Goal: Task Accomplishment & Management: Use online tool/utility

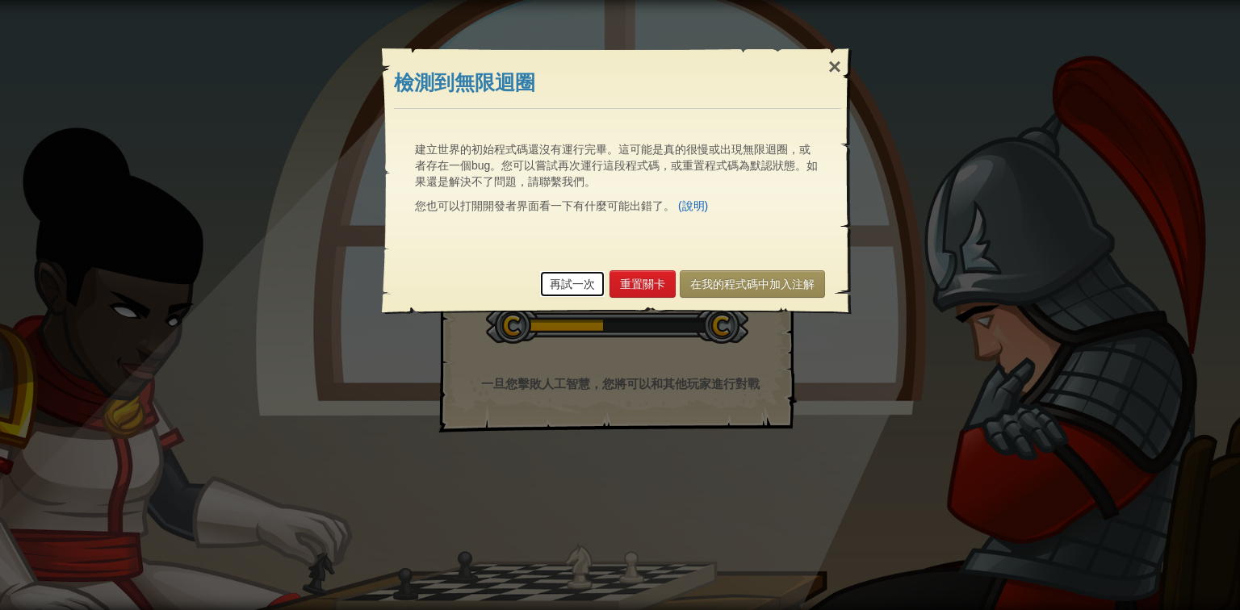
click at [563, 278] on link "再試一次" at bounding box center [572, 284] width 66 height 27
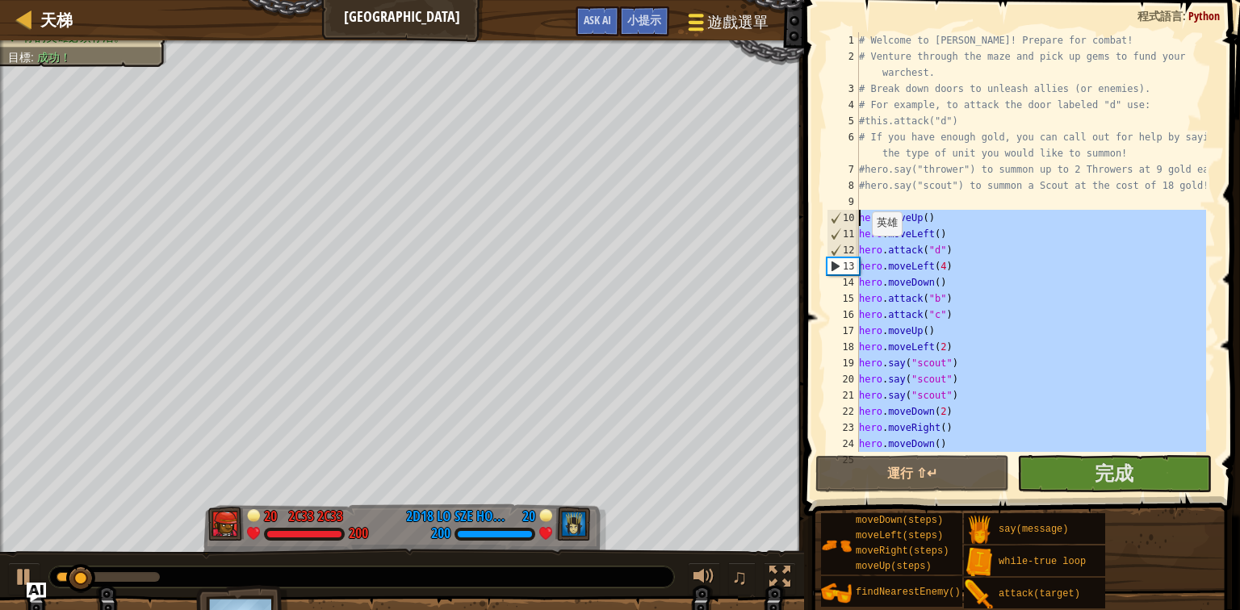
click at [725, 216] on div "天梯 Wakka Maul競技場 遊戲選單 完成 小提示 Ask AI 1 ההההההההההההההההההההההההההההההההההההההההה…" at bounding box center [620, 305] width 1240 height 610
type textarea "hero.moveUp() hero.moveLeft()"
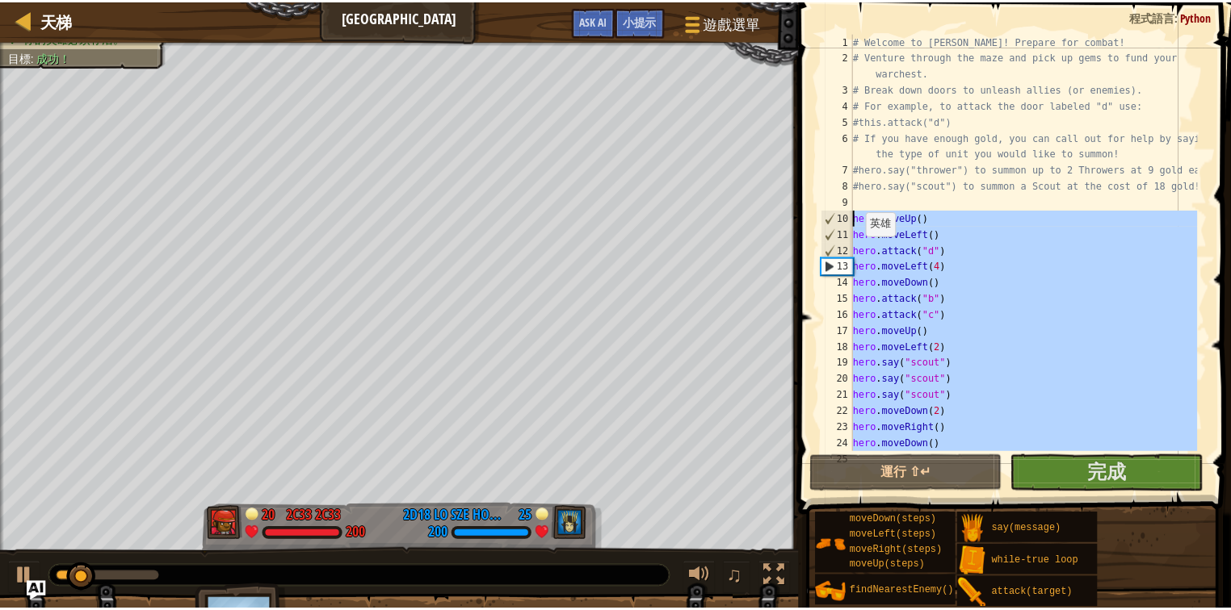
scroll to position [307, 0]
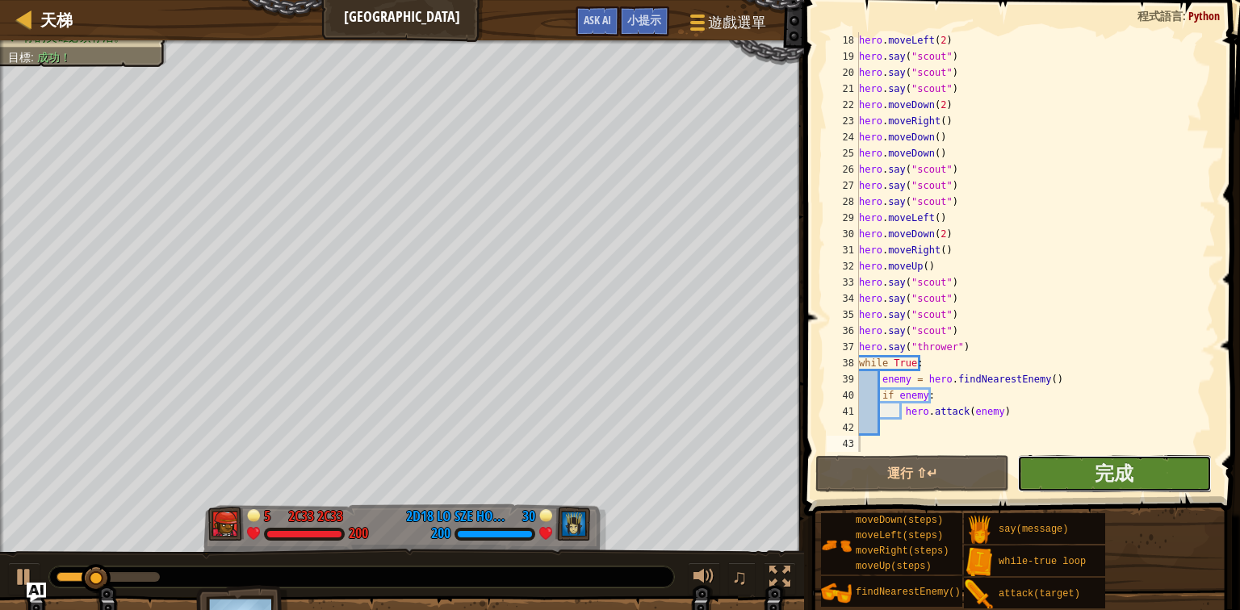
click at [1057, 482] on button "完成" at bounding box center [1114, 473] width 194 height 37
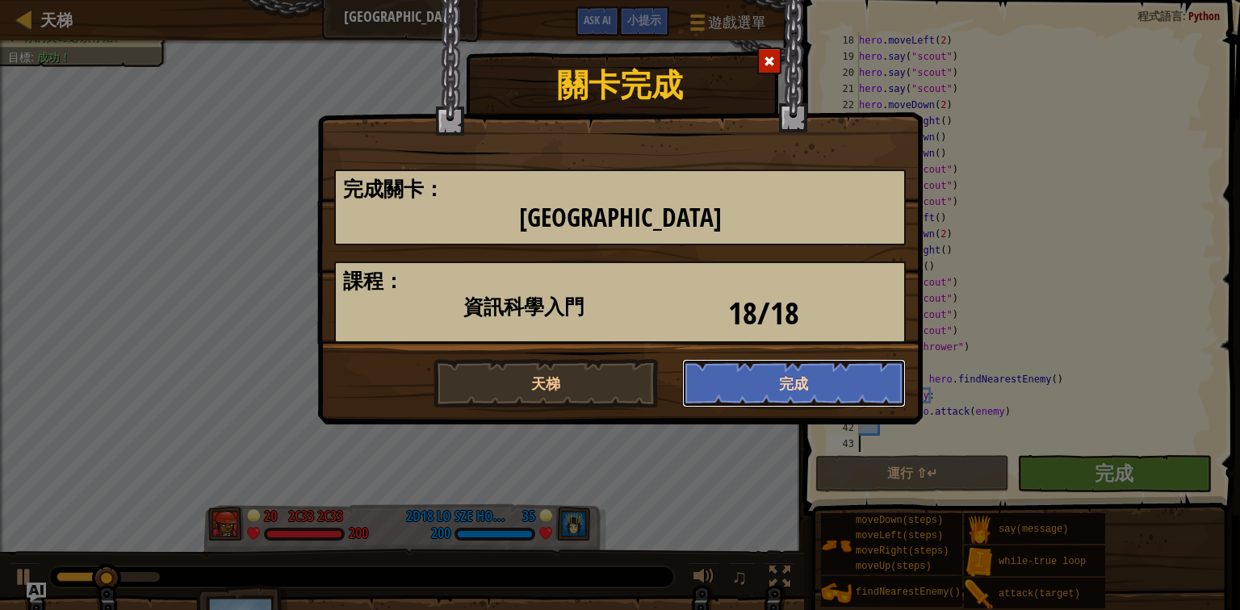
click at [781, 381] on button "完成" at bounding box center [794, 383] width 224 height 48
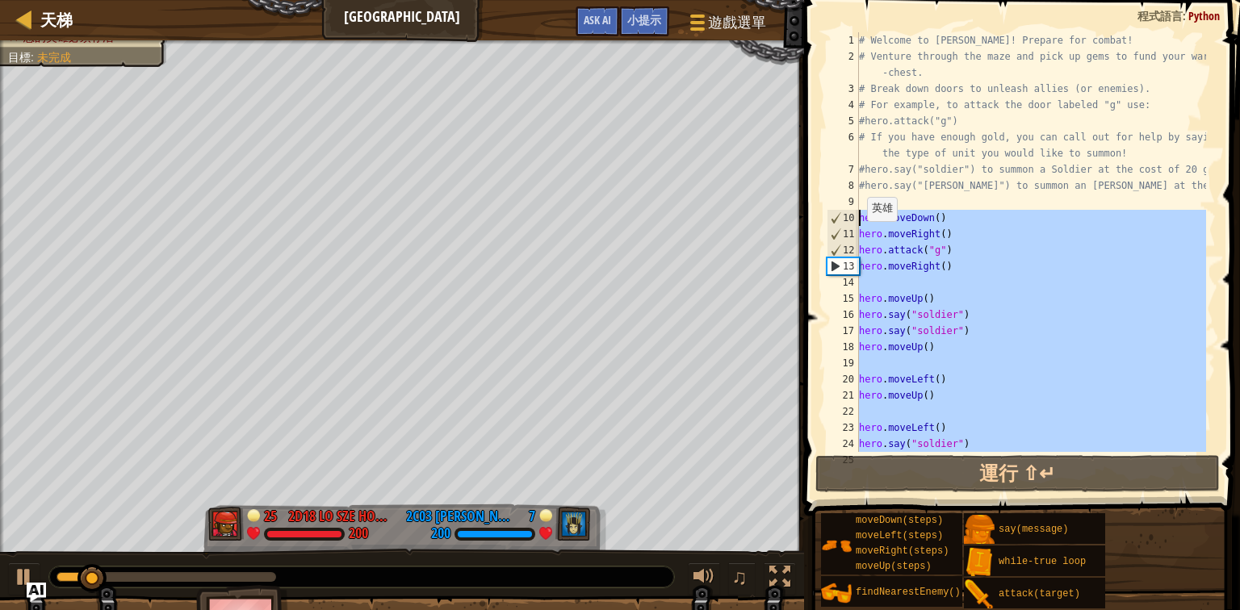
drag, startPoint x: 952, startPoint y: 266, endPoint x: 845, endPoint y: 216, distance: 118.8
click at [845, 216] on div "1 2 3 4 5 6 7 8 9 10 11 12 13 14 15 16 17 18 19 20 21 22 23 24 25 # Welcome to …" at bounding box center [1020, 242] width 392 height 420
type textarea "hero.moveDown() hero.moveRight()"
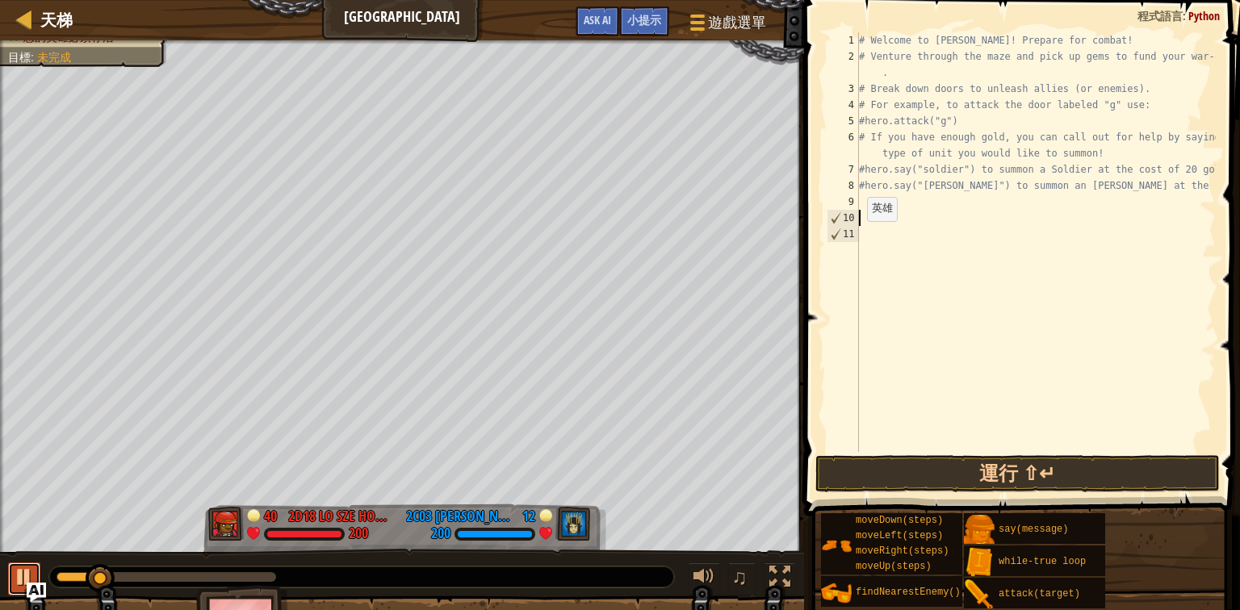
click at [23, 577] on div at bounding box center [24, 577] width 21 height 21
click at [950, 475] on button "運行 ⇧↵" at bounding box center [1018, 473] width 405 height 37
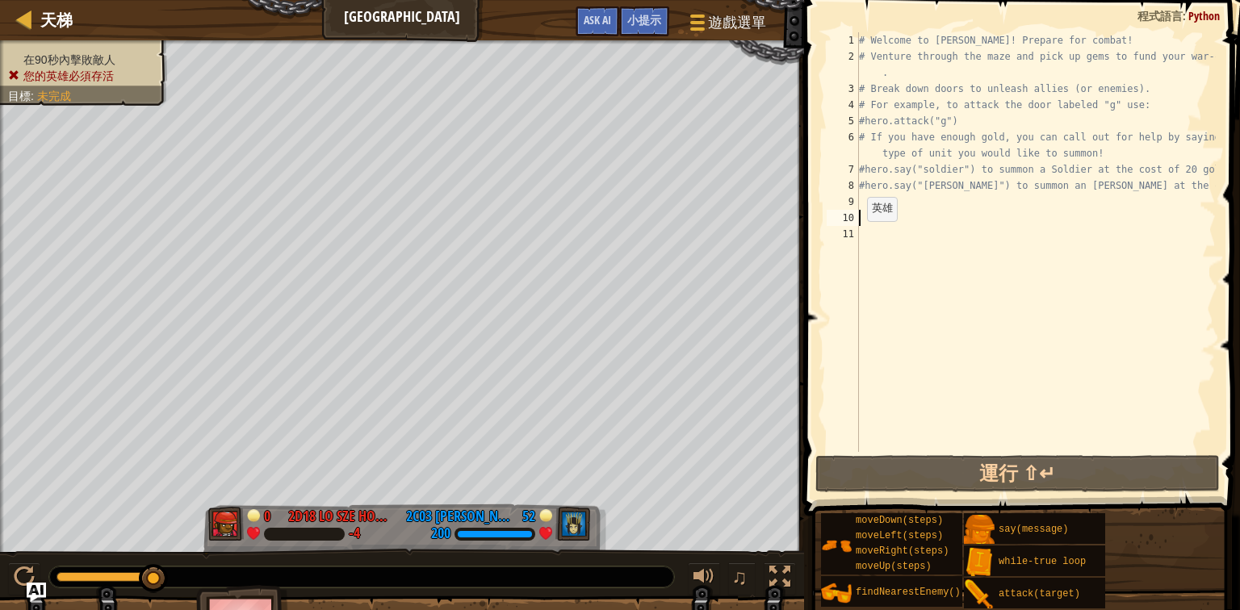
drag, startPoint x: 61, startPoint y: 576, endPoint x: 196, endPoint y: 573, distance: 135.7
click at [196, 573] on div at bounding box center [361, 577] width 625 height 21
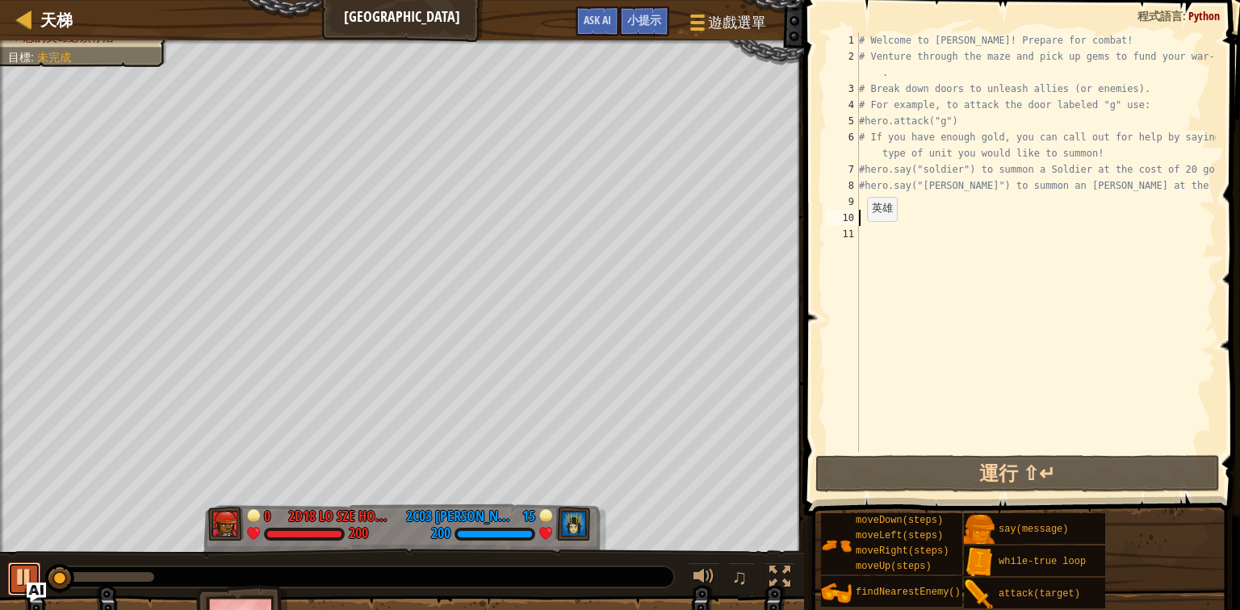
click at [15, 568] on div at bounding box center [24, 577] width 21 height 21
click at [910, 195] on div "# Welcome to [PERSON_NAME]! Prepare for combat! # Venture through the maze and …" at bounding box center [1036, 258] width 360 height 452
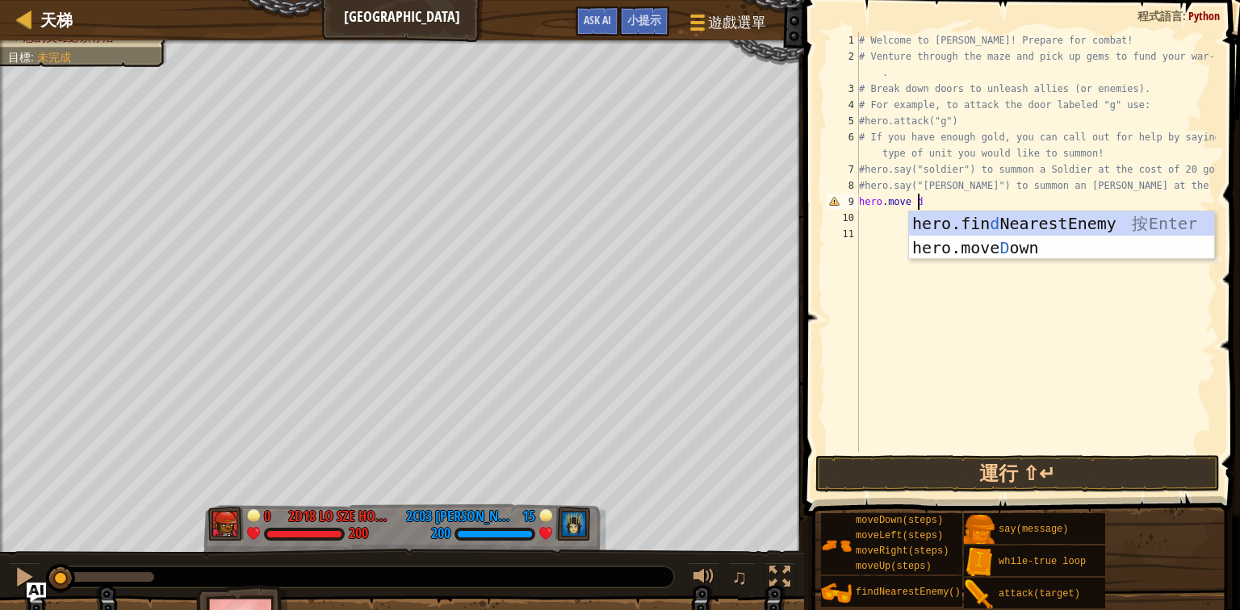
scroll to position [7, 4]
type textarea "hero.move do"
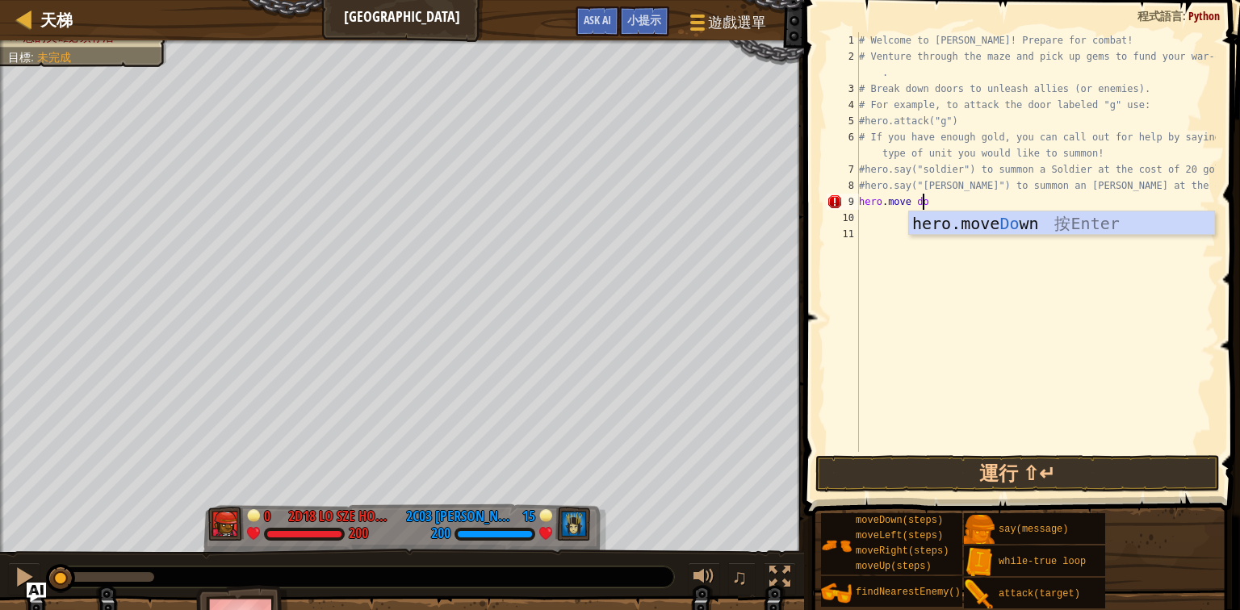
scroll to position [7, 0]
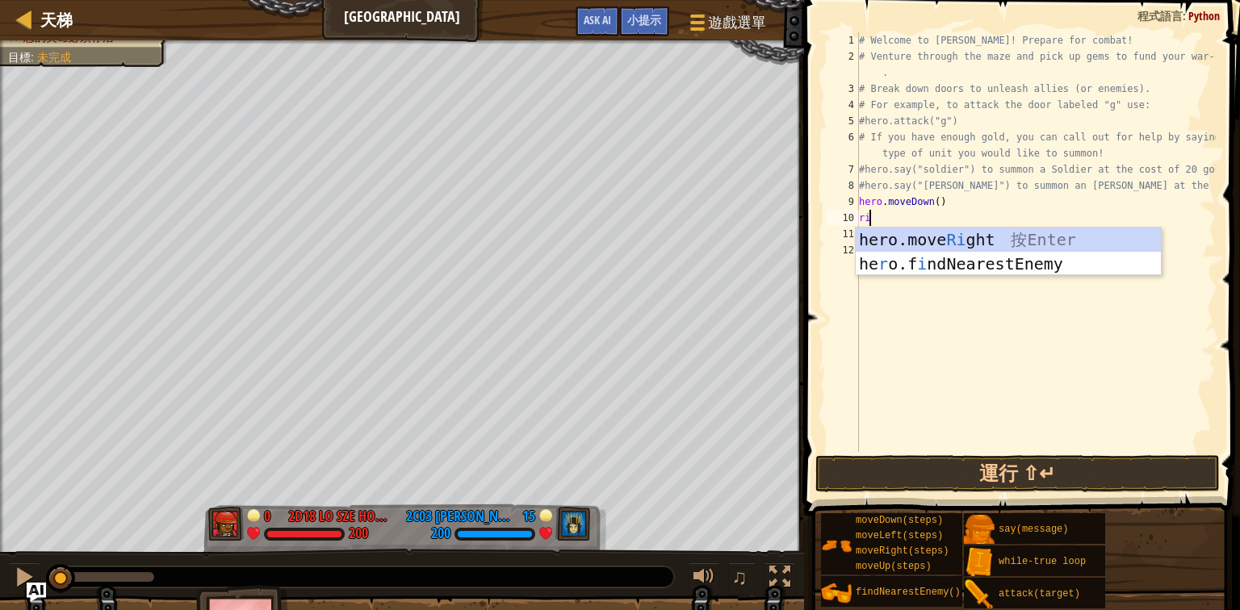
type textarea "righ"
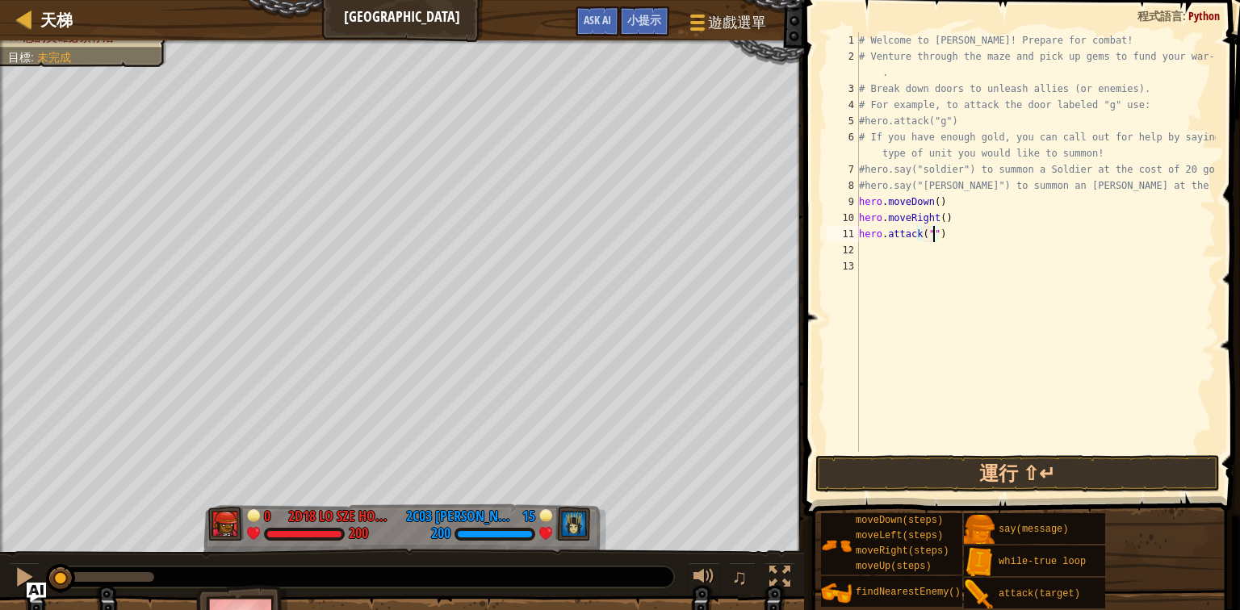
scroll to position [7, 6]
type textarea "hero.attack("g")"
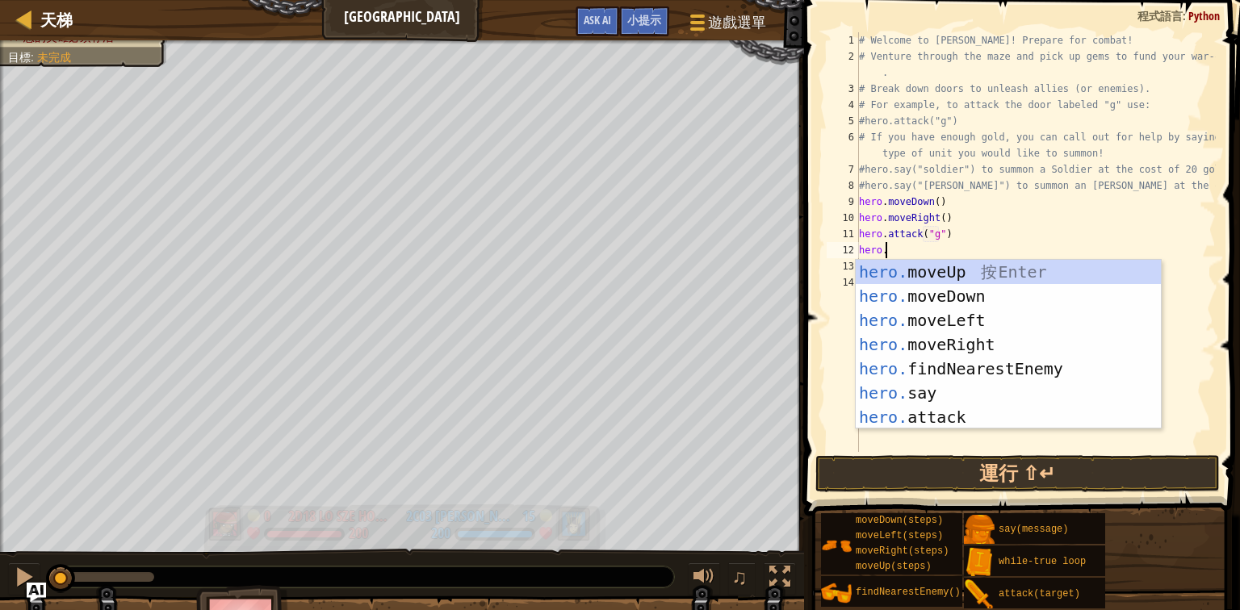
scroll to position [7, 1]
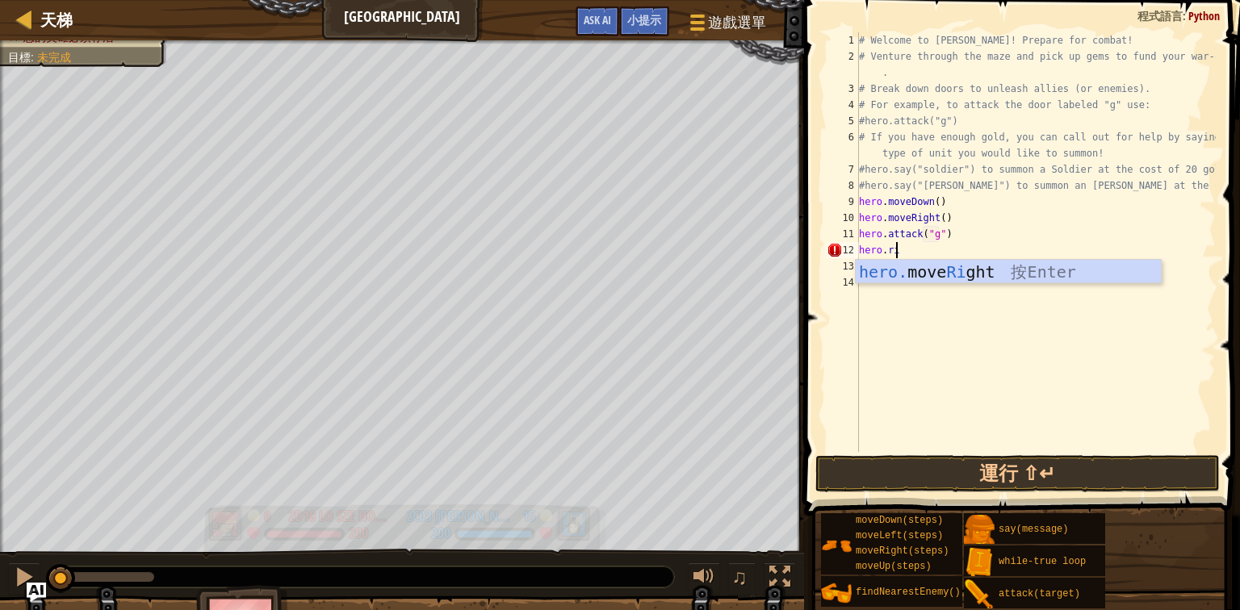
type textarea "hero.righ"
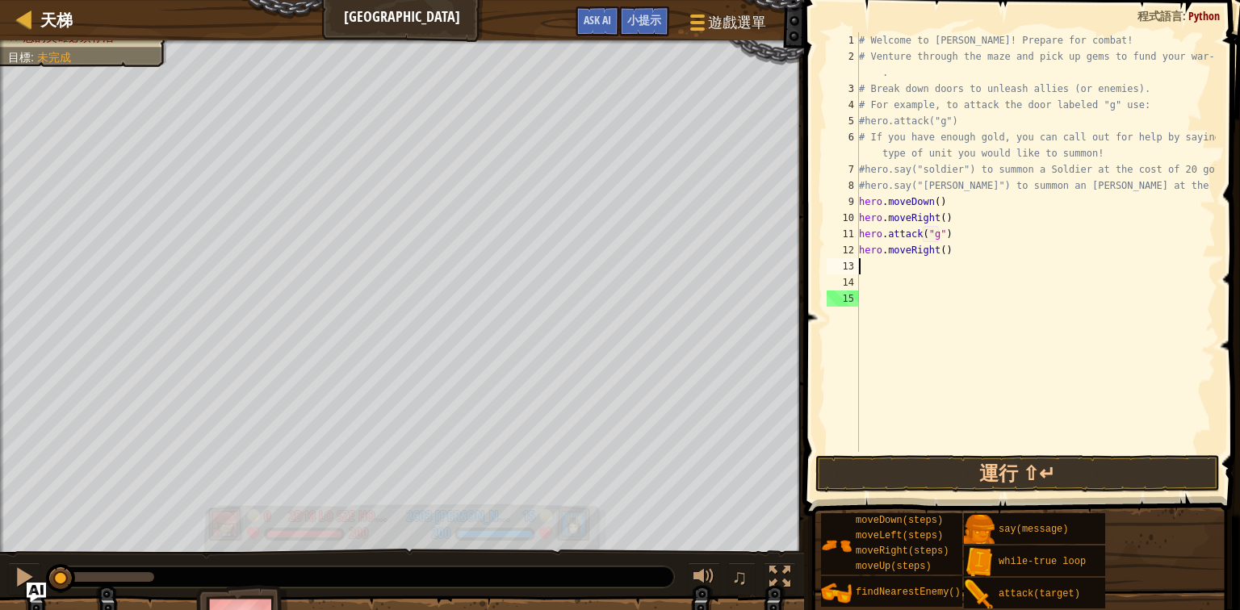
scroll to position [7, 0]
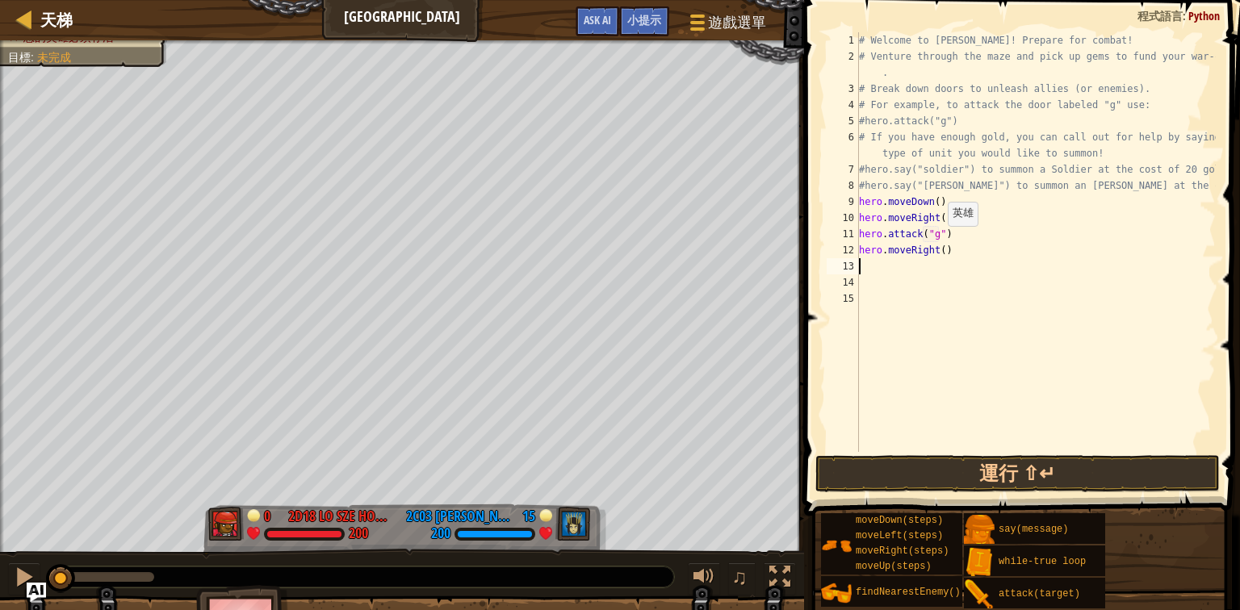
click at [940, 242] on div "# Welcome to [PERSON_NAME]! Prepare for combat! # Venture through the maze and …" at bounding box center [1036, 258] width 360 height 452
type textarea "hero.moveRight(4)"
click at [940, 266] on div "# Welcome to [PERSON_NAME]! Prepare for combat! # Venture through the maze and …" at bounding box center [1036, 258] width 360 height 452
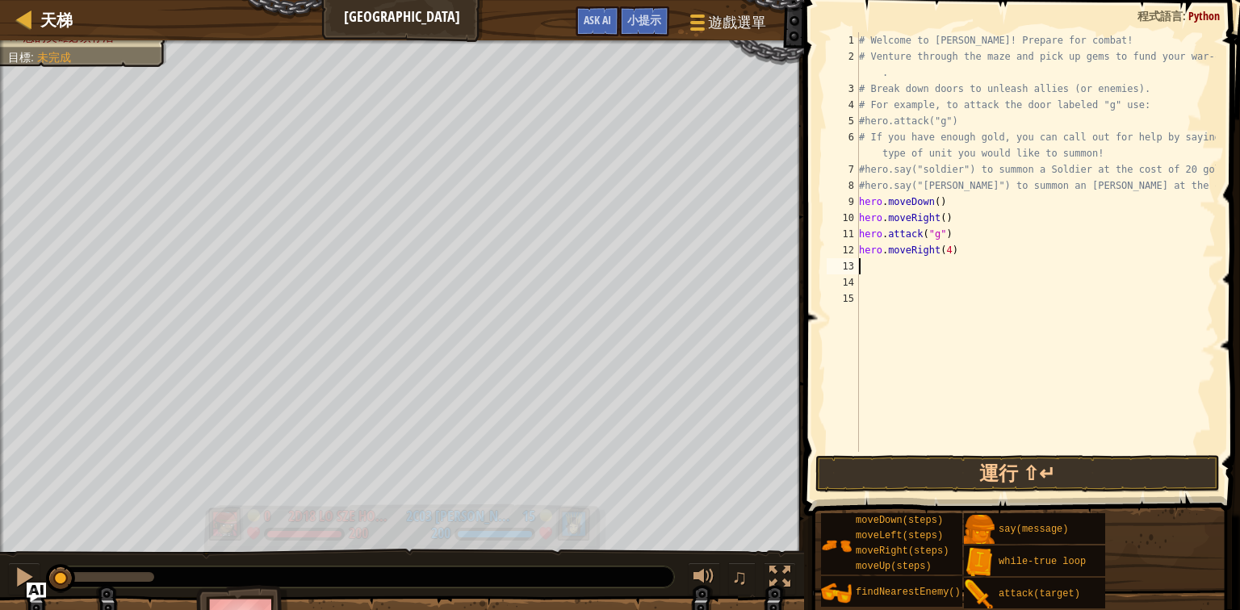
type textarea "up"
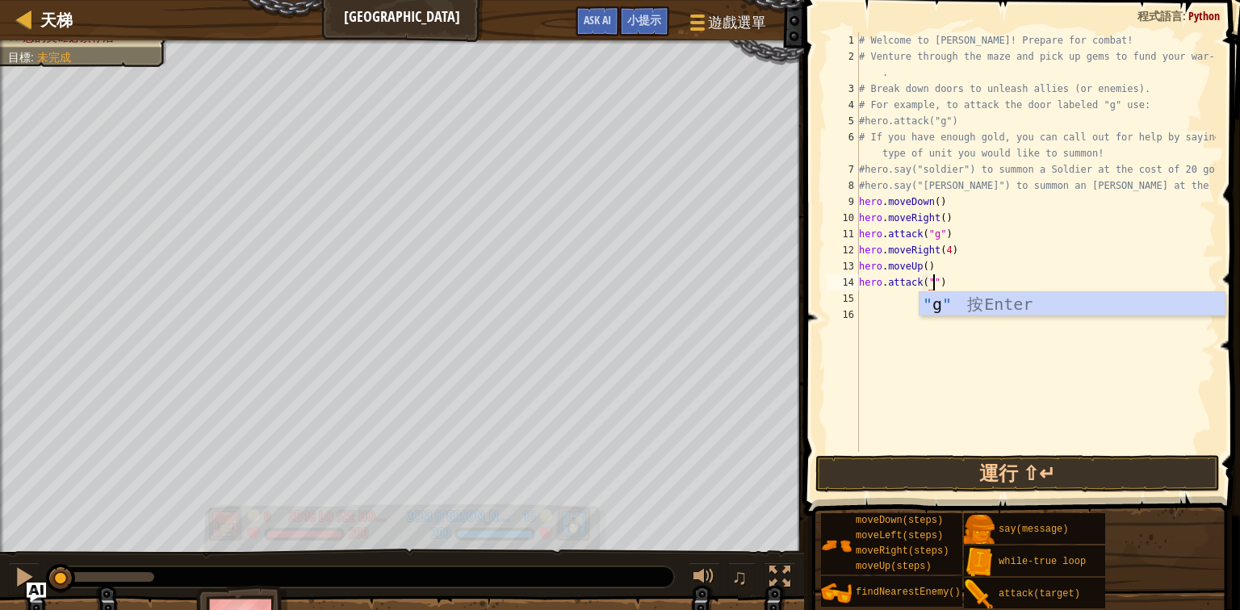
scroll to position [7, 6]
type textarea "hero.attack("h")"
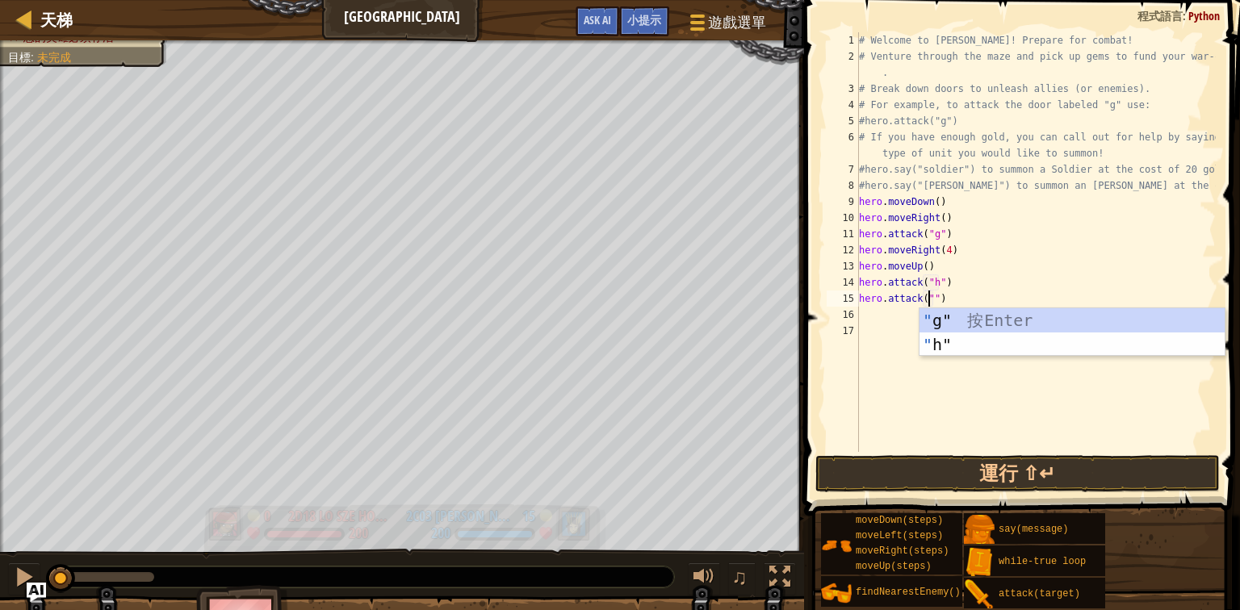
type textarea "hero.attack("i")"
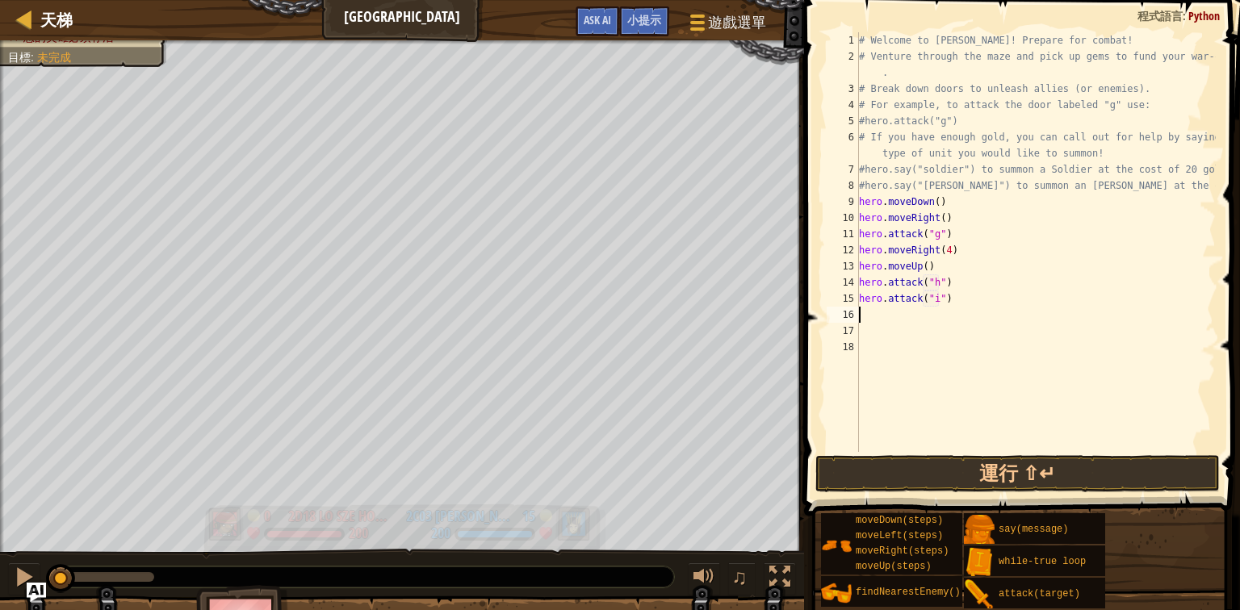
scroll to position [7, 0]
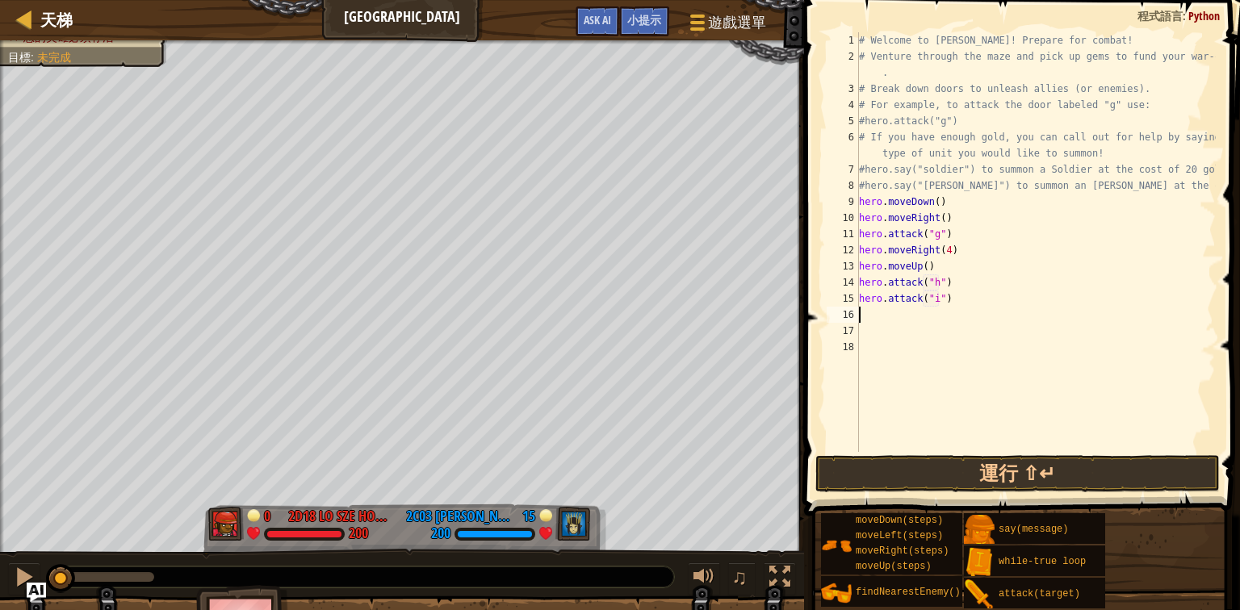
type textarea "up"
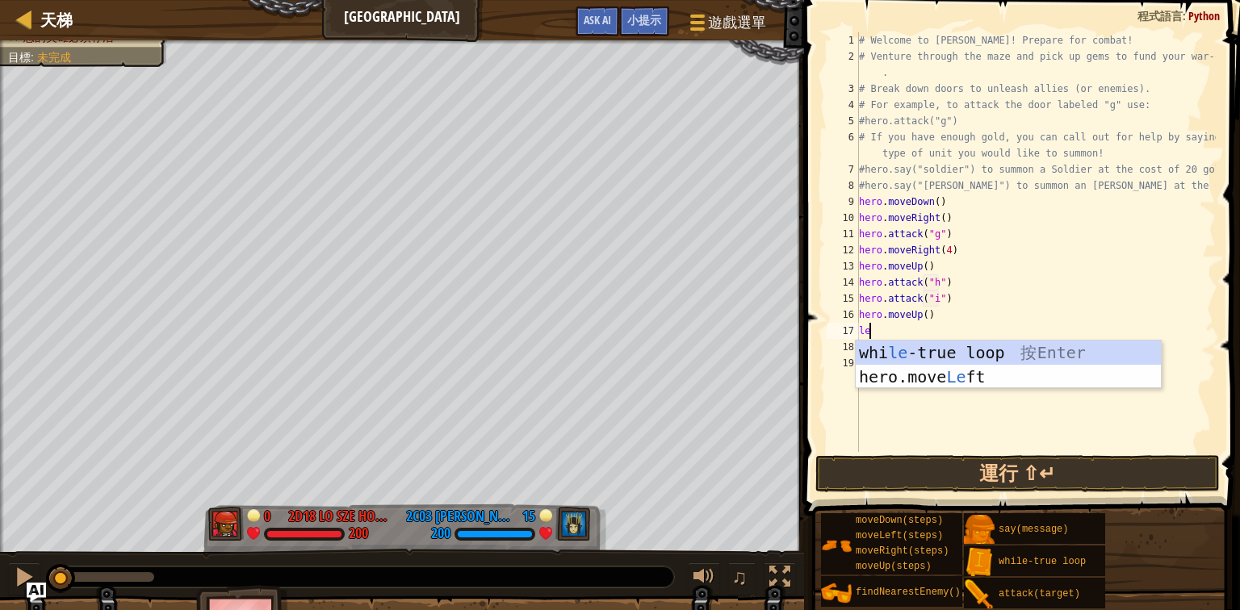
type textarea "lef"
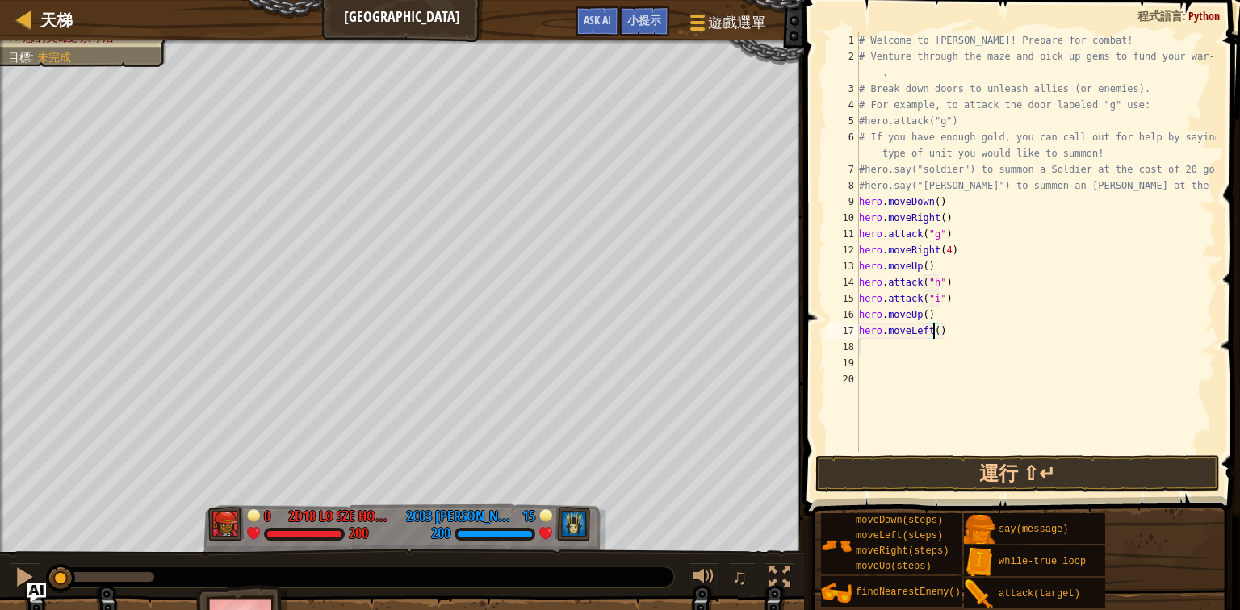
type textarea "hero.moveLeft(2)"
type textarea "dow"
type textarea "hero.moveDown(2)"
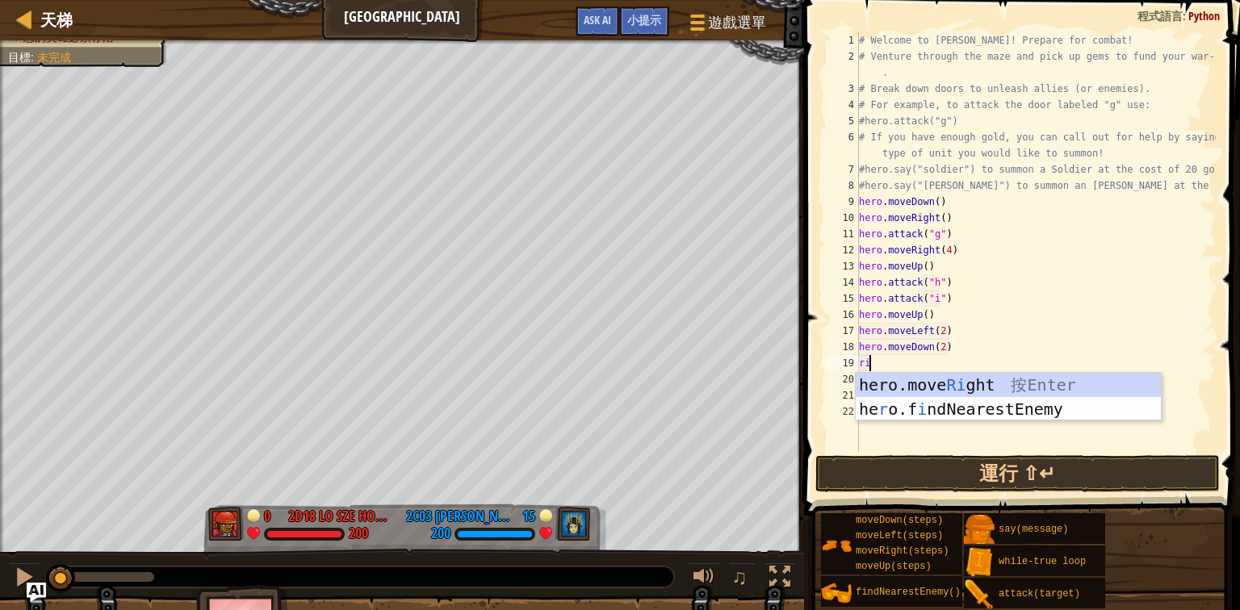
type textarea "r"
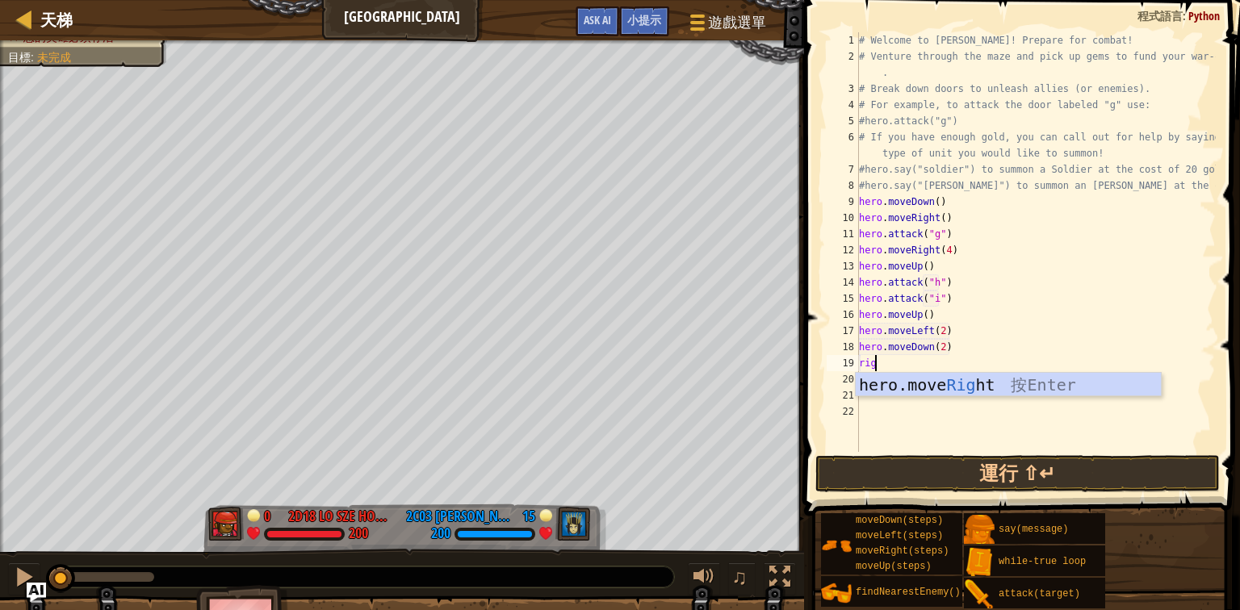
type textarea "righ"
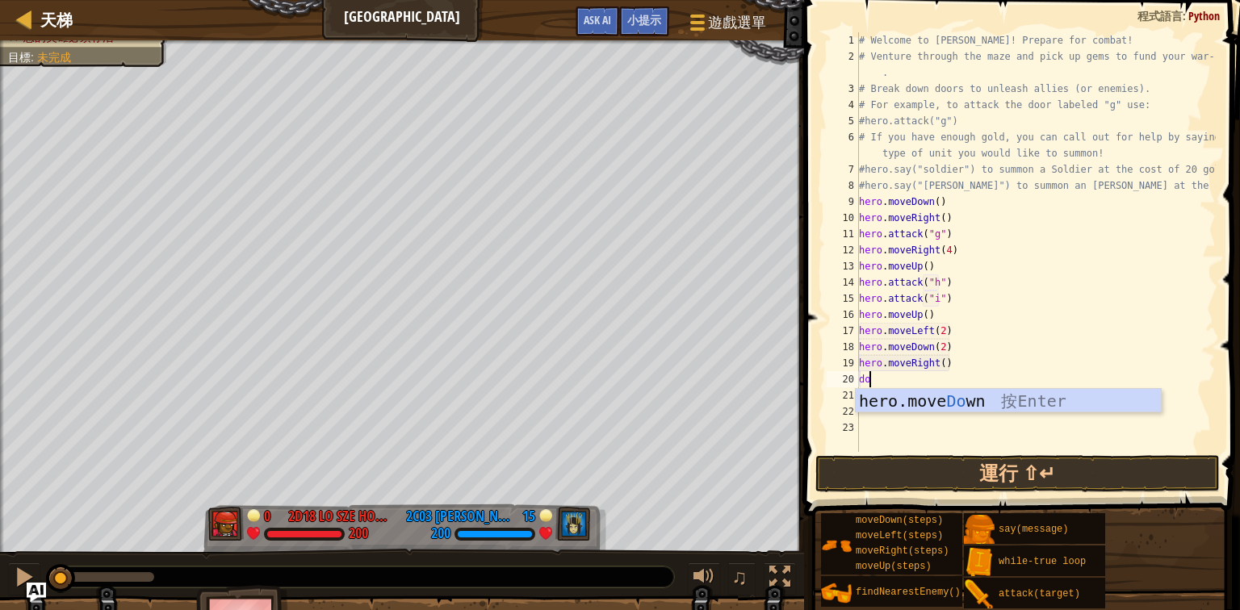
type textarea "down"
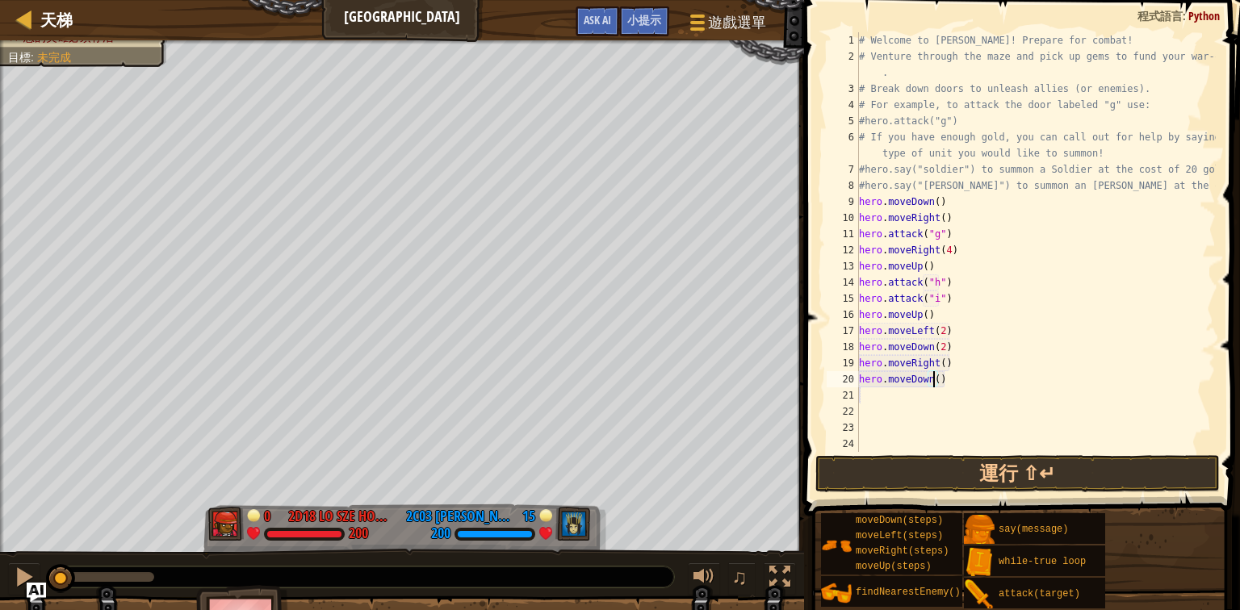
type textarea "hero.moveDown(2)"
type textarea "lef"
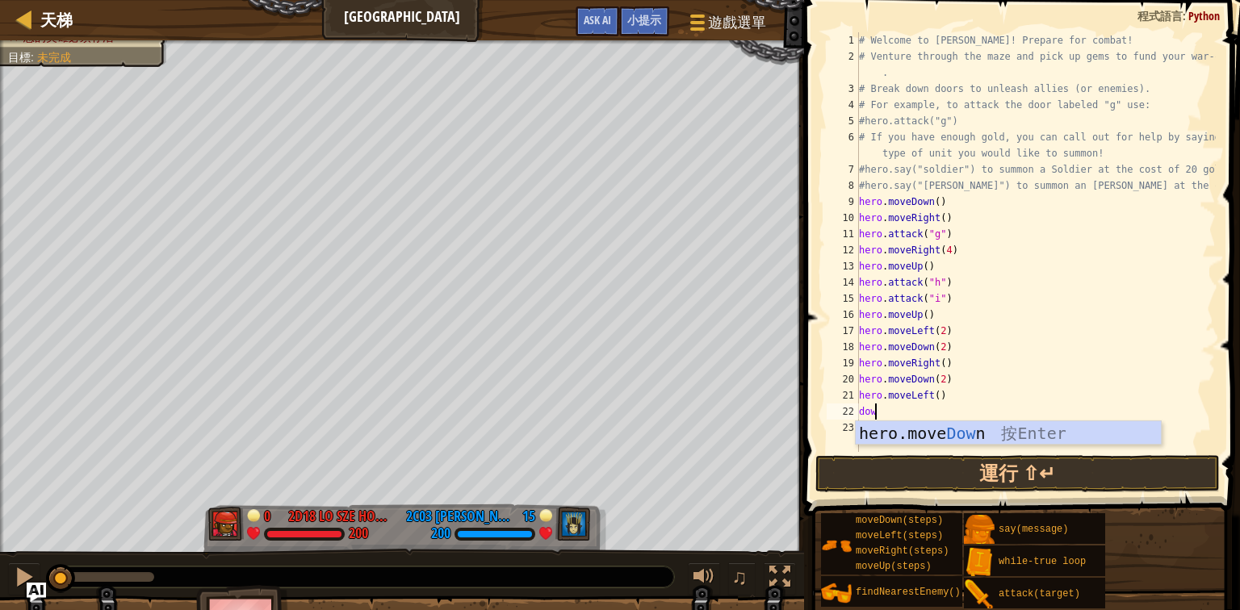
type textarea "dow'"
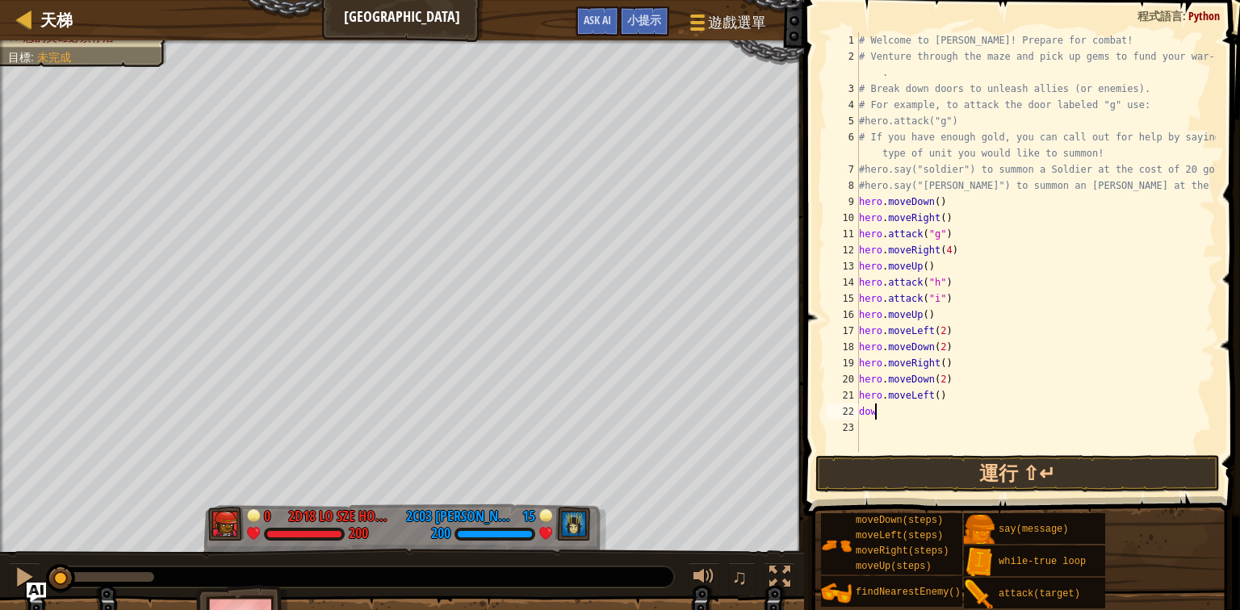
type textarea "down"
type textarea "hero.moveDown(2)"
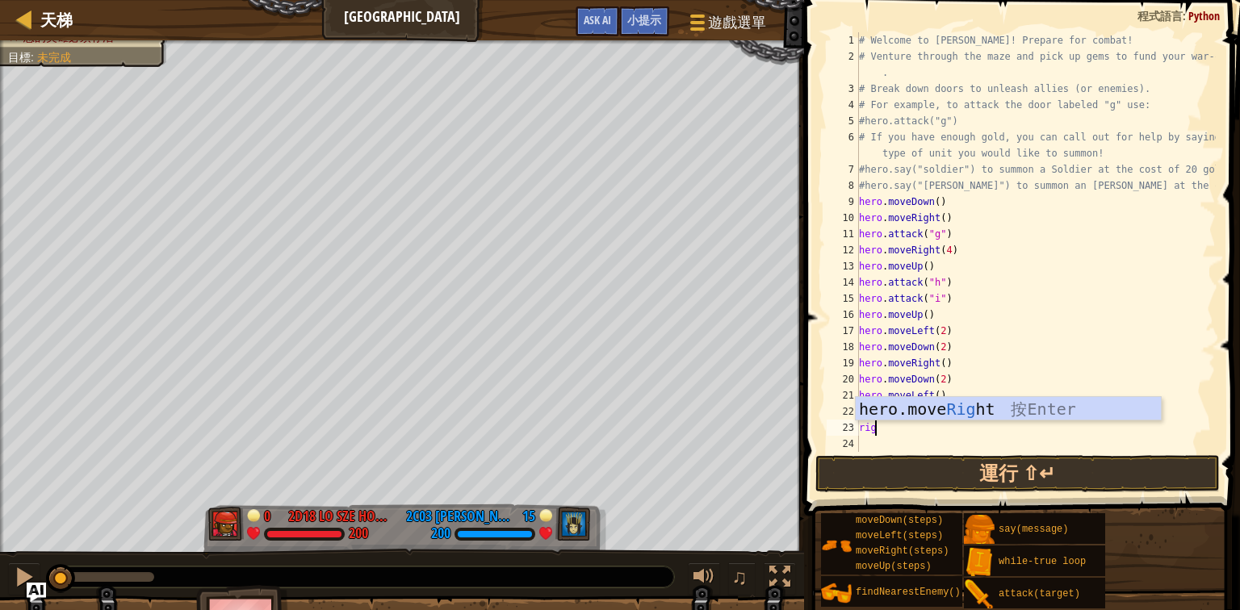
type textarea "righ"
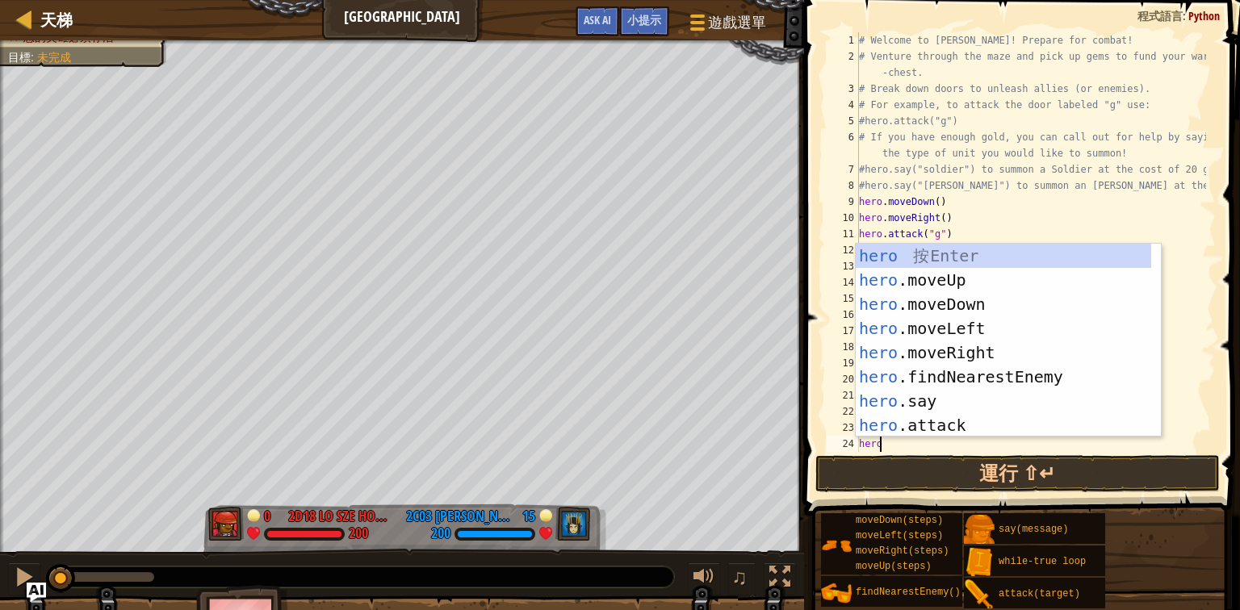
type textarea "heroup"
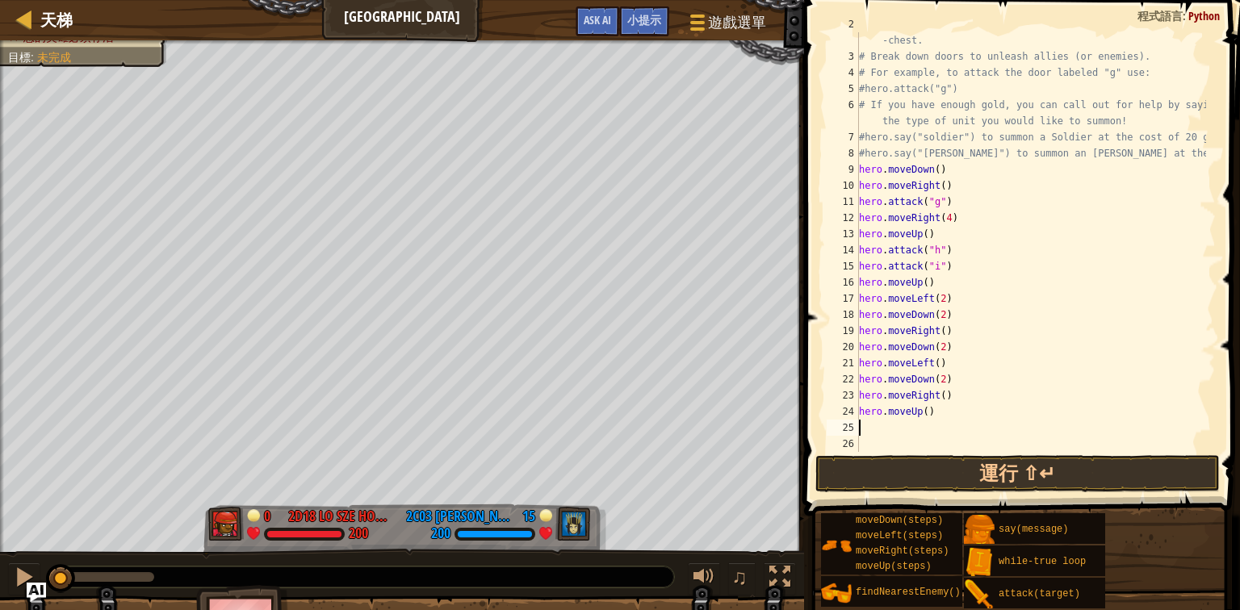
scroll to position [32, 0]
click at [934, 281] on div "# Venture through the maze and pick up gems to fund your war -chest. # Break do…" at bounding box center [1031, 250] width 350 height 468
click at [904, 469] on button "運行 ⇧↵" at bounding box center [1018, 473] width 405 height 37
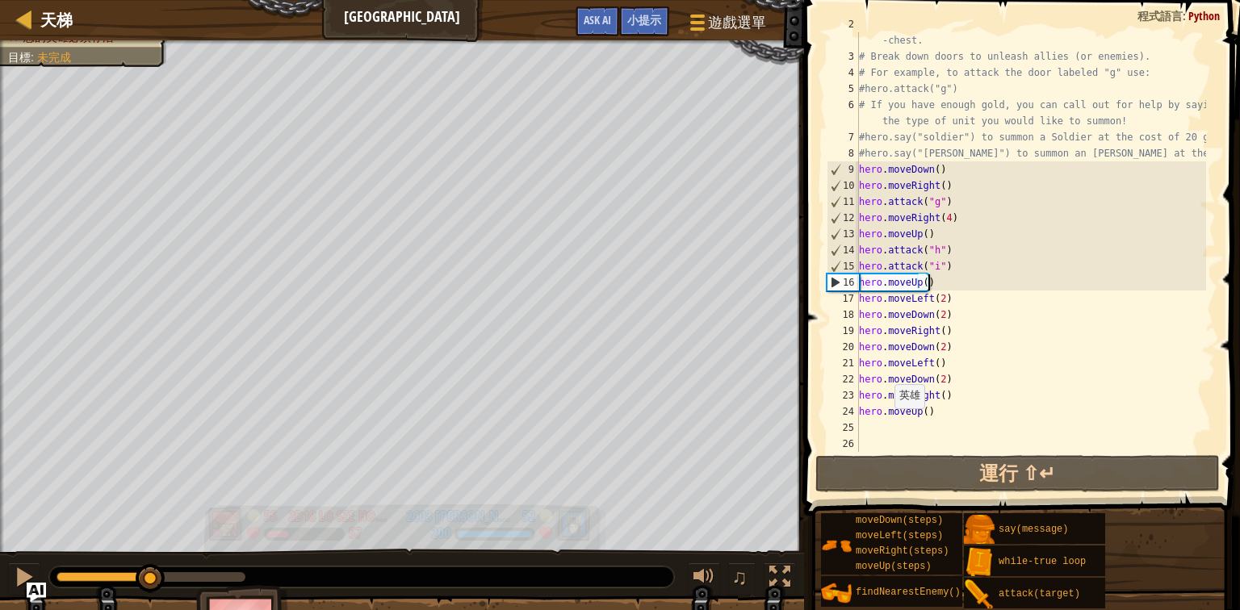
click at [151, 536] on div "在90秒內擊敗敵人 您的英雄必須存活 目標 : 未完成 55 2D18 Lo Sze Hon 2D18 [PERSON_NAME] 57 52 2C03 [P…" at bounding box center [620, 351] width 1240 height 622
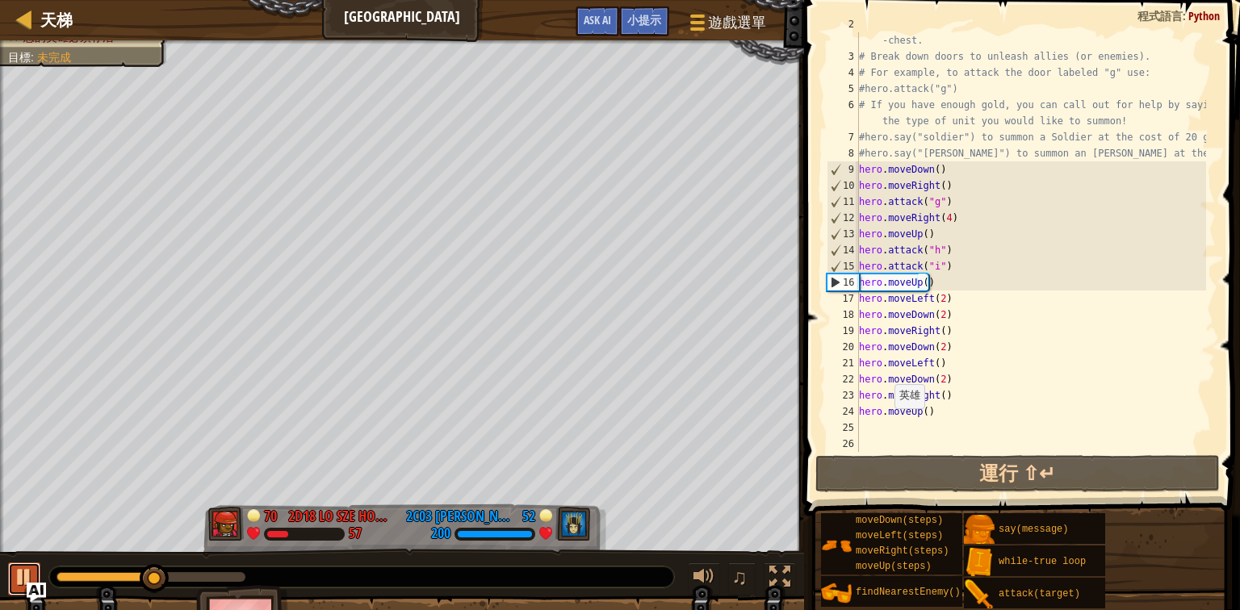
click at [14, 572] on div at bounding box center [24, 577] width 21 height 21
click at [918, 278] on div "# Venture through the maze and pick up gems to fund your war -chest. # Break do…" at bounding box center [1031, 250] width 350 height 468
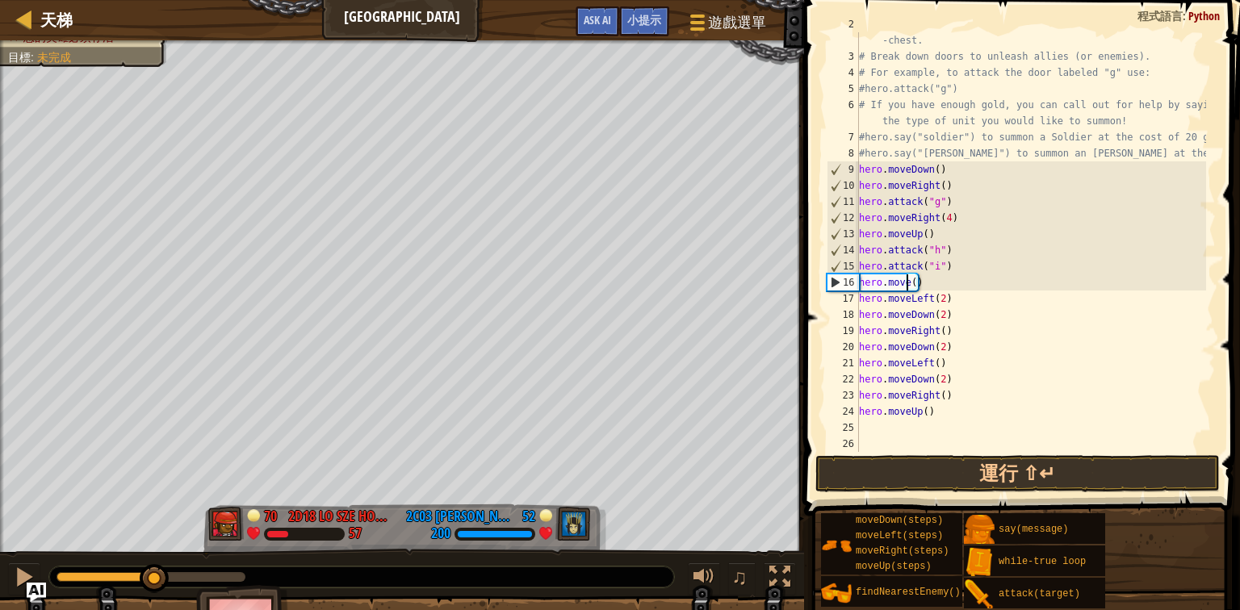
scroll to position [7, 3]
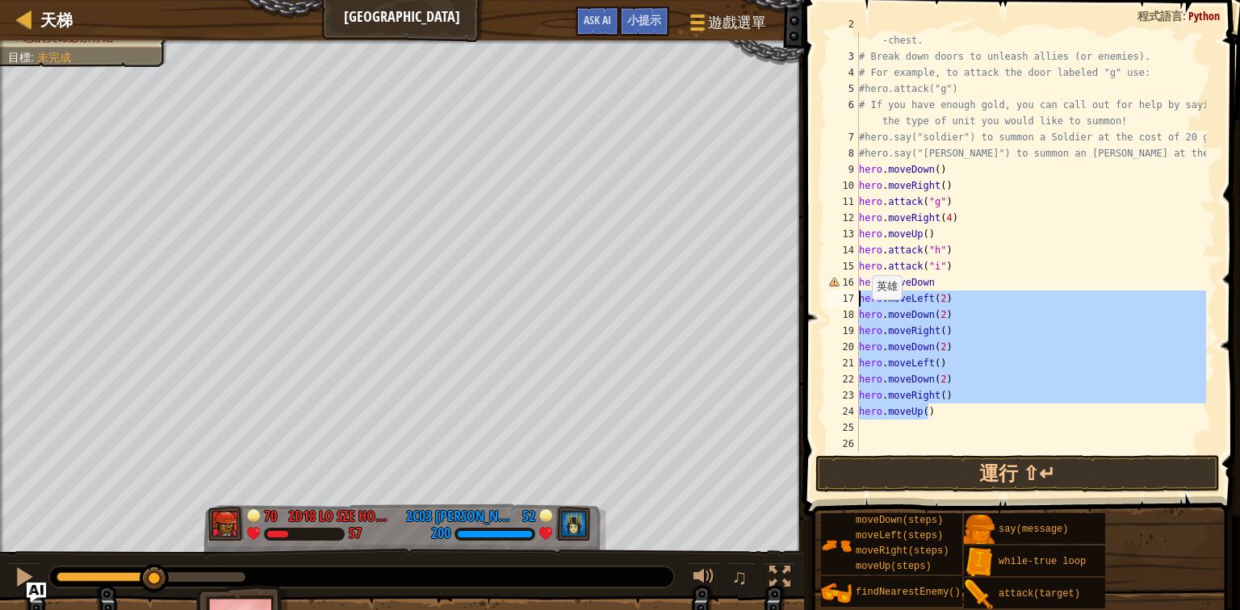
drag, startPoint x: 975, startPoint y: 408, endPoint x: 848, endPoint y: 297, distance: 168.9
click at [848, 297] on div "hero.moveDown 2 3 4 5 6 7 8 9 10 11 12 13 14 15 16 17 18 19 20 21 22 23 24 25 2…" at bounding box center [1020, 242] width 392 height 420
type textarea "hero.moveLeft(2) hero.moveDown(2)"
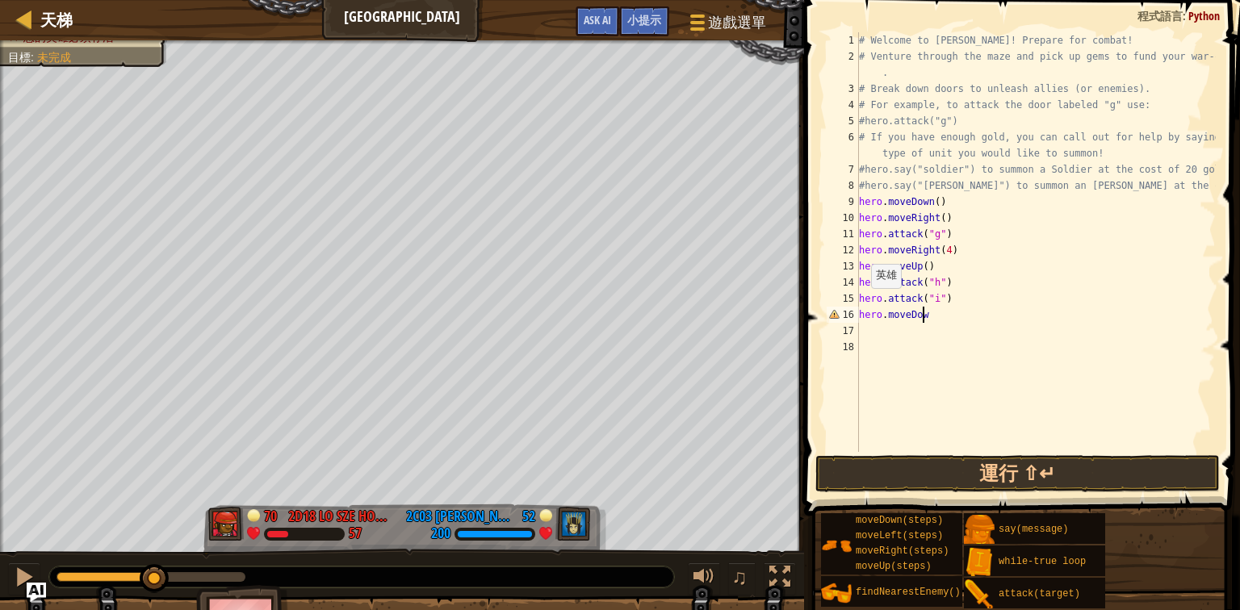
type textarea "hero.moveDown"
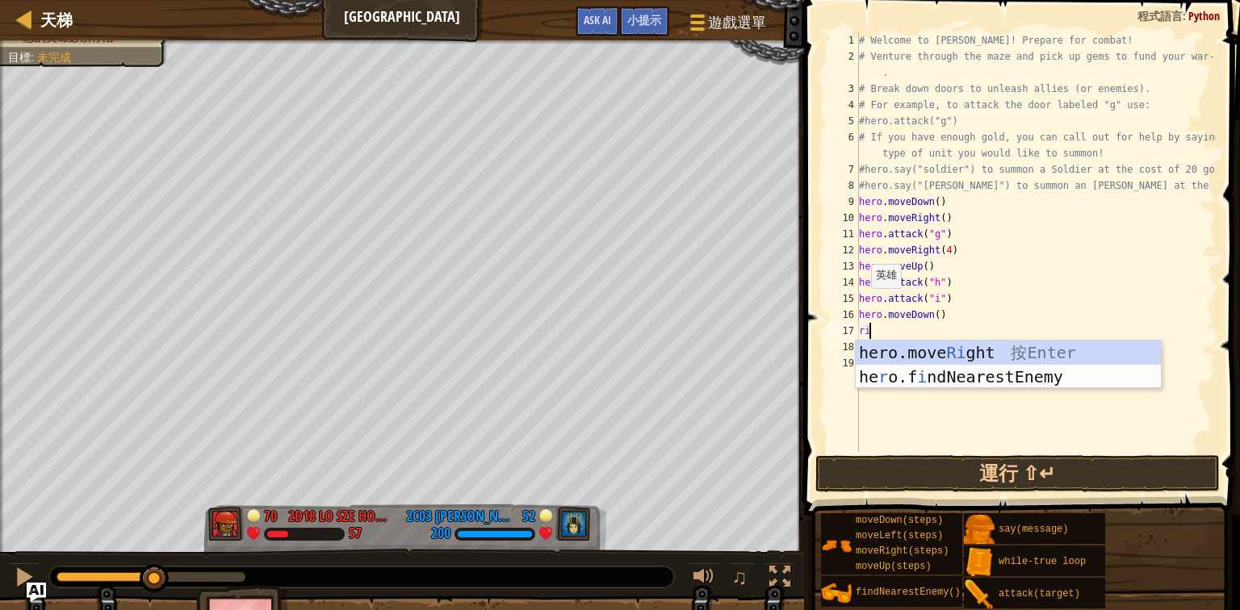
type textarea "righ"
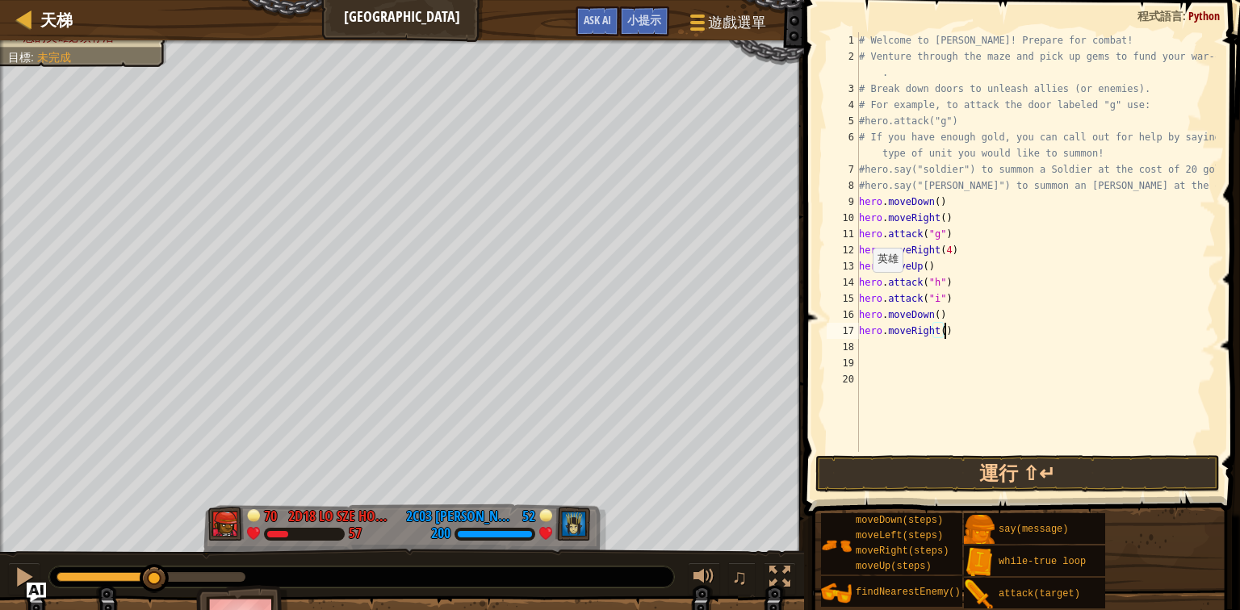
type textarea "hero.moveRight(2)"
type textarea "up"
type textarea "hero.moveUp(2)"
type textarea "lef"
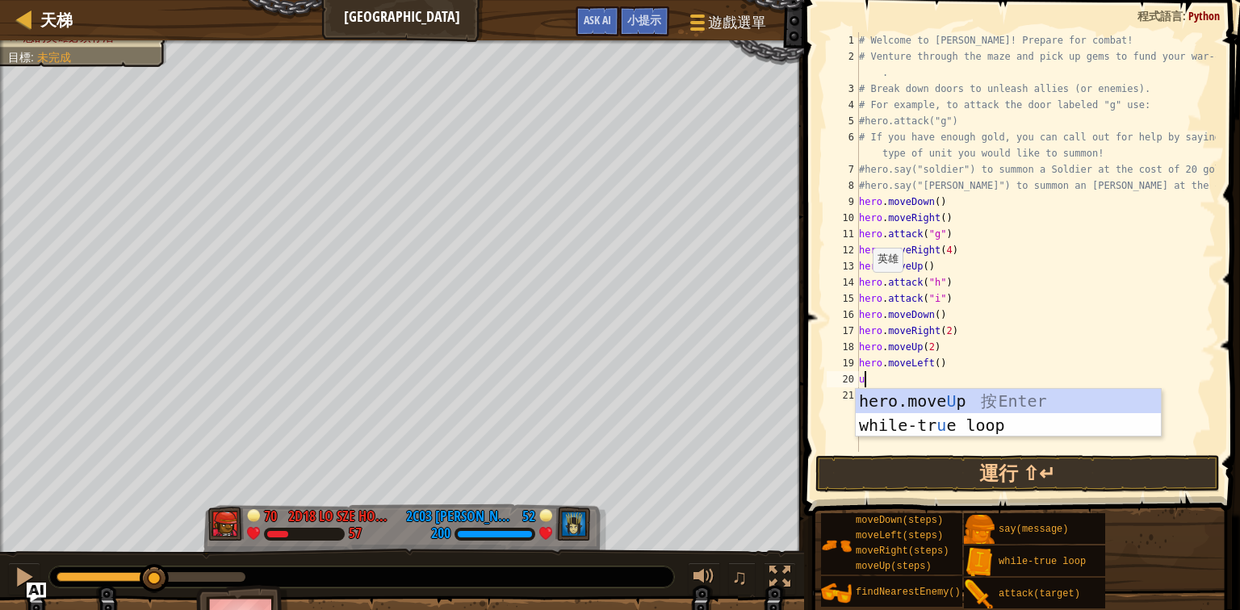
type textarea "up"
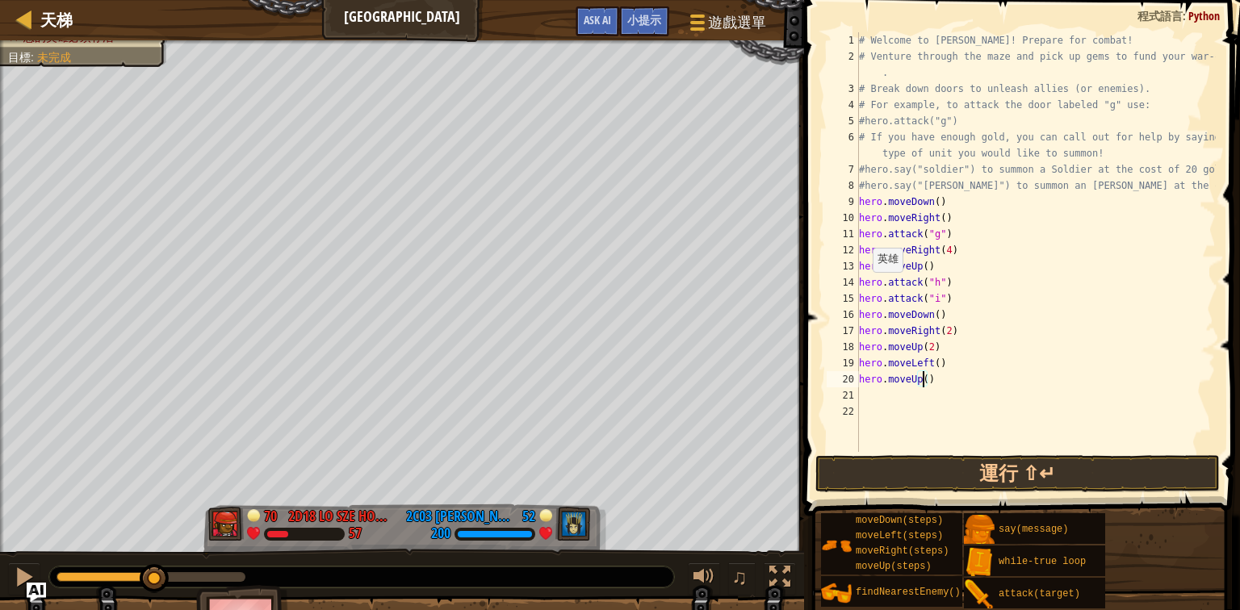
type textarea "hero.moveUp(2)"
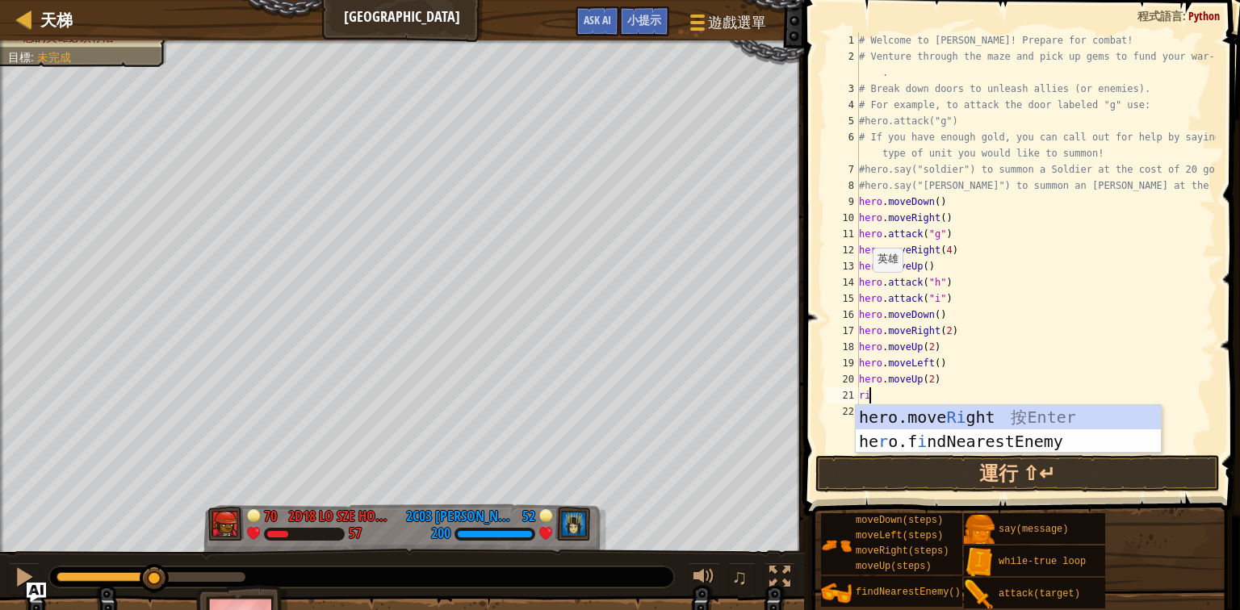
type textarea "righ"
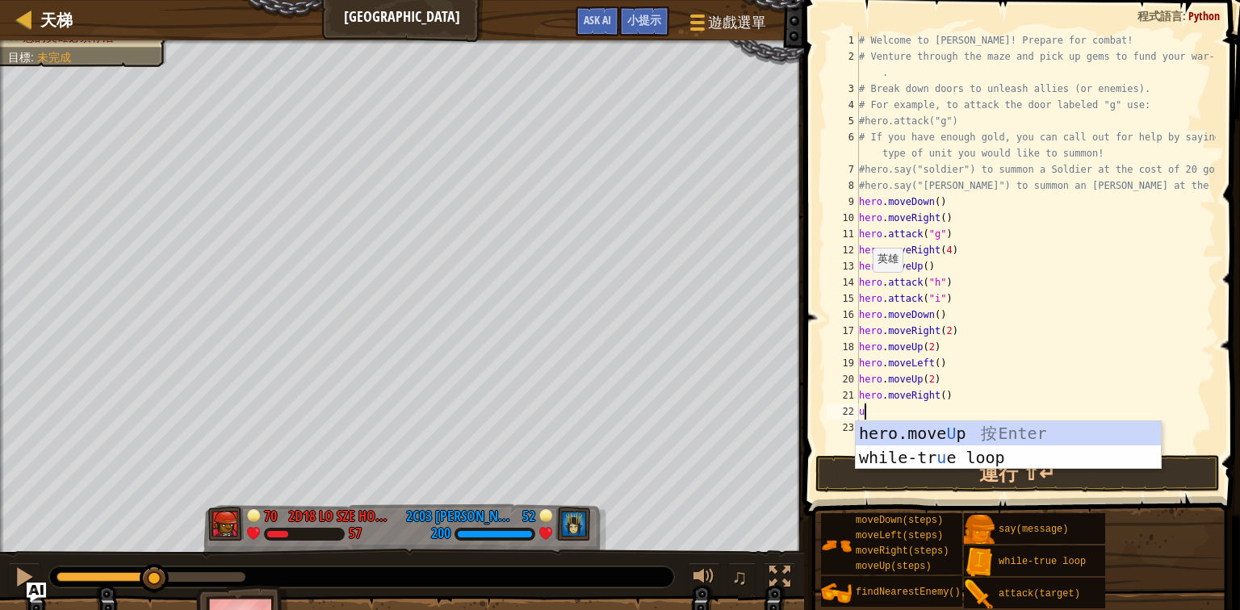
type textarea "up"
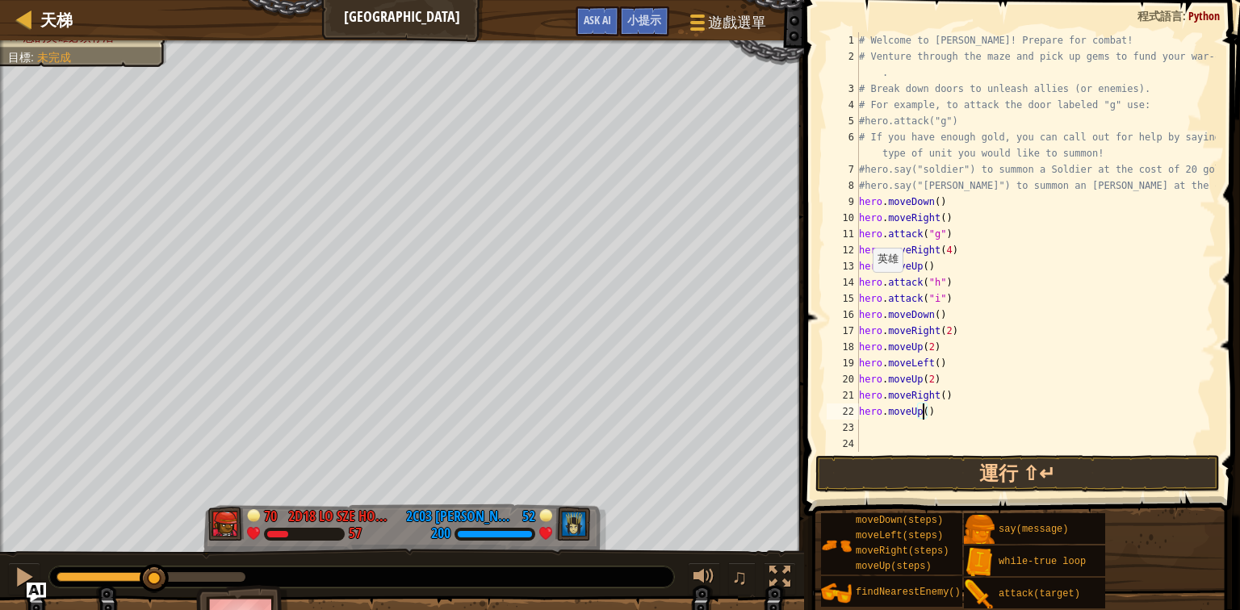
type textarea "hero.moveUp(2)"
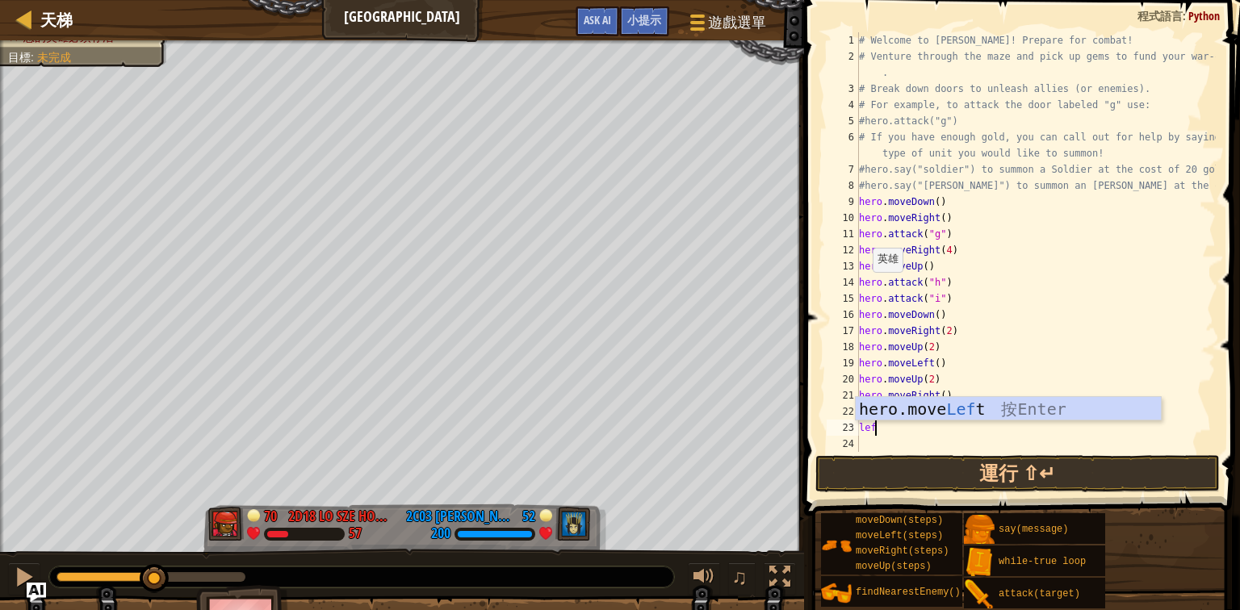
type textarea "left"
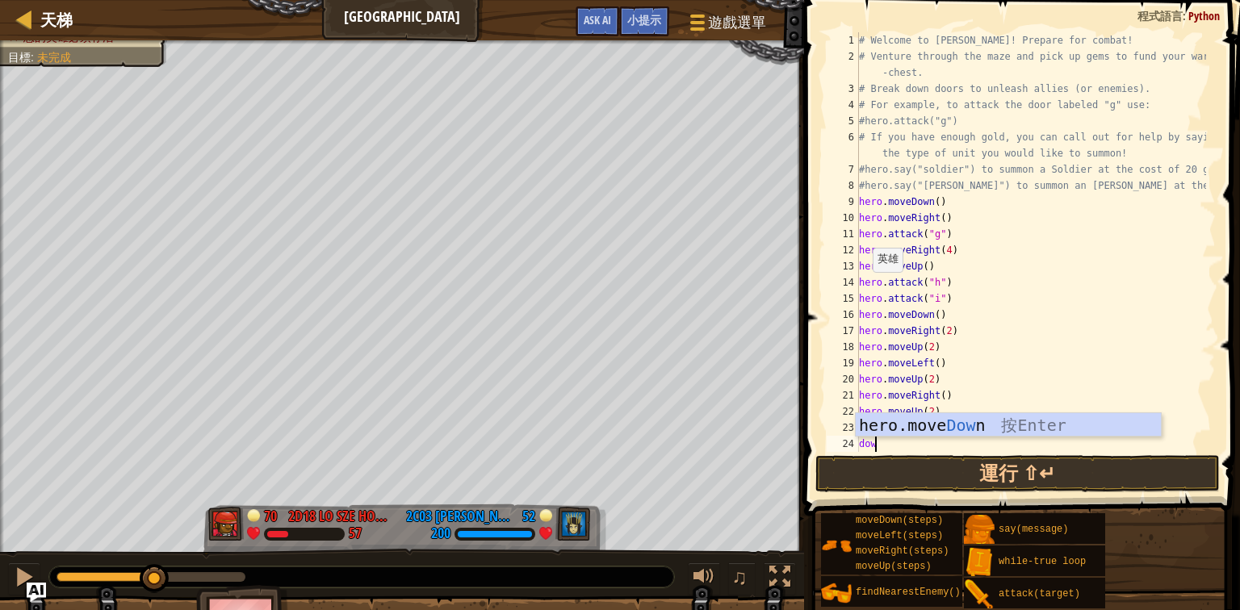
type textarea "down"
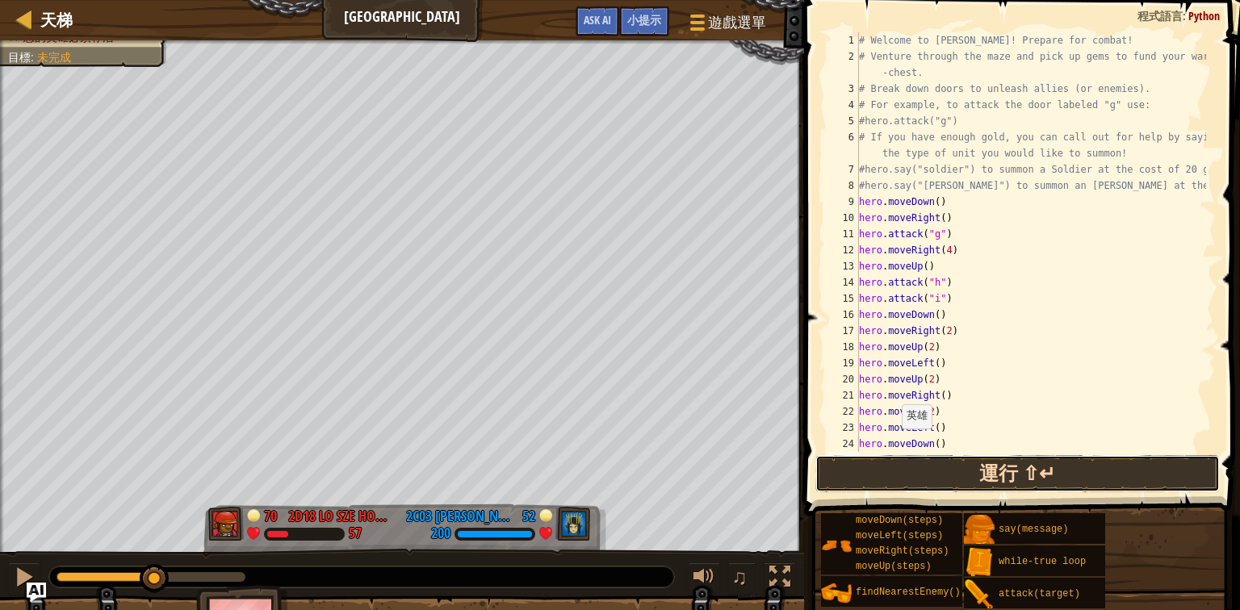
click at [904, 478] on button "運行 ⇧↵" at bounding box center [1018, 473] width 405 height 37
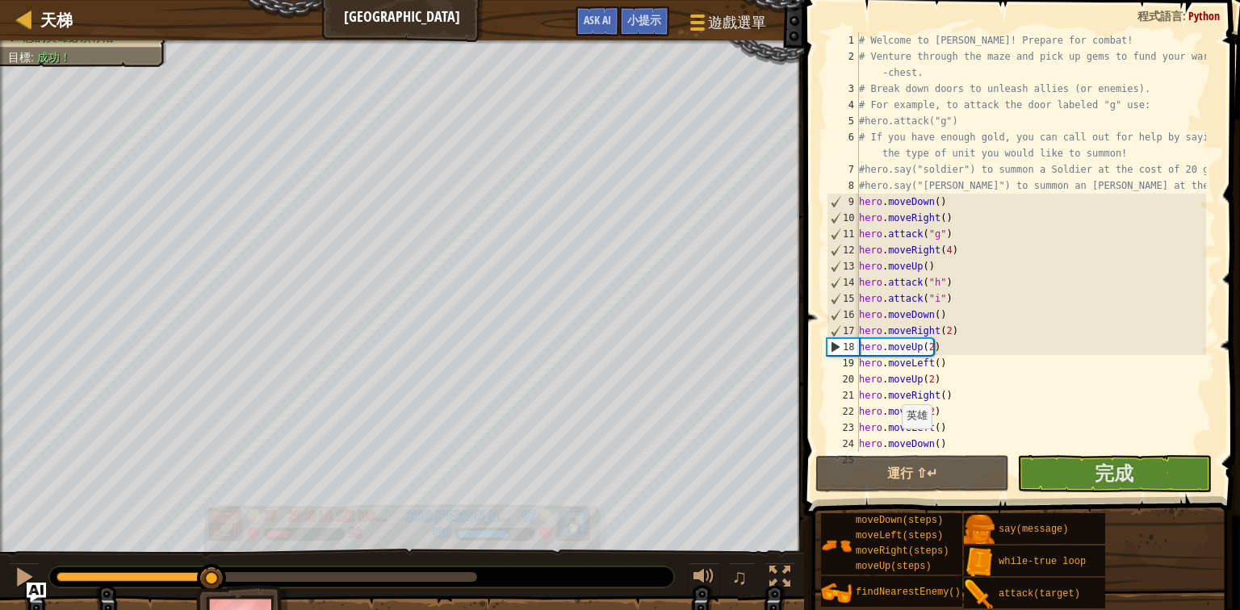
click at [212, 379] on div "在90秒內擊敗敵人 您的英雄必須存活 目標 : 成功！ 75 2D18 Lo Sze Hon 2D18 [PERSON_NAME] 58 97 2C03 [P…" at bounding box center [620, 351] width 1240 height 622
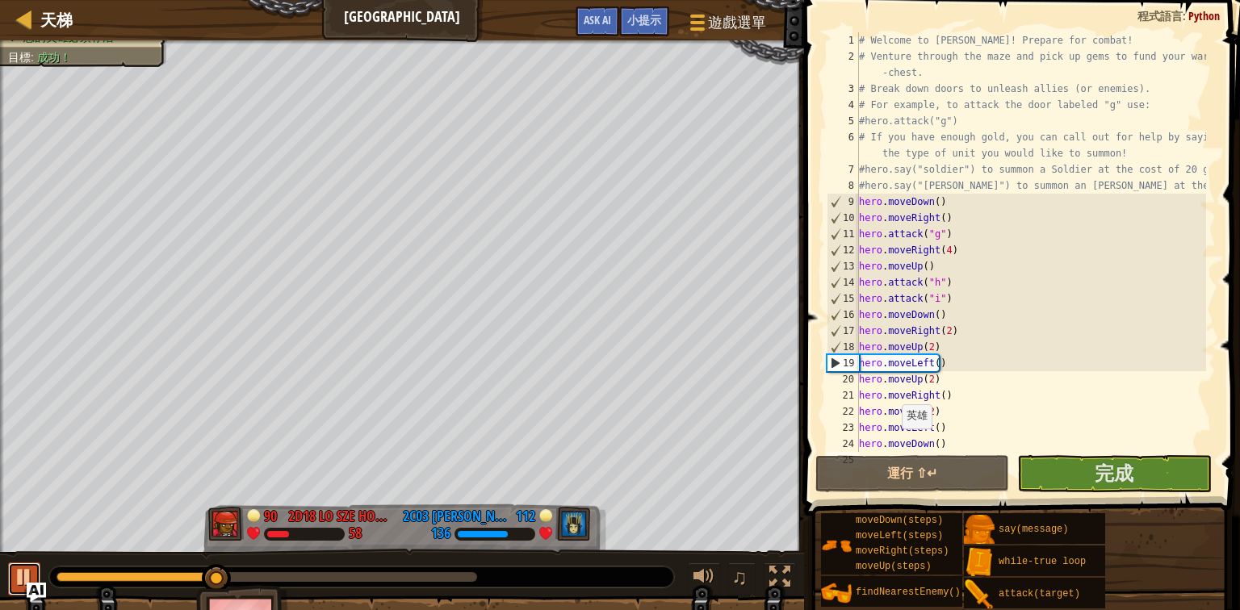
click at [18, 586] on div at bounding box center [24, 577] width 21 height 21
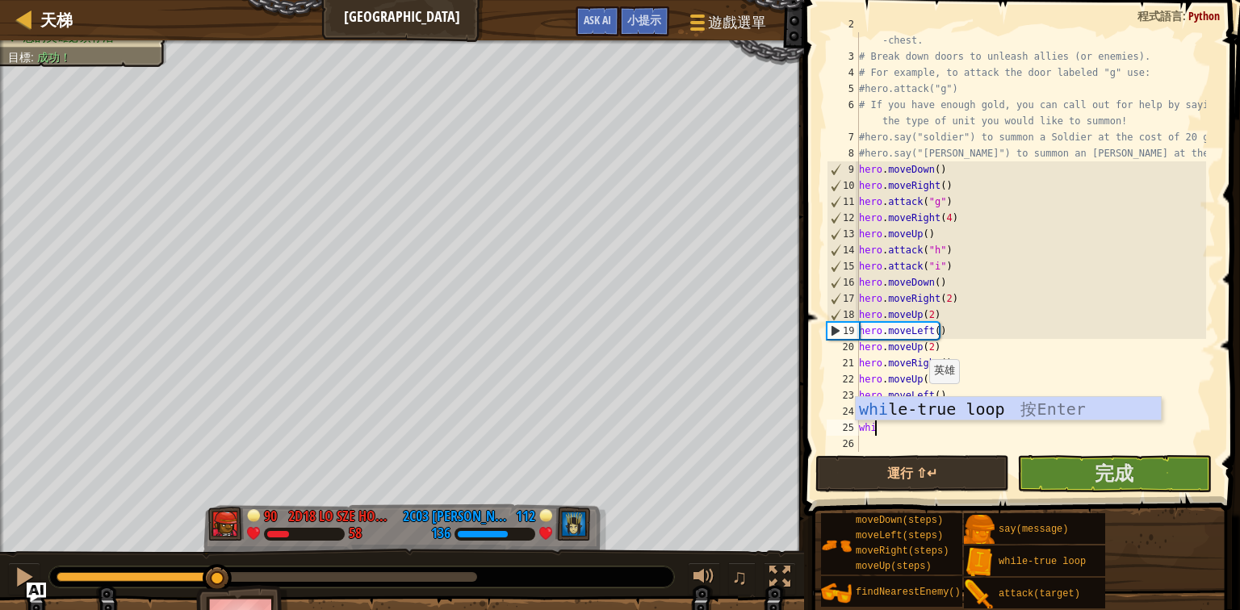
type textarea "while"
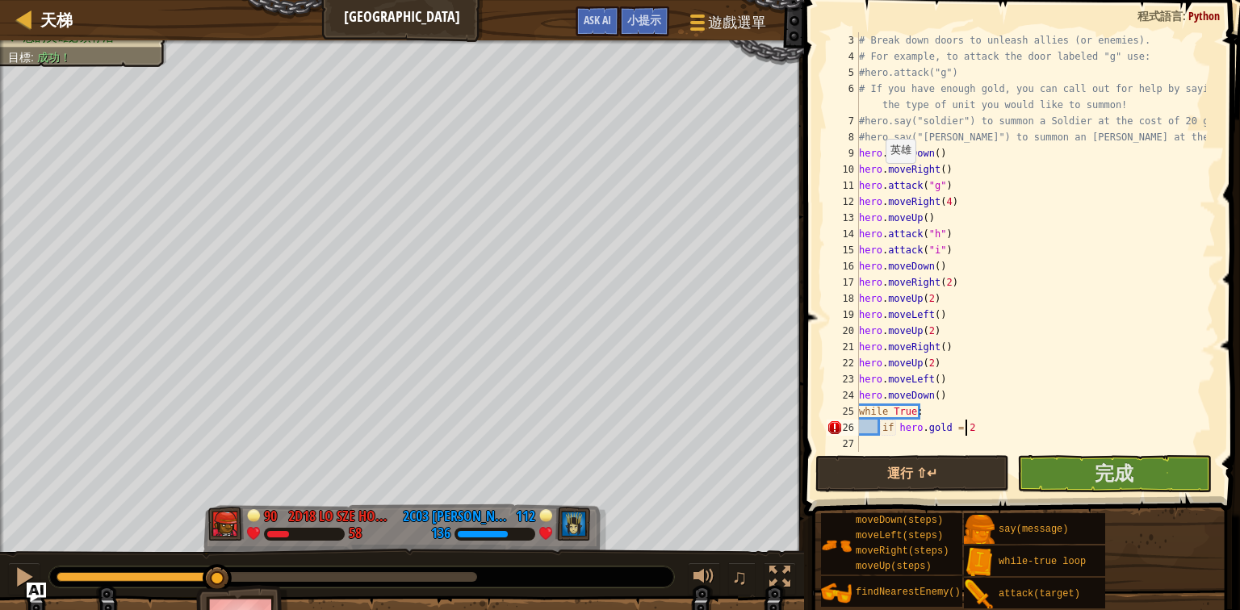
scroll to position [7, 8]
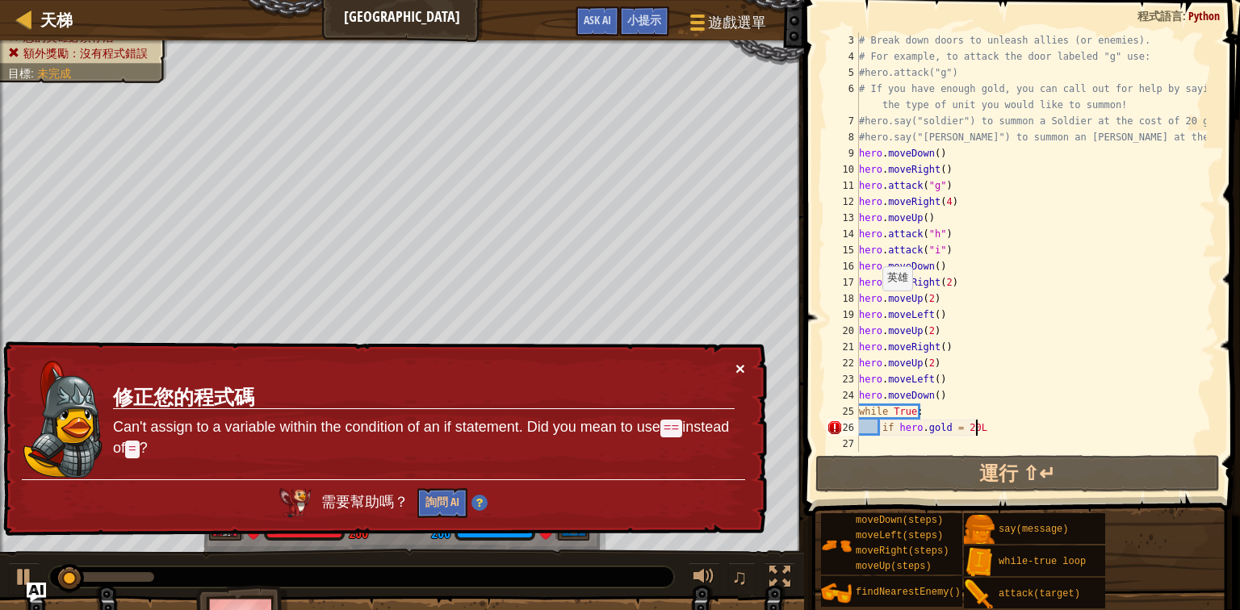
click at [736, 367] on button "×" at bounding box center [741, 368] width 10 height 17
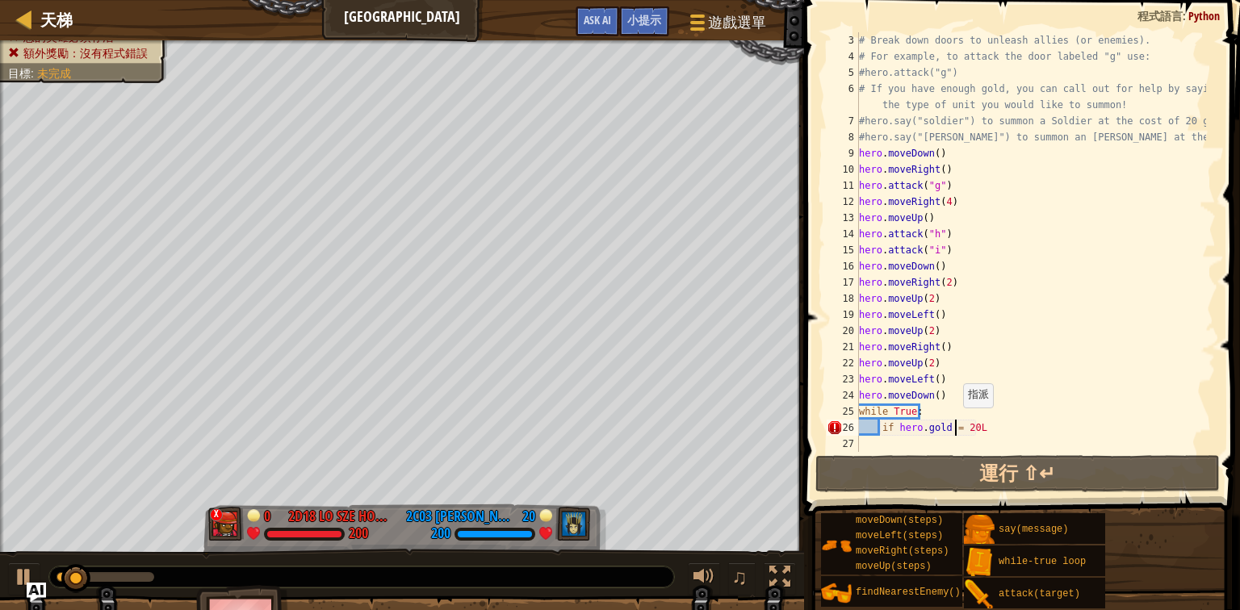
click at [954, 423] on div "# Break down doors to unleash allies (or enemies). # For example, to attack the…" at bounding box center [1031, 258] width 350 height 452
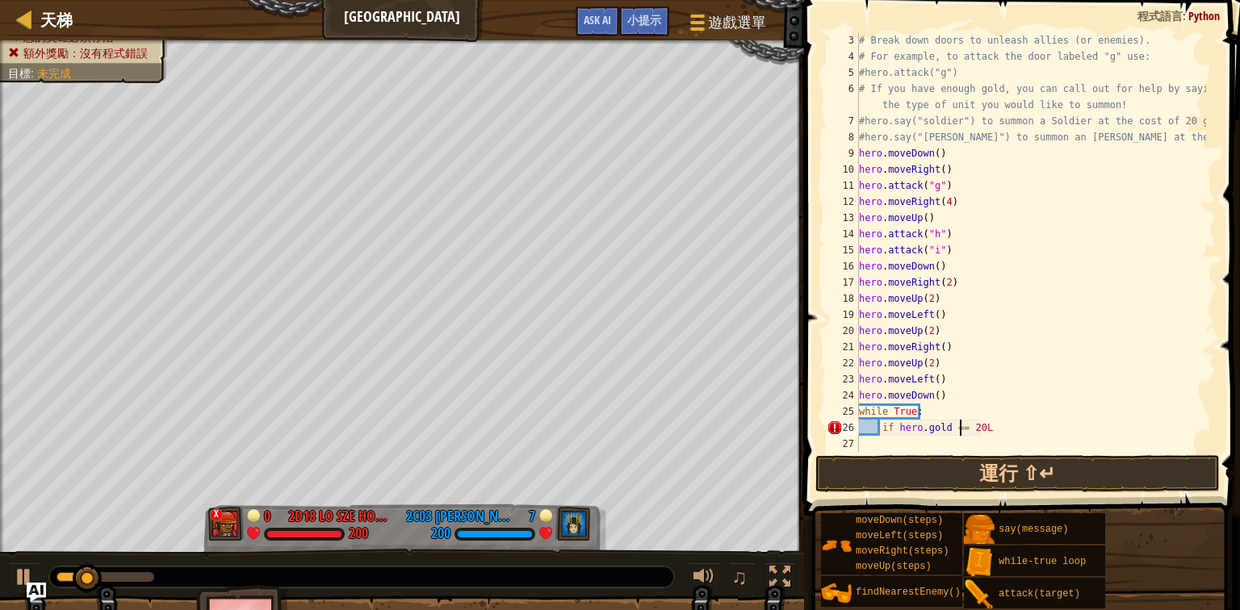
click at [1006, 433] on div "# Break down doors to unleash allies (or enemies). # For example, to attack the…" at bounding box center [1031, 258] width 350 height 452
click at [17, 568] on div at bounding box center [24, 577] width 21 height 21
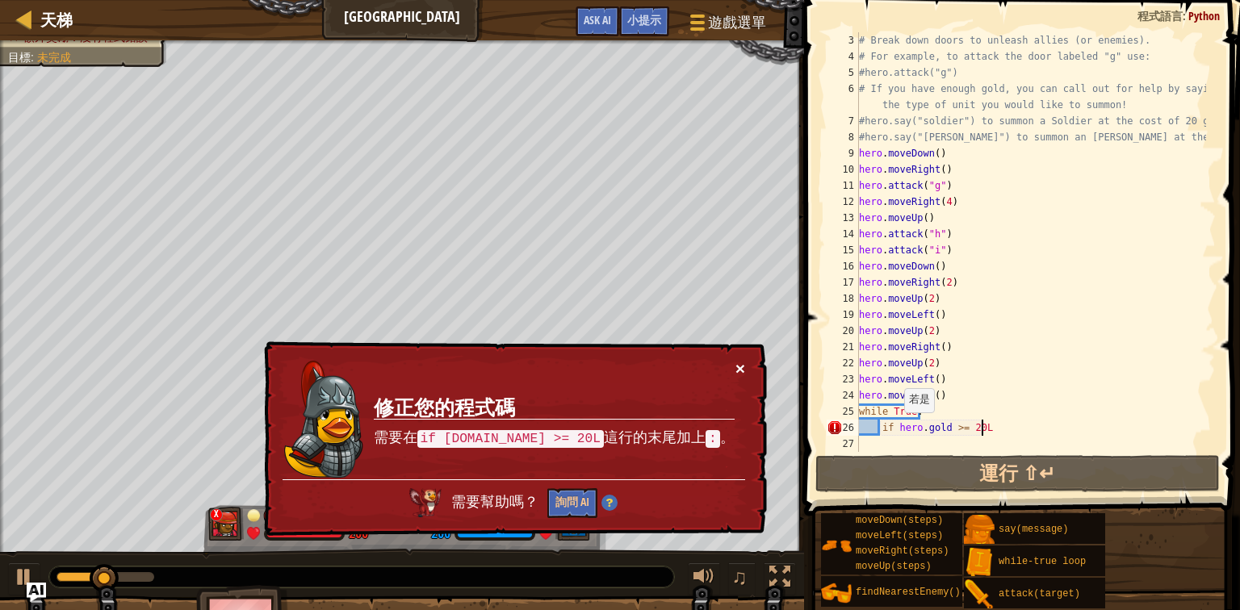
click at [736, 368] on button "×" at bounding box center [741, 368] width 10 height 17
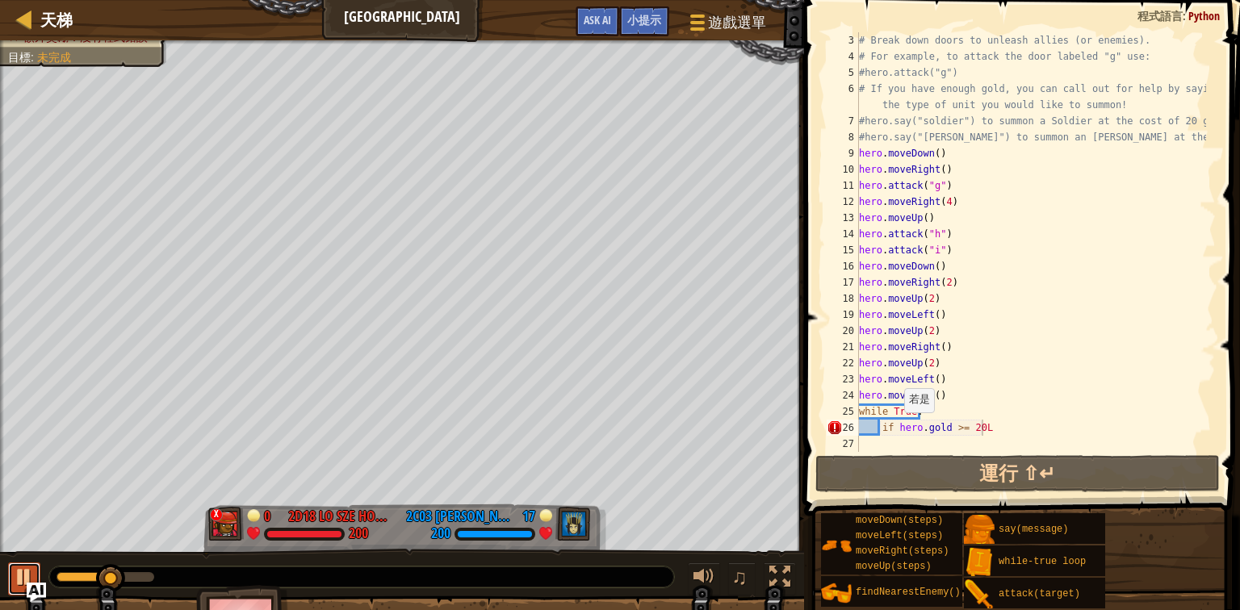
click at [10, 572] on button at bounding box center [24, 579] width 32 height 33
click at [1017, 418] on div "# Break down doors to unleash allies (or enemies). # For example, to attack the…" at bounding box center [1031, 258] width 350 height 452
click at [996, 426] on div "# Break down doors to unleash allies (or enemies). # For example, to attack the…" at bounding box center [1031, 258] width 350 height 452
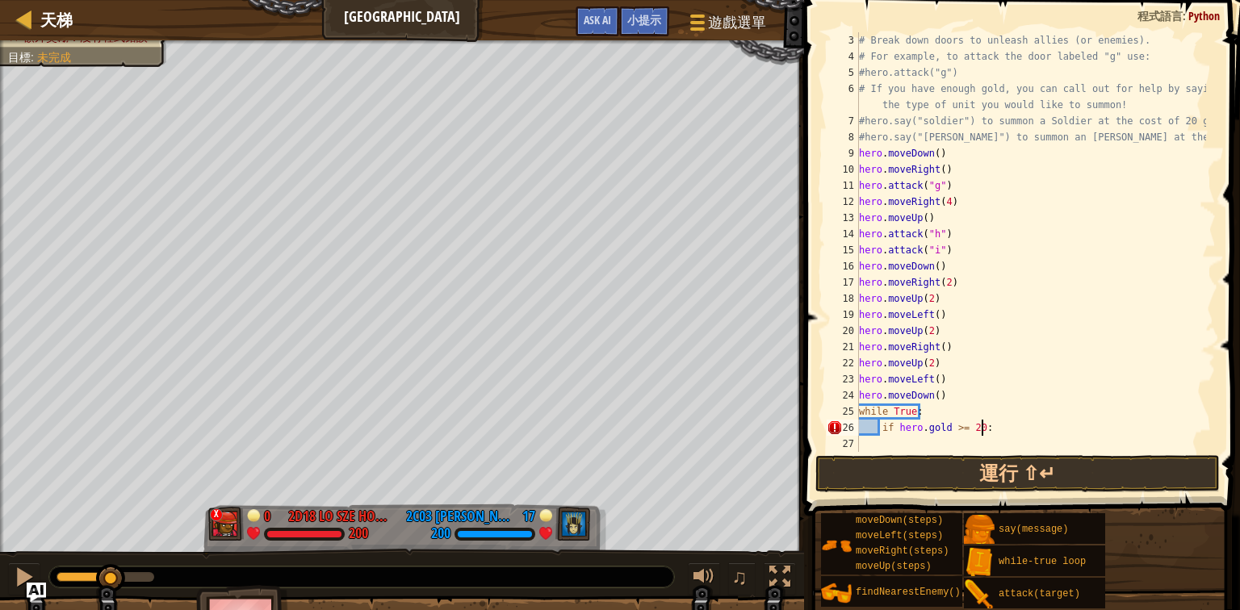
scroll to position [7, 9]
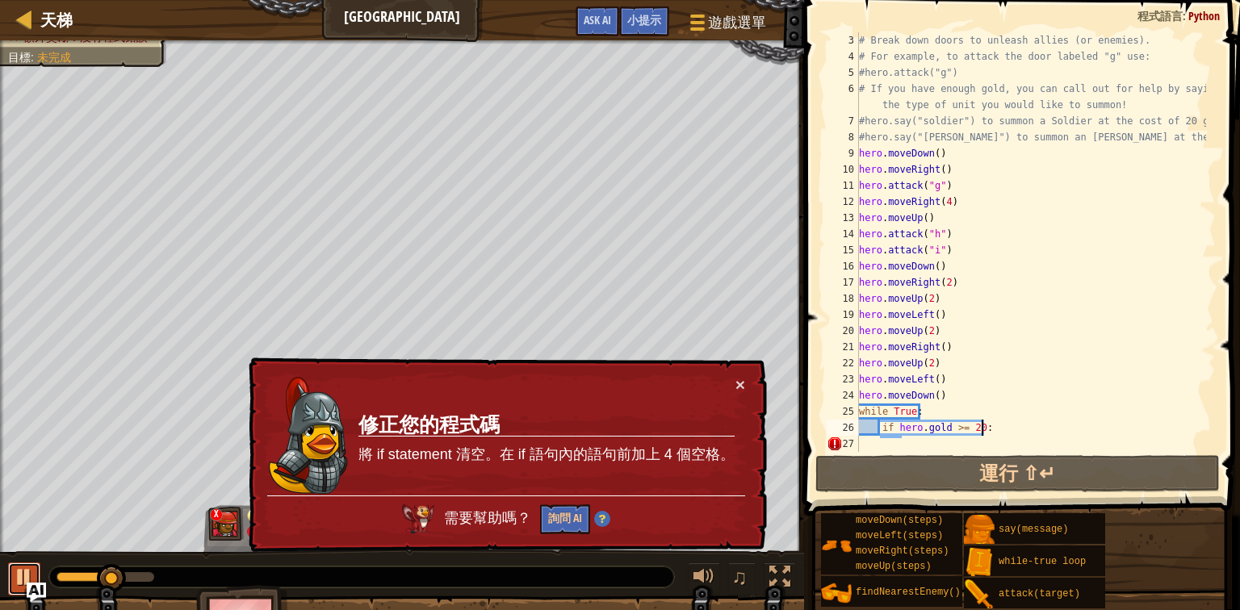
click at [16, 580] on div at bounding box center [24, 577] width 21 height 21
click at [745, 382] on button "×" at bounding box center [741, 384] width 10 height 17
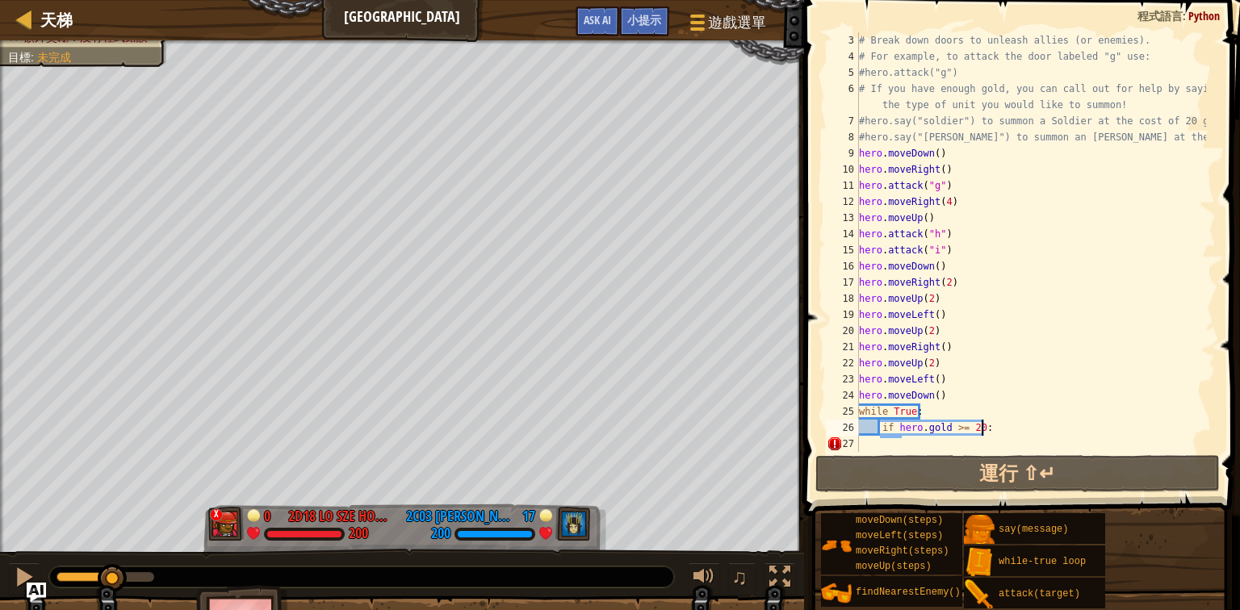
drag, startPoint x: 988, startPoint y: 436, endPoint x: 996, endPoint y: 430, distance: 9.2
click at [992, 433] on div "# Break down doors to unleash allies (or enemies). # For example, to attack the…" at bounding box center [1031, 258] width 350 height 452
click at [998, 425] on div "# Break down doors to unleash allies (or enemies). # For example, to attack the…" at bounding box center [1031, 242] width 350 height 420
type textarea "if [DOMAIN_NAME] >= 20:"
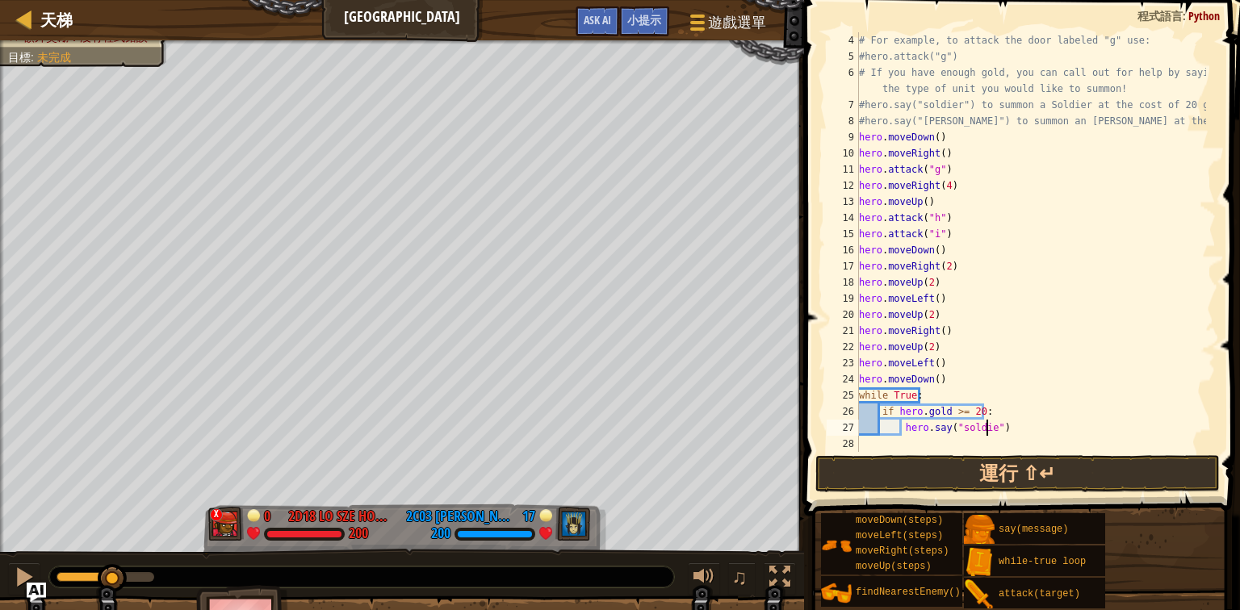
scroll to position [7, 10]
click at [906, 465] on button "運行 ⇧↵" at bounding box center [1018, 473] width 405 height 37
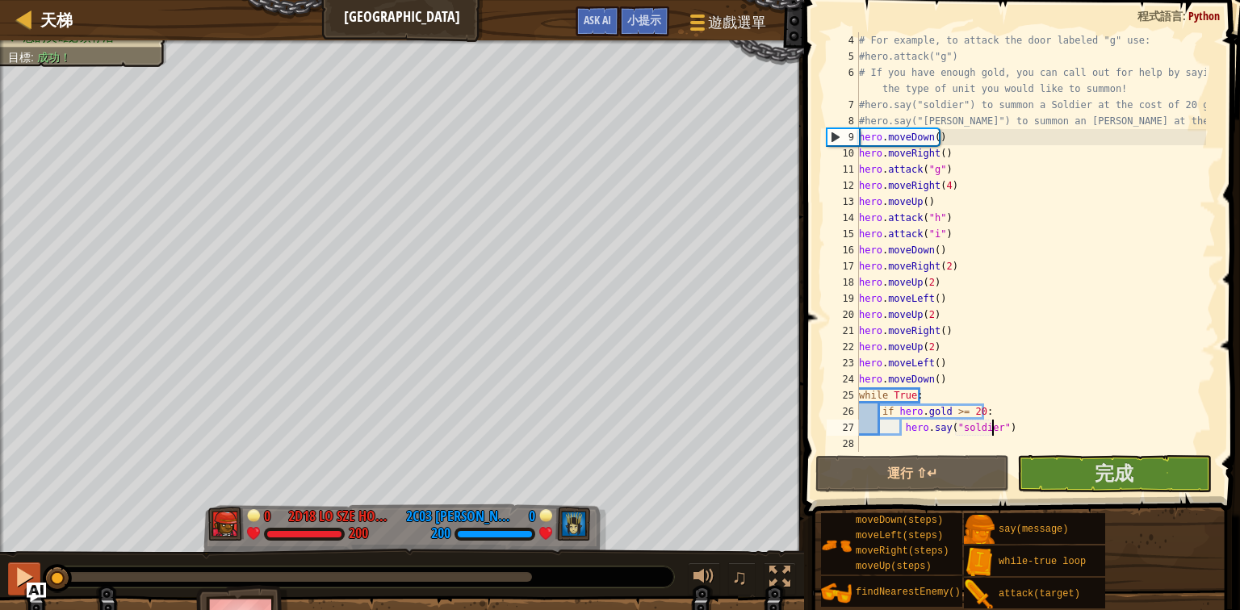
drag, startPoint x: 67, startPoint y: 572, endPoint x: 7, endPoint y: 581, distance: 60.4
click at [7, 581] on div "♫" at bounding box center [402, 573] width 804 height 48
click at [14, 574] on div at bounding box center [24, 577] width 21 height 21
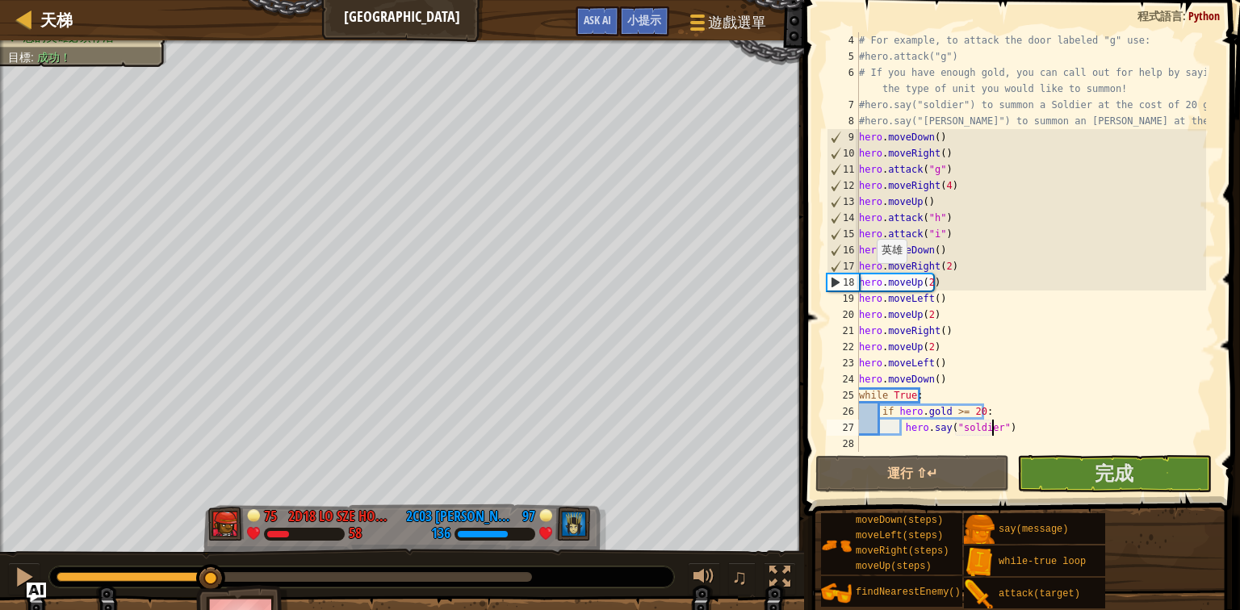
drag, startPoint x: 74, startPoint y: 576, endPoint x: 212, endPoint y: 604, distance: 140.2
click at [212, 604] on div "在90秒內擊敗敵人 您的英雄必須存活 目標 : 成功！ 75 2D18 Lo Sze Hon 2D18 [PERSON_NAME] 58 97 2C03 [P…" at bounding box center [620, 351] width 1240 height 622
click at [10, 575] on button at bounding box center [24, 579] width 32 height 33
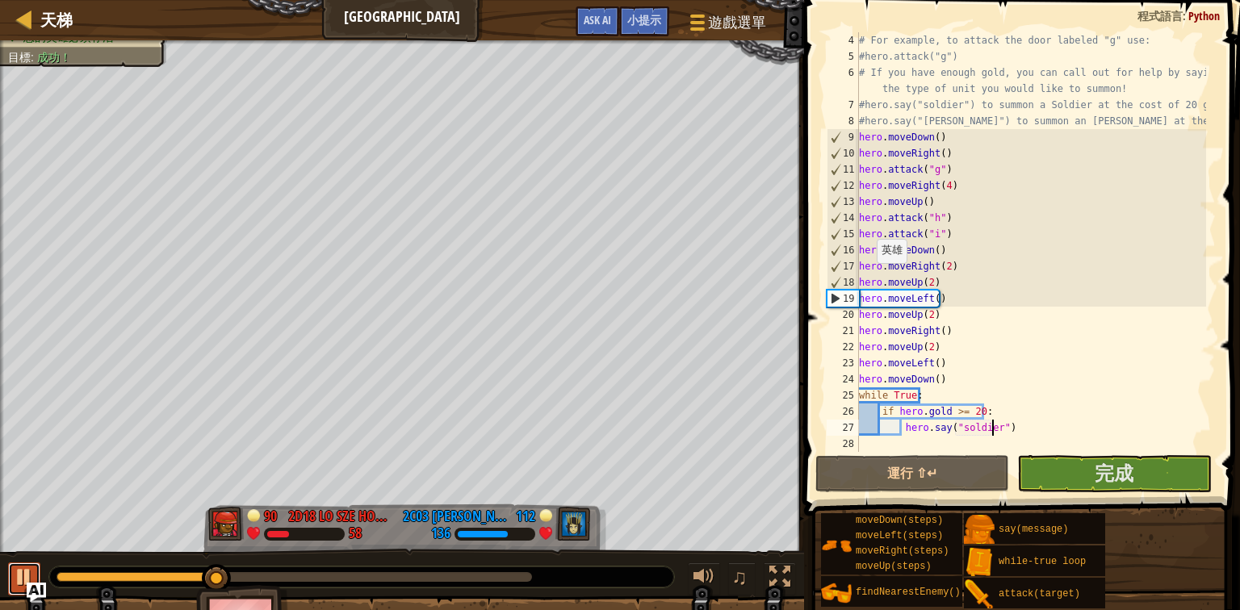
click at [15, 568] on div at bounding box center [24, 577] width 21 height 21
click at [975, 287] on div "# For example, to attack the door labeled "g" use: #hero.attack("g") # If you h…" at bounding box center [1031, 258] width 350 height 452
type textarea "hero.moveUp(2)"
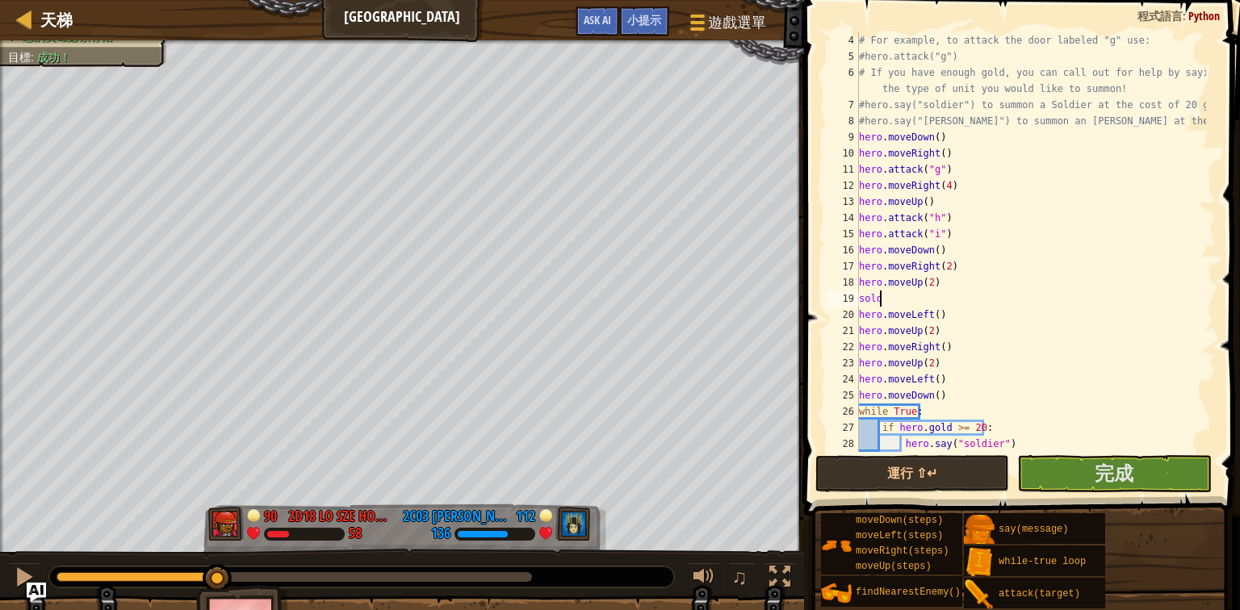
scroll to position [7, 0]
type textarea "s"
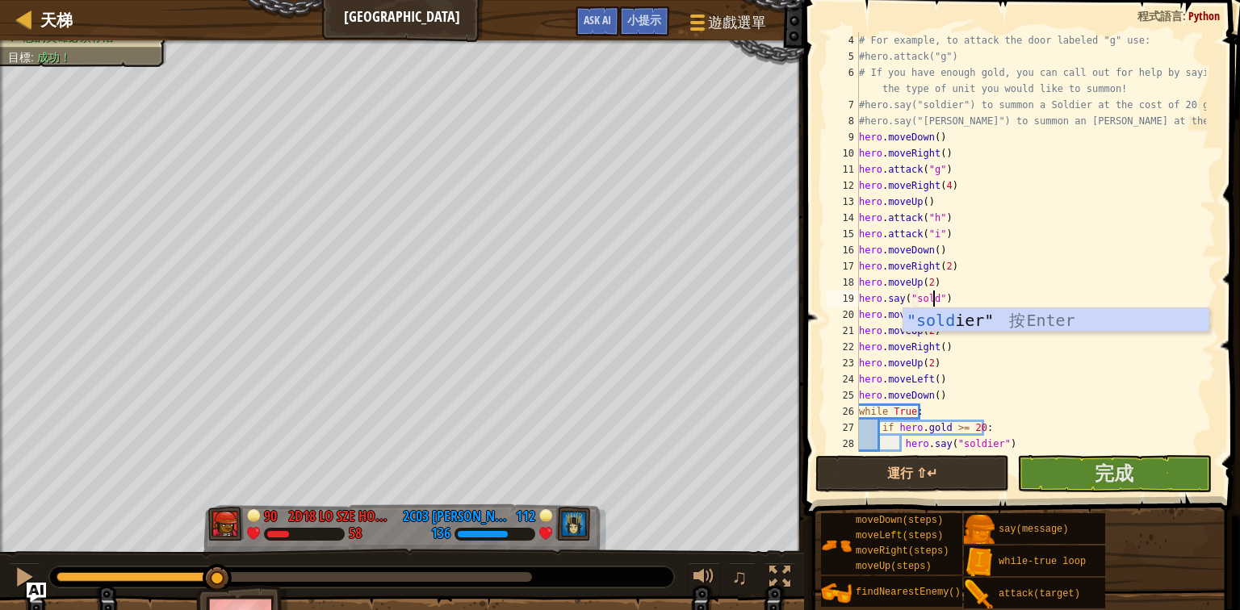
scroll to position [7, 6]
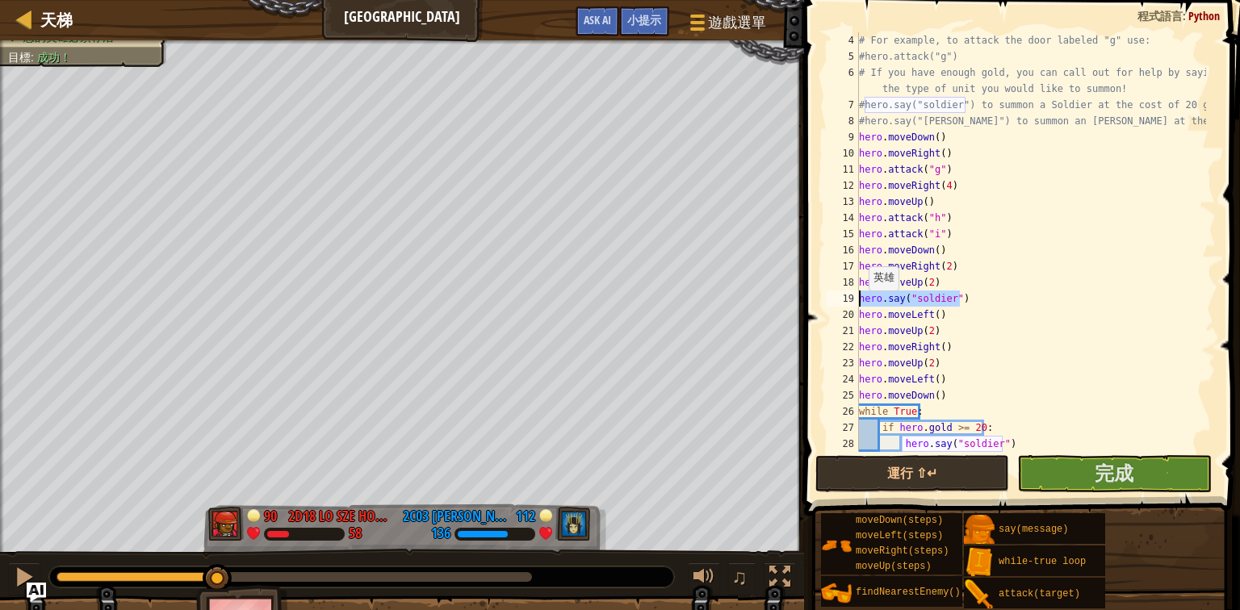
drag, startPoint x: 969, startPoint y: 294, endPoint x: 855, endPoint y: 301, distance: 114.1
click at [855, 301] on div "hero.say("soldier") 4 5 6 7 8 9 10 11 12 13 14 15 16 17 18 19 20 21 22 23 24 25…" at bounding box center [1020, 242] width 392 height 420
type textarea "hero.say("soldier")"
click at [998, 300] on div "# For example, to attack the door labeled "g" use: #hero.attack("g") # If you h…" at bounding box center [1031, 242] width 350 height 420
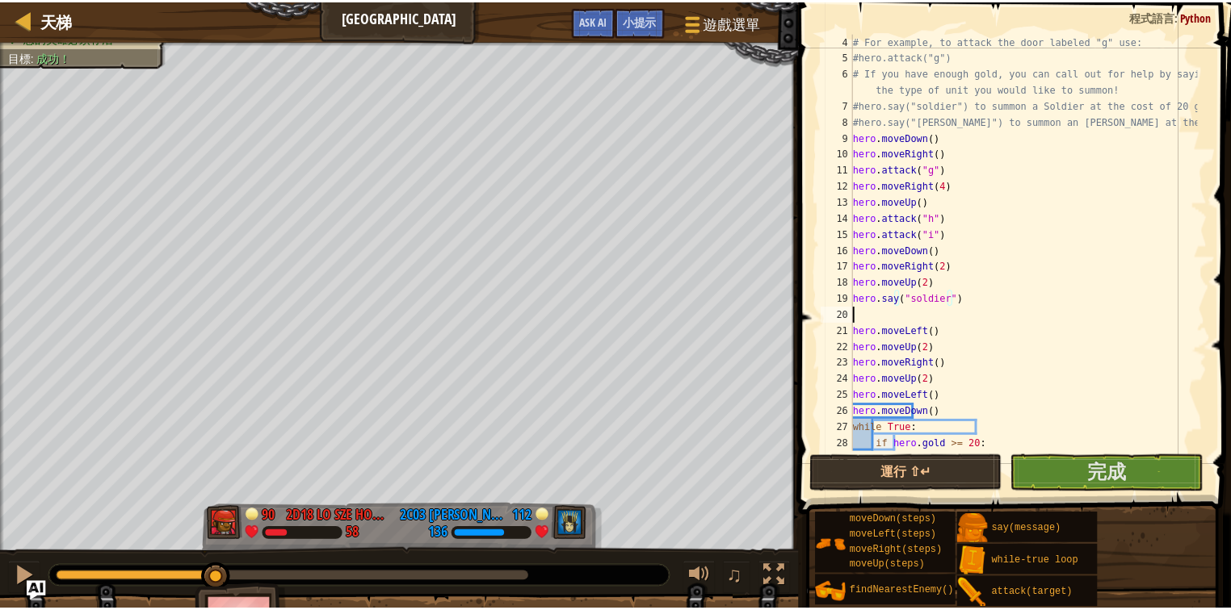
scroll to position [7, 0]
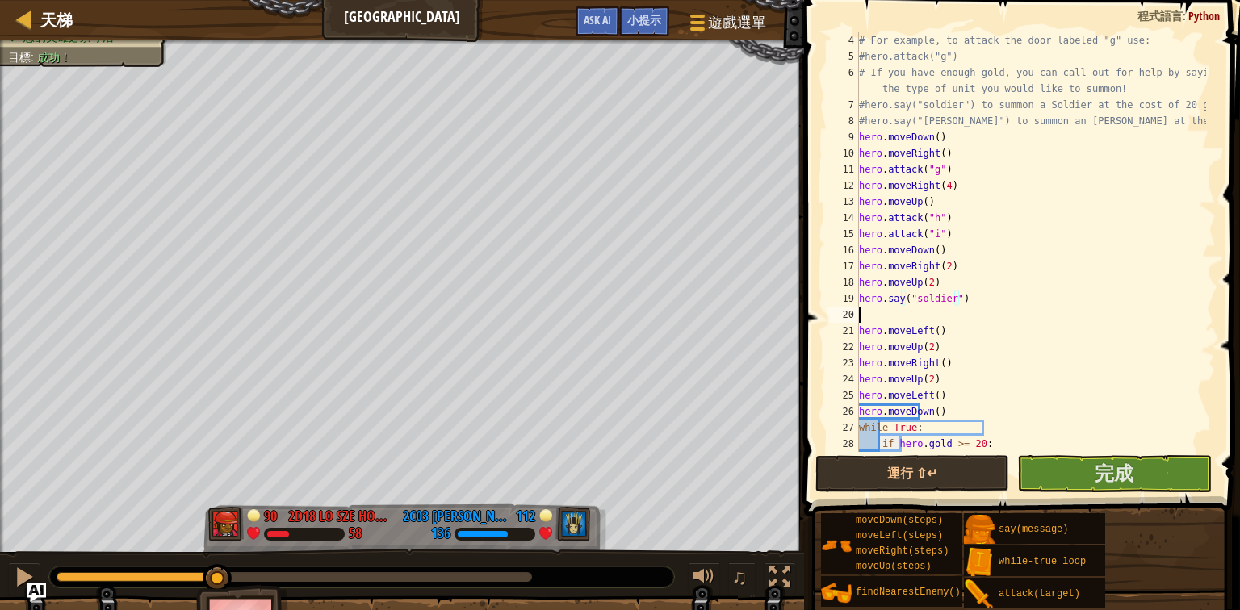
paste textarea "hero.say("soldier")"
type textarea "hero.say("soldier")"
paste textarea "hero.say("soldier")"
type textarea "hero.say("soldier")"
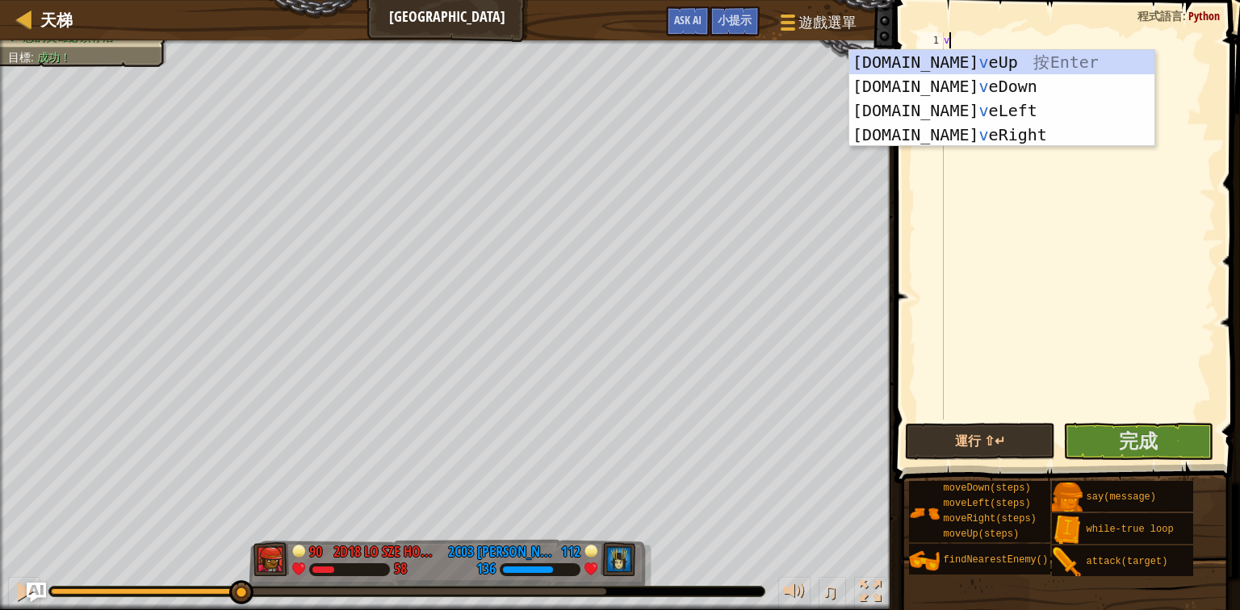
paste textarea "hero.say("soldier")"
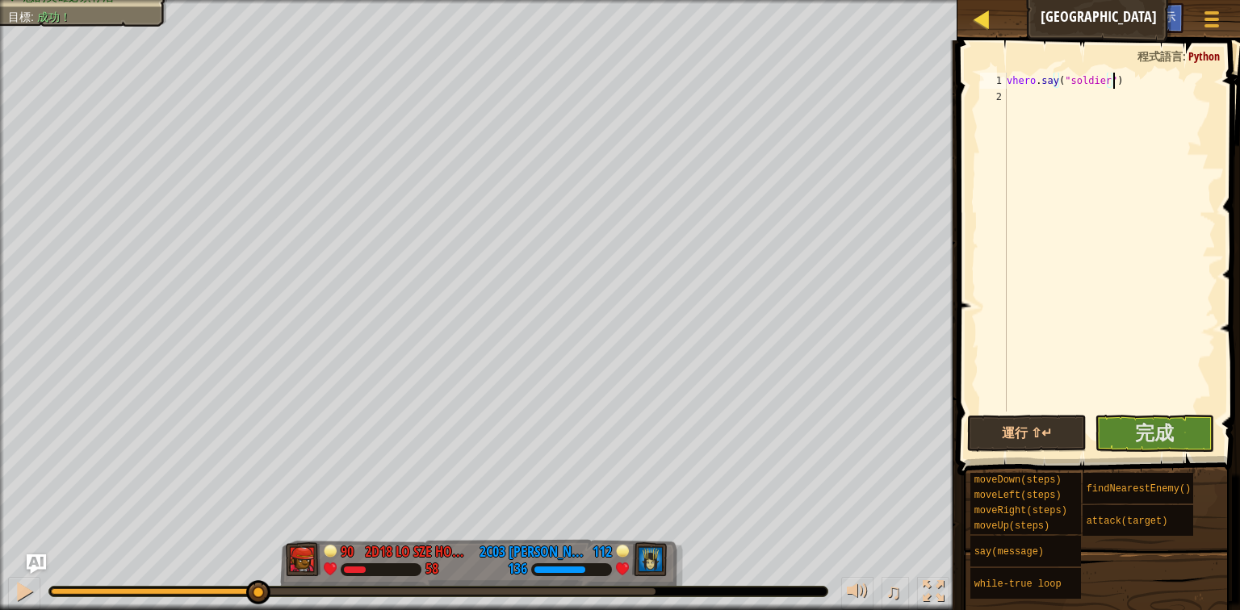
type textarea "vhero.say("soldier")"
click at [986, 10] on div at bounding box center [981, 19] width 20 height 20
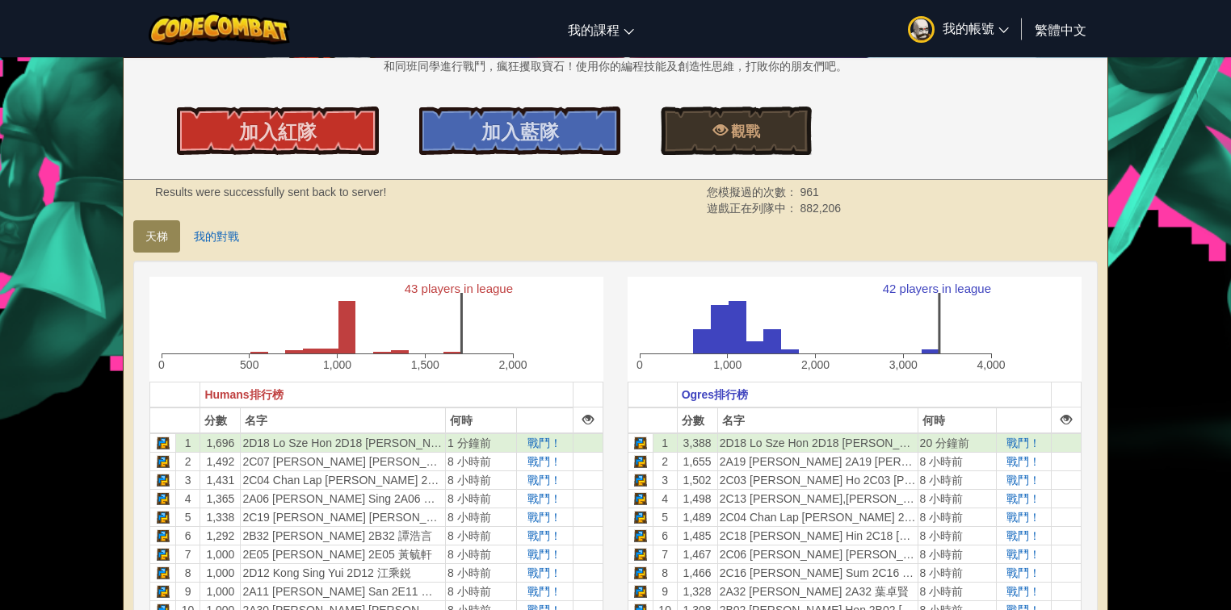
scroll to position [258, 0]
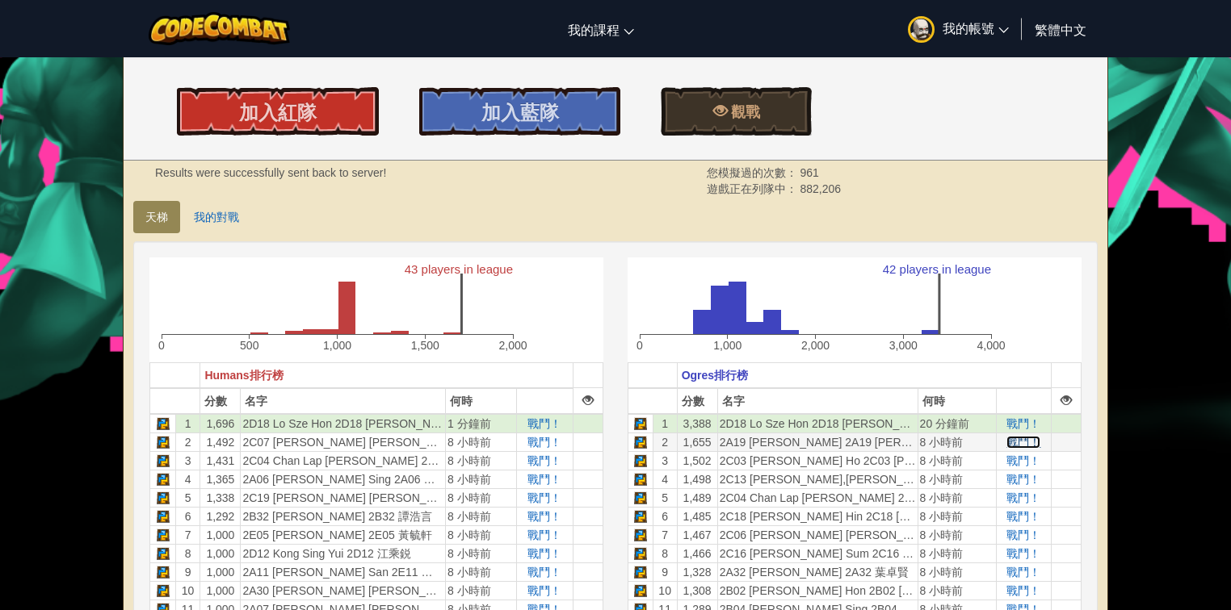
click at [1027, 442] on span "戰鬥！" at bounding box center [1023, 442] width 34 height 13
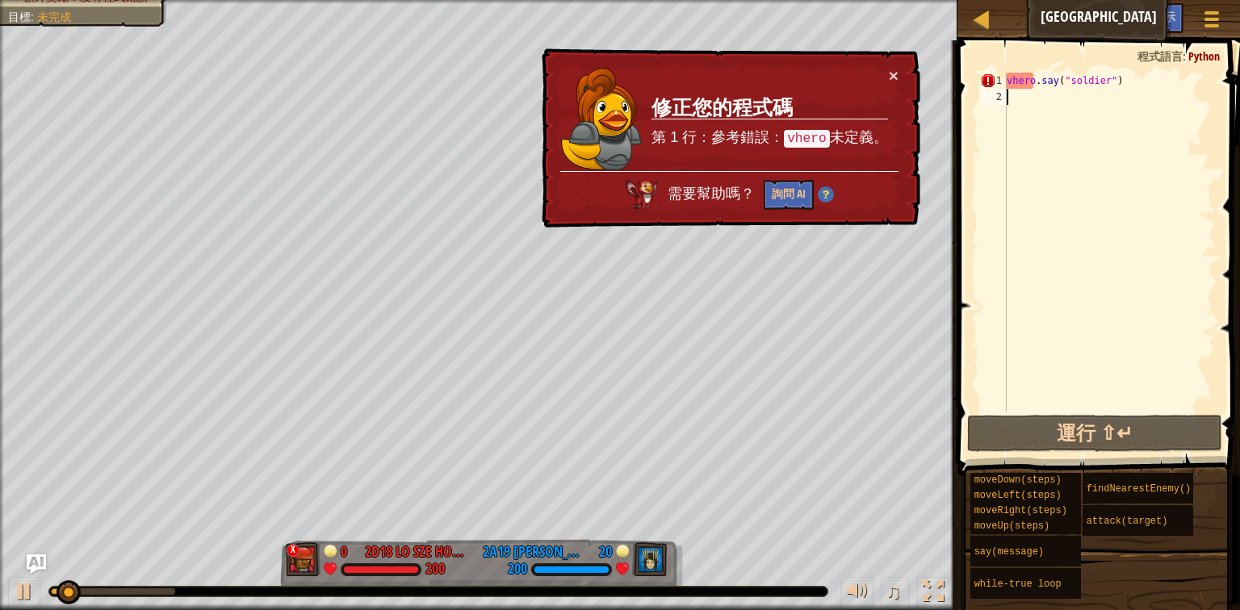
drag, startPoint x: 1084, startPoint y: 184, endPoint x: 833, endPoint y: -57, distance: 347.8
click at [833, 0] on html "天梯 Wakka Maul競技場 遊戲選單 完成 小提示 Ask AI 1 ההההההההההההההההההההההההההההההההההההההההה…" at bounding box center [620, 0] width 1240 height 0
type textarea "vhero.say("soldier")"
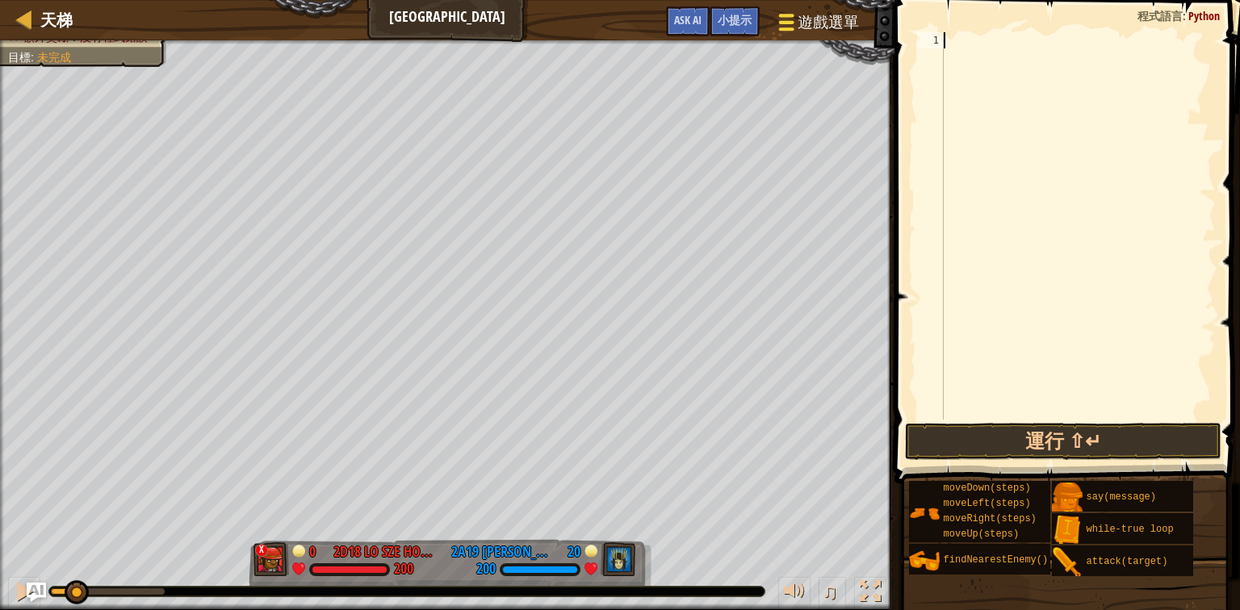
click at [811, 20] on span "遊戲選單" at bounding box center [827, 22] width 61 height 22
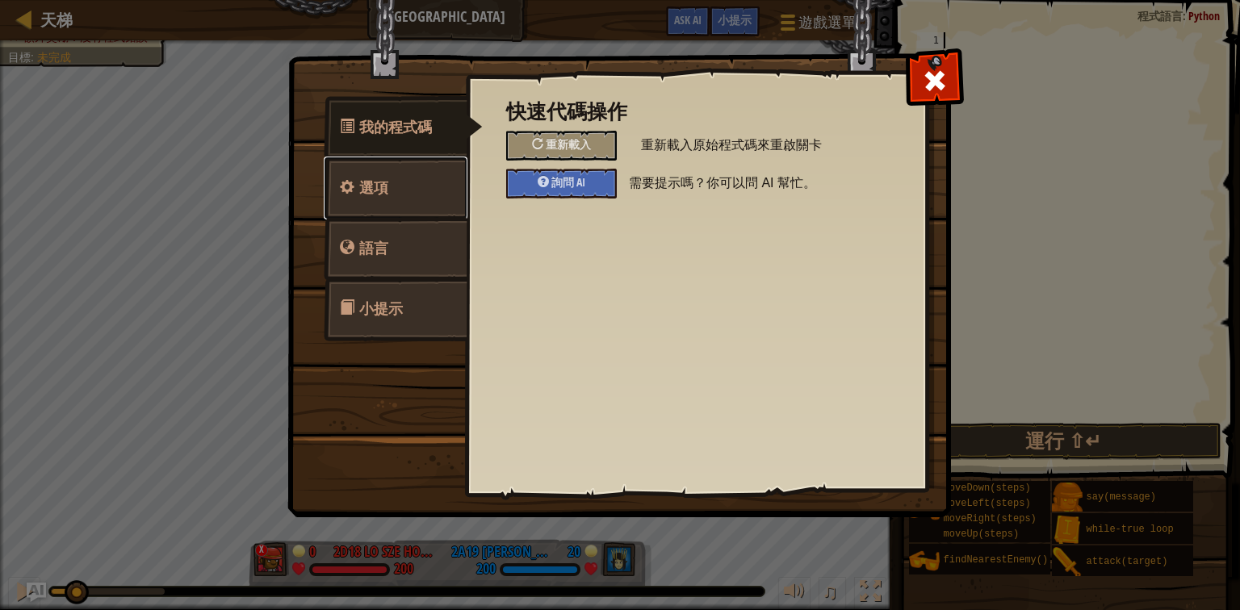
click at [445, 174] on link "選項" at bounding box center [396, 188] width 144 height 63
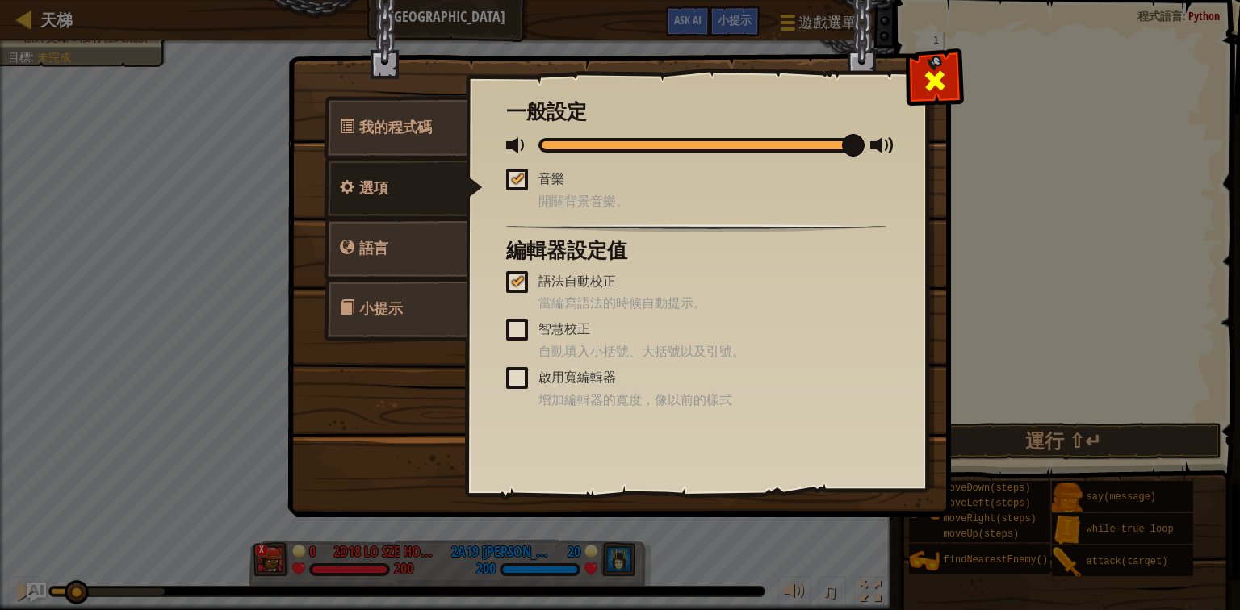
click at [920, 53] on div at bounding box center [934, 77] width 51 height 51
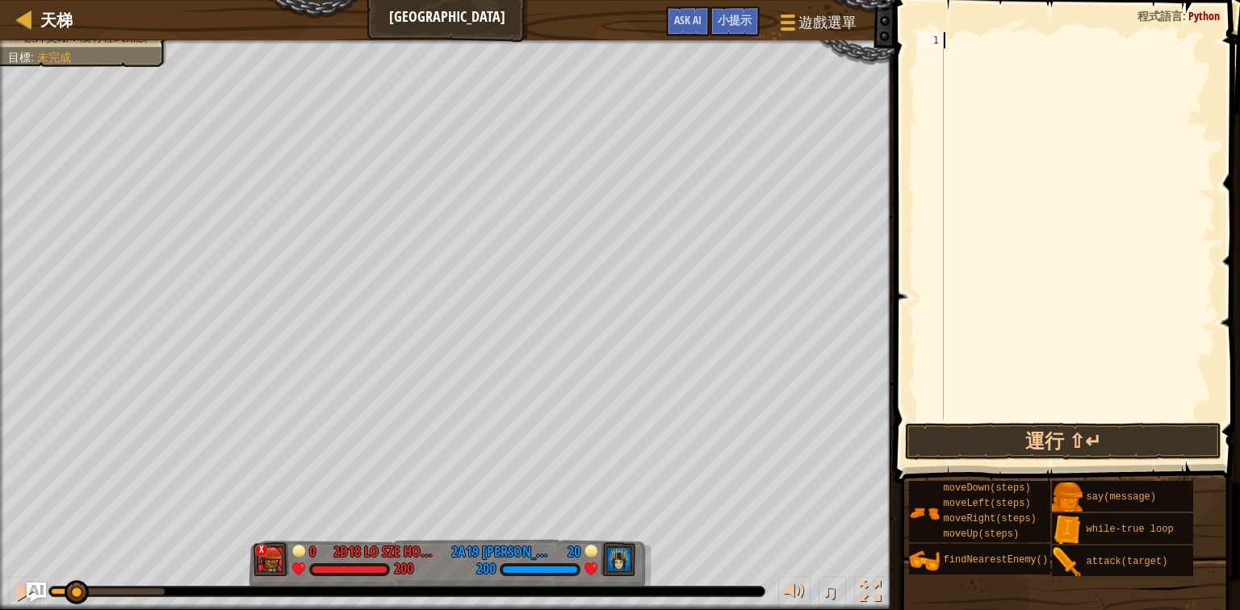
click at [764, 61] on div "天梯 Wakka Maul競技場 遊戲選單 完成 小提示 Ask AI 1 ההההההההההההההההההההההההההההההההההההההההה…" at bounding box center [620, 305] width 1240 height 610
type textarea "dow"
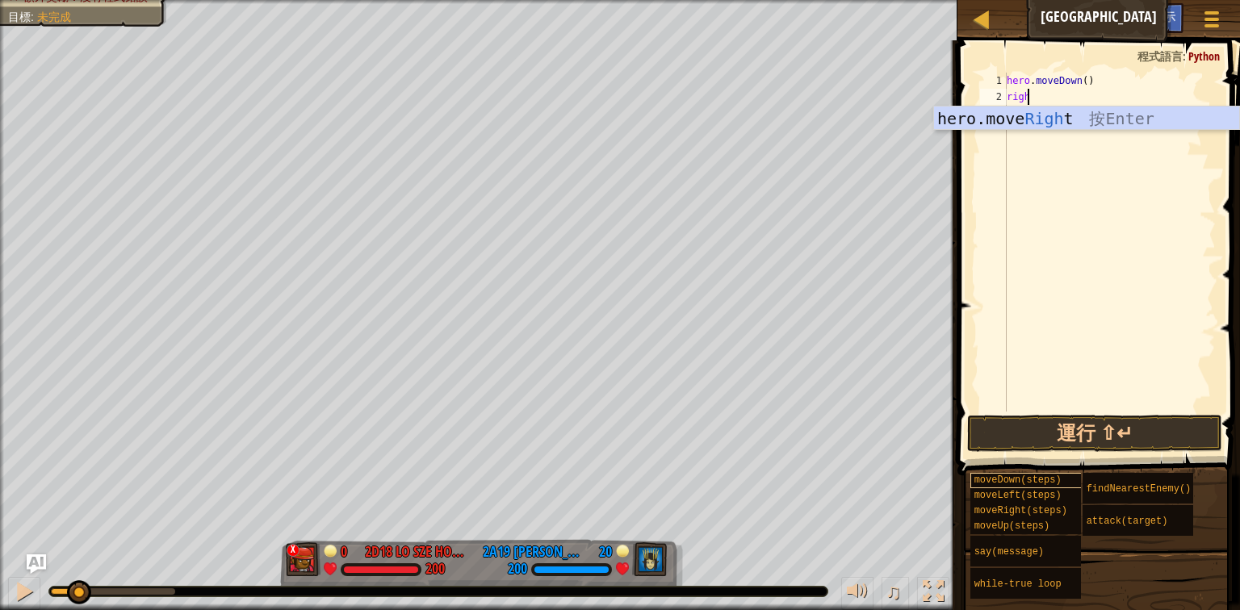
scroll to position [7, 1]
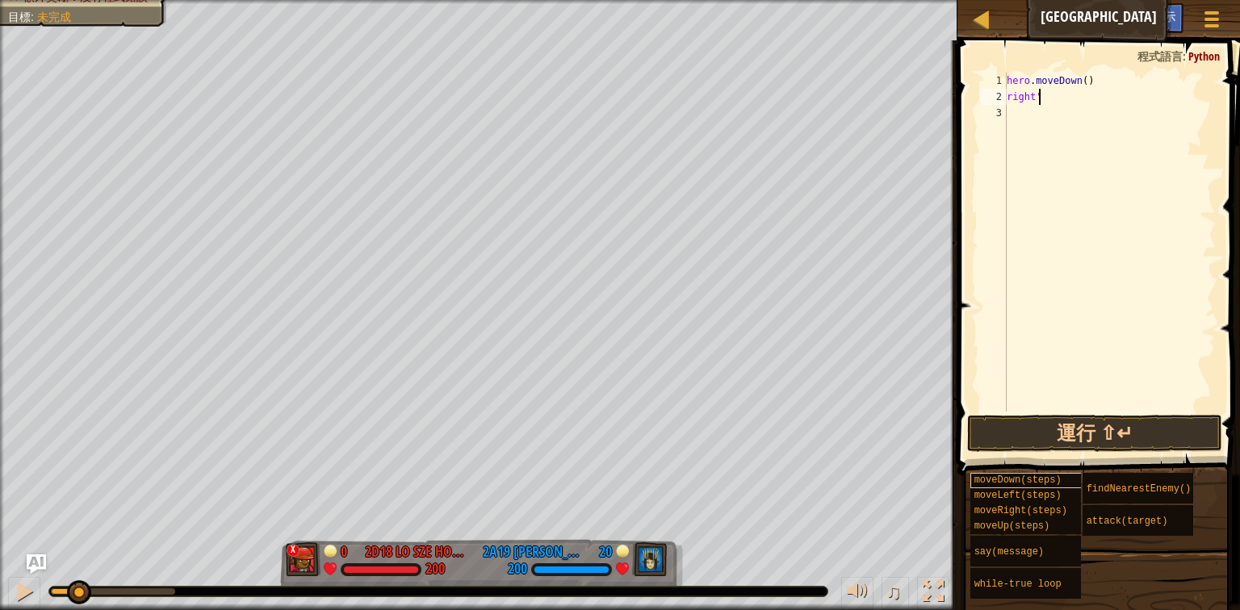
type textarea "right"
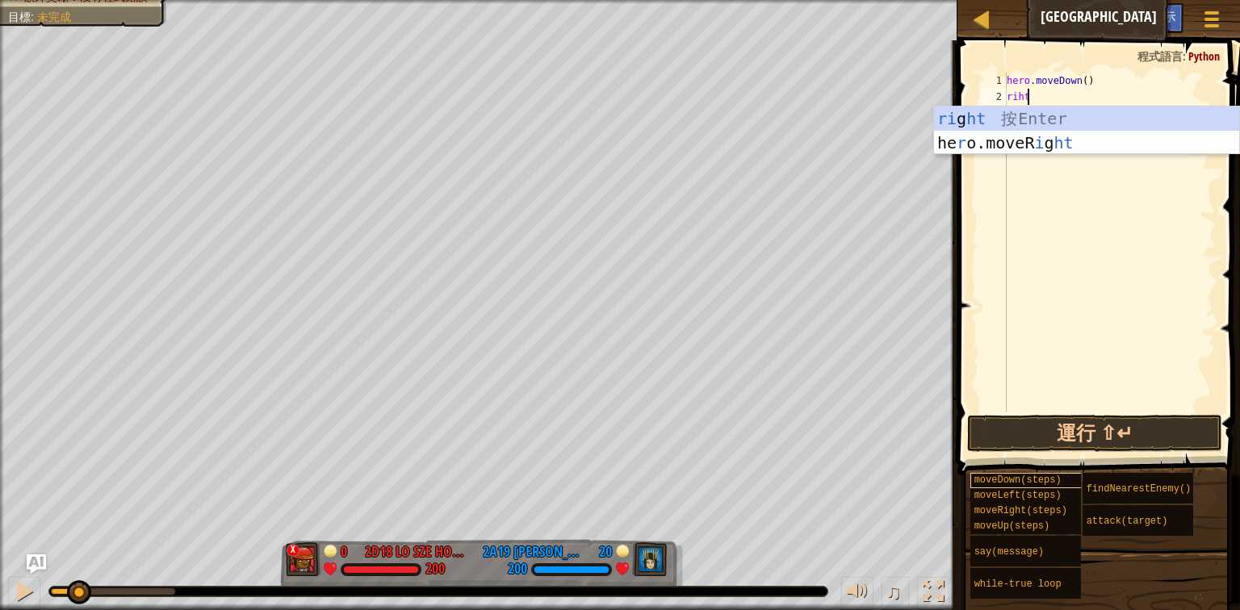
type textarea "riht'"
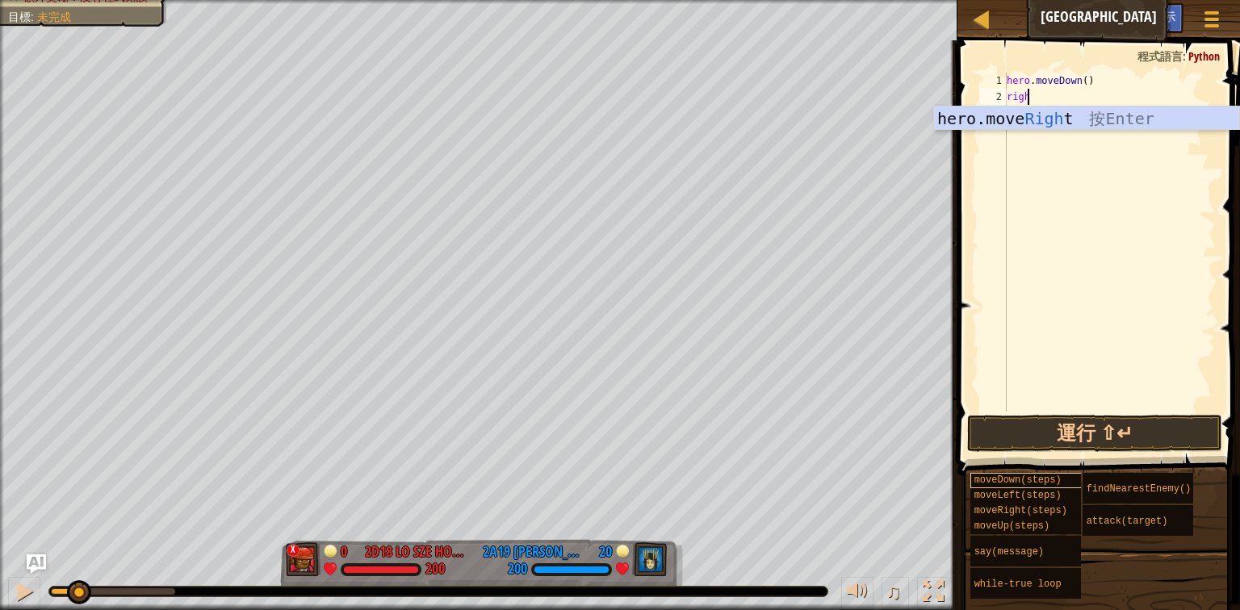
type textarea "right"
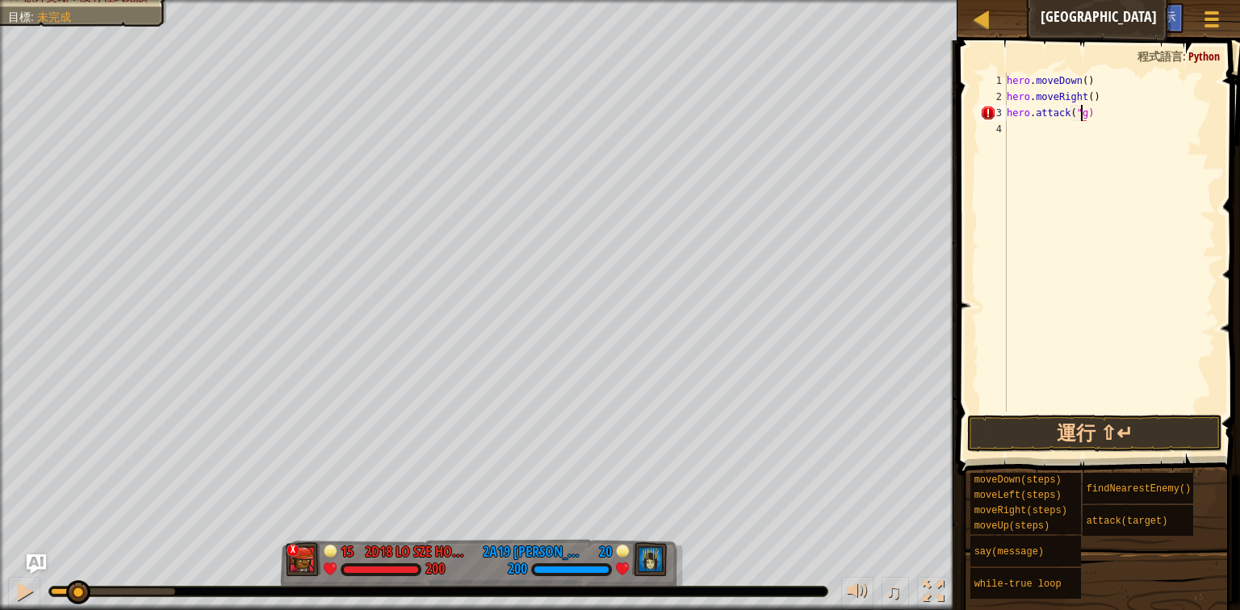
scroll to position [7, 6]
type textarea "hero.attack("g")"
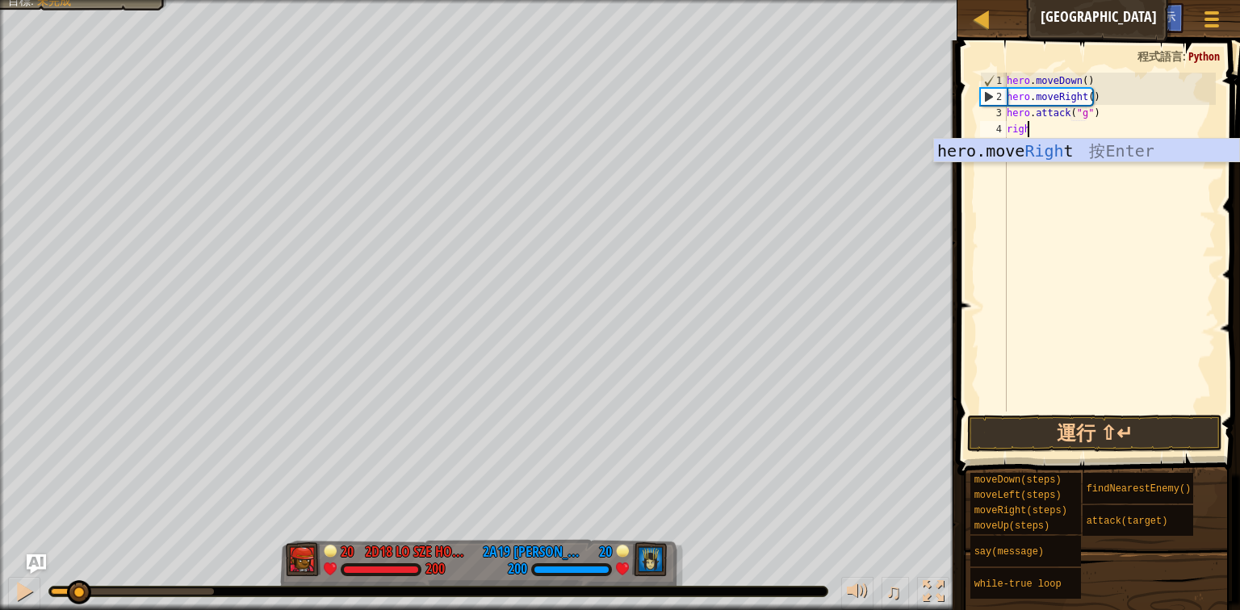
type textarea "right"
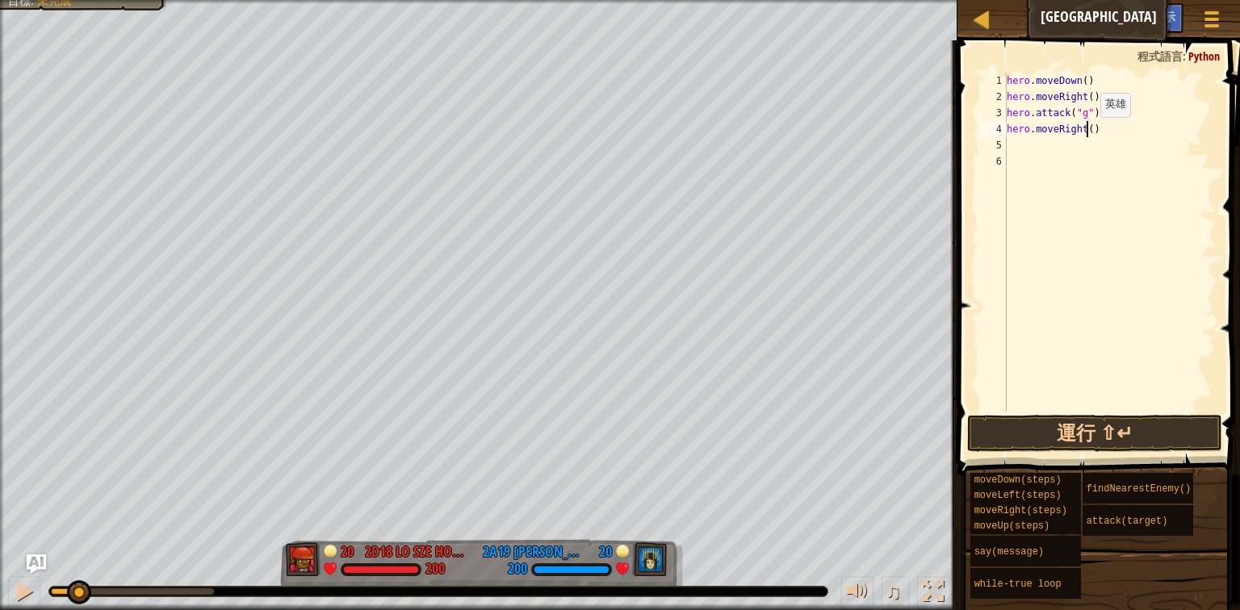
click at [1087, 132] on div "hero . moveDown ( ) hero . moveRight ( ) hero . attack ( "g" ) hero . moveRight…" at bounding box center [1110, 258] width 212 height 371
type textarea "hero.moveRight(4)"
click at [1089, 150] on div "hero . moveDown ( ) hero . moveRight ( ) hero . attack ( "g" ) hero . moveRight…" at bounding box center [1110, 258] width 212 height 371
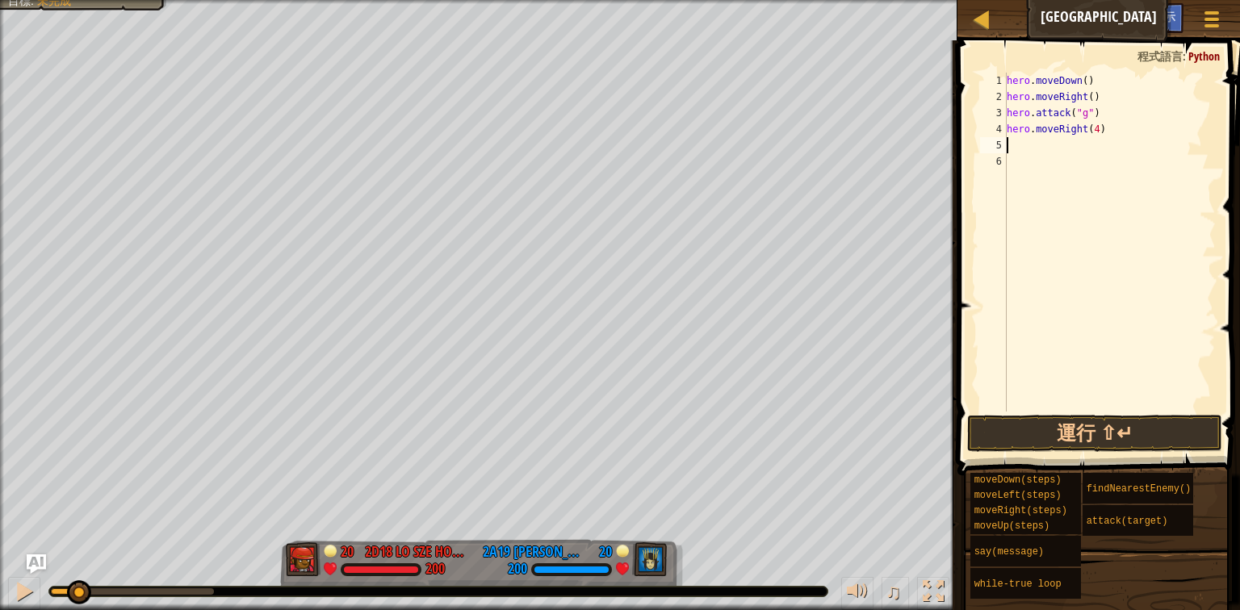
type textarea "up"
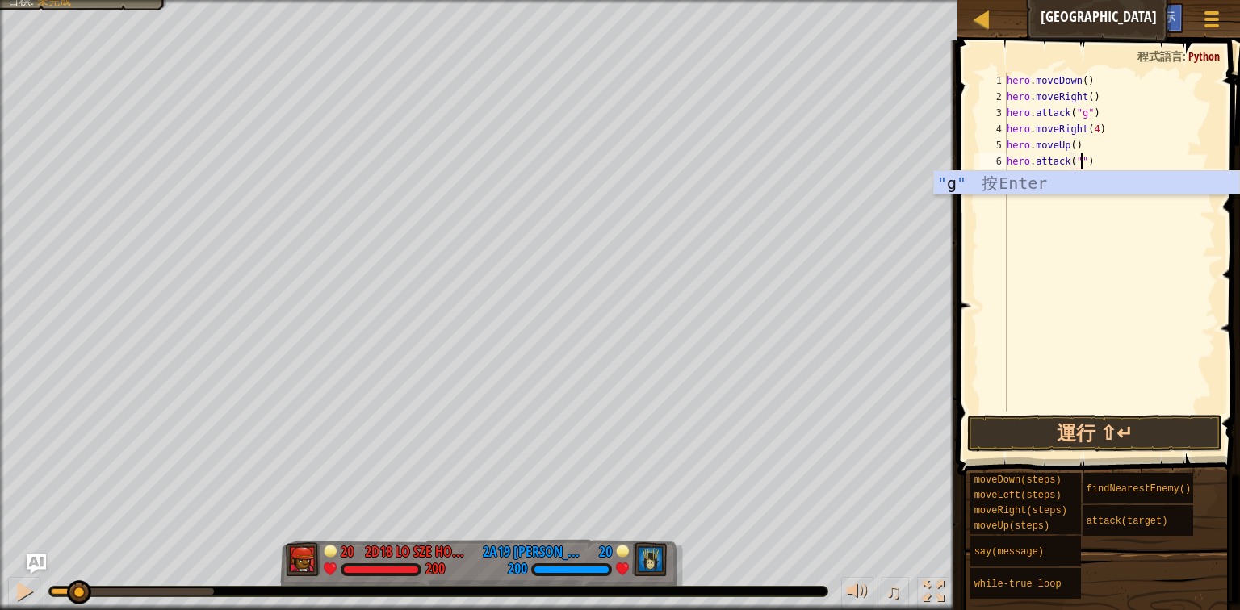
scroll to position [7, 6]
type textarea "hero.attack("h")"
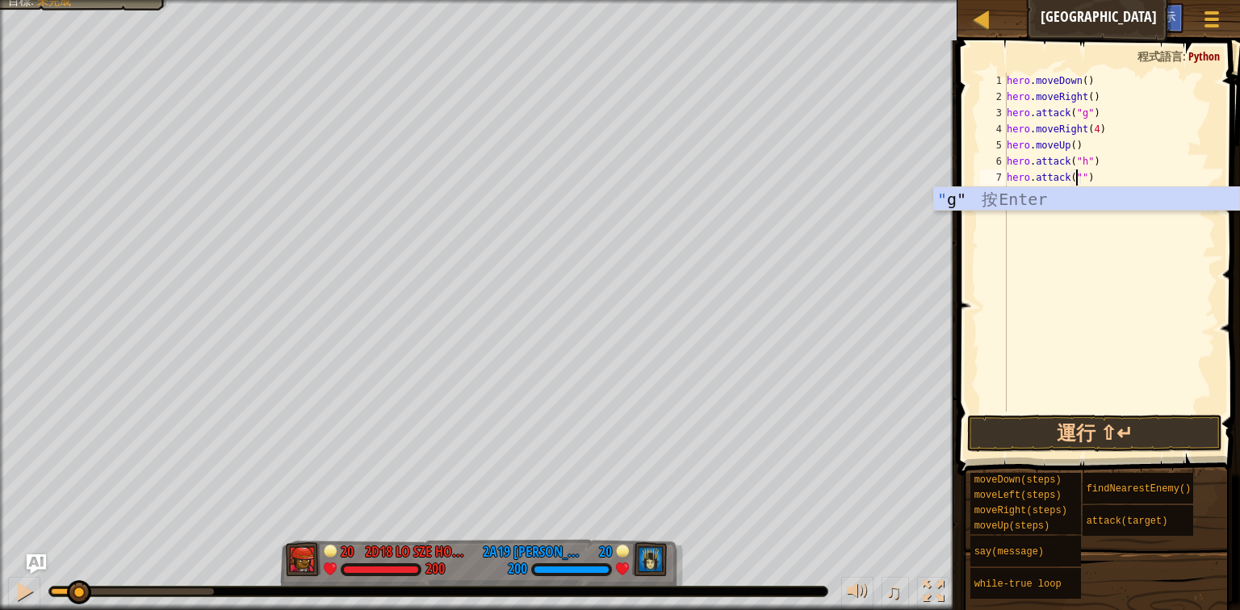
type textarea "hero.attack("i")"
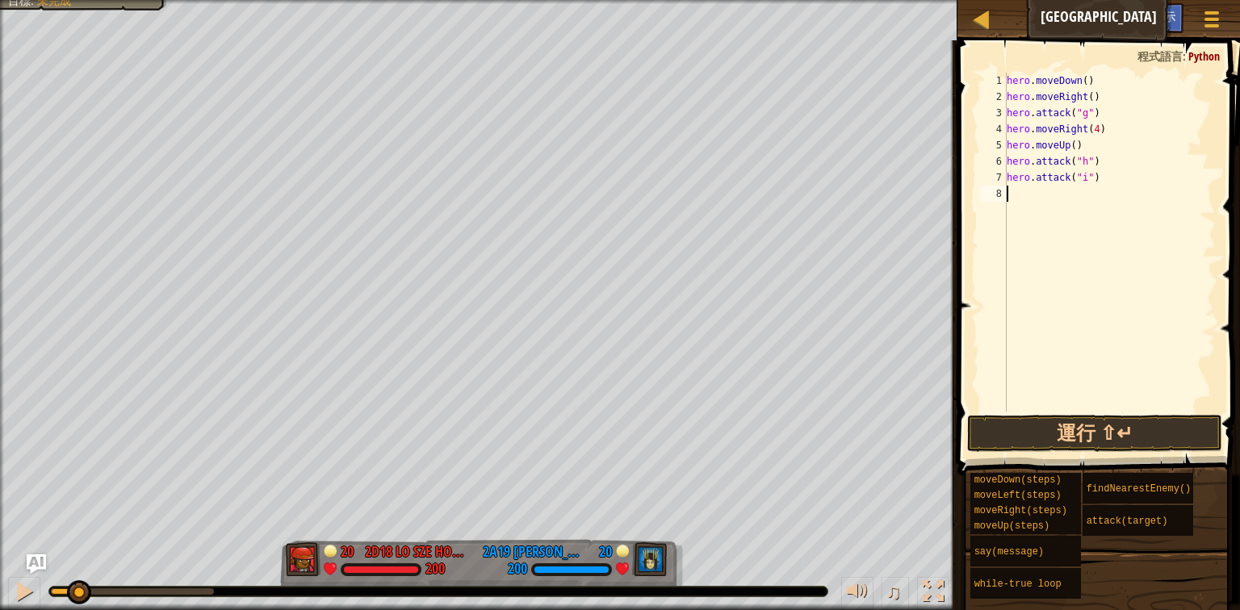
scroll to position [7, 0]
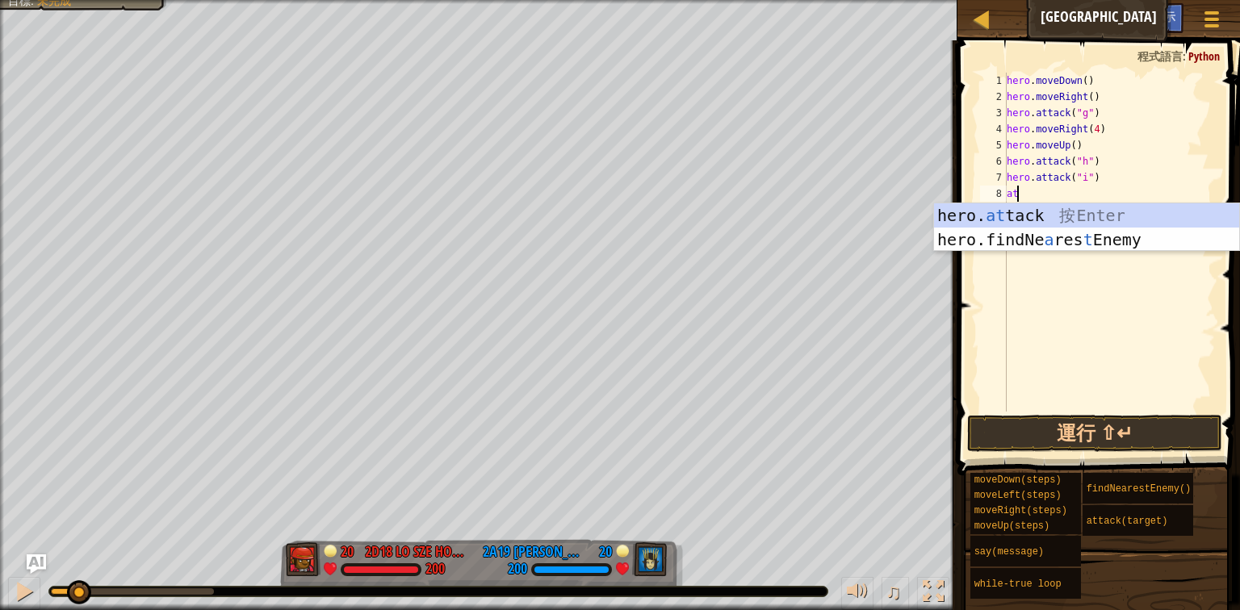
type textarea "a"
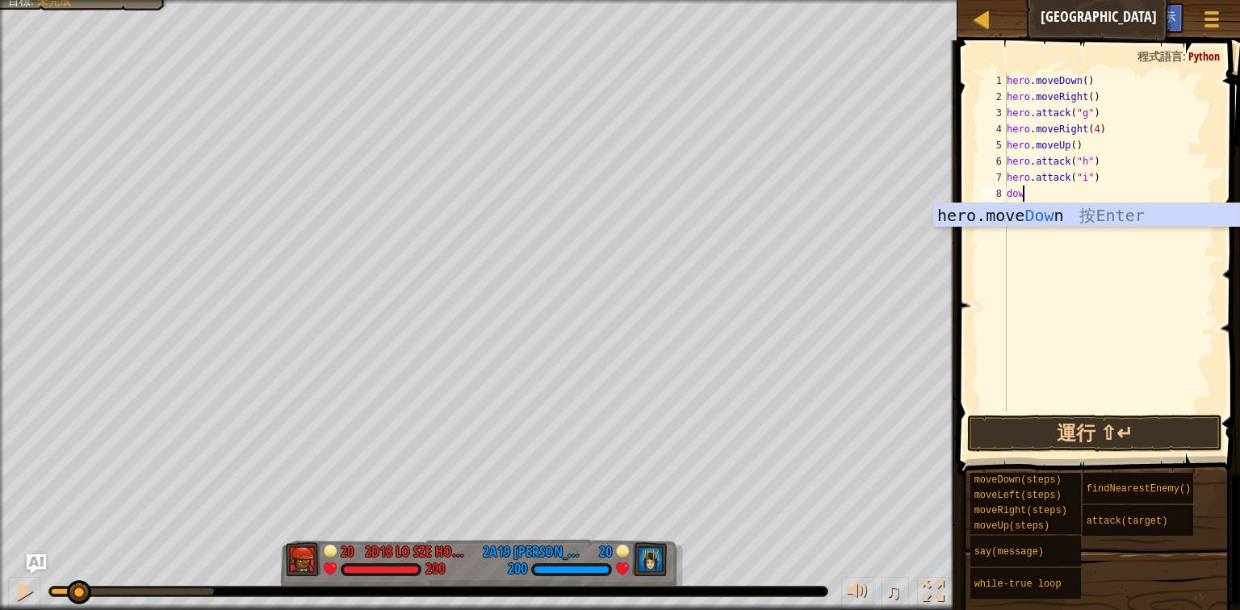
type textarea "down"
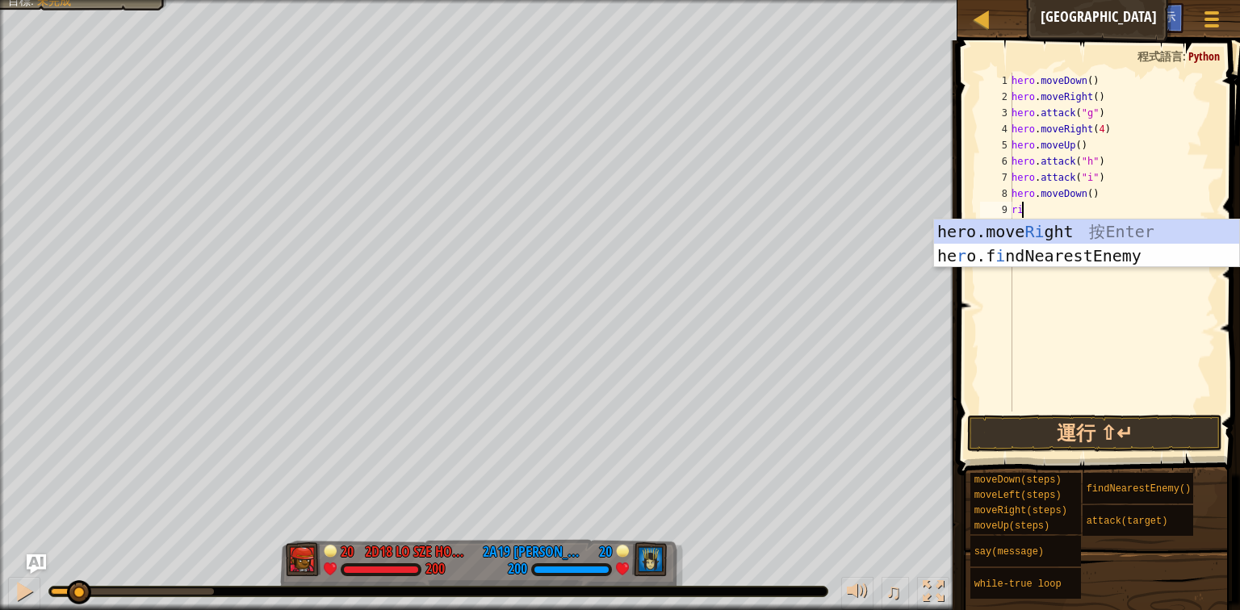
type textarea "rig"
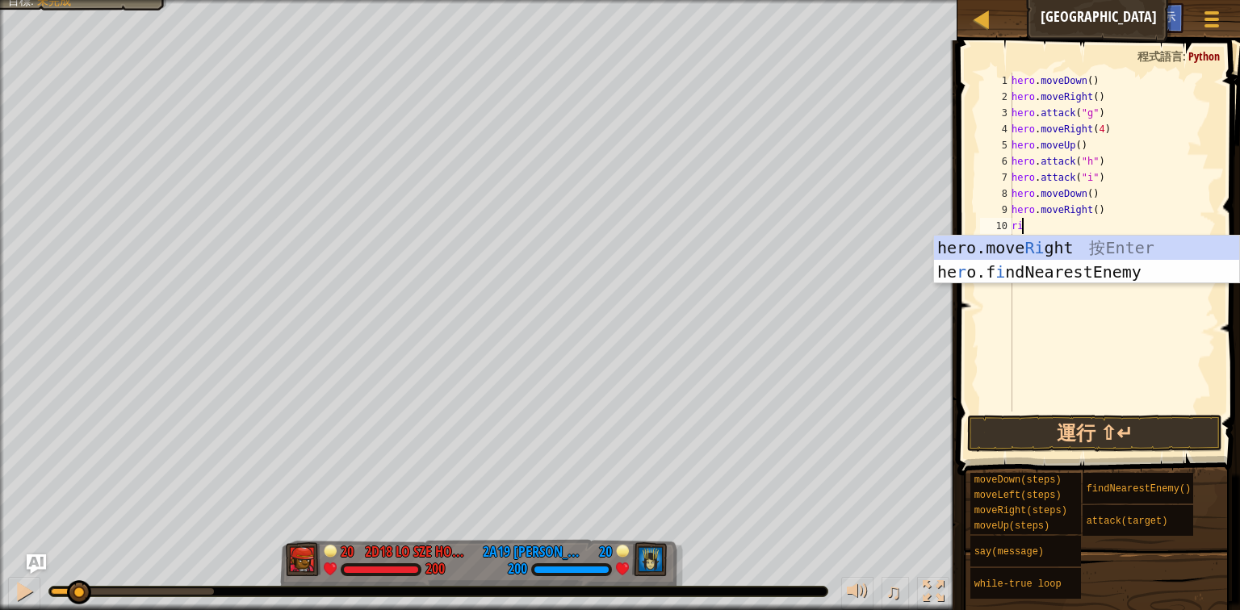
type textarea "righ"
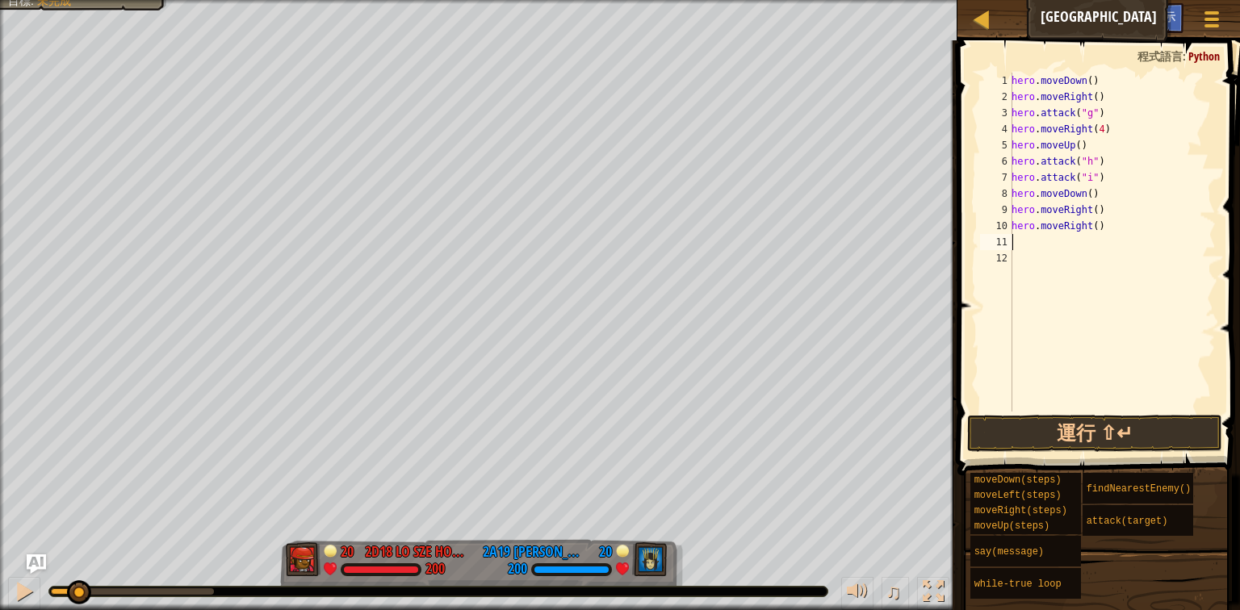
type textarea "up"
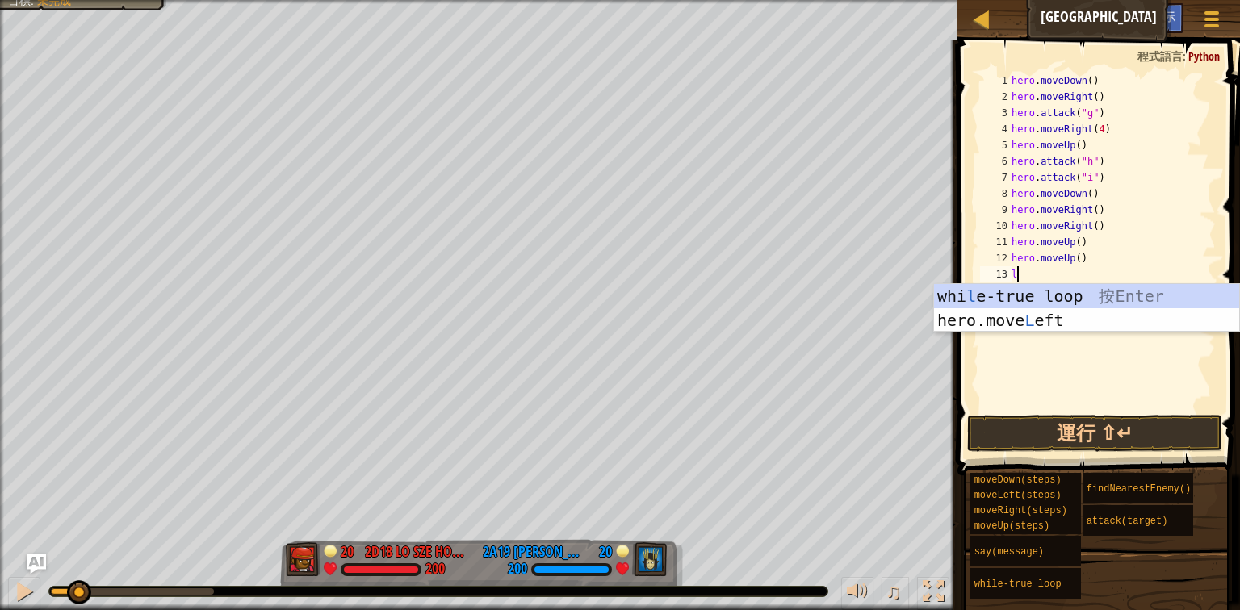
type textarea "lef"
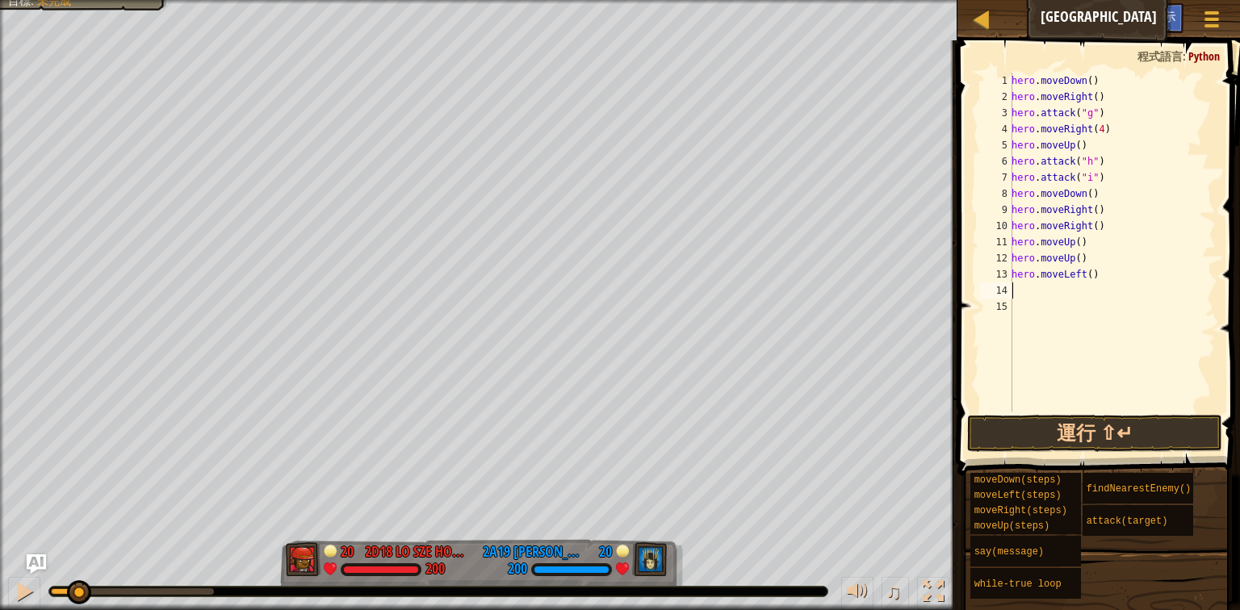
type textarea "hero.moveLeft()"
type textarea "hero.say("soldier")"
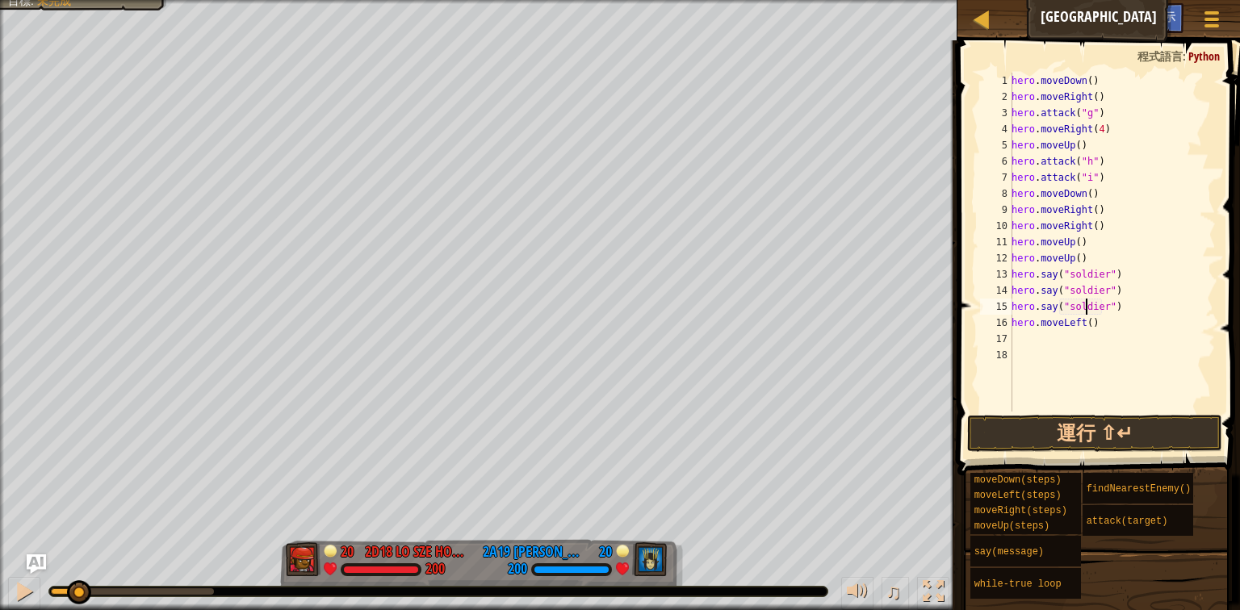
type textarea "hero.moveLeft()"
type textarea "up"
type textarea "[PERSON_NAME]"
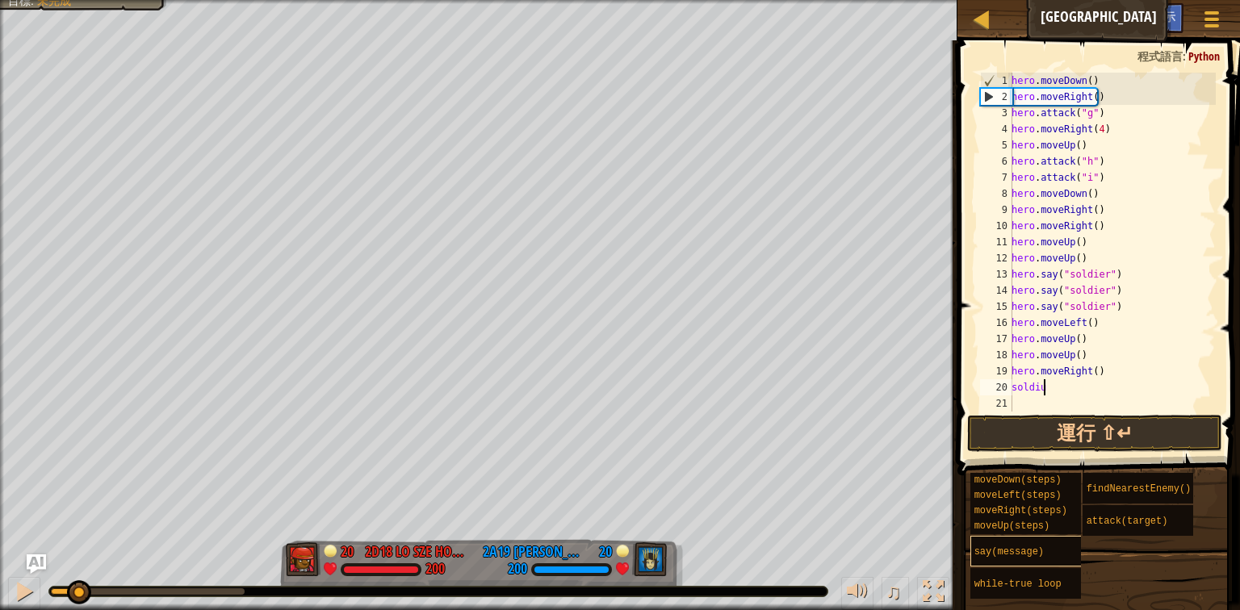
scroll to position [7, 1]
type textarea "soldi"
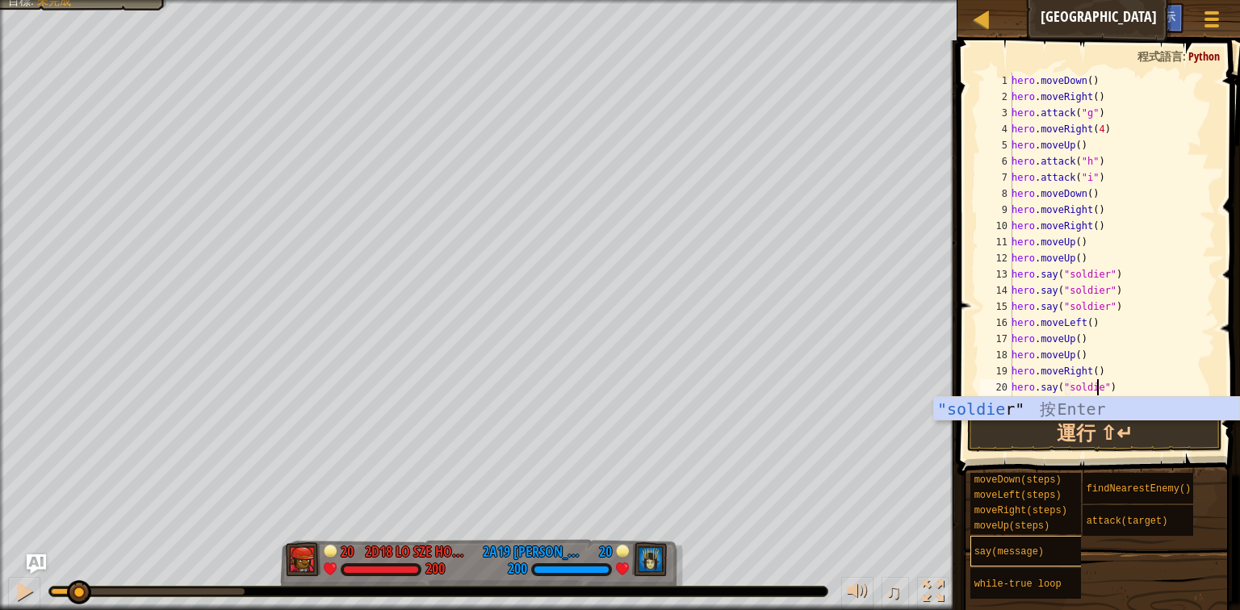
scroll to position [7, 6]
type textarea "hero.say("soldier")"
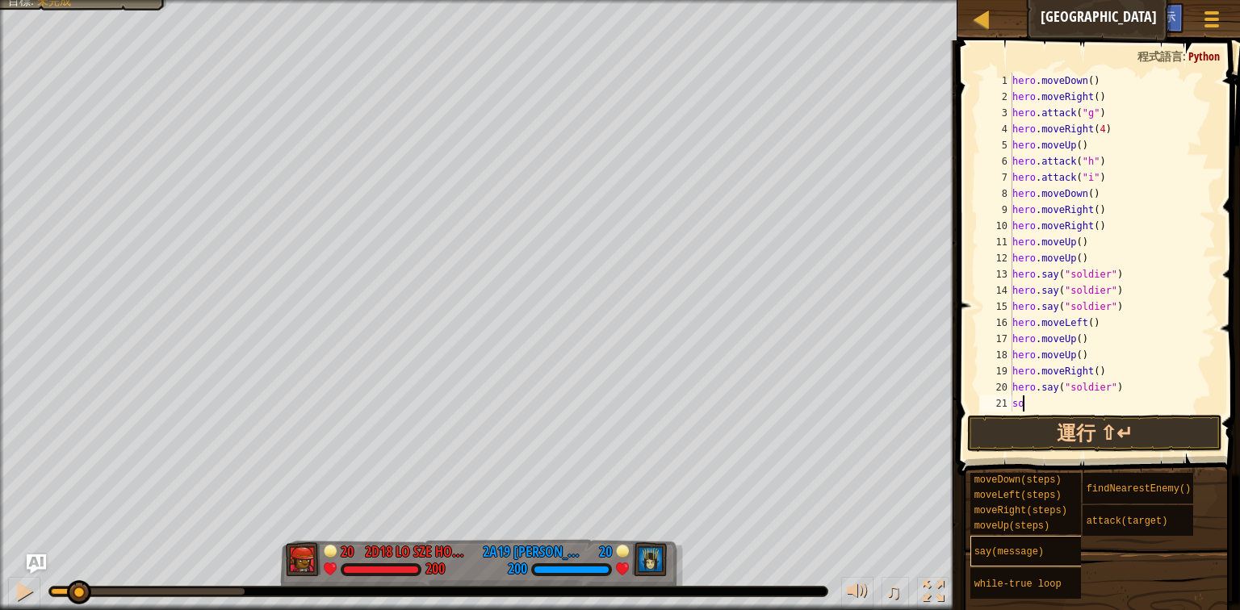
scroll to position [7, 0]
type textarea "soldier"
type textarea "up"
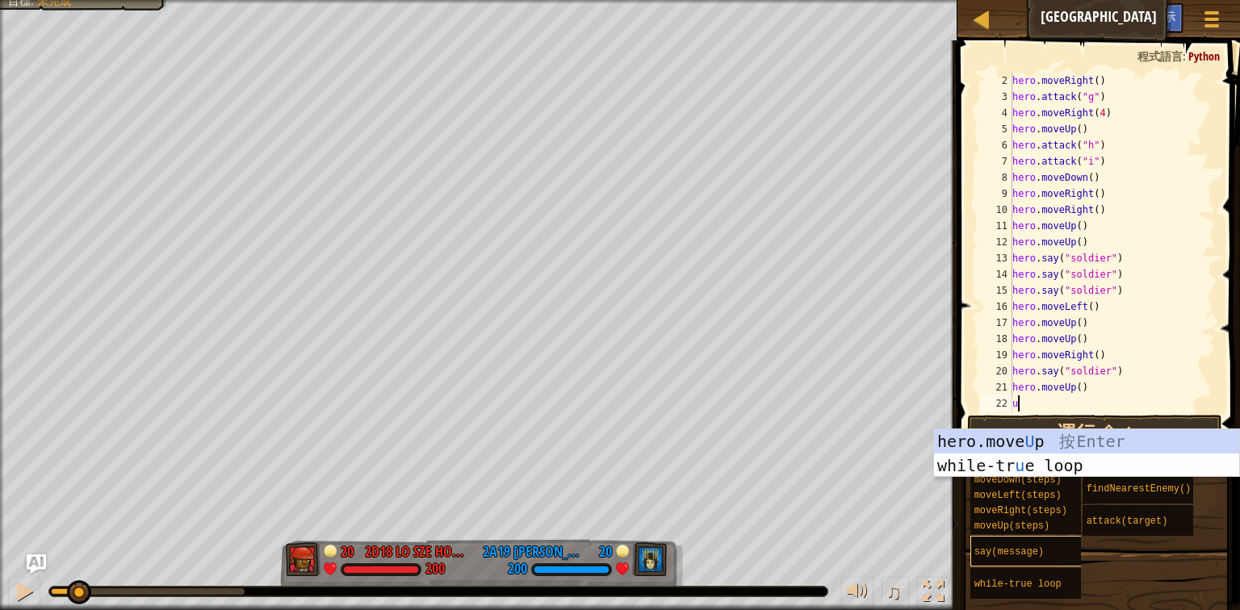
scroll to position [16, 0]
type textarea "up"
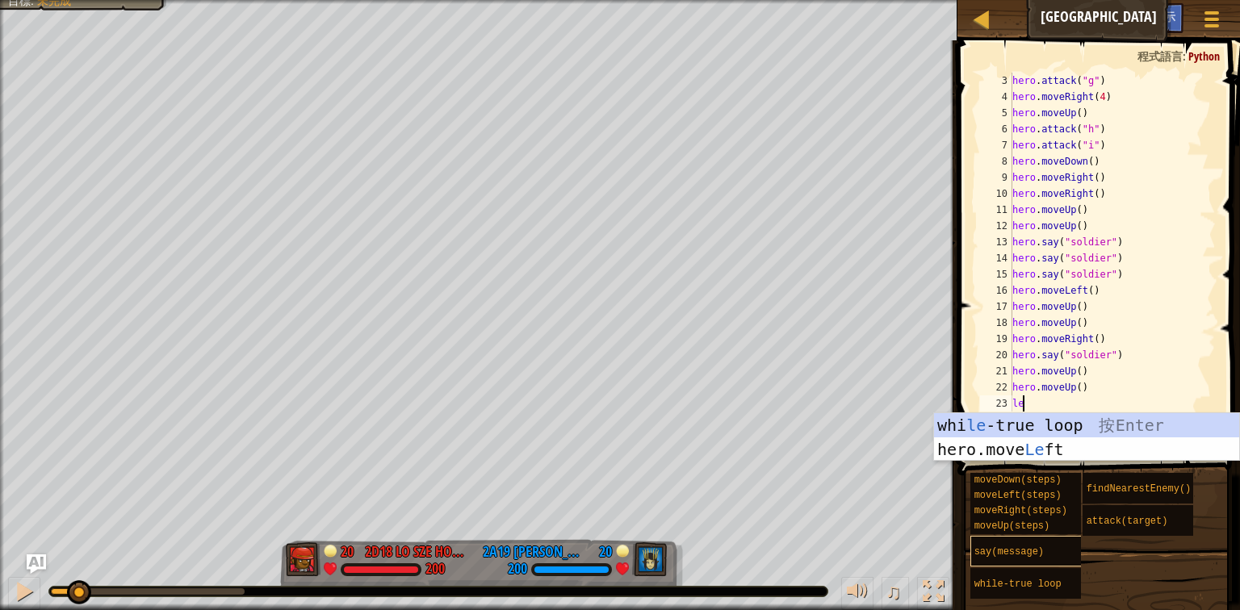
scroll to position [32, 0]
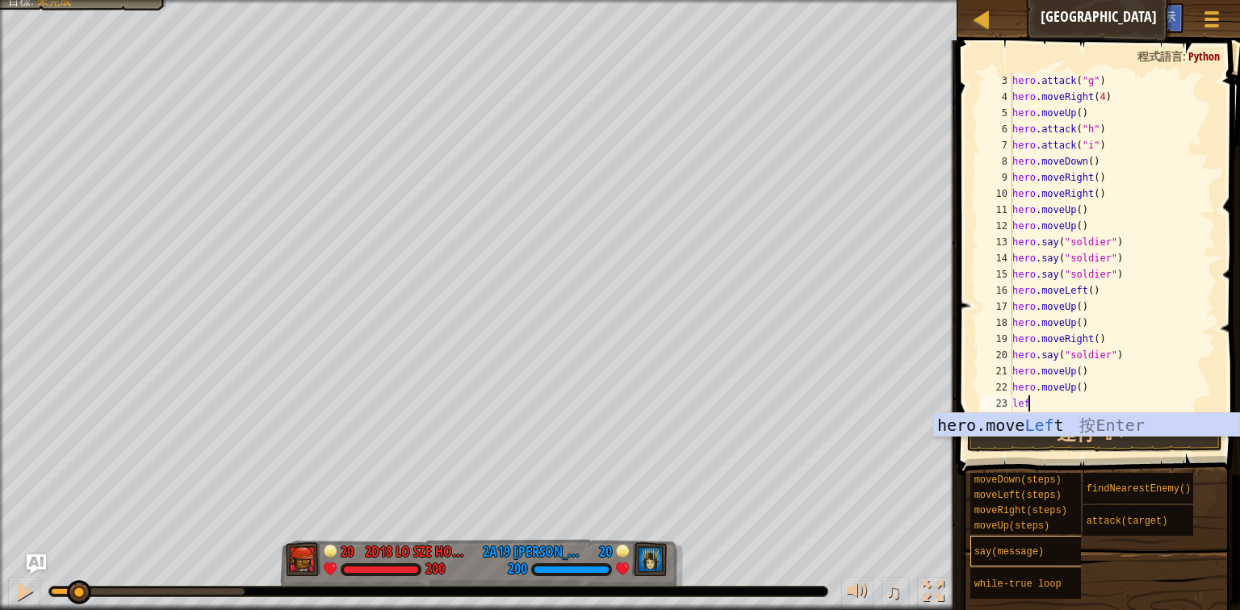
type textarea "left"
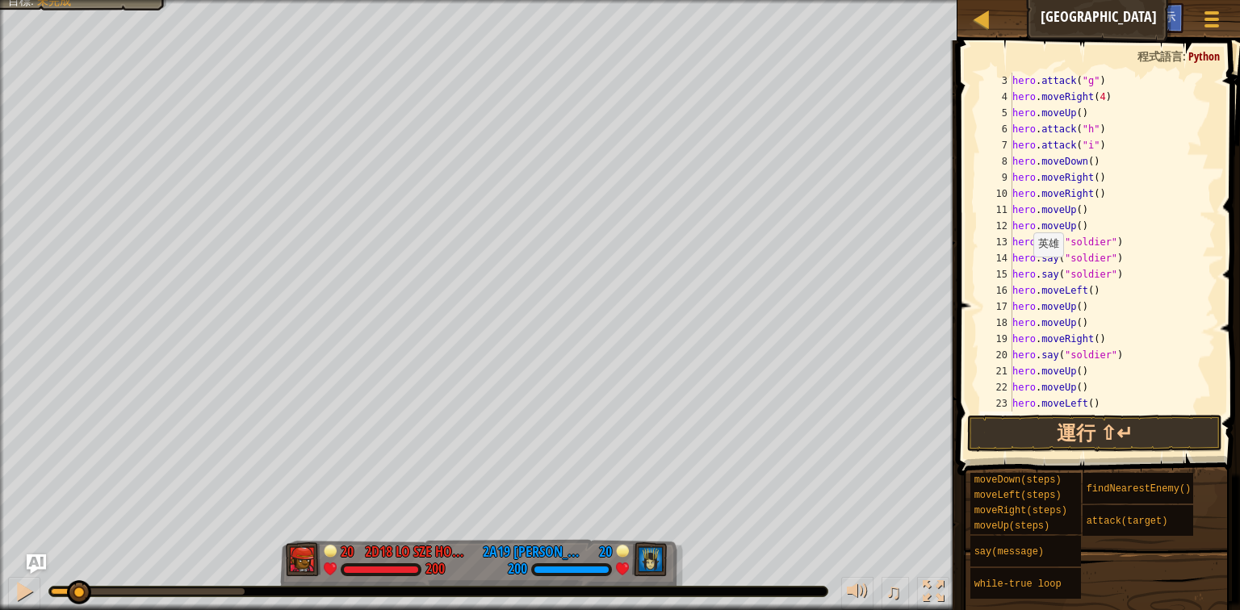
scroll to position [65, 0]
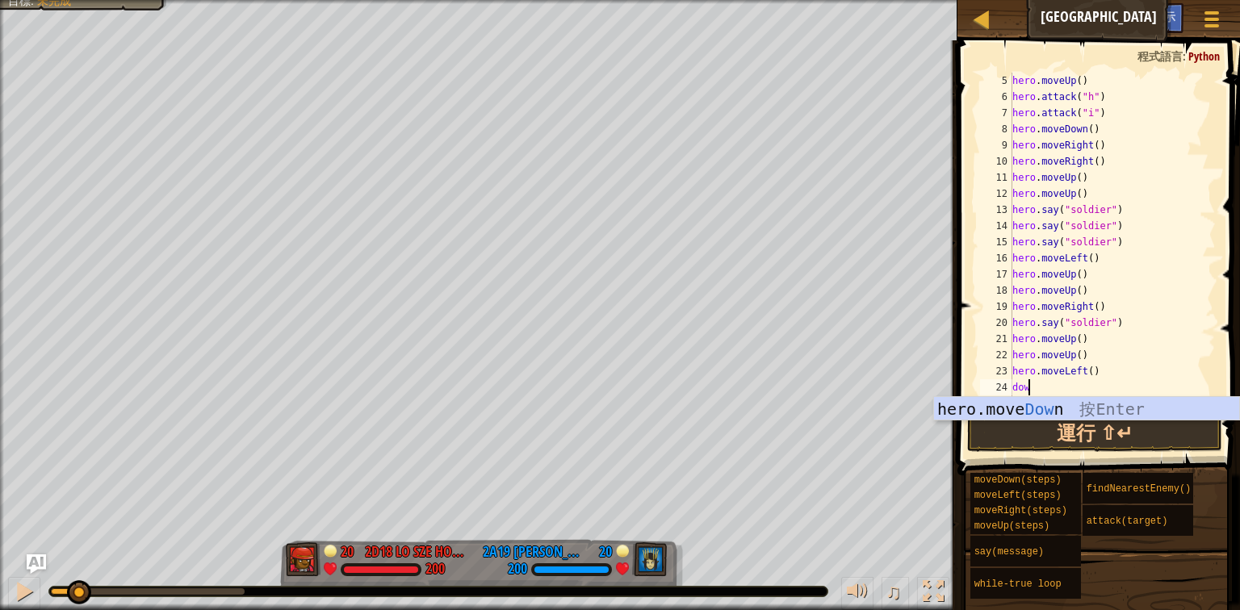
type textarea "down"
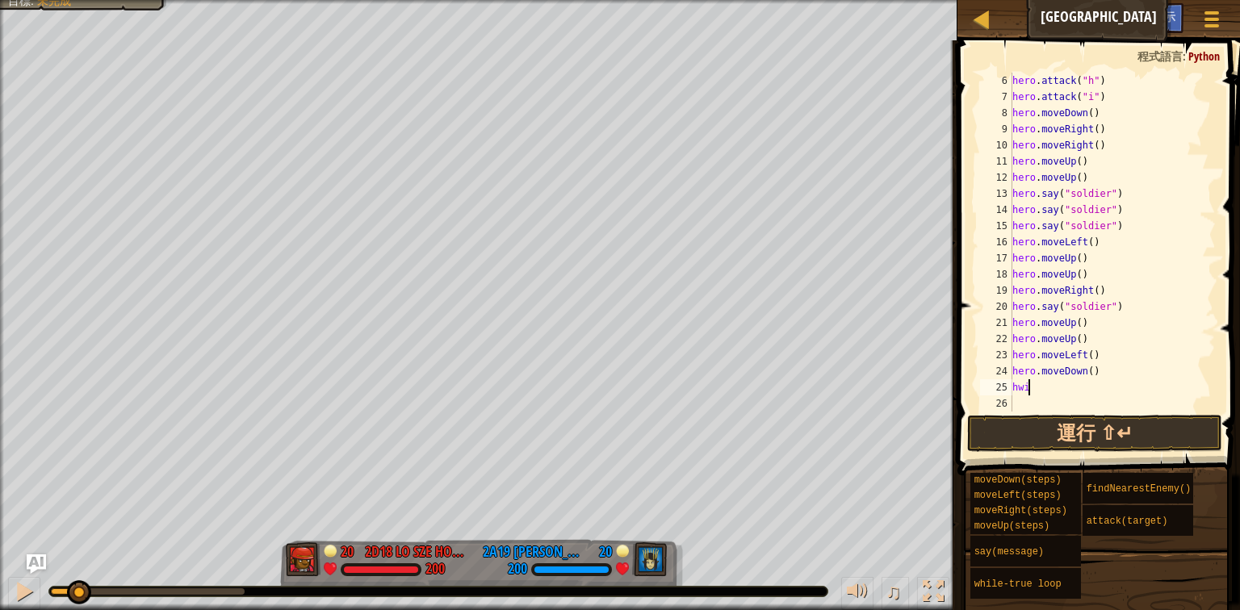
scroll to position [7, 1]
type textarea "hwilet"
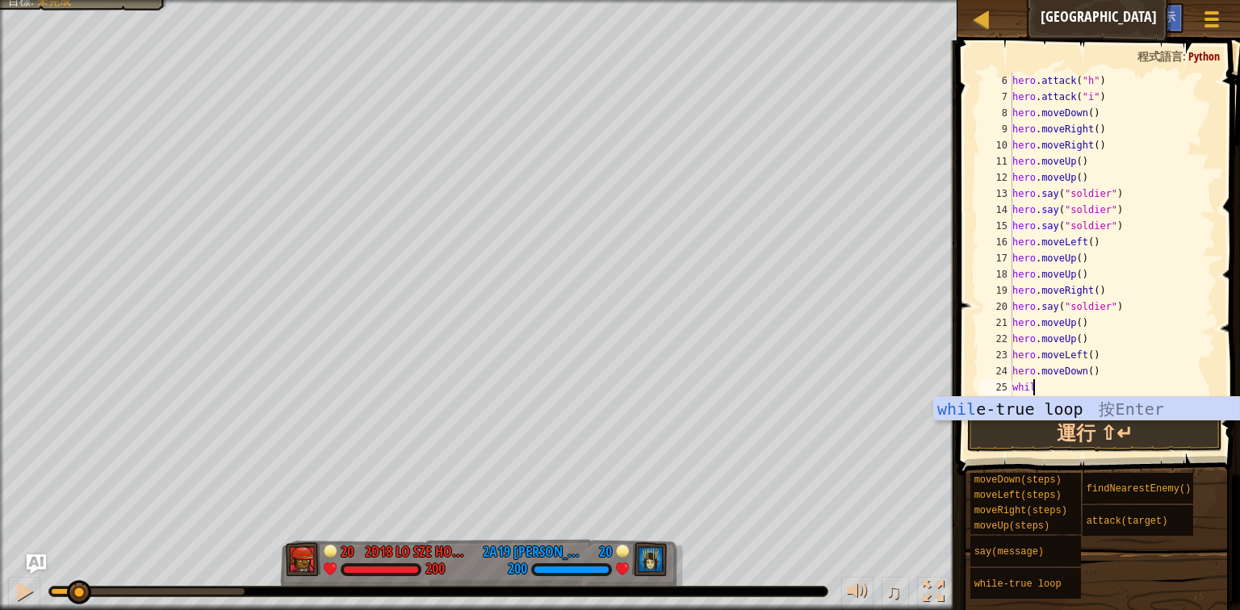
type textarea "while"
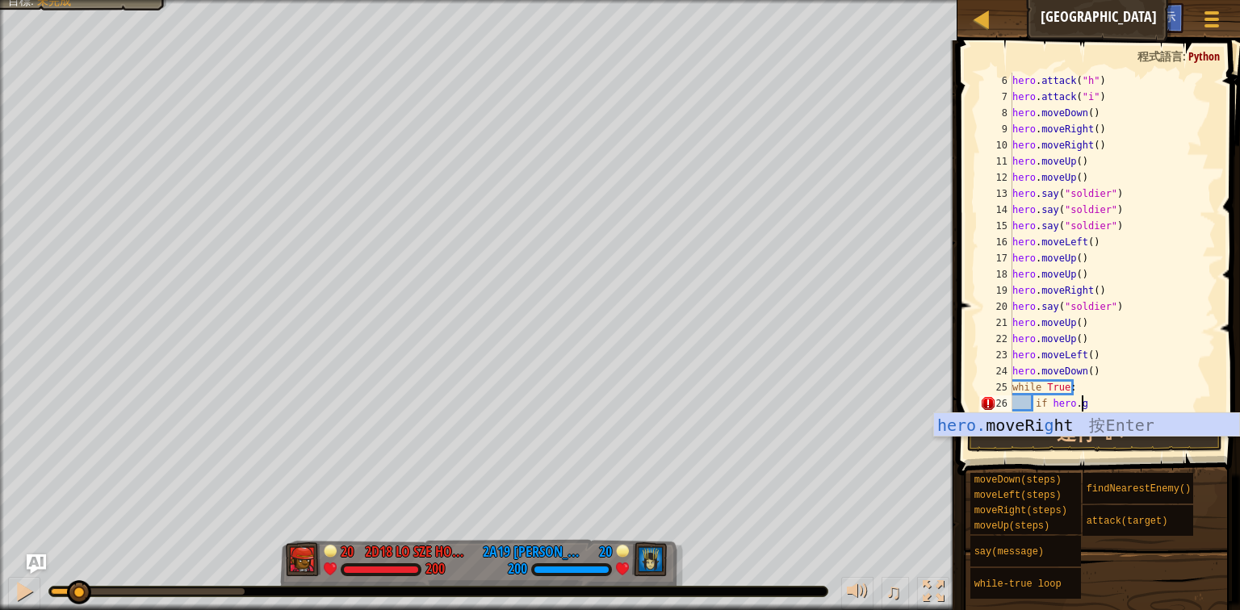
scroll to position [7, 6]
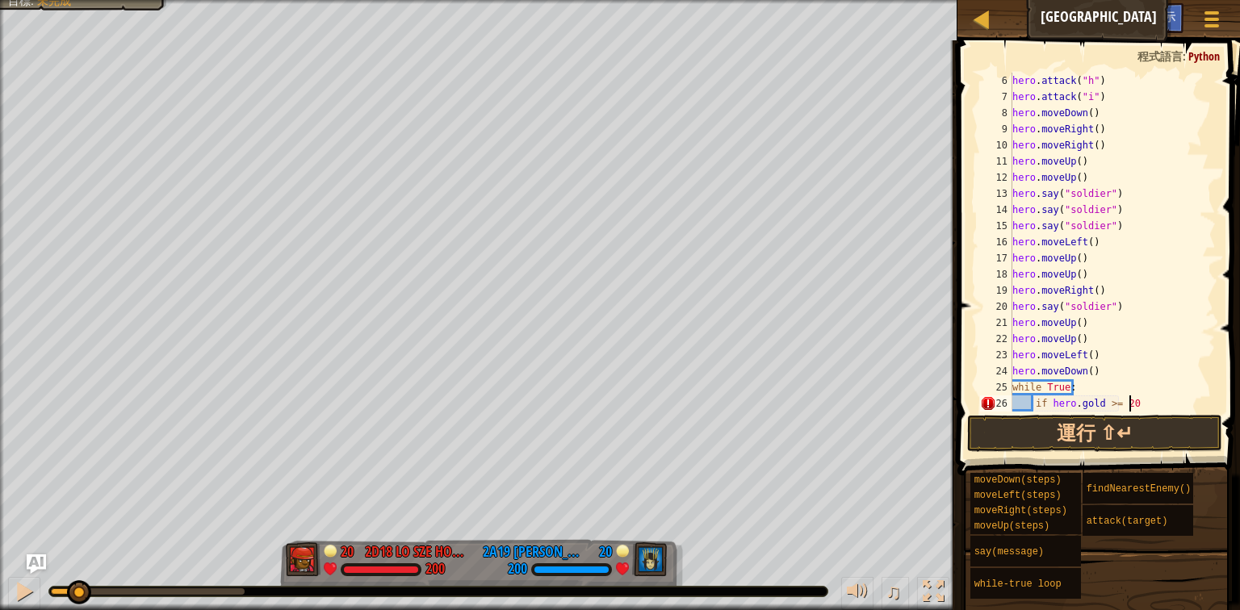
type textarea "if [DOMAIN_NAME] >= 20:"
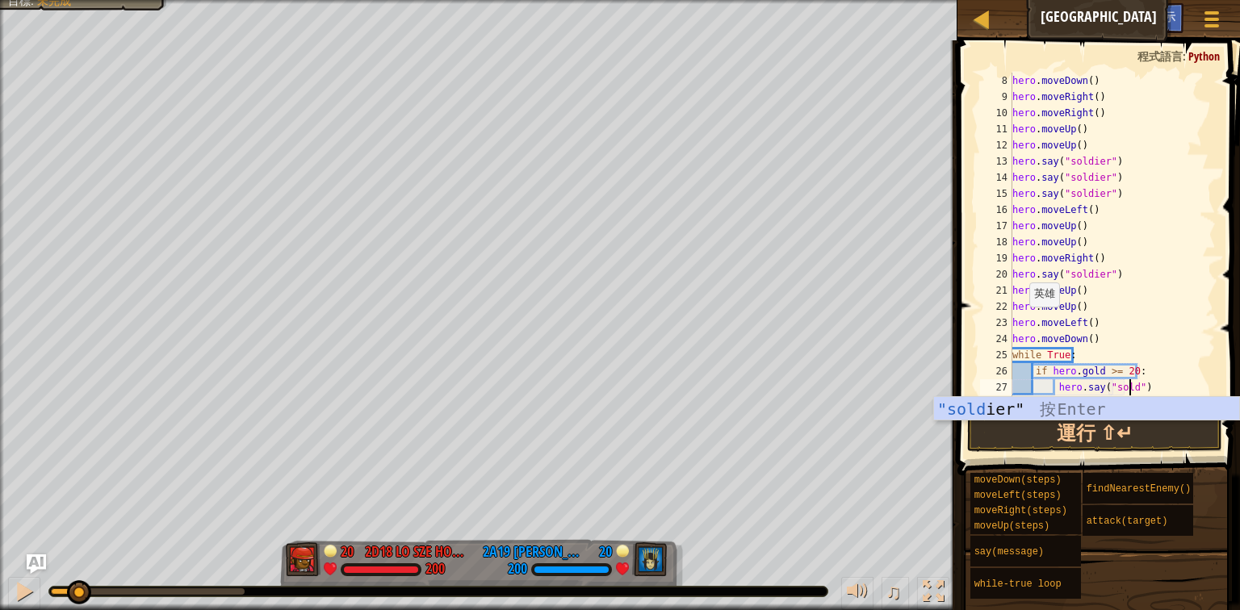
type textarea "hero.say("soldier")"
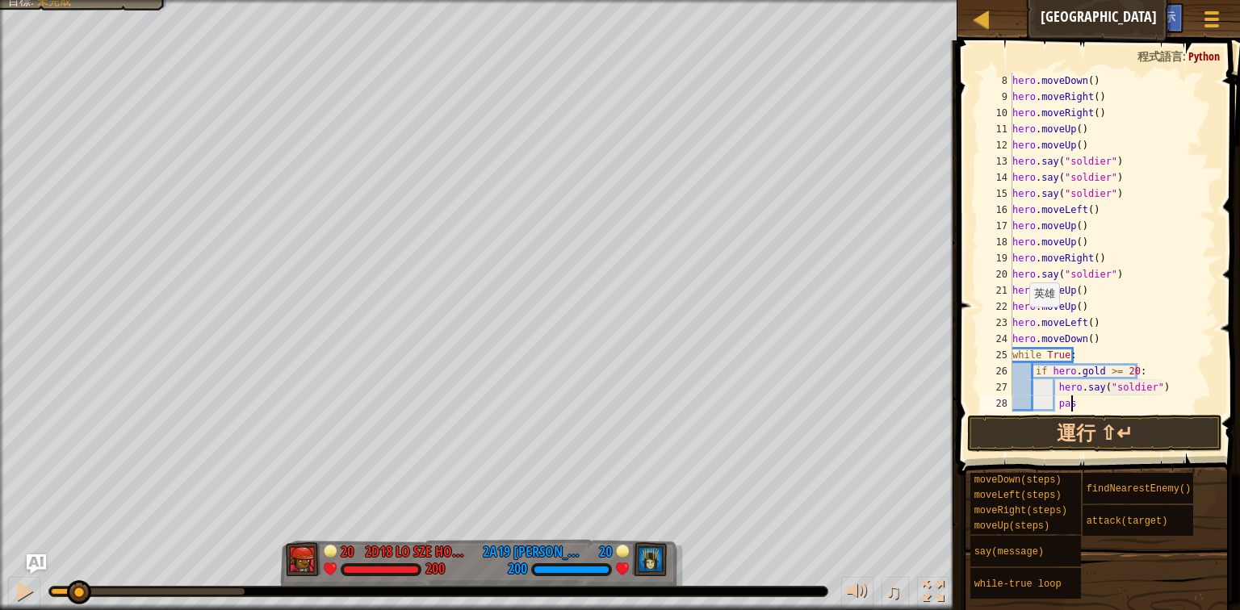
type textarea "pass"
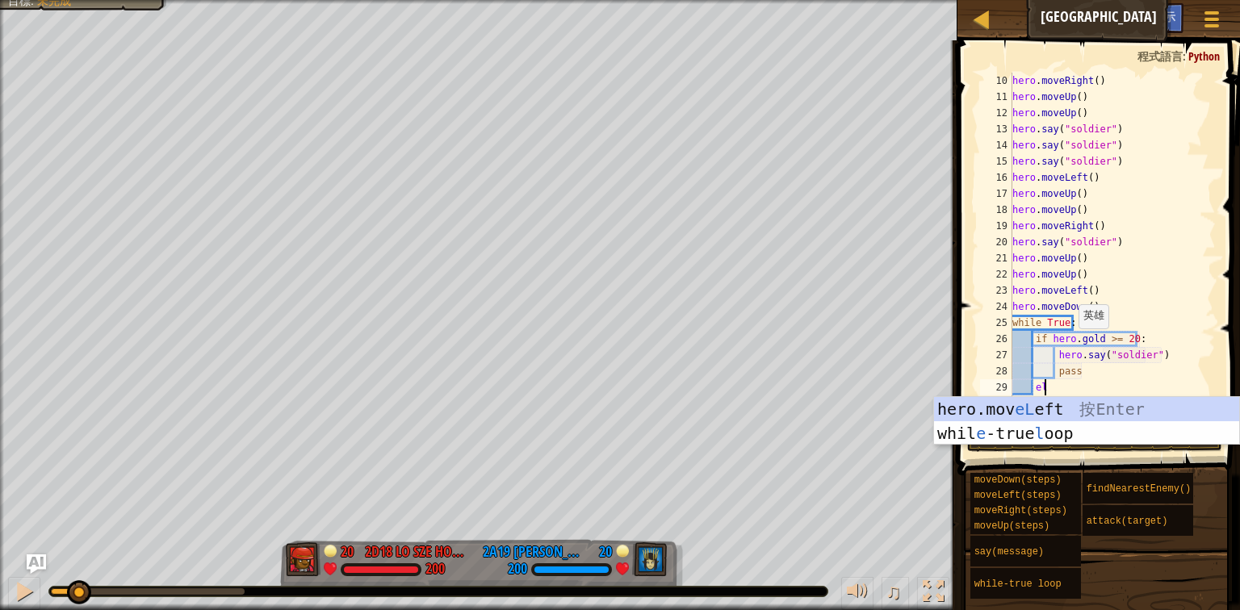
scroll to position [7, 2]
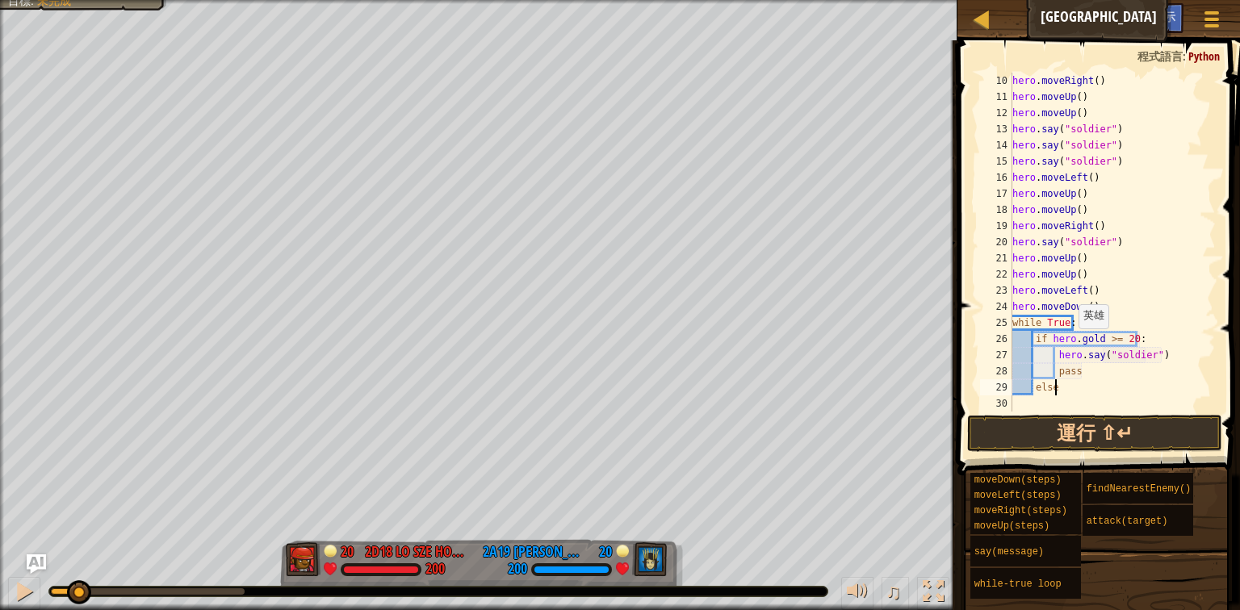
type textarea "else:"
click at [1082, 371] on div "hero . moveRight ( ) hero . moveUp ( ) hero . moveUp ( ) hero . say ( "soldier"…" at bounding box center [1107, 258] width 197 height 371
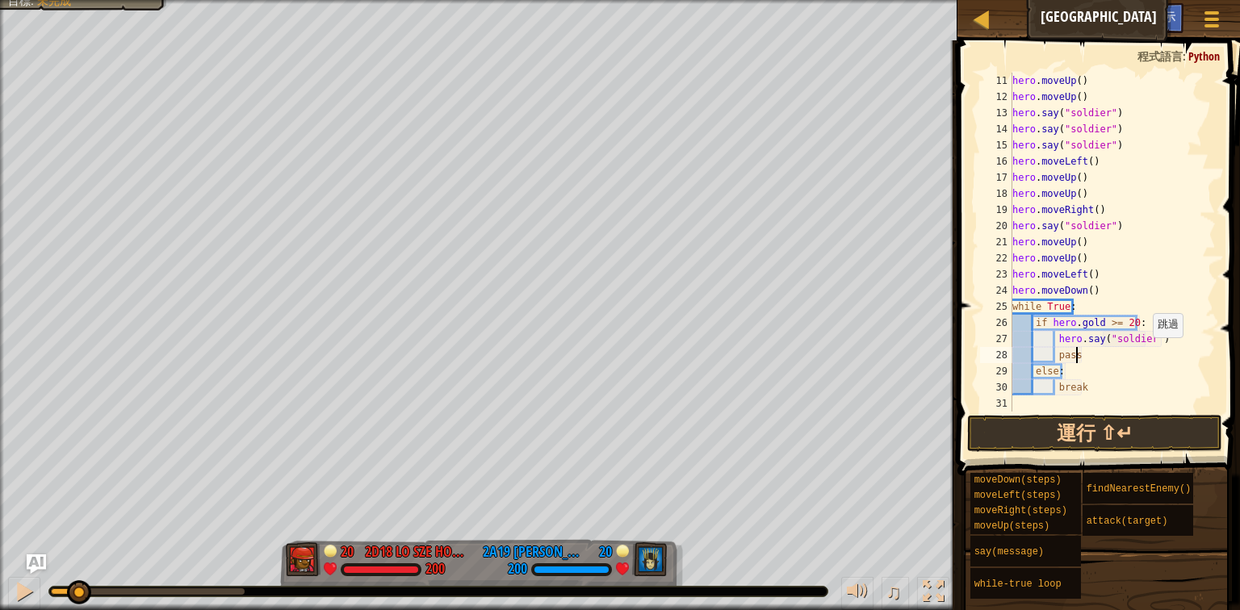
click at [1127, 361] on div "hero . moveUp ( ) hero . moveUp ( ) hero . say ( "soldier" ) hero . say ( "sold…" at bounding box center [1107, 258] width 197 height 371
type textarea "p"
click at [1020, 394] on div "hero . moveUp ( ) hero . moveUp ( ) hero . say ( "soldier" ) hero . say ( "sold…" at bounding box center [1107, 258] width 197 height 371
type textarea "break"
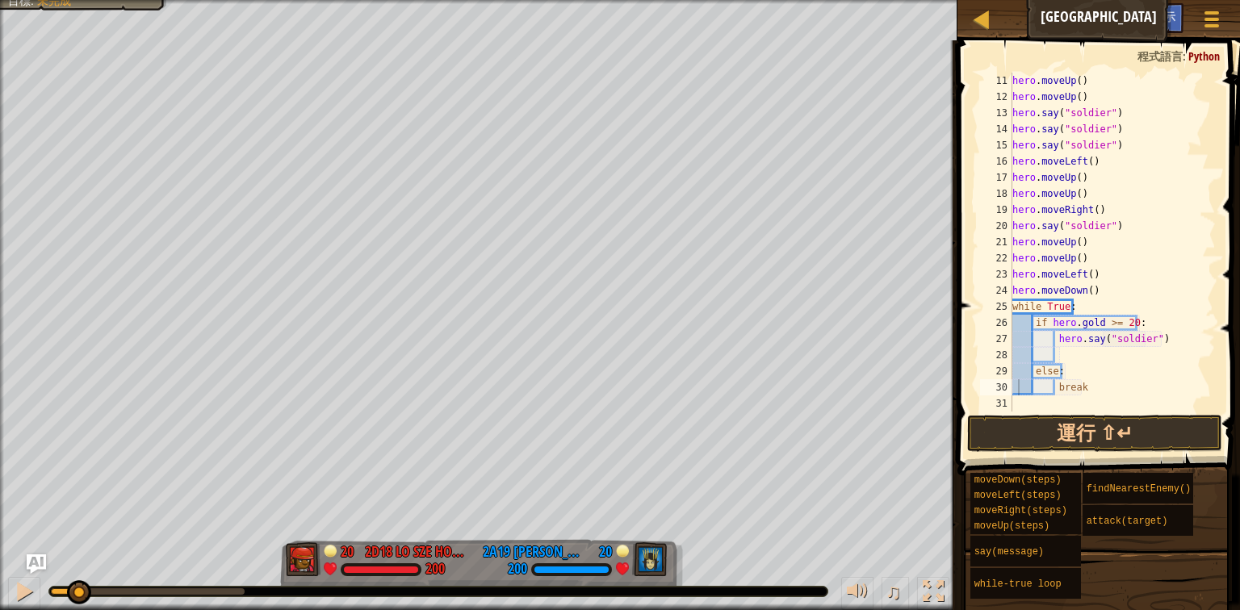
click at [1046, 413] on span at bounding box center [1101, 235] width 296 height 483
click at [1056, 401] on div "hero . moveUp ( ) hero . moveUp ( ) hero . say ( "soldier" ) hero . say ( "sold…" at bounding box center [1107, 258] width 197 height 371
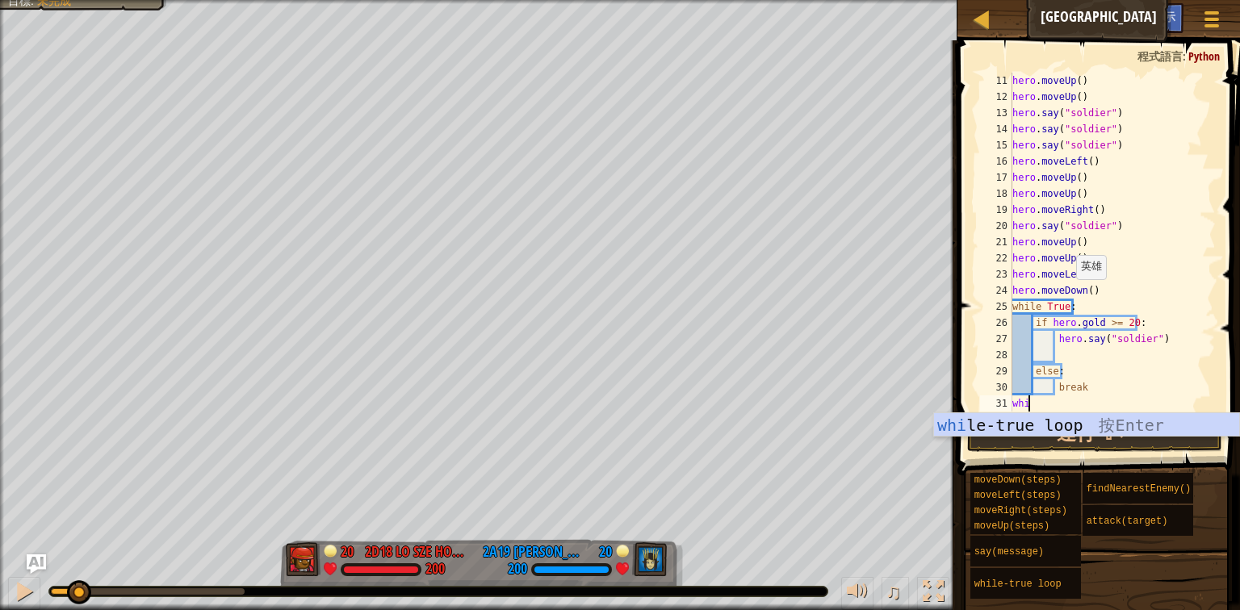
scroll to position [7, 0]
type textarea "while"
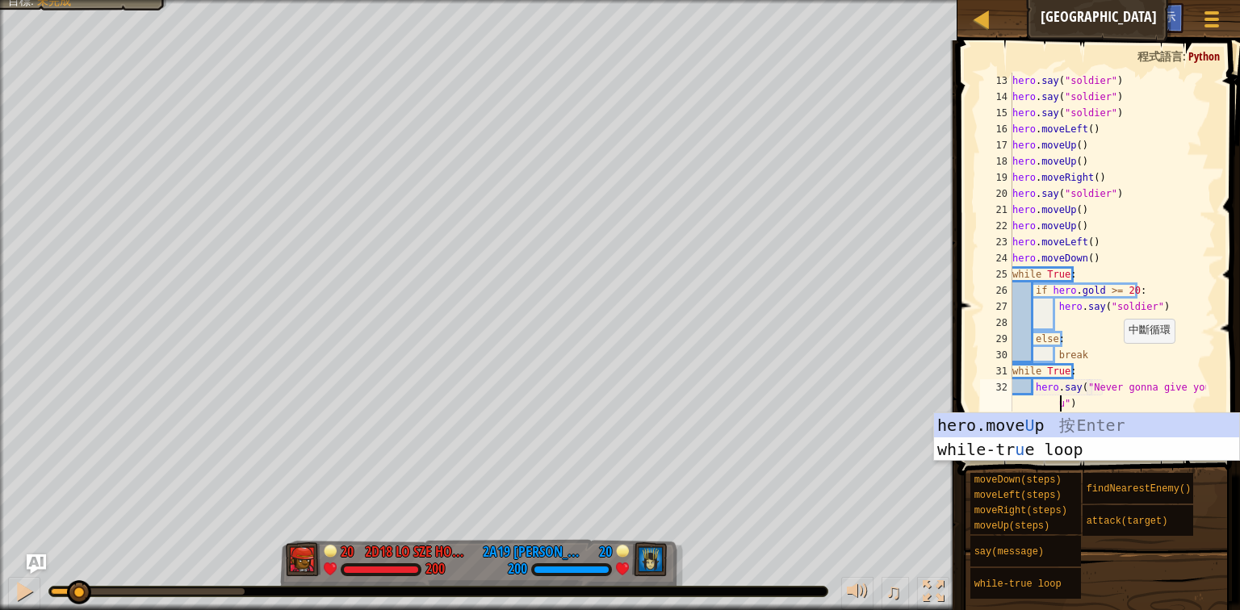
scroll to position [7, 16]
type textarea "hero.say("Never gonna give you up")"
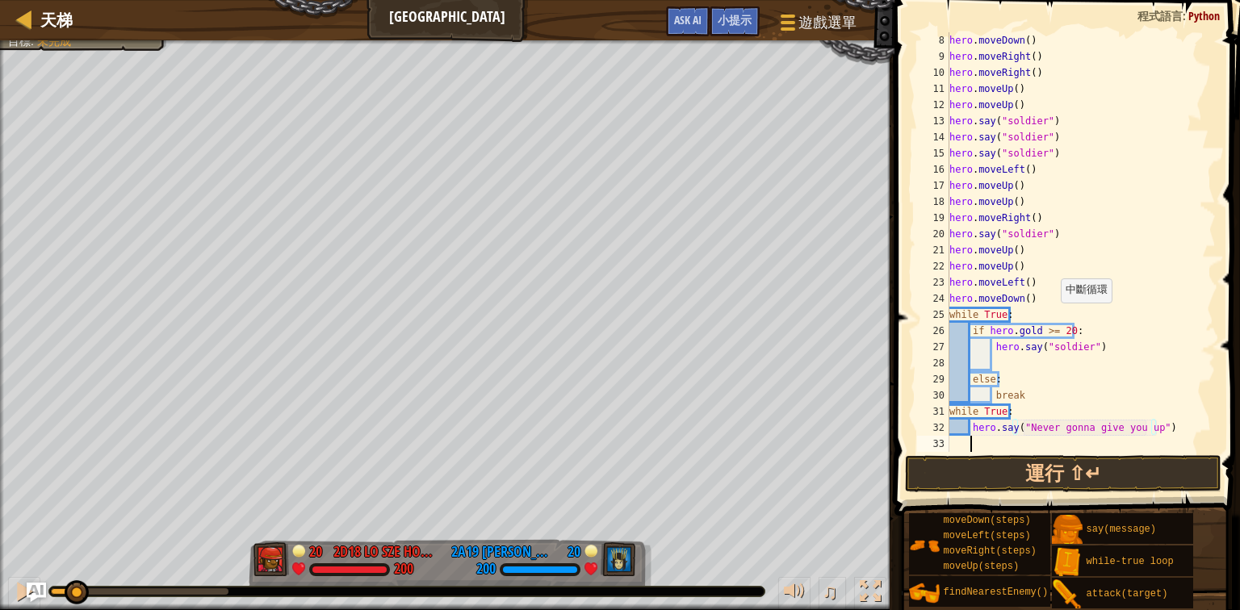
scroll to position [7, 0]
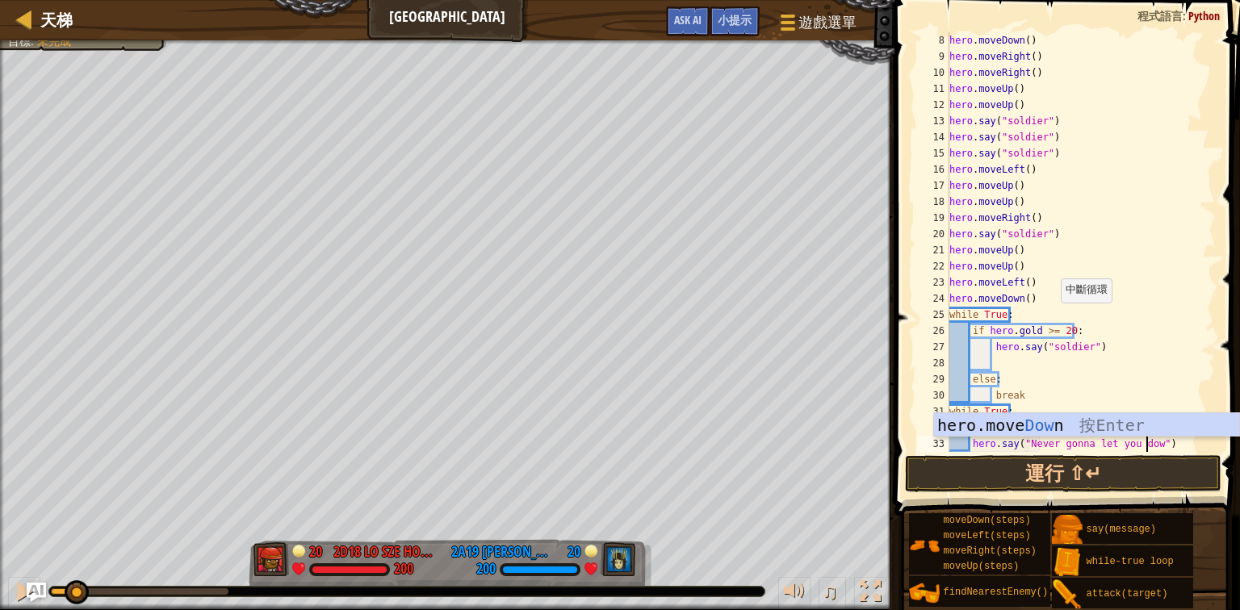
type textarea "hero.say("Never gonna let you down")"
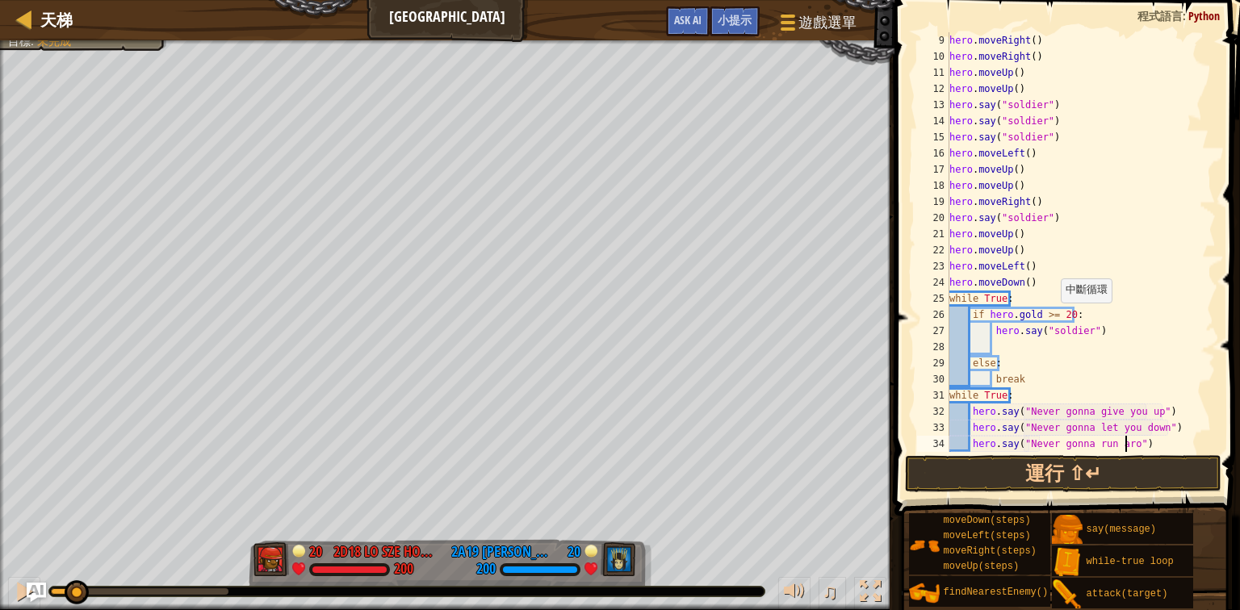
scroll to position [7, 15]
type textarea "hero.say("Never gonna run around")"
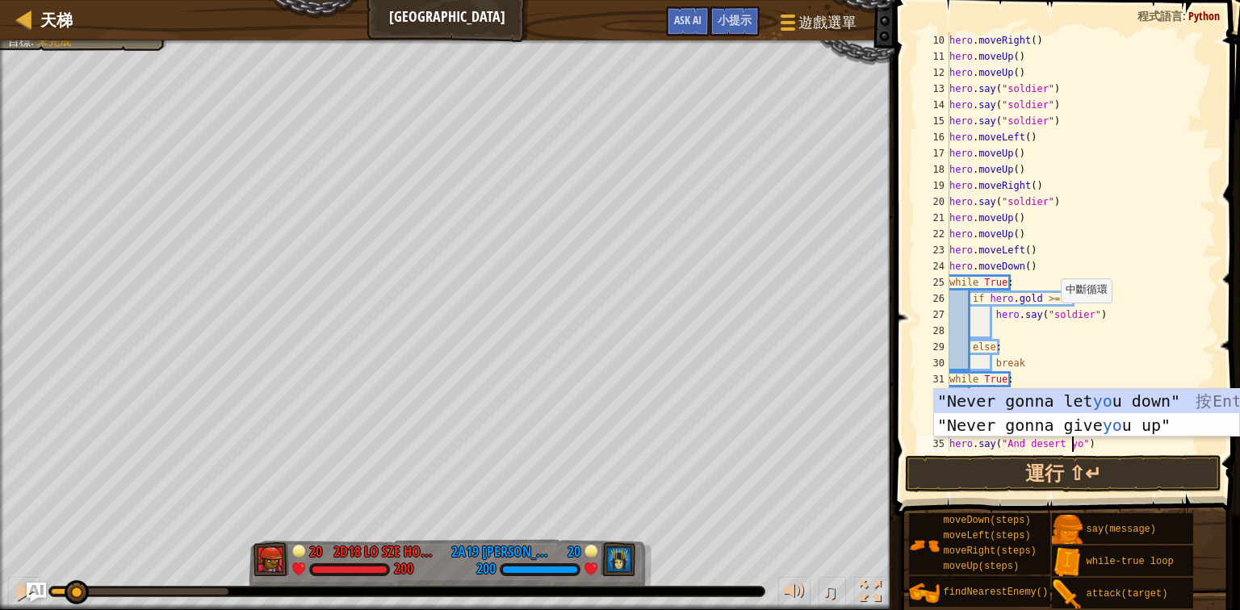
scroll to position [7, 10]
click at [950, 445] on div "hero . moveRight ( ) hero . moveUp ( ) hero . moveUp ( ) hero . say ( "soldier"…" at bounding box center [1076, 258] width 260 height 452
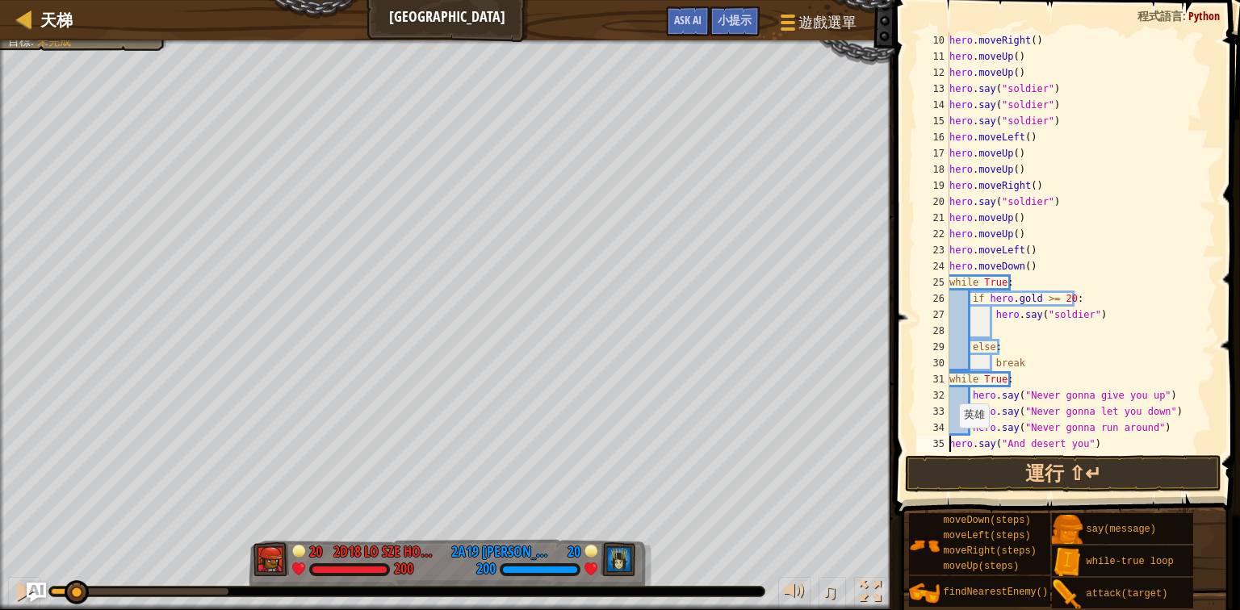
type textarea "hero.say("And desert you")"
click at [1106, 443] on div "hero . moveRight ( ) hero . moveUp ( ) hero . moveUp ( ) hero . say ( "soldier"…" at bounding box center [1076, 258] width 260 height 452
click at [1123, 439] on div "hero . moveRight ( ) hero . moveUp ( ) hero . moveUp ( ) hero . say ( "soldier"…" at bounding box center [1076, 258] width 260 height 452
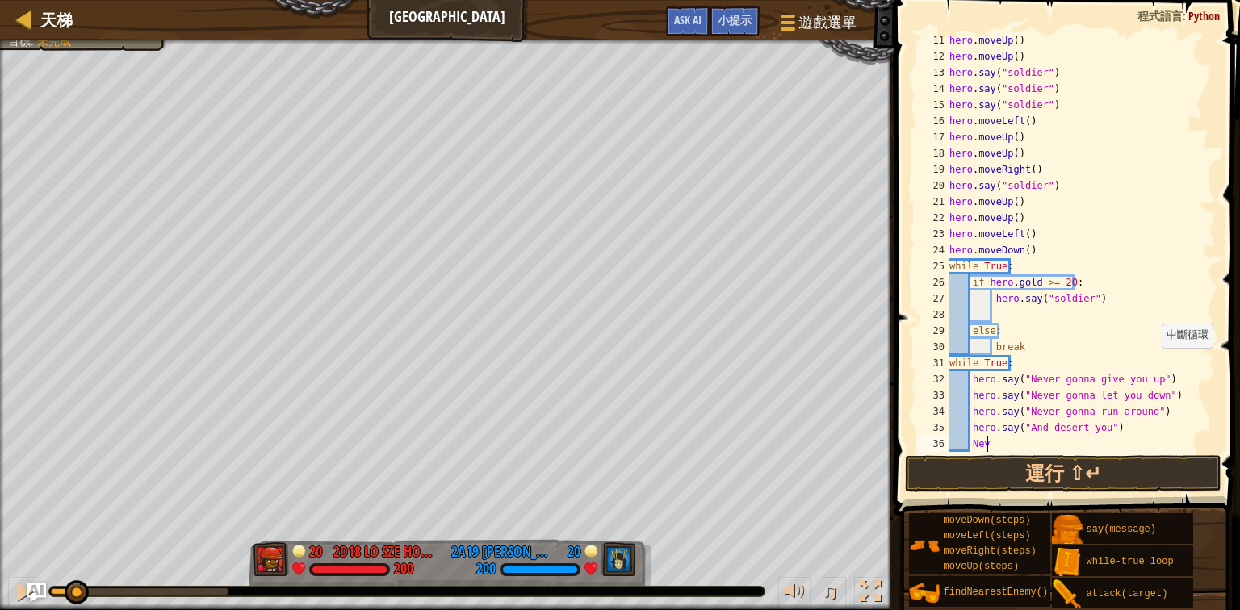
scroll to position [7, 1]
type textarea "N"
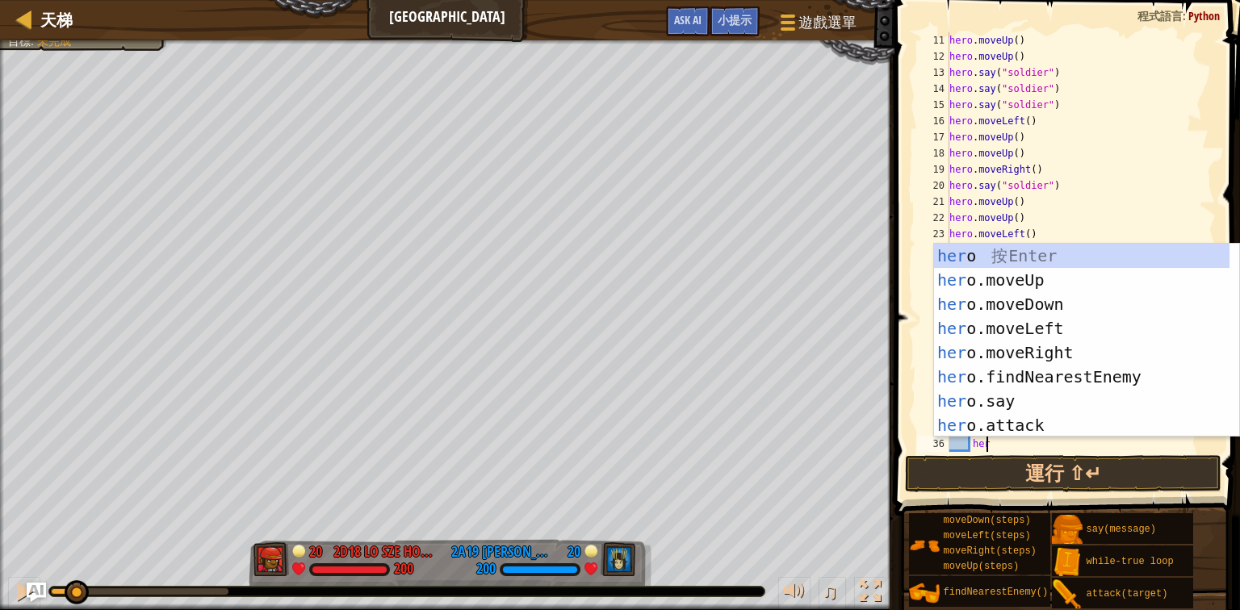
scroll to position [7, 2]
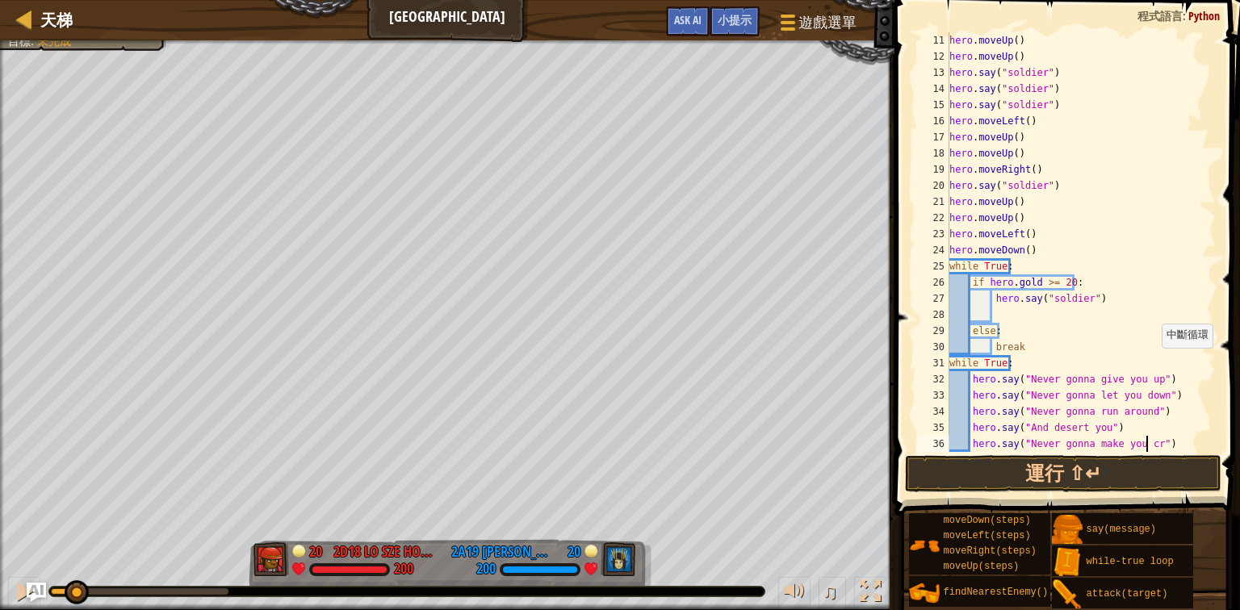
type textarea "hero.say("Never gonna make you cry")"
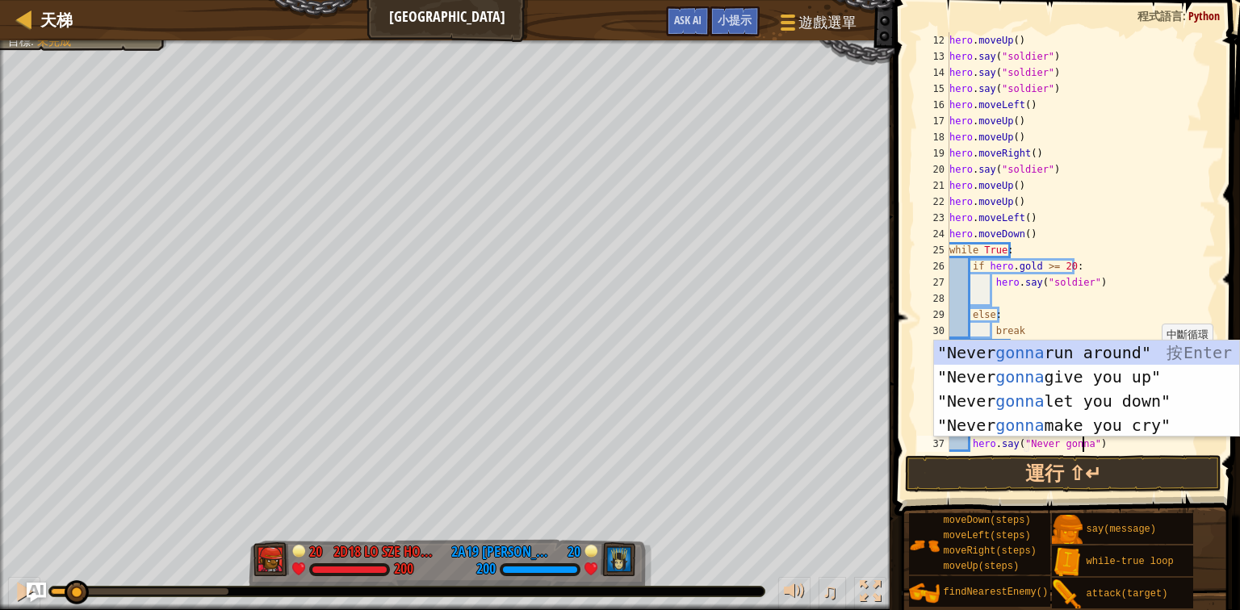
scroll to position [0, 0]
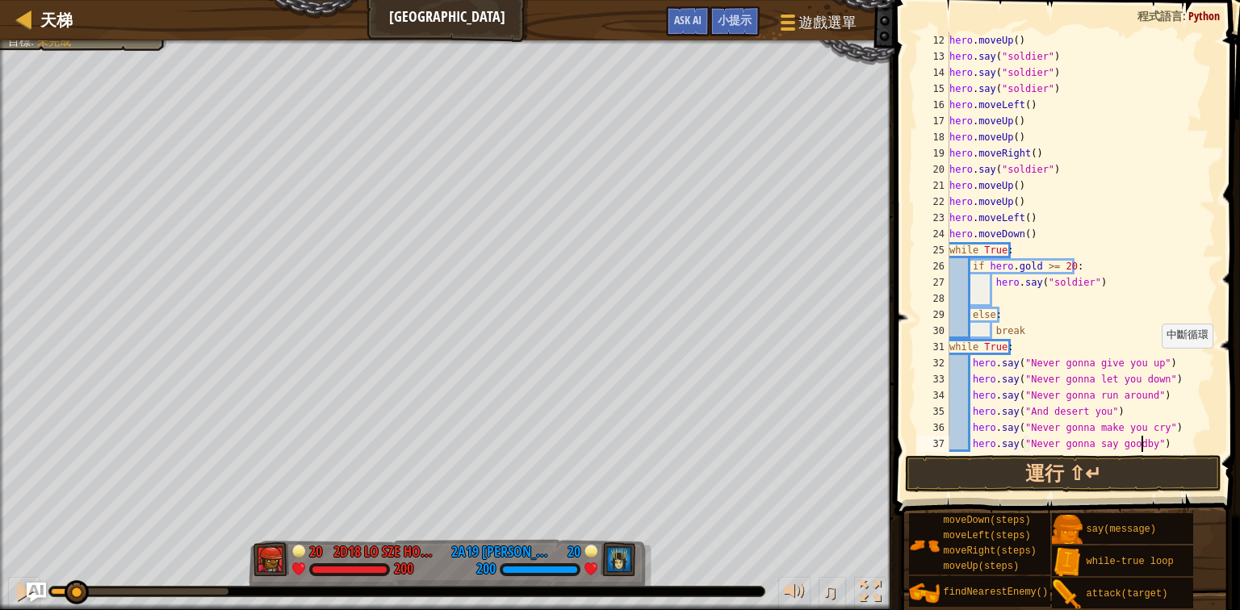
type textarea "hero.say("Never gonna say goodbye")"
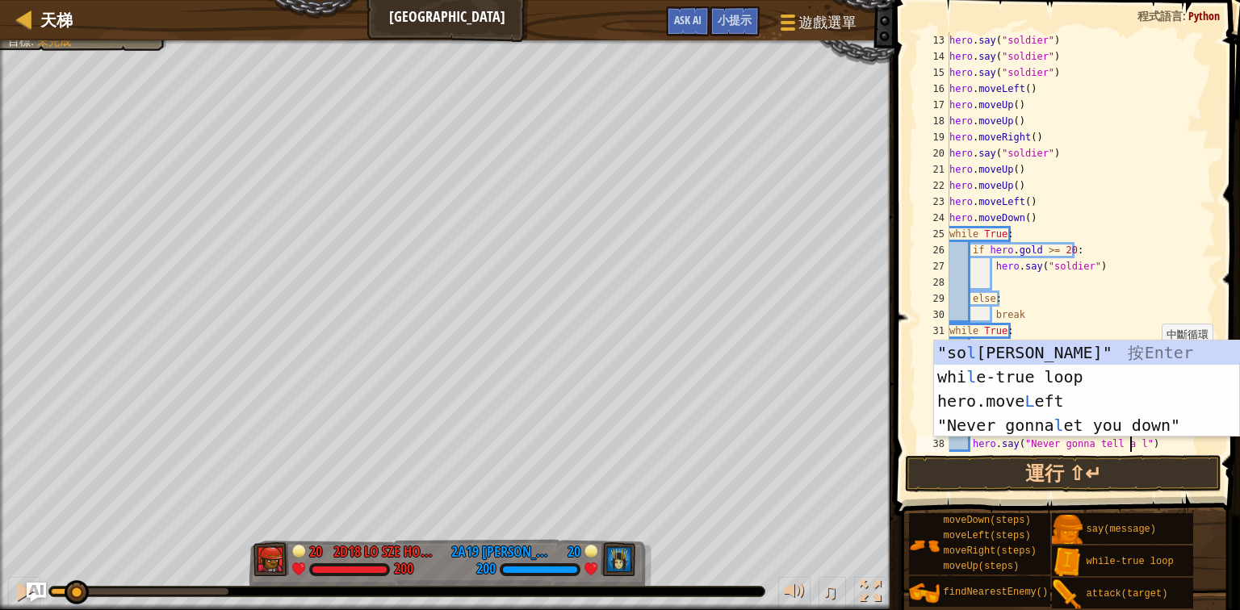
type textarea "hero.say("Never gonna tell a lie")"
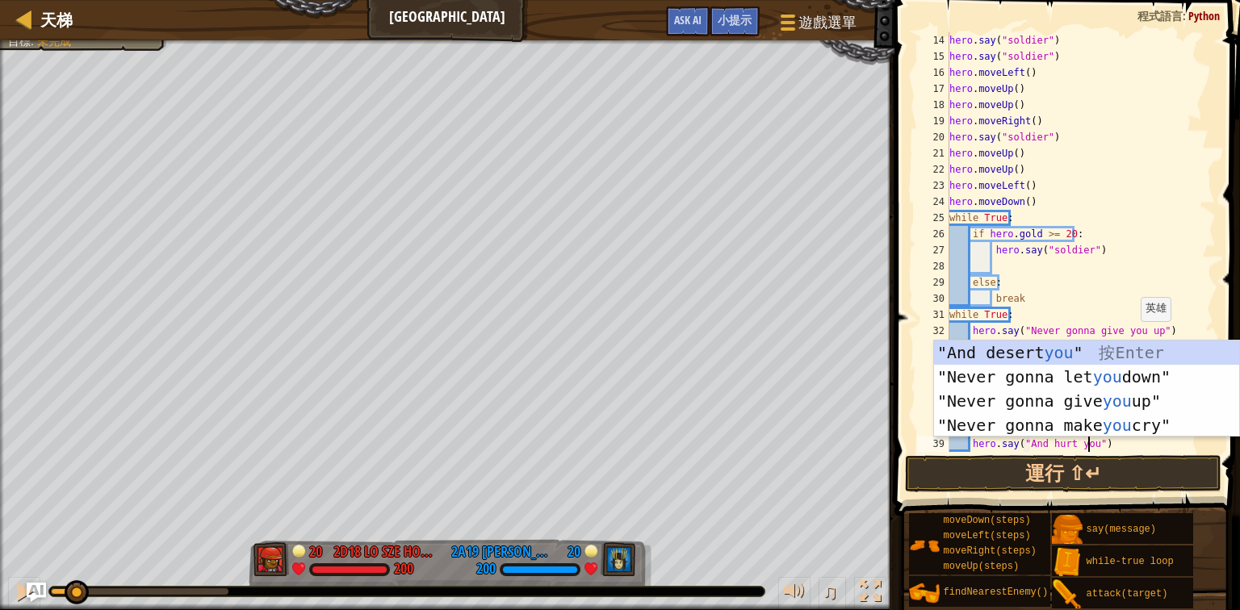
click at [1043, 208] on div "hero . say ( "soldier" ) hero . say ( "soldier" ) hero . moveLeft ( ) hero . mo…" at bounding box center [1076, 258] width 260 height 452
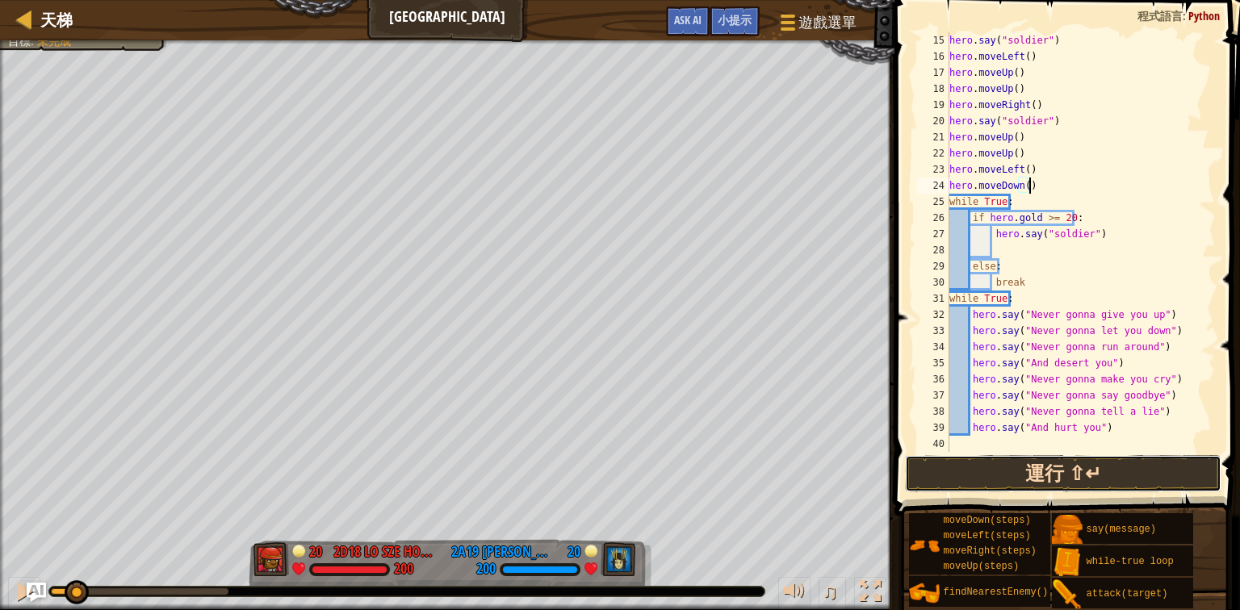
click at [980, 480] on button "運行 ⇧↵" at bounding box center [1063, 473] width 317 height 37
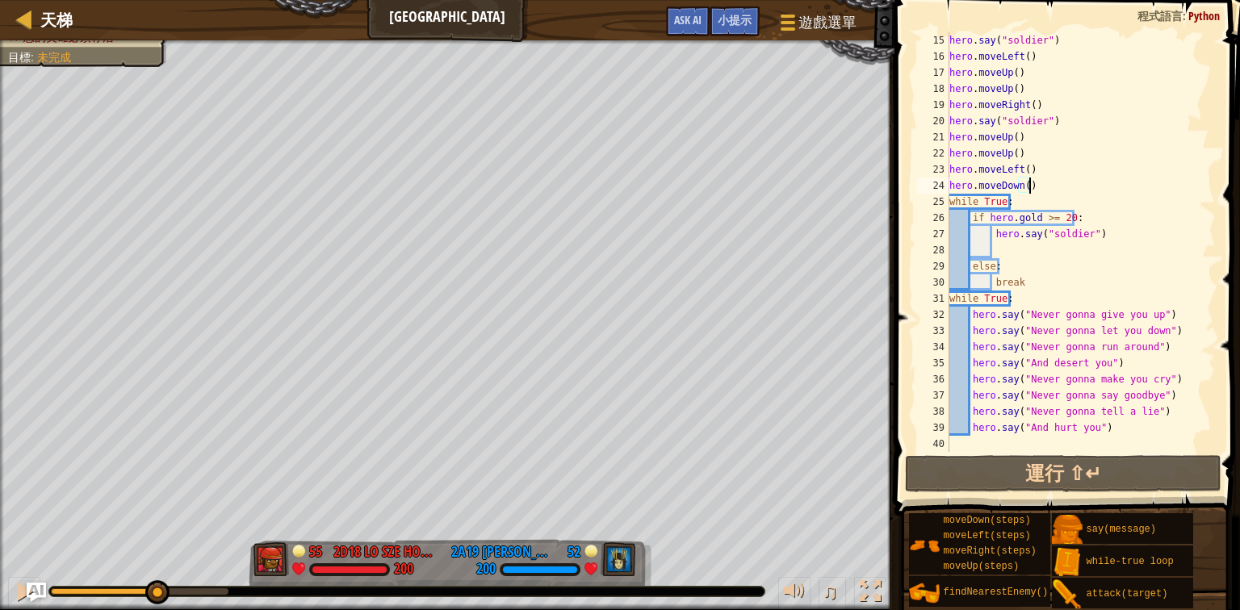
drag, startPoint x: 87, startPoint y: 587, endPoint x: 156, endPoint y: 605, distance: 70.9
click at [156, 605] on div "♫" at bounding box center [447, 588] width 895 height 48
click at [14, 594] on div at bounding box center [24, 591] width 21 height 21
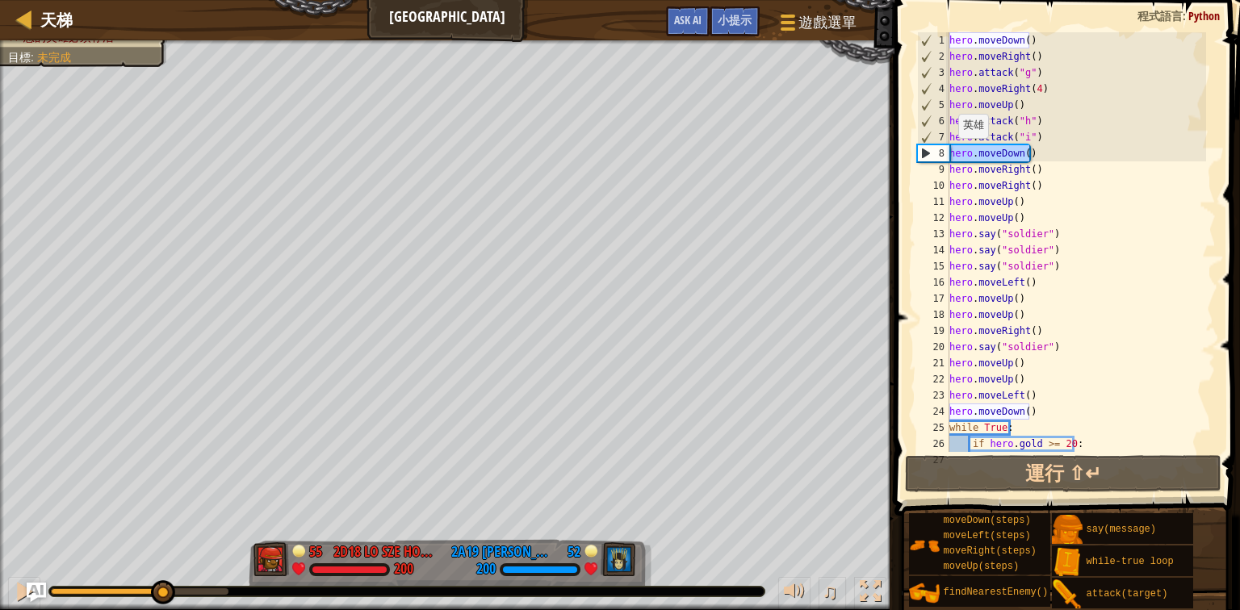
drag, startPoint x: 1050, startPoint y: 151, endPoint x: 947, endPoint y: 154, distance: 102.6
click at [947, 154] on div "hero.moveDown() 1 2 3 4 5 6 7 8 9 10 11 12 13 14 15 16 17 18 19 20 21 22 23 24 …" at bounding box center [1065, 242] width 302 height 420
type textarea "up"
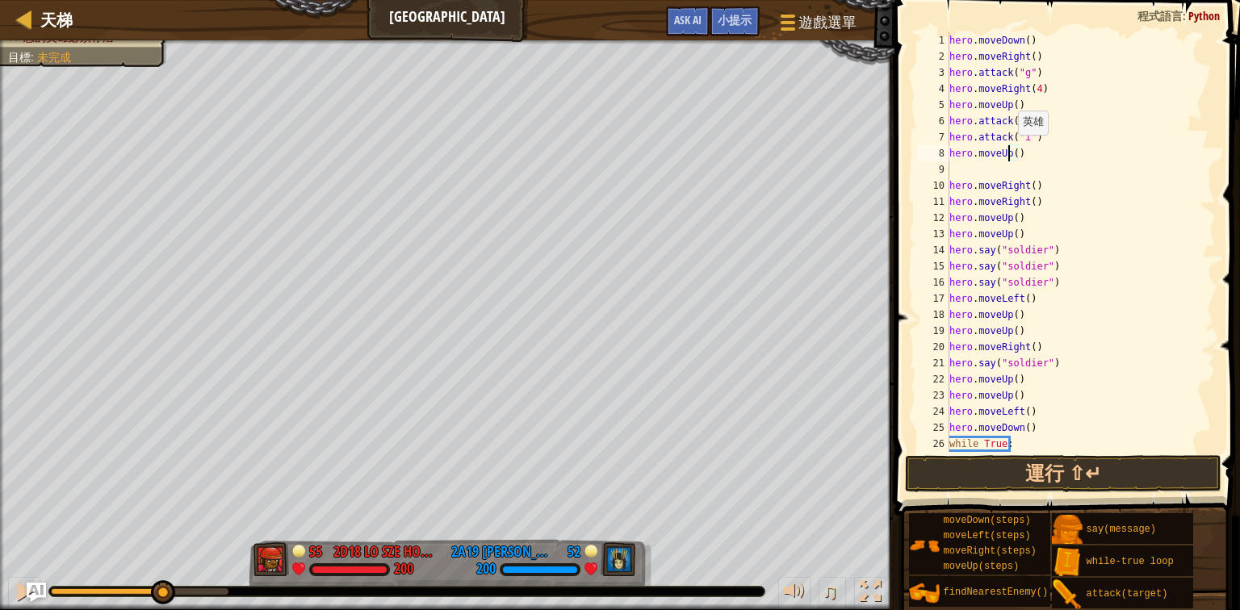
click at [1009, 151] on div "hero . moveDown ( ) hero . moveRight ( ) hero . attack ( "g" ) hero . moveRight…" at bounding box center [1076, 258] width 260 height 452
type textarea "hero.moveUp(3)"
click at [995, 176] on div "hero . moveDown ( ) hero . moveRight ( ) hero . attack ( "g" ) hero . moveRight…" at bounding box center [1076, 258] width 260 height 452
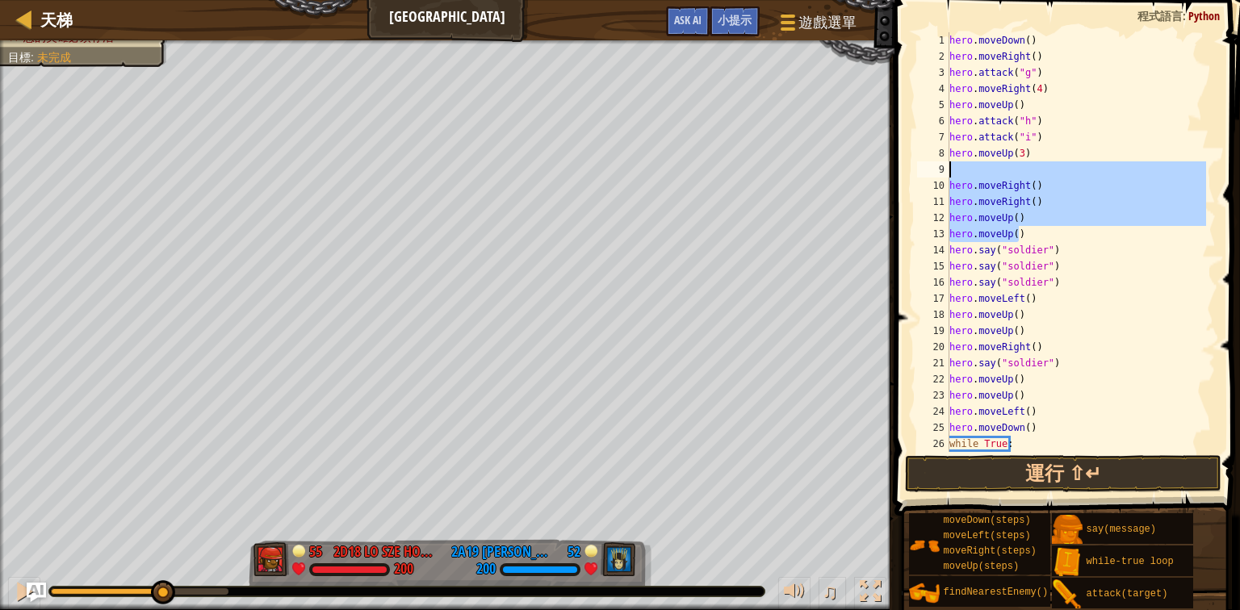
drag, startPoint x: 1029, startPoint y: 229, endPoint x: 941, endPoint y: 174, distance: 103.7
click at [941, 174] on div "1 2 3 4 5 6 7 8 9 10 11 12 13 14 15 16 17 18 19 20 21 22 23 24 25 26 27 hero . …" at bounding box center [1065, 242] width 302 height 420
type textarea "hero.moveRight()"
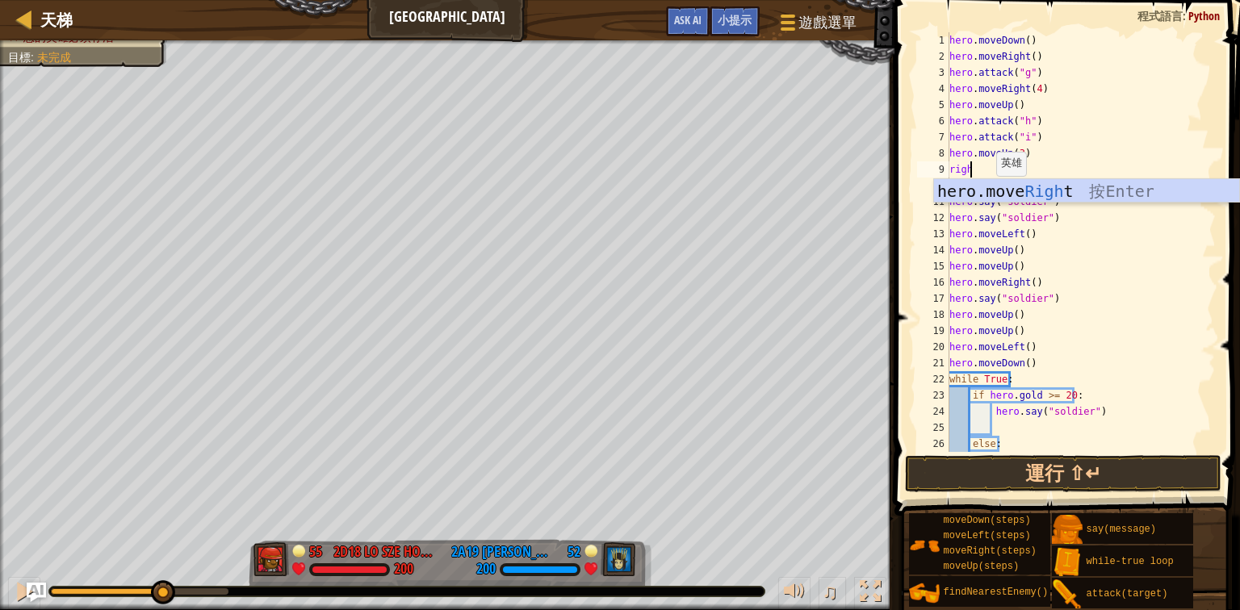
scroll to position [7, 1]
type textarea "right"
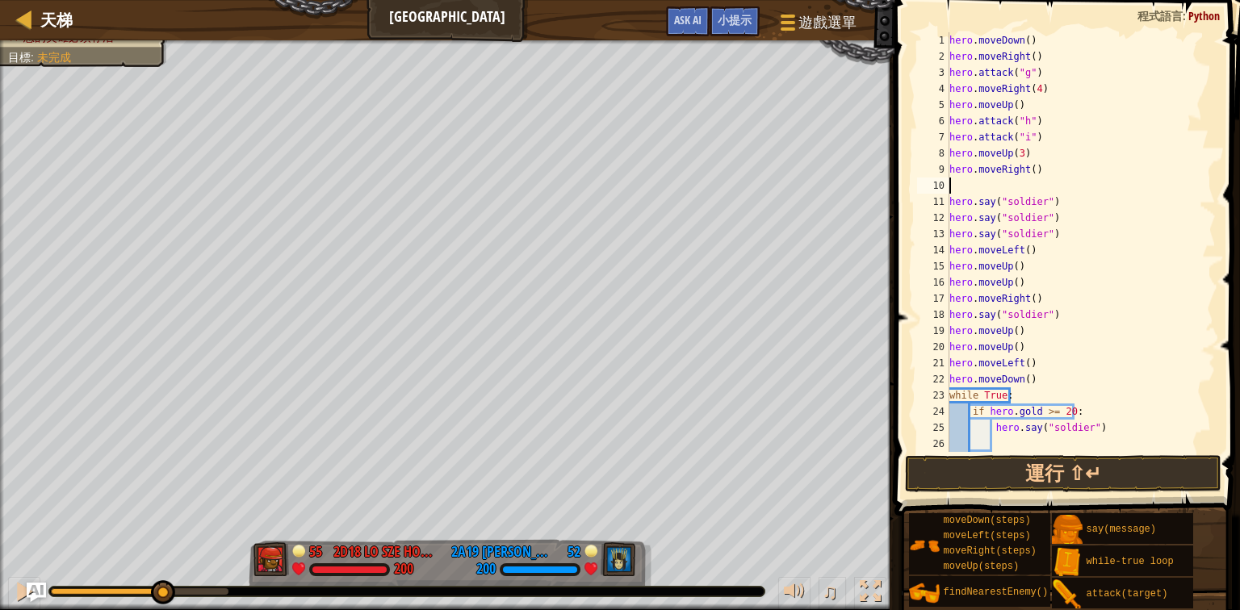
type textarea "le"
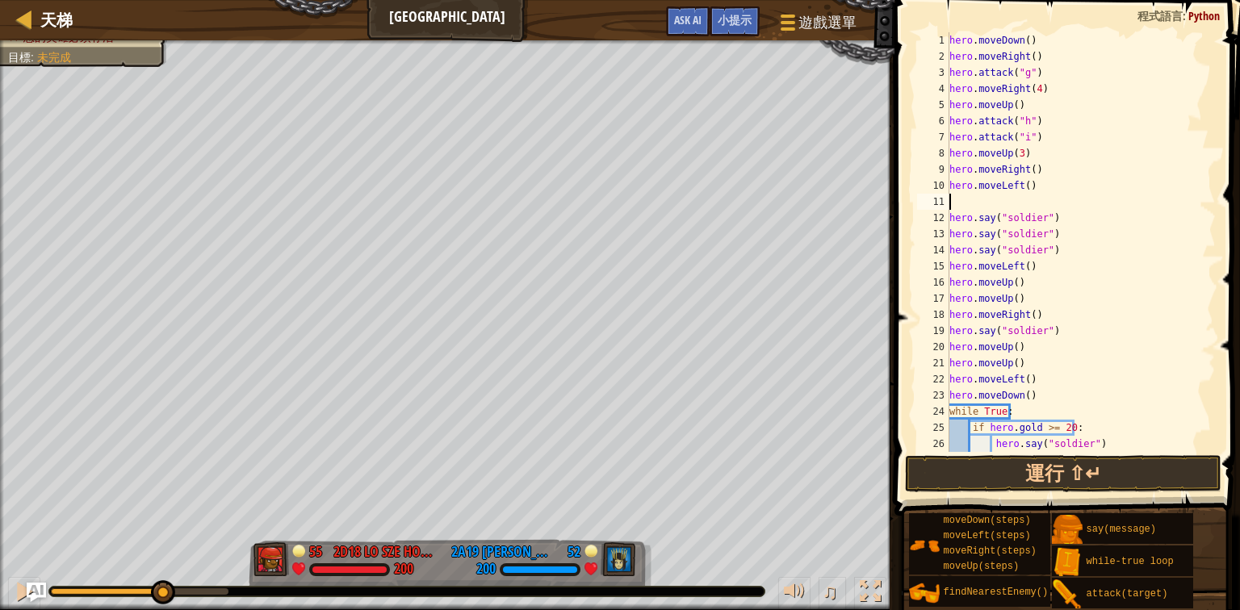
type textarea "r"
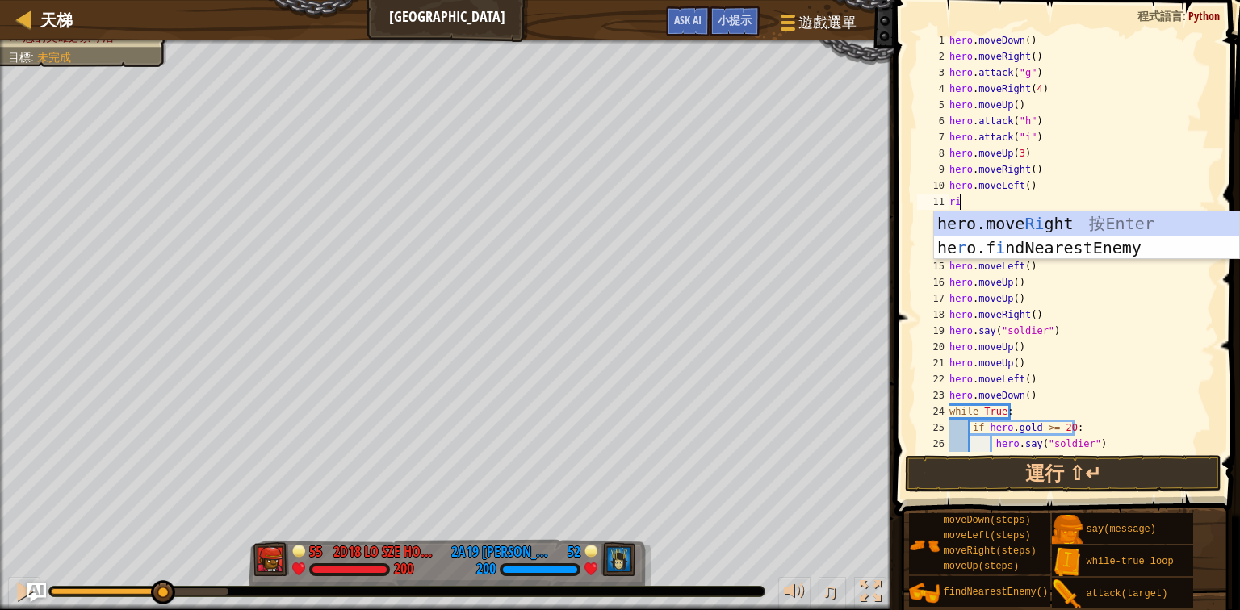
type textarea "rig"
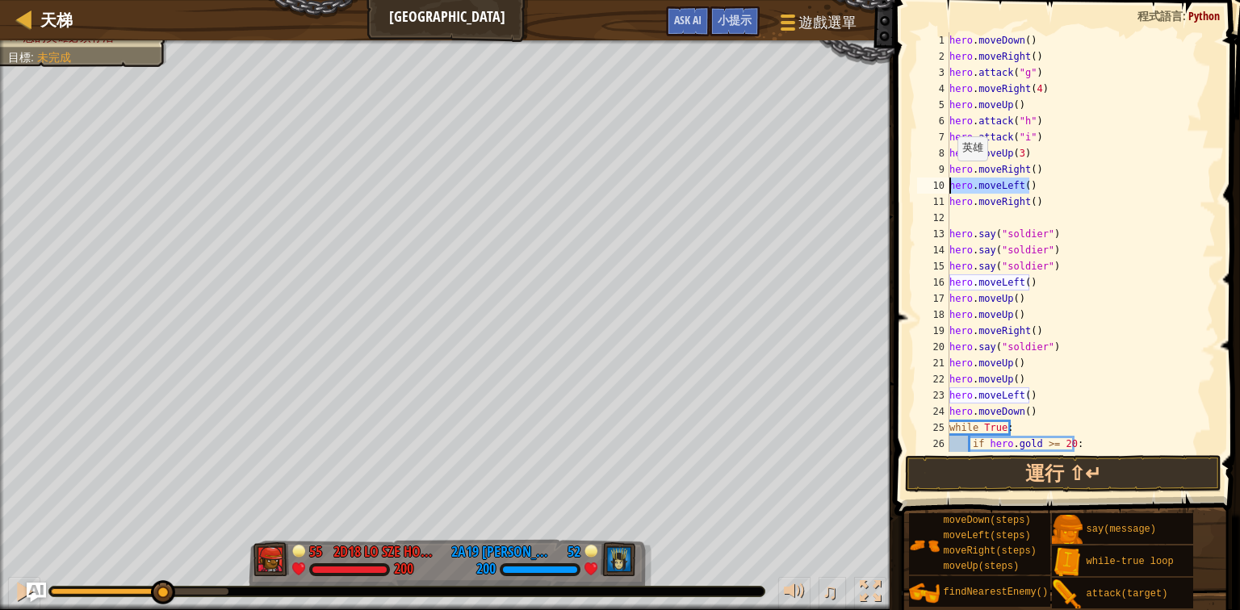
drag, startPoint x: 1049, startPoint y: 187, endPoint x: 911, endPoint y: 182, distance: 138.2
click at [911, 182] on div "1 2 3 4 5 6 7 8 9 10 11 12 13 14 15 16 17 18 19 20 21 22 23 24 25 26 27 hero . …" at bounding box center [1065, 290] width 350 height 564
type textarea "dow"
type textarea "hero.moveDown()"
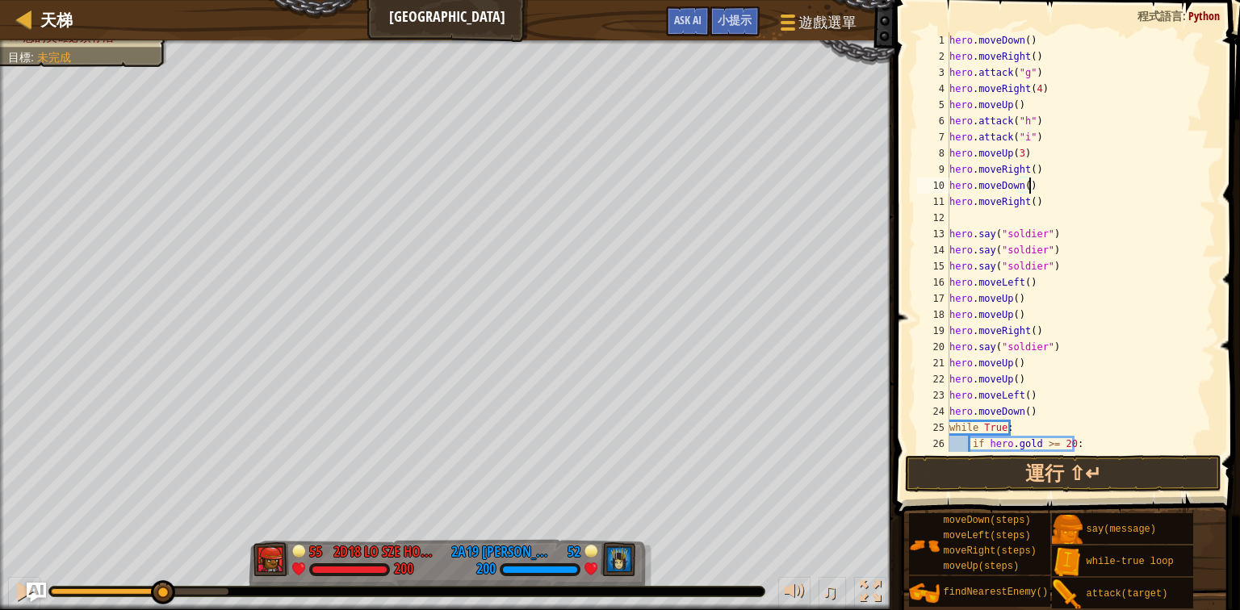
click at [1002, 216] on div "hero . moveDown ( ) hero . moveRight ( ) hero . attack ( "g" ) hero . moveRight…" at bounding box center [1076, 258] width 260 height 452
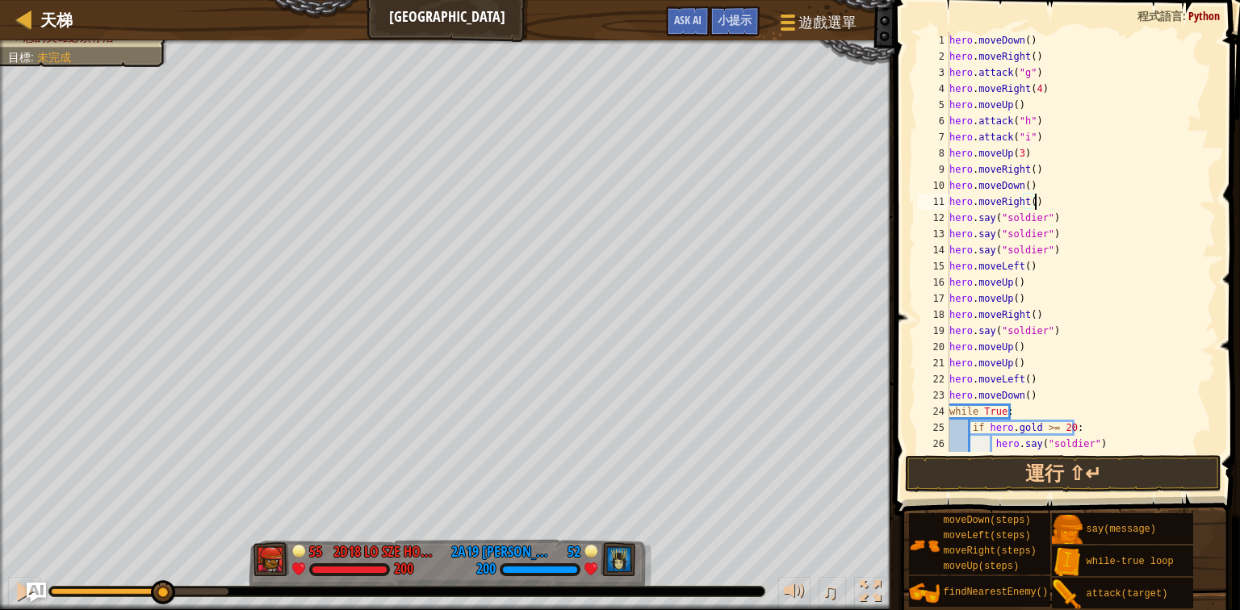
click at [1025, 296] on div "hero . moveDown ( ) hero . moveRight ( ) hero . attack ( "g" ) hero . moveRight…" at bounding box center [1076, 258] width 260 height 452
drag, startPoint x: 1025, startPoint y: 296, endPoint x: 1014, endPoint y: 293, distance: 10.8
click at [1018, 294] on div "hero . moveDown ( ) hero . moveRight ( ) hero . attack ( "g" ) hero . moveRight…" at bounding box center [1076, 258] width 260 height 452
click at [1014, 293] on div "hero . moveDown ( ) hero . moveRight ( ) hero . attack ( "g" ) hero . moveRight…" at bounding box center [1076, 242] width 260 height 420
click at [1059, 265] on div "hero . moveDown ( ) hero . moveRight ( ) hero . attack ( "g" ) hero . moveRight…" at bounding box center [1076, 258] width 260 height 452
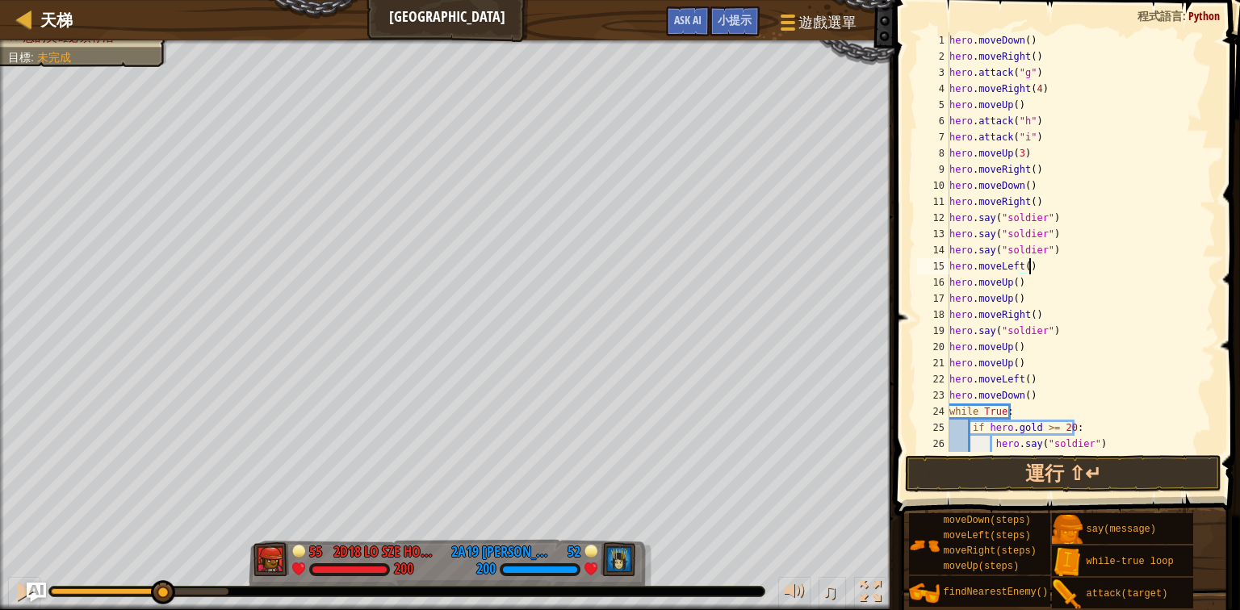
click at [1062, 326] on div "hero . moveDown ( ) hero . moveRight ( ) hero . attack ( "g" ) hero . moveRight…" at bounding box center [1076, 258] width 260 height 452
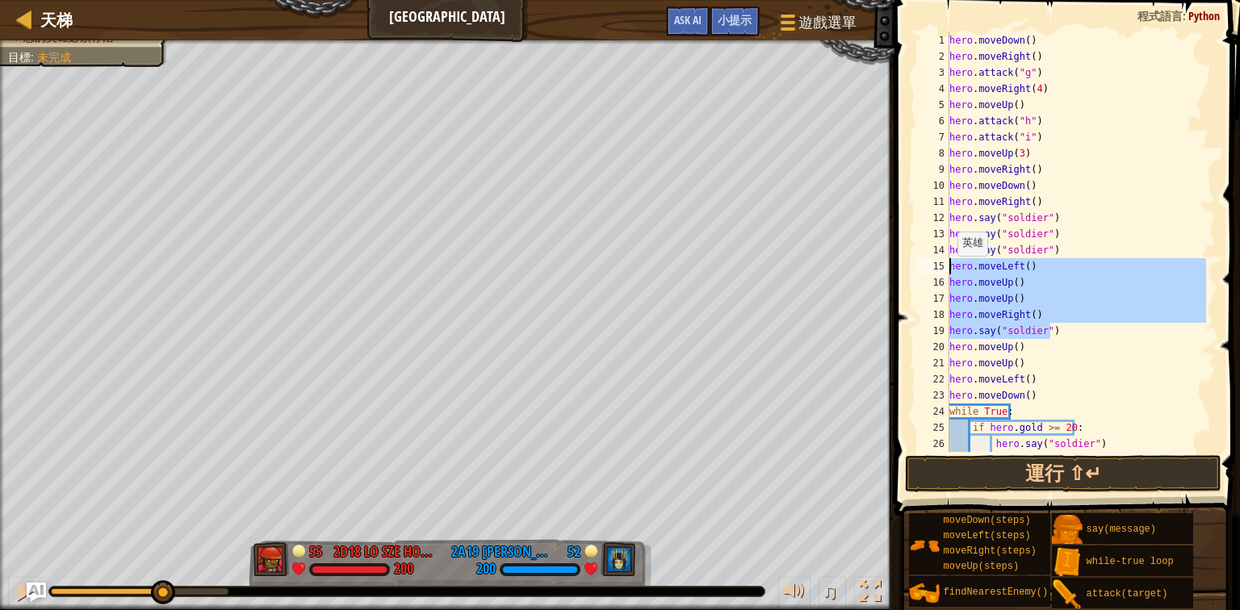
drag, startPoint x: 1062, startPoint y: 326, endPoint x: 937, endPoint y: 270, distance: 137.3
click at [937, 270] on div "hero.say("soldier") 1 2 3 4 5 6 7 8 9 10 11 12 13 14 15 16 17 18 19 20 21 22 23…" at bounding box center [1065, 242] width 302 height 420
type textarea "hero.moveLeft() hero.moveUp()"
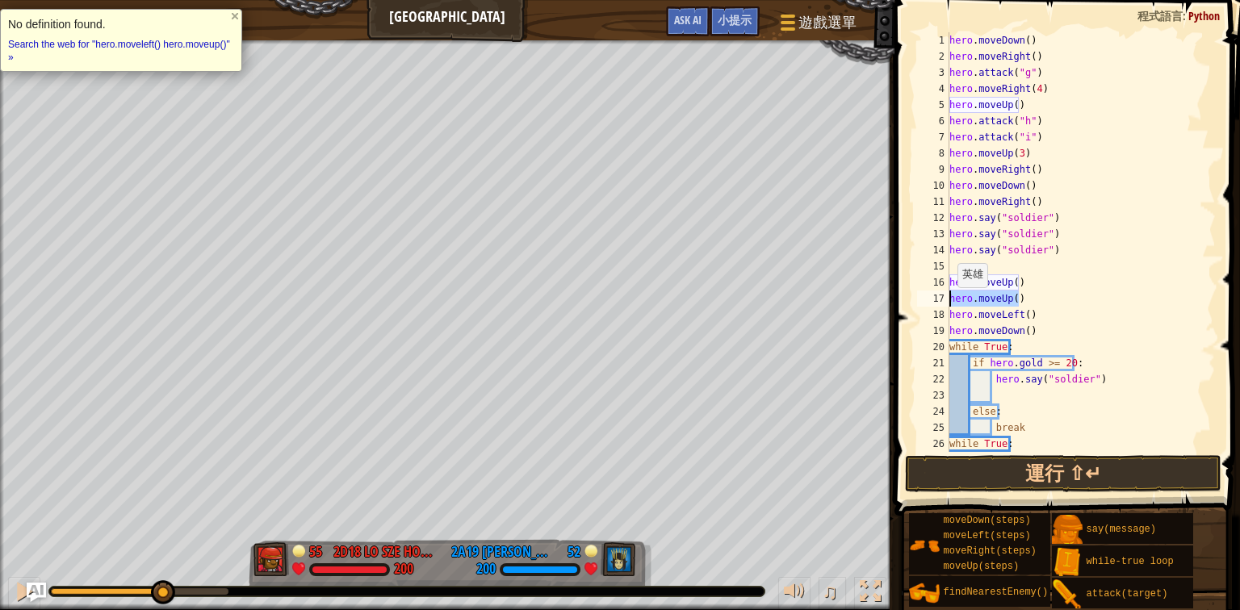
drag, startPoint x: 1028, startPoint y: 296, endPoint x: 930, endPoint y: 299, distance: 97.8
click at [930, 299] on div "1 2 3 4 5 6 7 8 9 10 11 12 13 14 15 16 17 18 19 20 21 22 23 24 25 26 27 hero . …" at bounding box center [1065, 242] width 302 height 420
type textarea "hero.moveUp()"
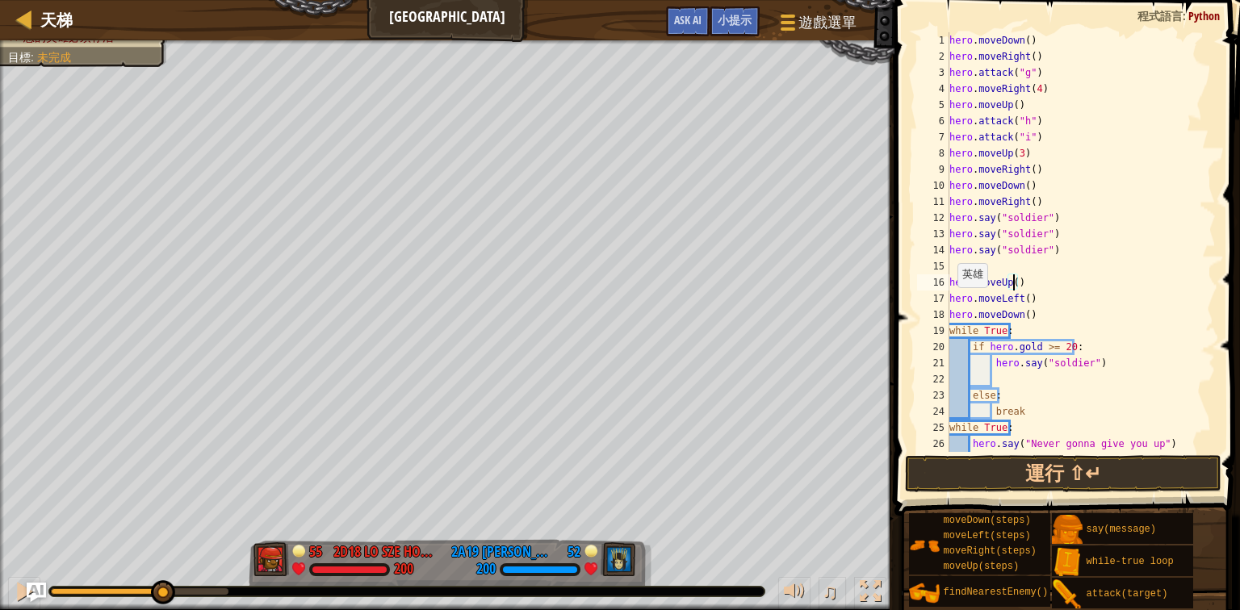
scroll to position [7, 5]
click at [1022, 472] on button "運行 ⇧↵" at bounding box center [1063, 473] width 317 height 37
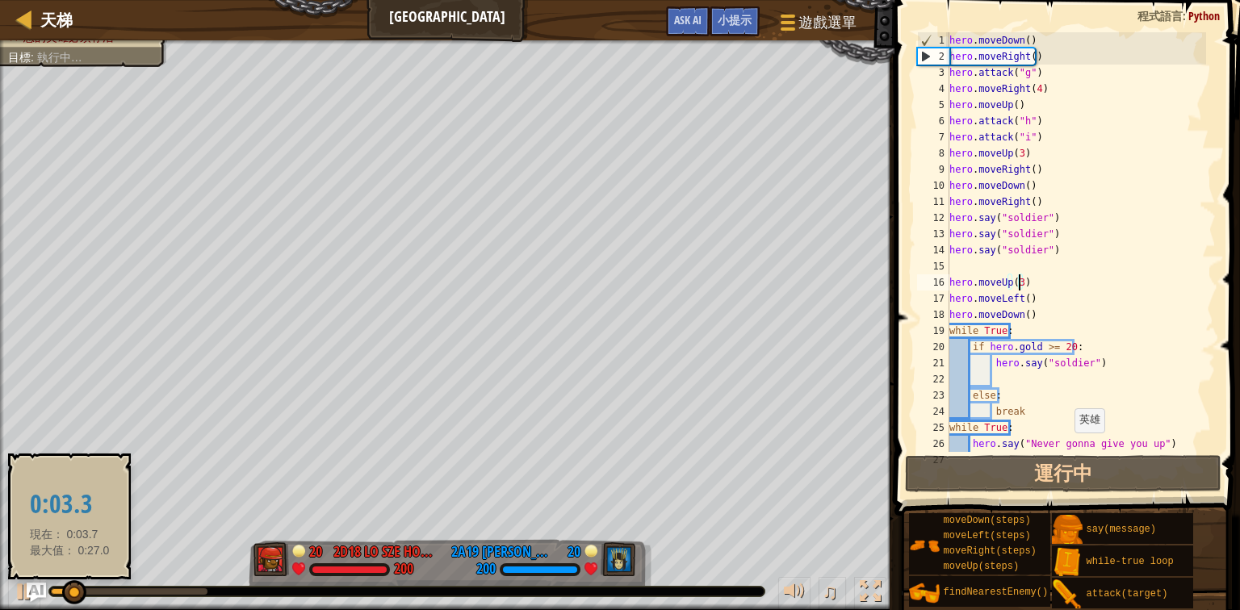
click at [76, 594] on div at bounding box center [74, 593] width 24 height 24
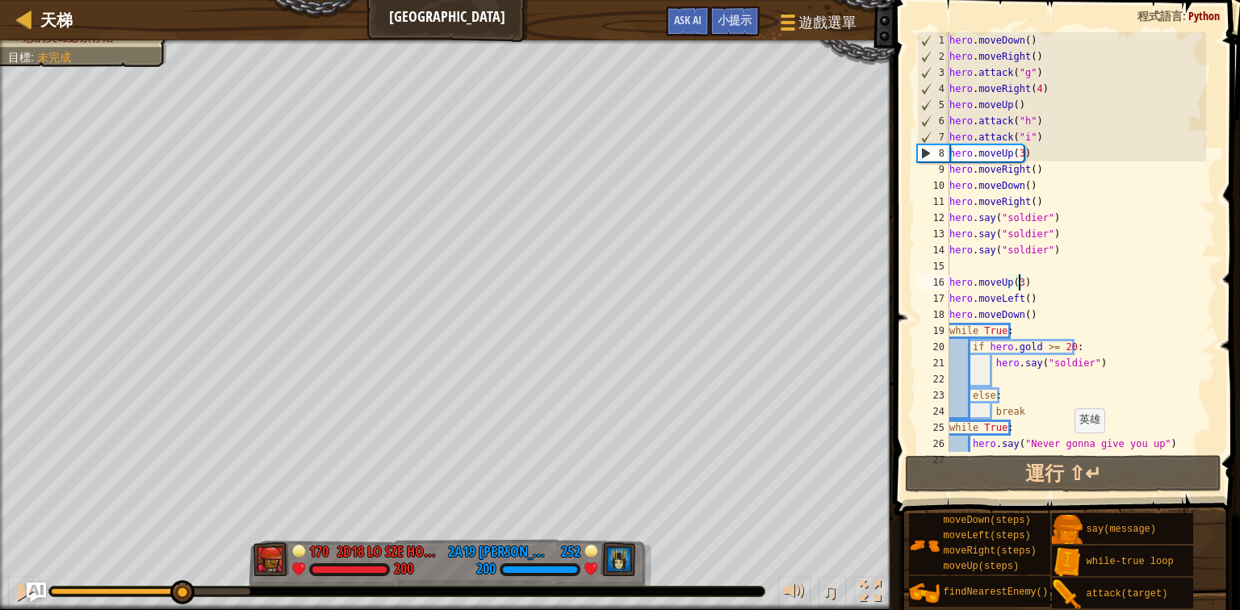
drag, startPoint x: 120, startPoint y: 589, endPoint x: 153, endPoint y: 565, distance: 40.6
click at [153, 565] on div "♫" at bounding box center [447, 588] width 895 height 48
click at [19, 591] on div at bounding box center [24, 591] width 21 height 21
click at [15, 583] on div at bounding box center [24, 591] width 21 height 21
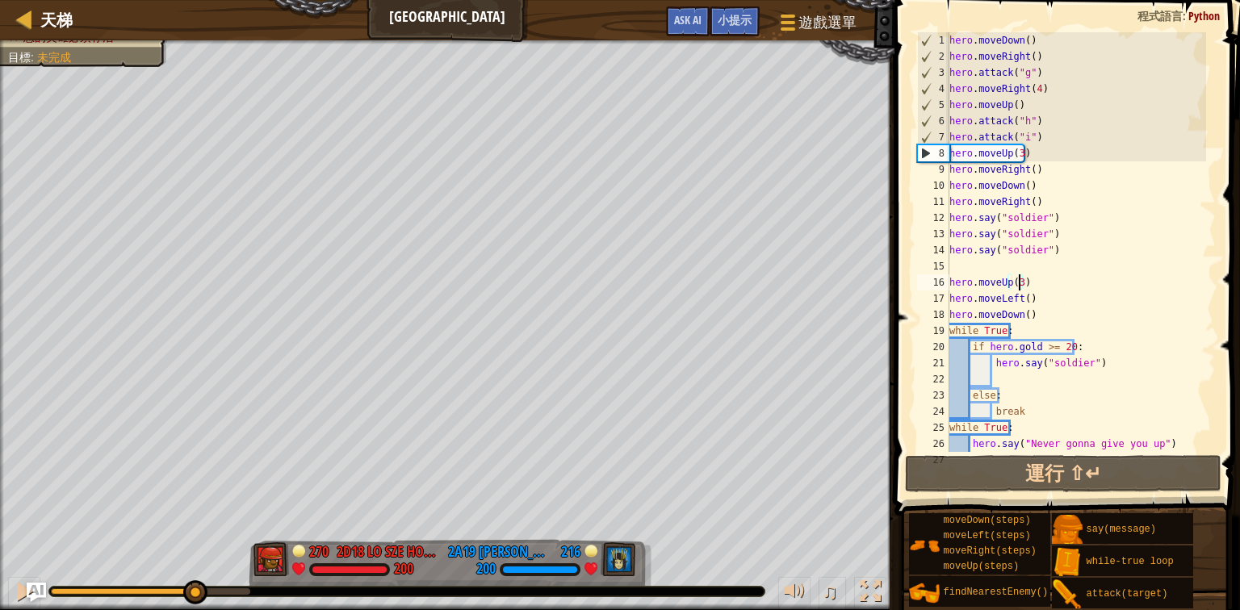
type textarea "hero.moveUp(2)"
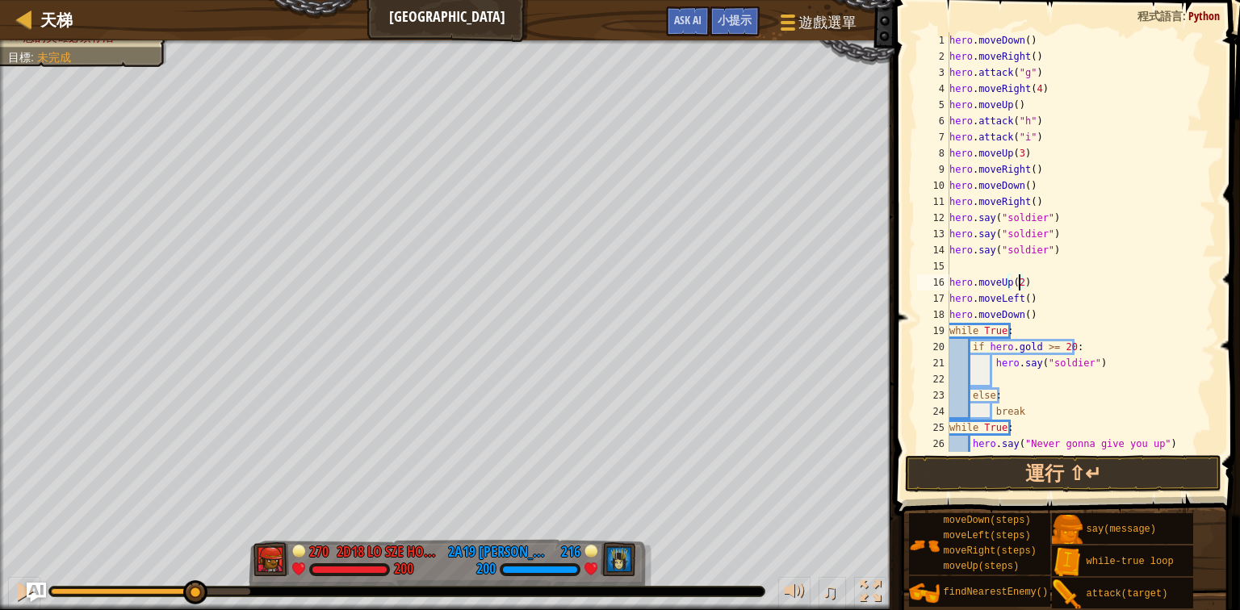
click at [1038, 284] on div "hero . moveDown ( ) hero . moveRight ( ) hero . attack ( "g" ) hero . moveRight…" at bounding box center [1076, 258] width 260 height 452
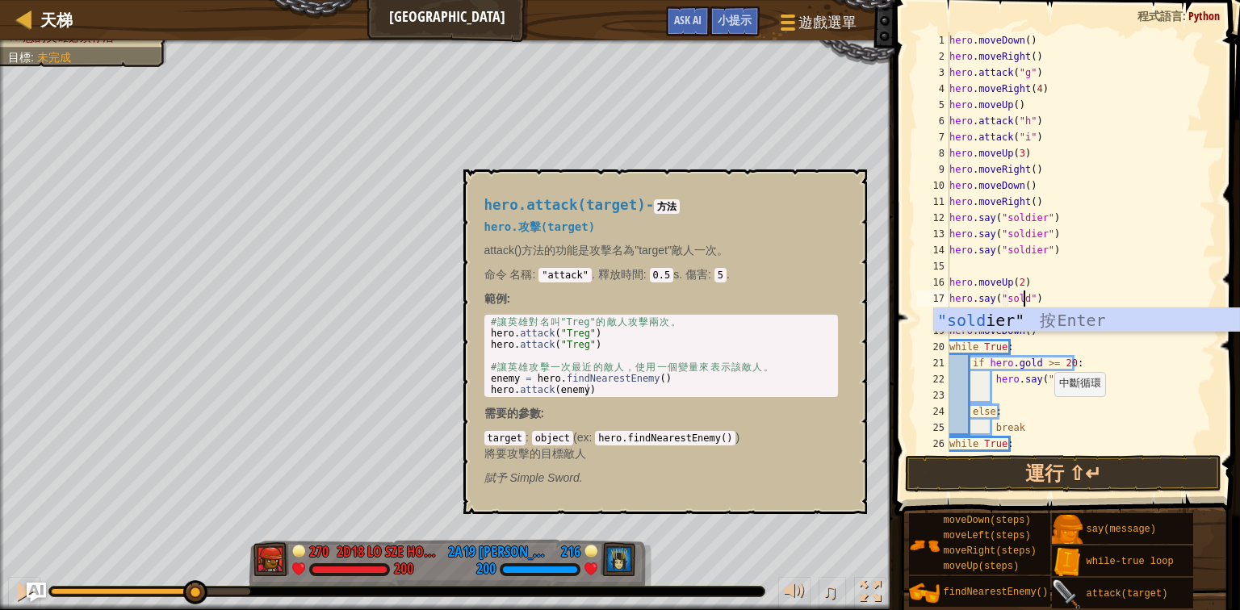
scroll to position [7, 6]
type textarea "hero.say("soldier")"
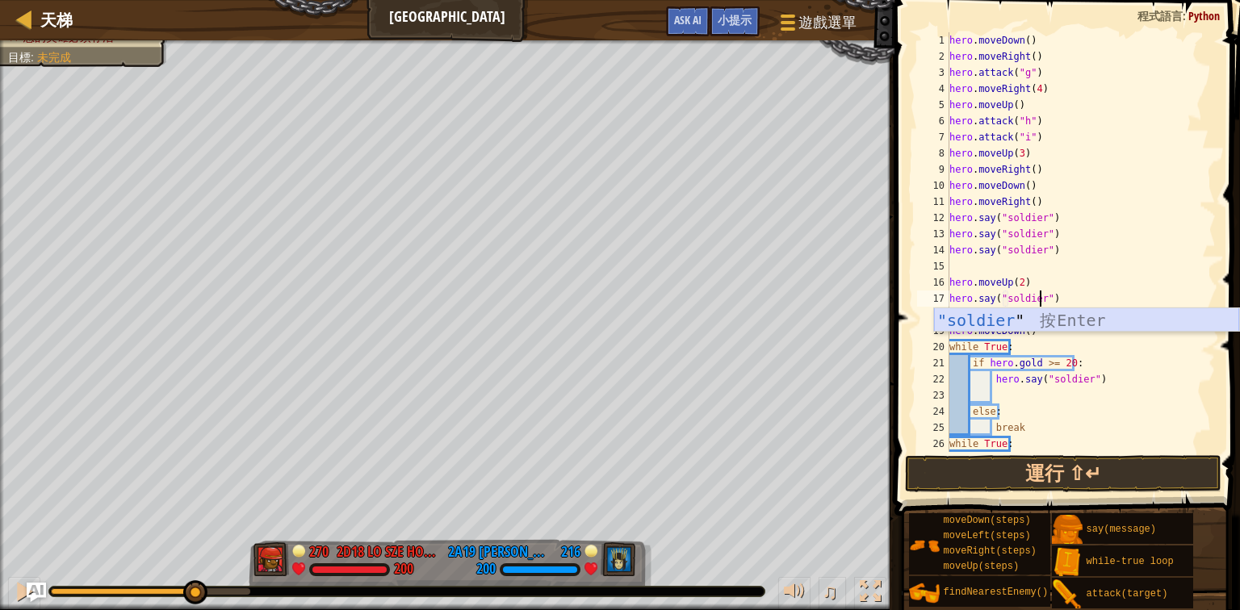
click at [986, 320] on div ""soldier " 按 Enter" at bounding box center [1086, 344] width 305 height 73
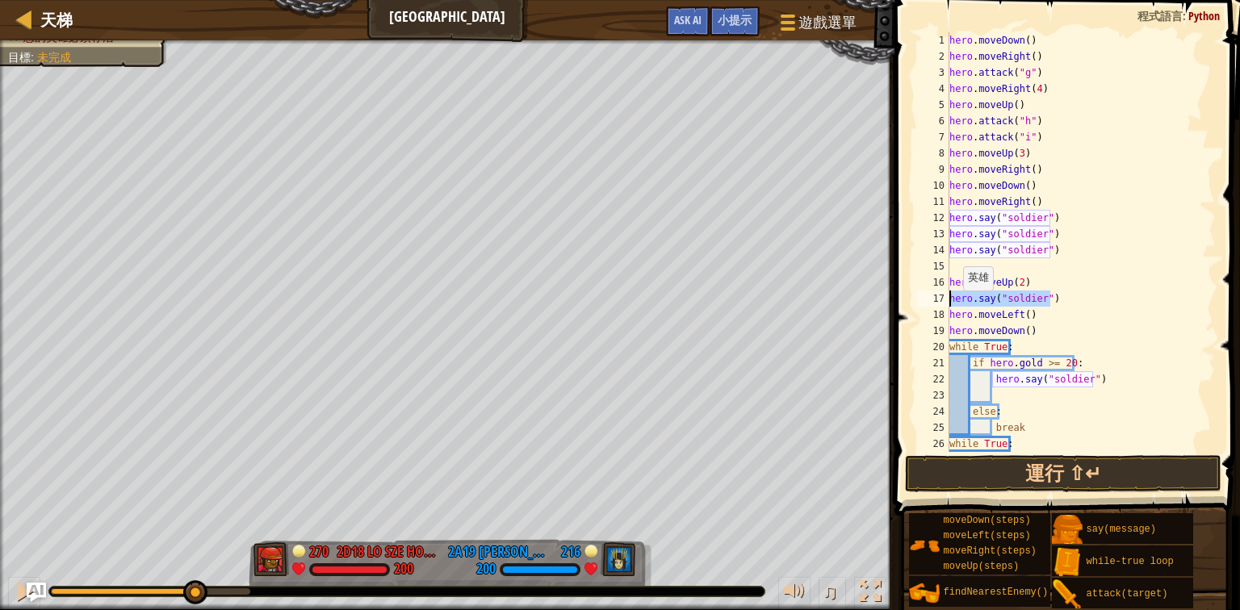
drag, startPoint x: 1059, startPoint y: 292, endPoint x: 939, endPoint y: 302, distance: 120.8
click at [939, 302] on div "hero.say("soldier") 1 2 3 4 5 6 7 8 9 10 11 12 13 14 15 16 17 18 19 20 21 22 23…" at bounding box center [1065, 242] width 302 height 420
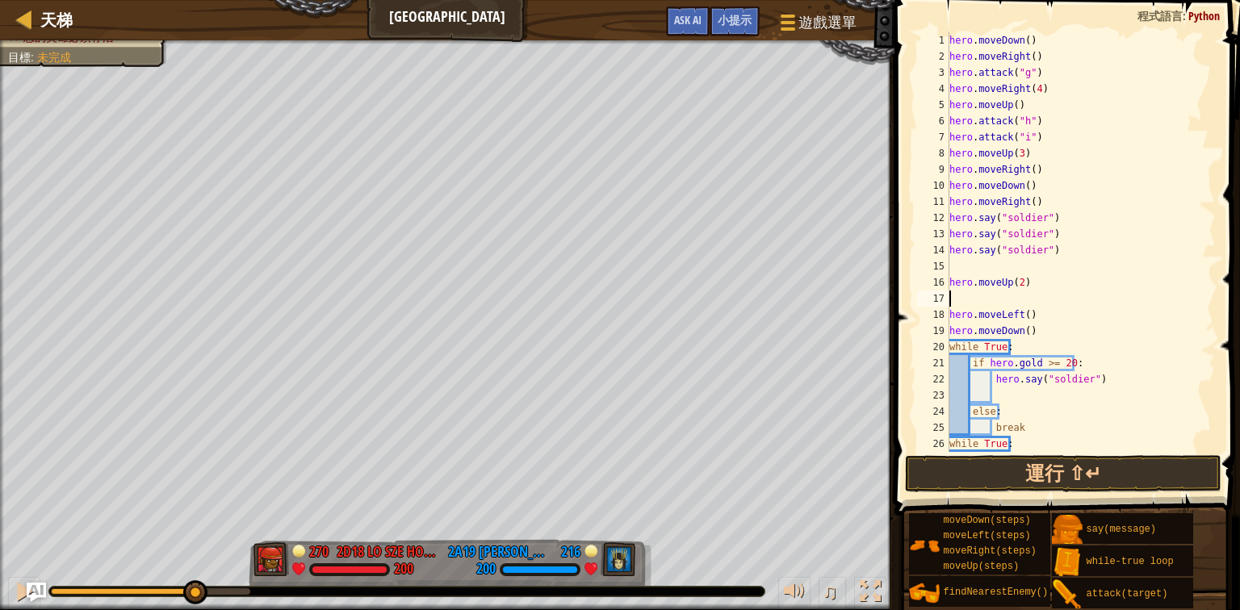
scroll to position [7, 0]
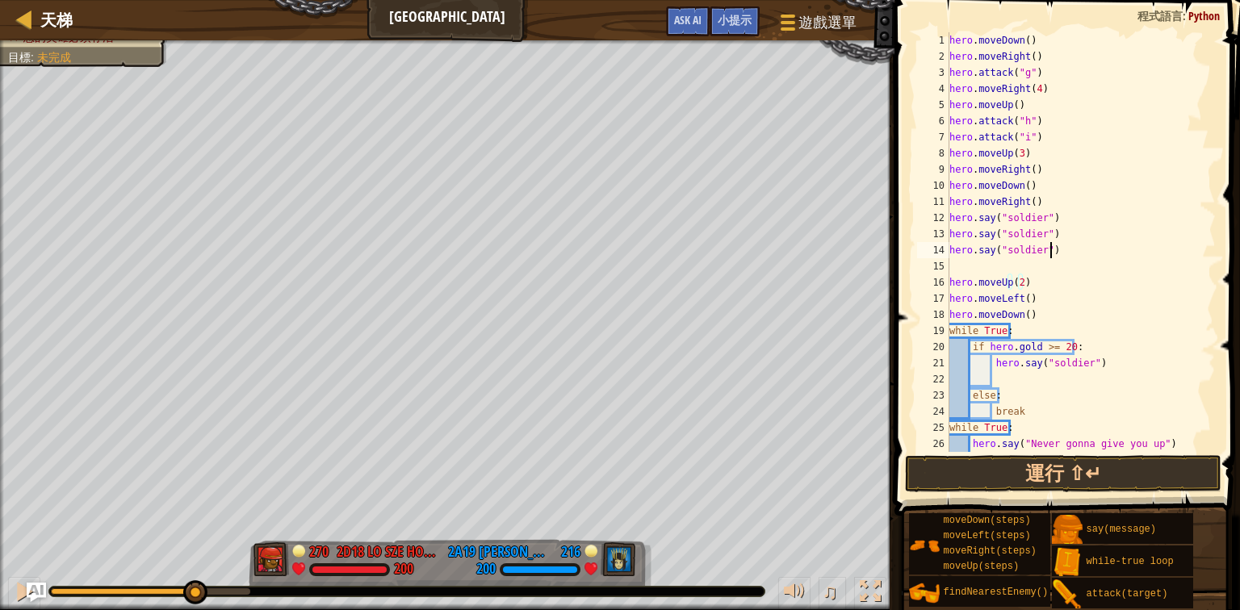
click at [1056, 253] on div "hero . moveDown ( ) hero . moveRight ( ) hero . attack ( "g" ) hero . moveRight…" at bounding box center [1076, 258] width 260 height 452
click at [1053, 275] on div "hero . moveDown ( ) hero . moveRight ( ) hero . attack ( "g" ) hero . moveRight…" at bounding box center [1076, 258] width 260 height 452
type textarea "hero.moveUp(2)"
click at [1068, 258] on div "hero . moveDown ( ) hero . moveRight ( ) hero . attack ( "g" ) hero . moveRight…" at bounding box center [1076, 258] width 260 height 452
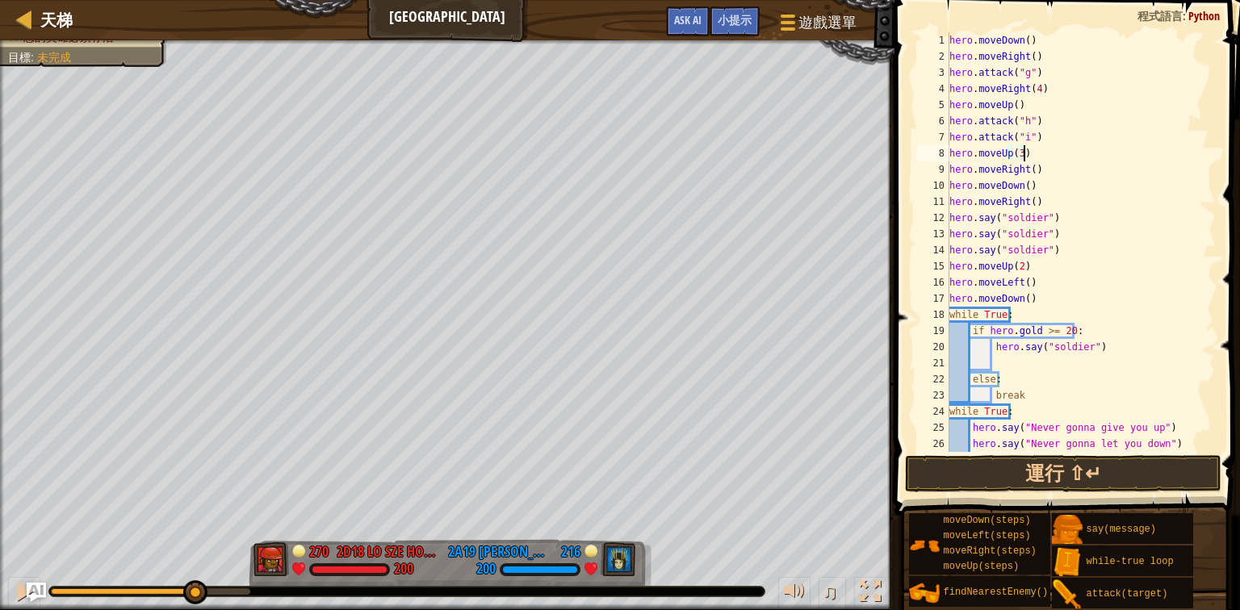
click at [1024, 158] on div "hero . moveDown ( ) hero . moveRight ( ) hero . attack ( "g" ) hero . moveRight…" at bounding box center [1076, 258] width 260 height 452
click at [1027, 171] on div "hero . moveDown ( ) hero . moveRight ( ) hero . attack ( "g" ) hero . moveRight…" at bounding box center [1076, 258] width 260 height 452
drag, startPoint x: 1043, startPoint y: 202, endPoint x: 908, endPoint y: 180, distance: 136.6
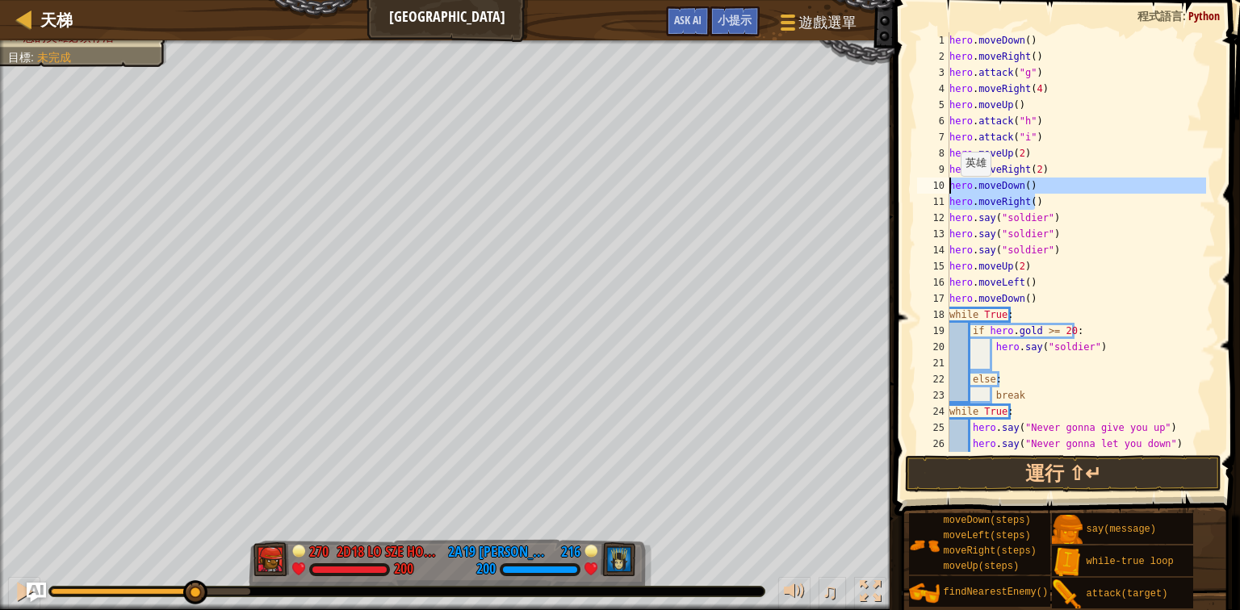
click at [908, 180] on div "hero.moveRight(2) 1 2 3 4 5 6 7 8 9 10 11 12 13 14 15 16 17 18 19 20 21 22 23 2…" at bounding box center [1065, 290] width 350 height 564
type textarea "hero.moveDown() hero.moveRight()"
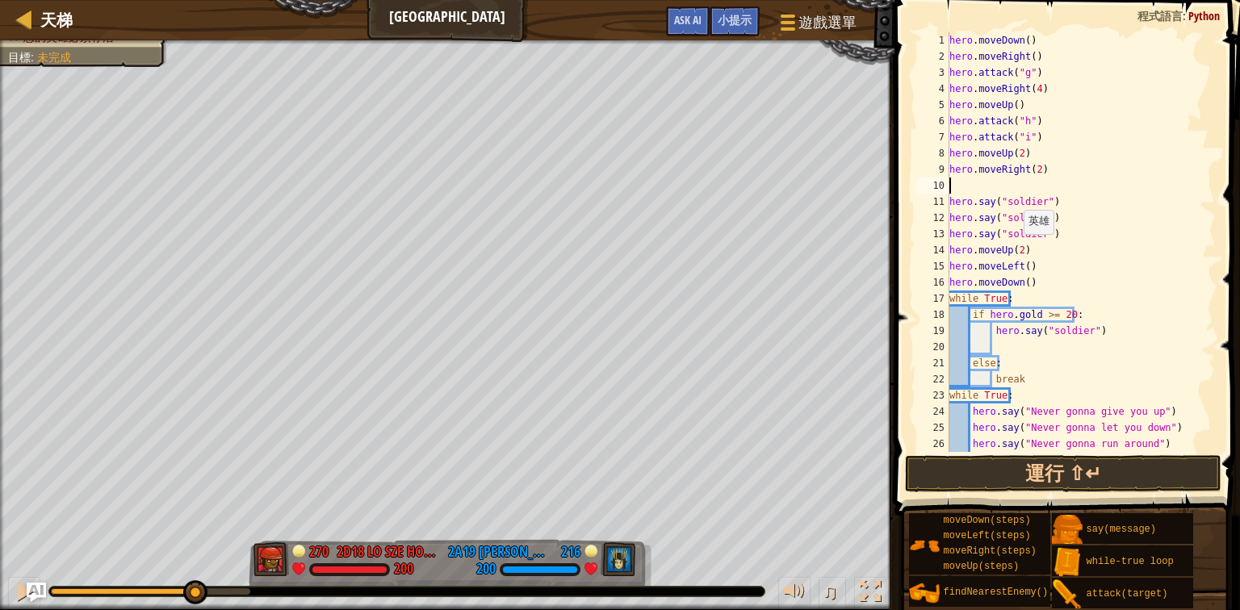
click at [1015, 250] on div "hero . moveDown ( ) hero . moveRight ( ) hero . attack ( "g" ) hero . moveRight…" at bounding box center [1076, 258] width 260 height 452
type textarea "hero.moveUp(3)"
click at [978, 185] on div "hero . moveDown ( ) hero . moveRight ( ) hero . attack ( "g" ) hero . moveRight…" at bounding box center [1076, 258] width 260 height 452
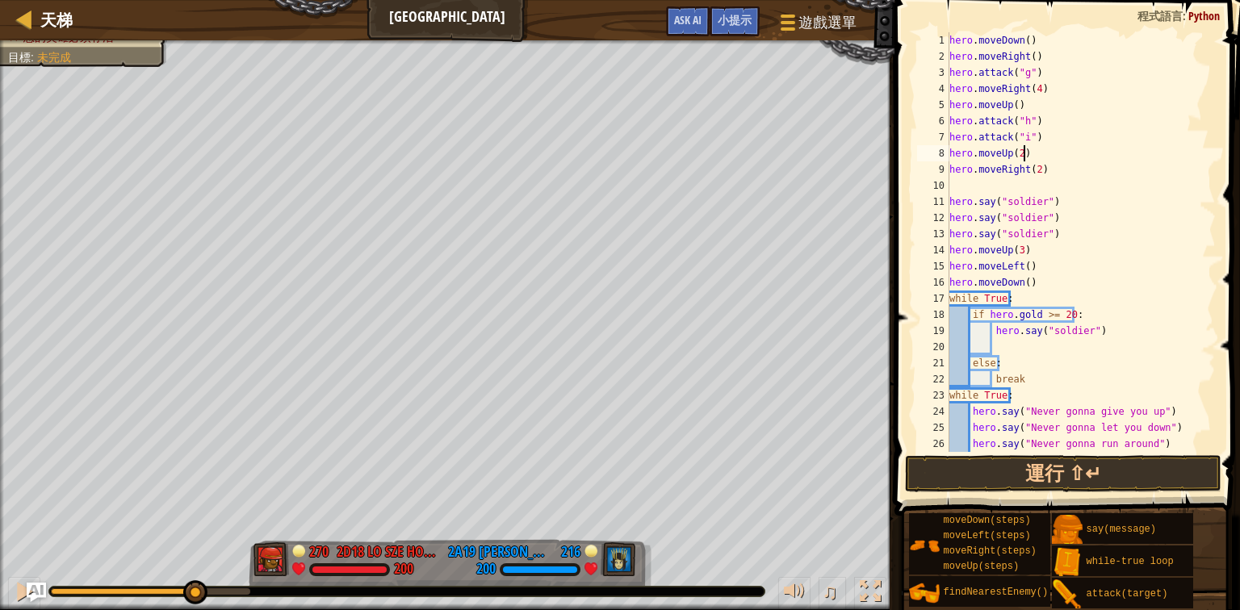
click at [1050, 153] on div "hero . moveDown ( ) hero . moveRight ( ) hero . attack ( "g" ) hero . moveRight…" at bounding box center [1076, 258] width 260 height 452
type textarea "hero.moveUp(2)"
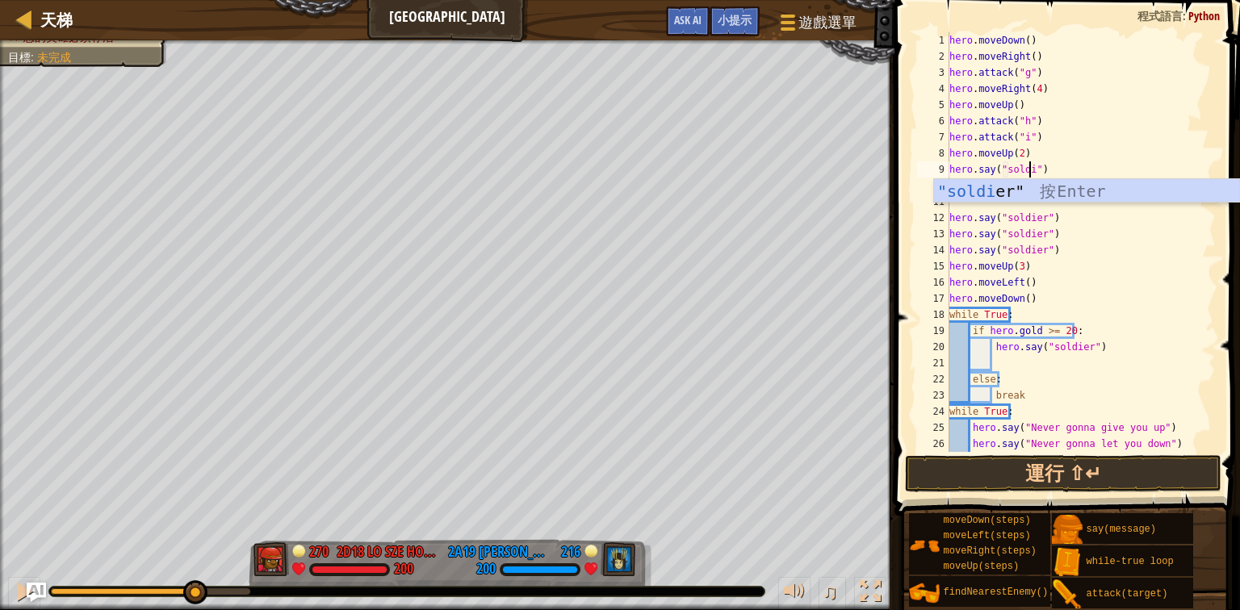
scroll to position [7, 6]
type textarea "hero.say("soldier")"
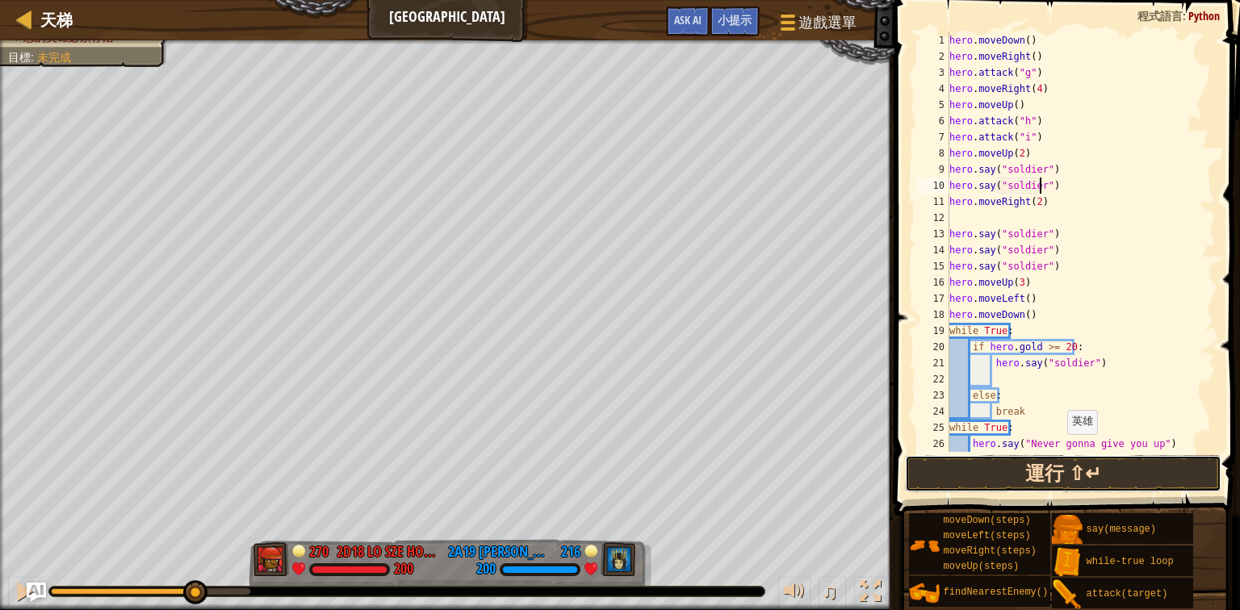
click at [1001, 474] on button "運行 ⇧↵" at bounding box center [1063, 473] width 317 height 37
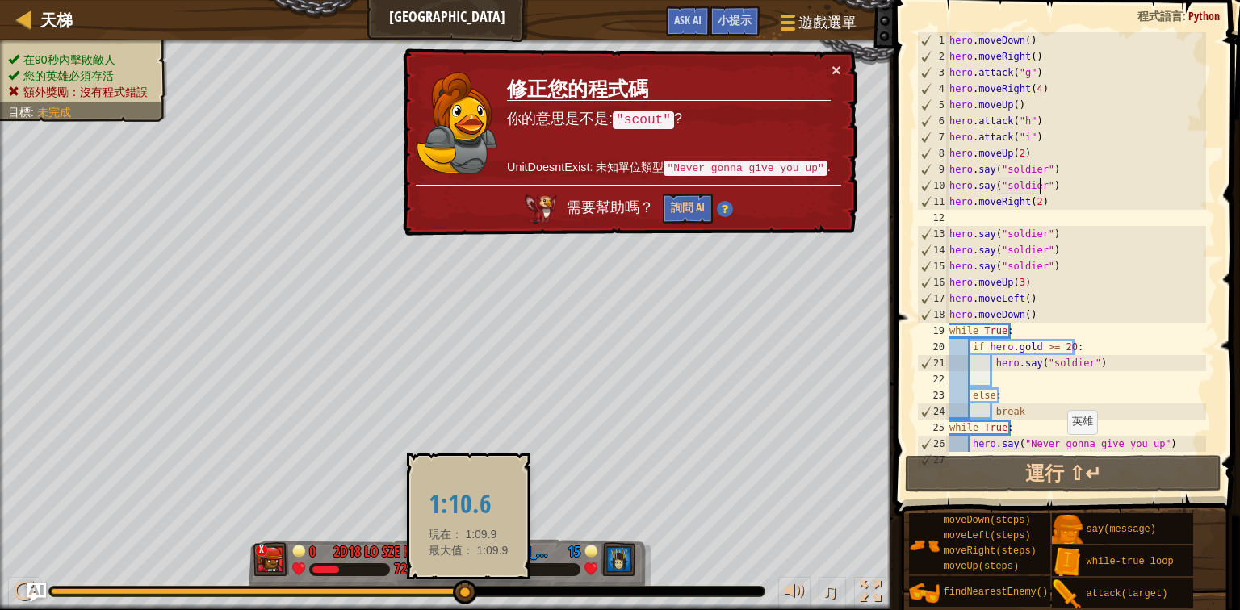
drag, startPoint x: 86, startPoint y: 592, endPoint x: 471, endPoint y: 598, distance: 385.2
click at [471, 598] on div at bounding box center [465, 593] width 24 height 24
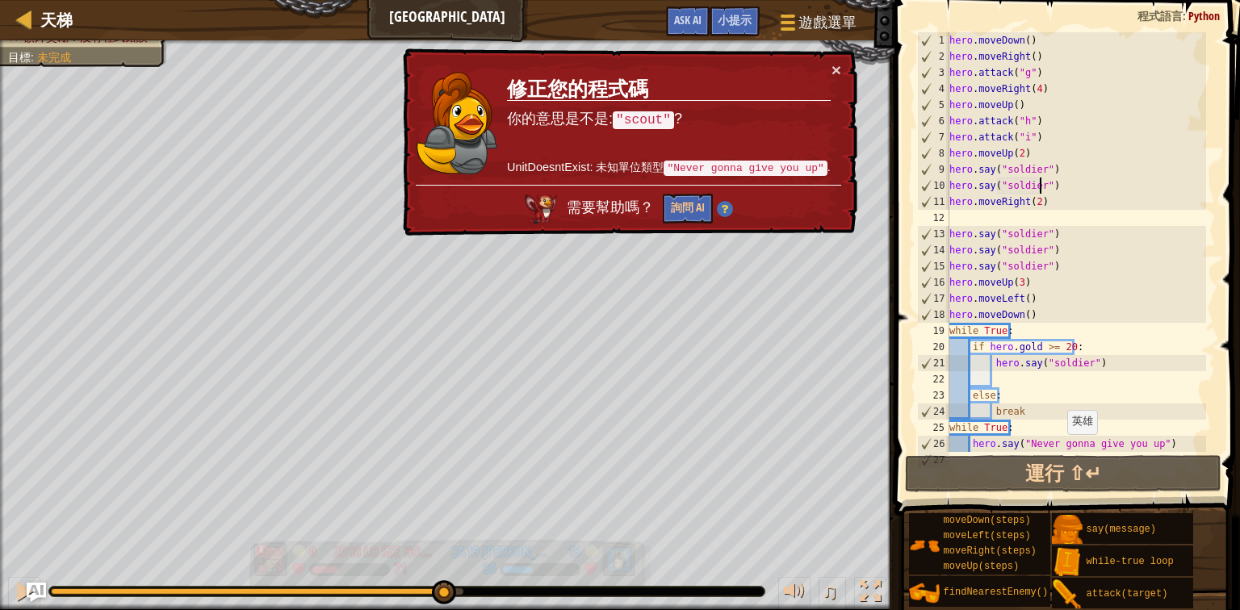
click at [439, 528] on div "在90秒內擊敗敵人 您的英雄必須存活 額外獎勵：沒有程式錯誤 目標 : 未完成 x 0 2D18 Lo Sze Hon 2D18 [PERSON_NAME] …" at bounding box center [620, 325] width 1240 height 570
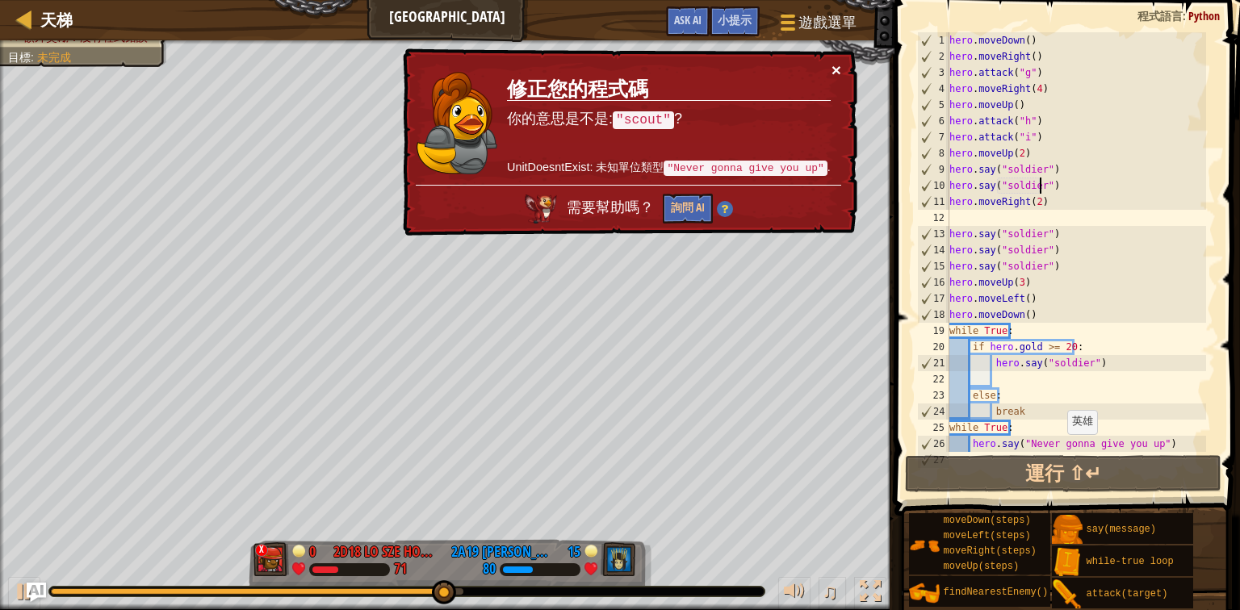
click at [840, 65] on button "×" at bounding box center [837, 69] width 10 height 17
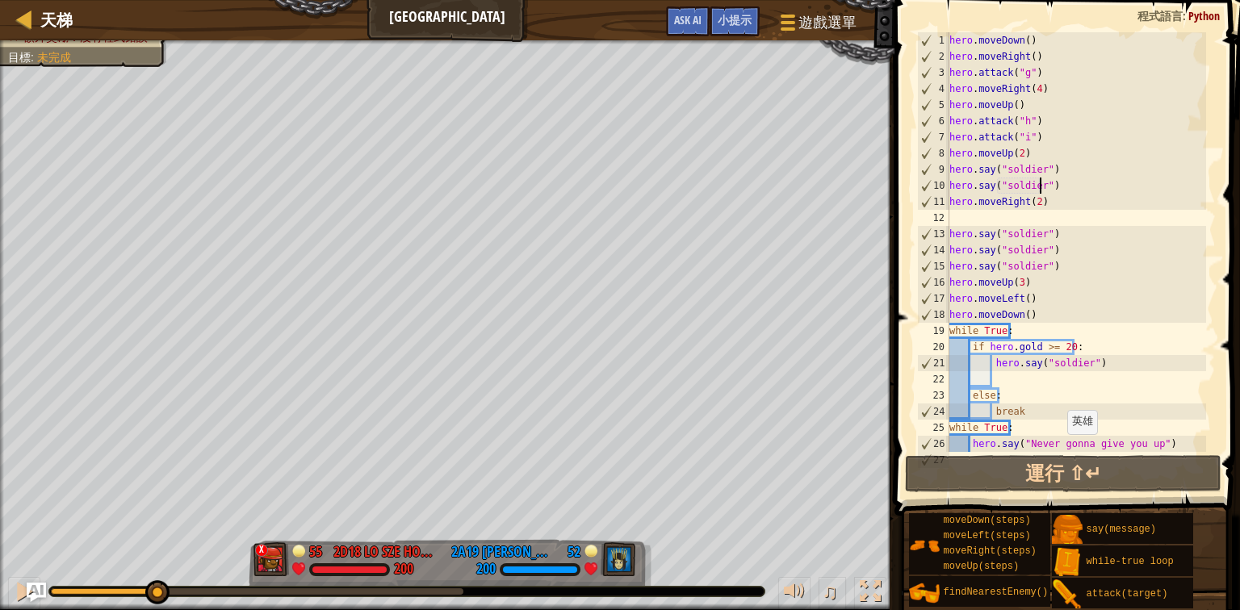
drag, startPoint x: 441, startPoint y: 590, endPoint x: 156, endPoint y: 565, distance: 286.2
click at [156, 565] on div "♫" at bounding box center [447, 588] width 895 height 48
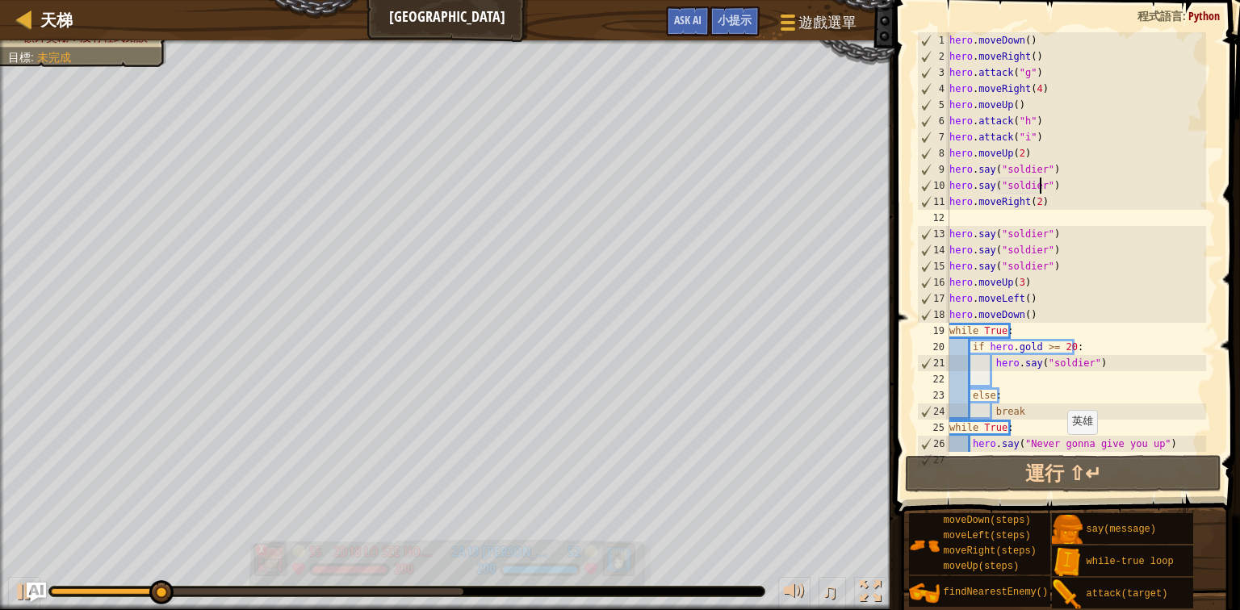
click at [265, 556] on div "x" at bounding box center [261, 550] width 13 height 13
click at [261, 548] on div "x" at bounding box center [261, 550] width 13 height 13
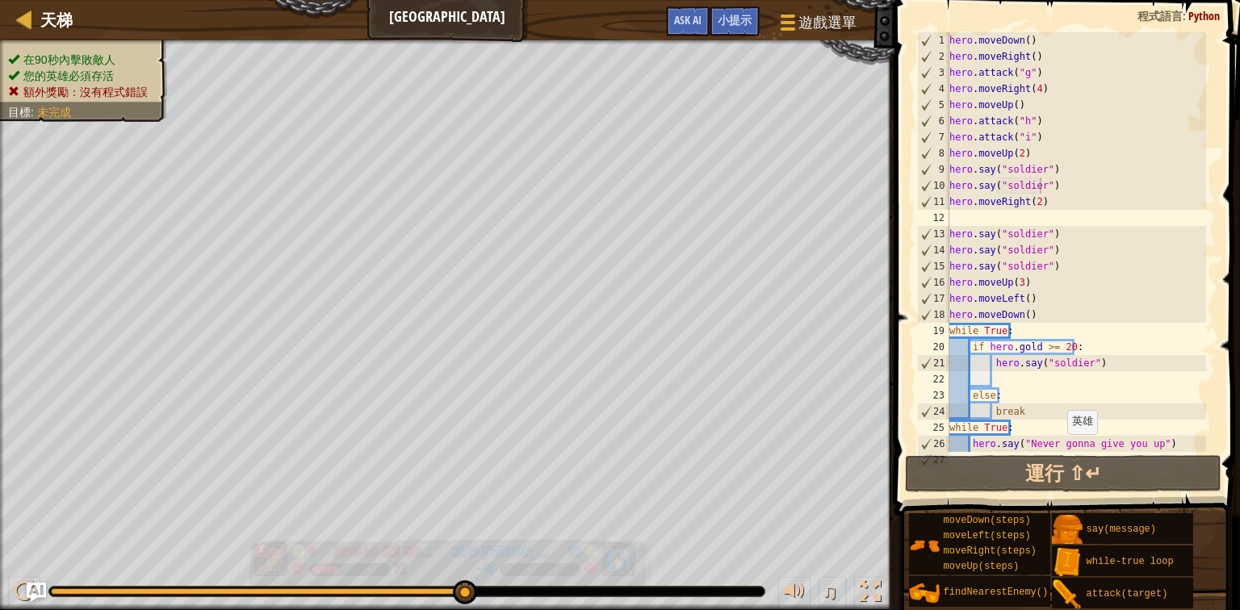
drag, startPoint x: 169, startPoint y: 592, endPoint x: 496, endPoint y: 554, distance: 329.2
click at [496, 554] on div "在90秒內擊敗敵人 您的英雄必須存活 額外獎勵：沒有程式錯誤 目標 : 未完成 x 0 2D18 Lo Sze Hon 2D18 [PERSON_NAME] …" at bounding box center [620, 325] width 1240 height 570
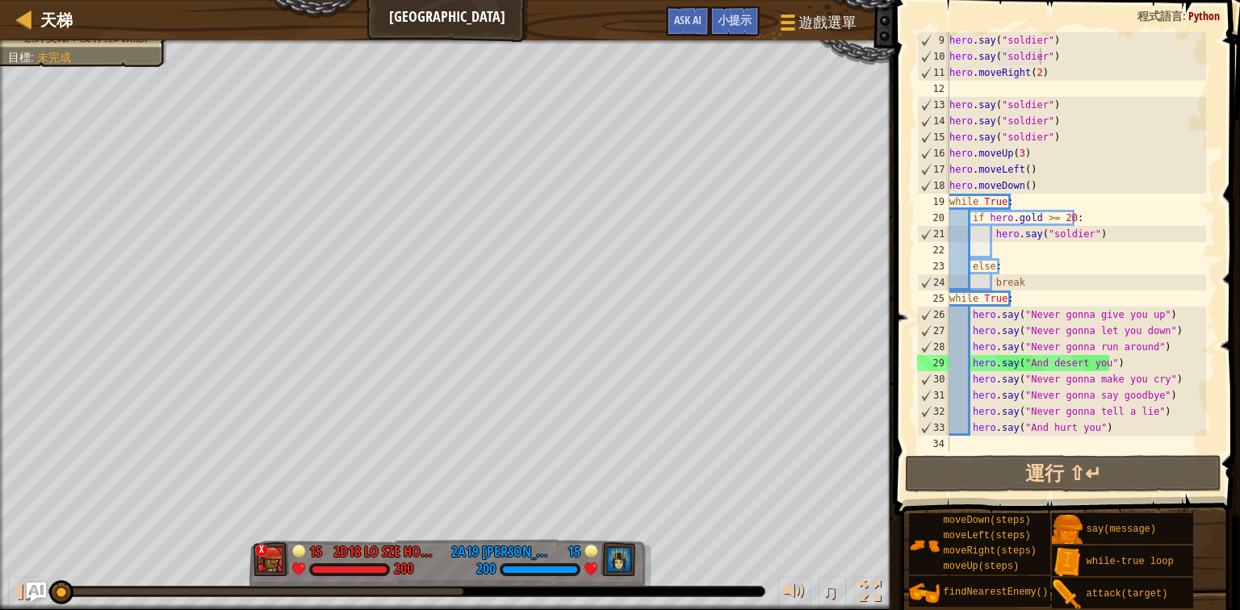
scroll to position [129, 0]
click at [1000, 397] on div "hero . say ( "soldier" ) hero . say ( "soldier" ) hero . moveRight ( 2 ) hero .…" at bounding box center [1076, 258] width 260 height 452
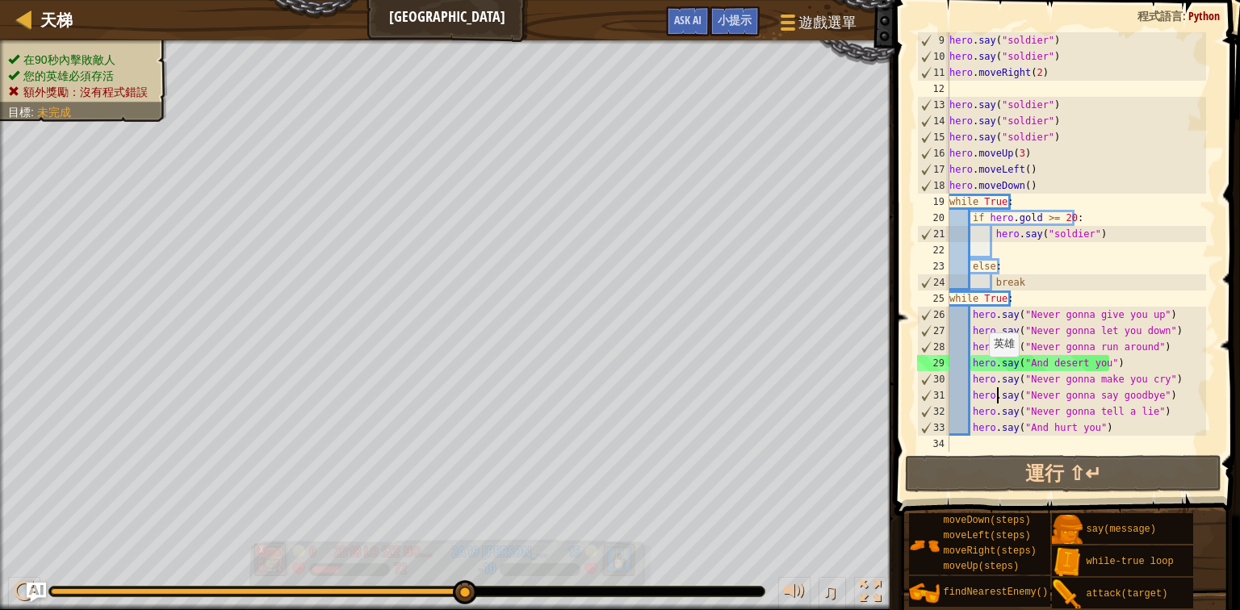
drag, startPoint x: 100, startPoint y: 594, endPoint x: 497, endPoint y: 560, distance: 398.7
click at [497, 560] on div "在90秒內擊敗敵人 您的英雄必須存活 額外獎勵：沒有程式錯誤 目標 : 未完成 x 0 2D18 Lo Sze Hon 2D18 [PERSON_NAME] …" at bounding box center [620, 325] width 1240 height 570
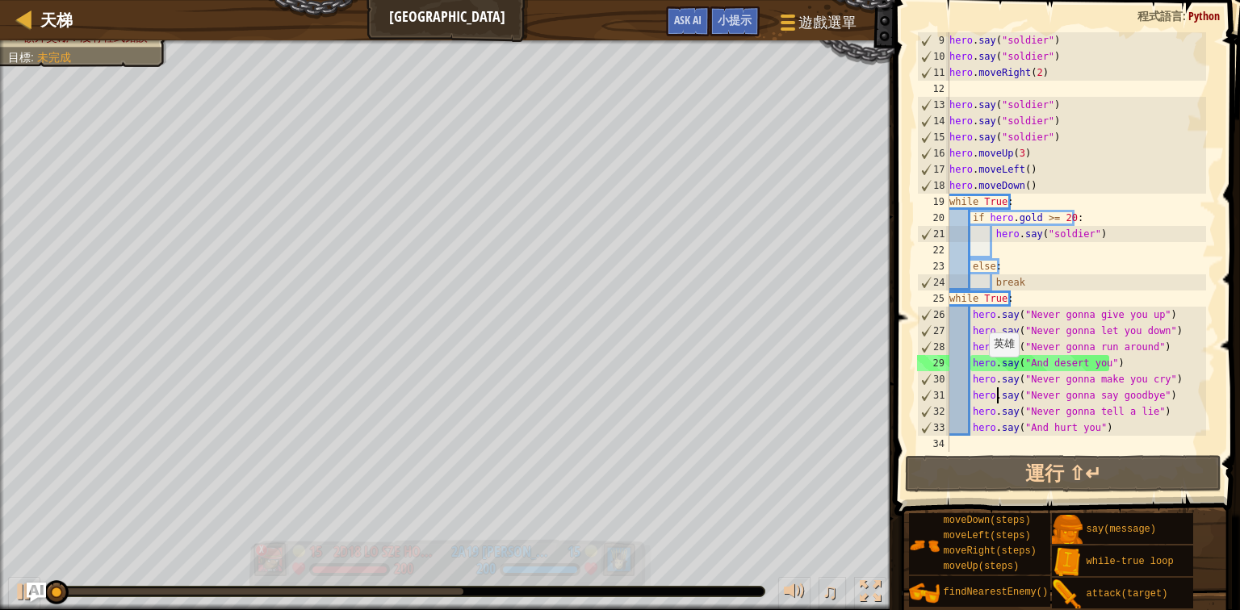
click at [340, 560] on div "2D18 Lo Sze Hon 2D18 [PERSON_NAME]" at bounding box center [386, 552] width 105 height 21
click at [262, 550] on div "x" at bounding box center [261, 550] width 13 height 13
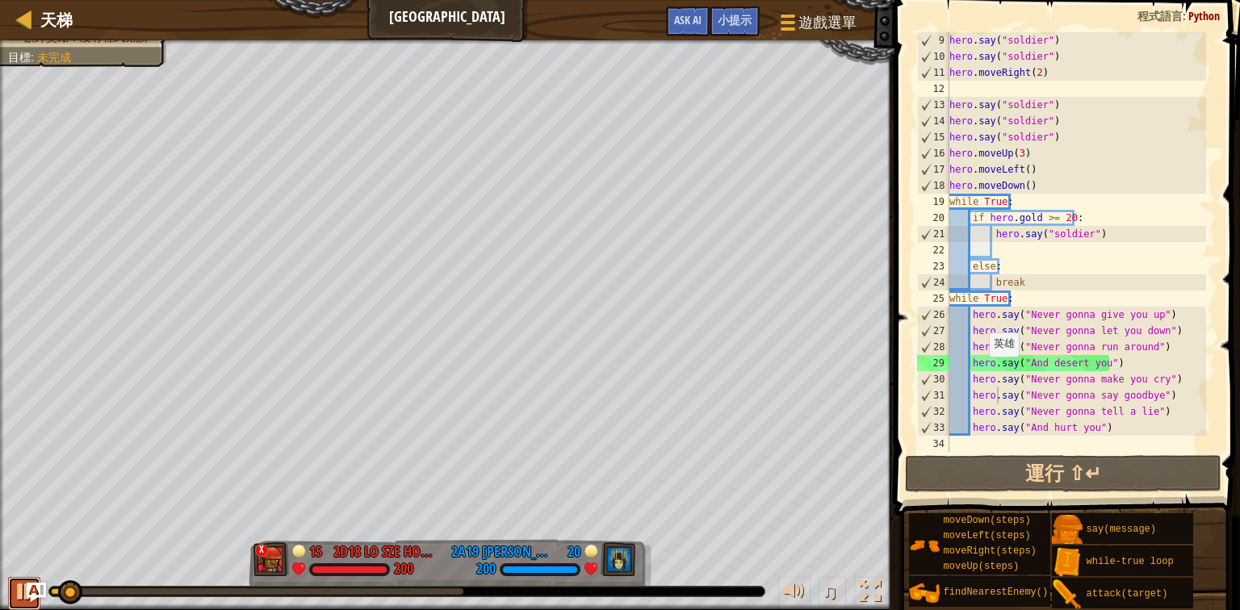
click at [23, 590] on div at bounding box center [24, 591] width 21 height 21
click at [1023, 494] on span at bounding box center [1069, 235] width 359 height 564
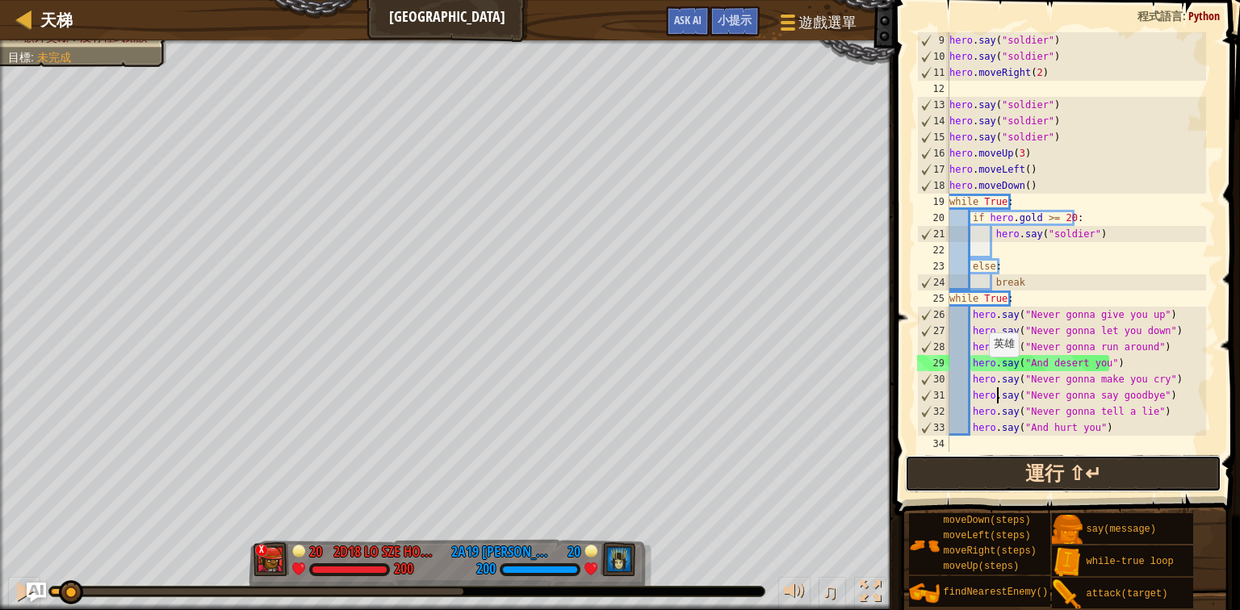
click at [1057, 459] on button "運行 ⇧↵" at bounding box center [1063, 473] width 317 height 37
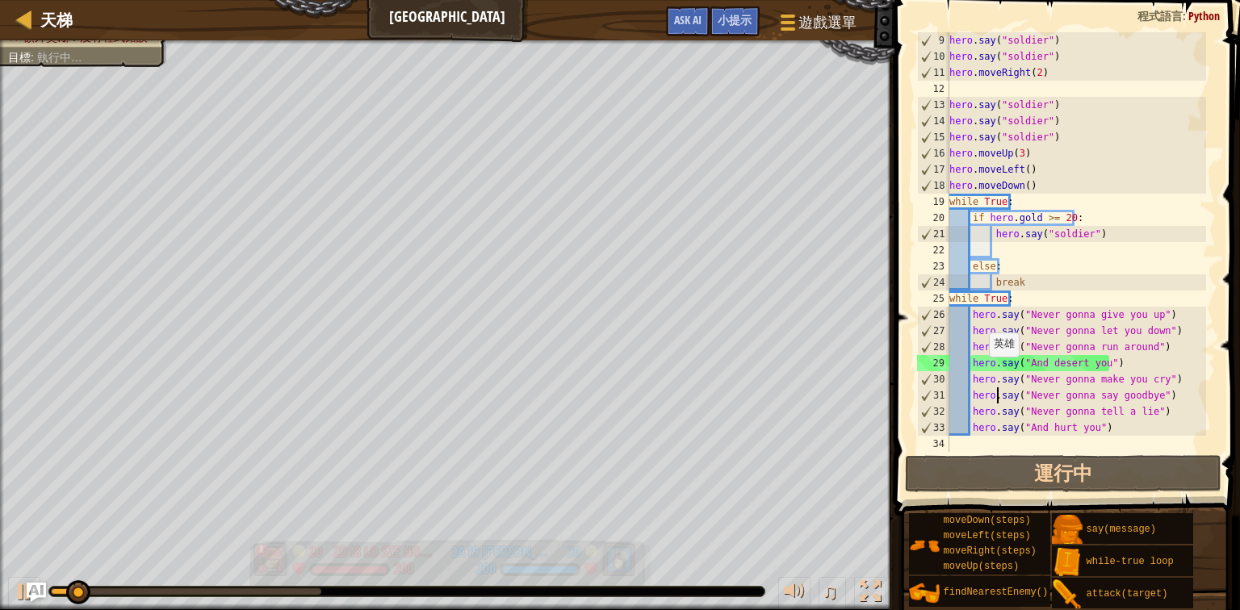
click at [264, 550] on div "x" at bounding box center [261, 550] width 13 height 13
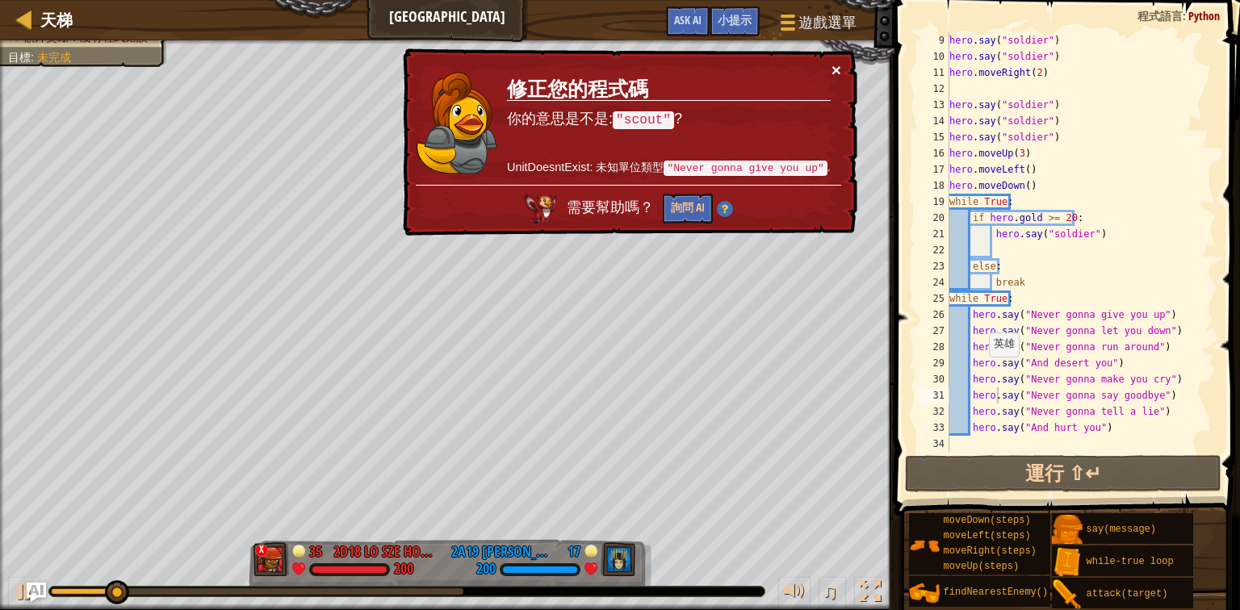
drag, startPoint x: 264, startPoint y: 550, endPoint x: 840, endPoint y: 71, distance: 748.9
click at [840, 71] on button "×" at bounding box center [837, 69] width 10 height 17
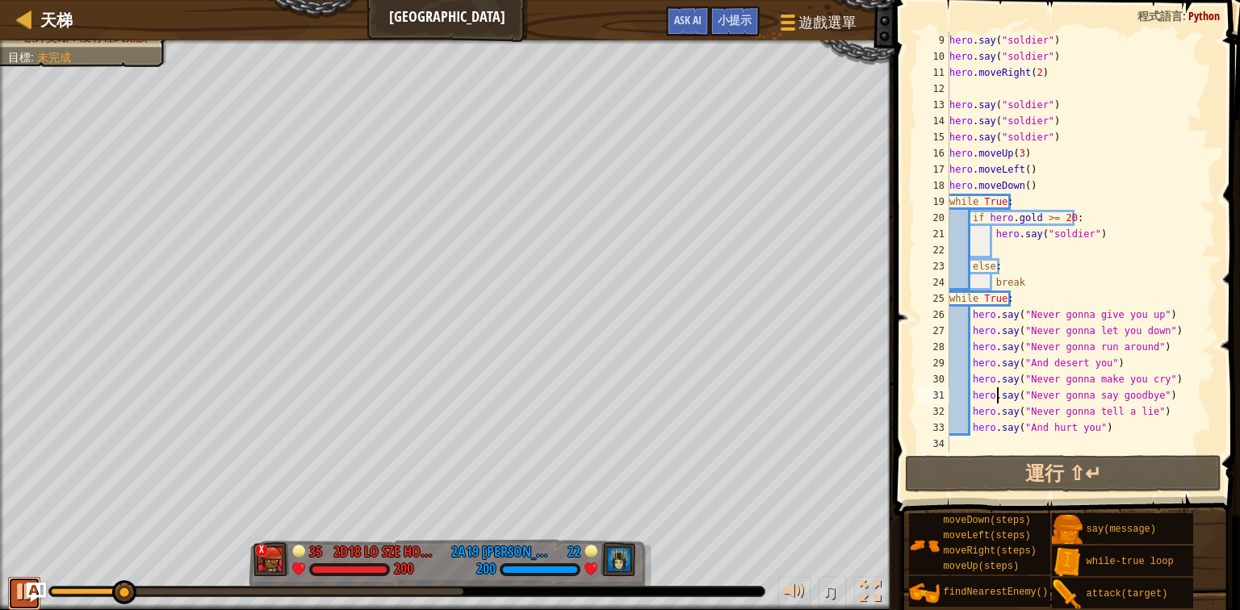
click at [16, 602] on div at bounding box center [24, 591] width 21 height 21
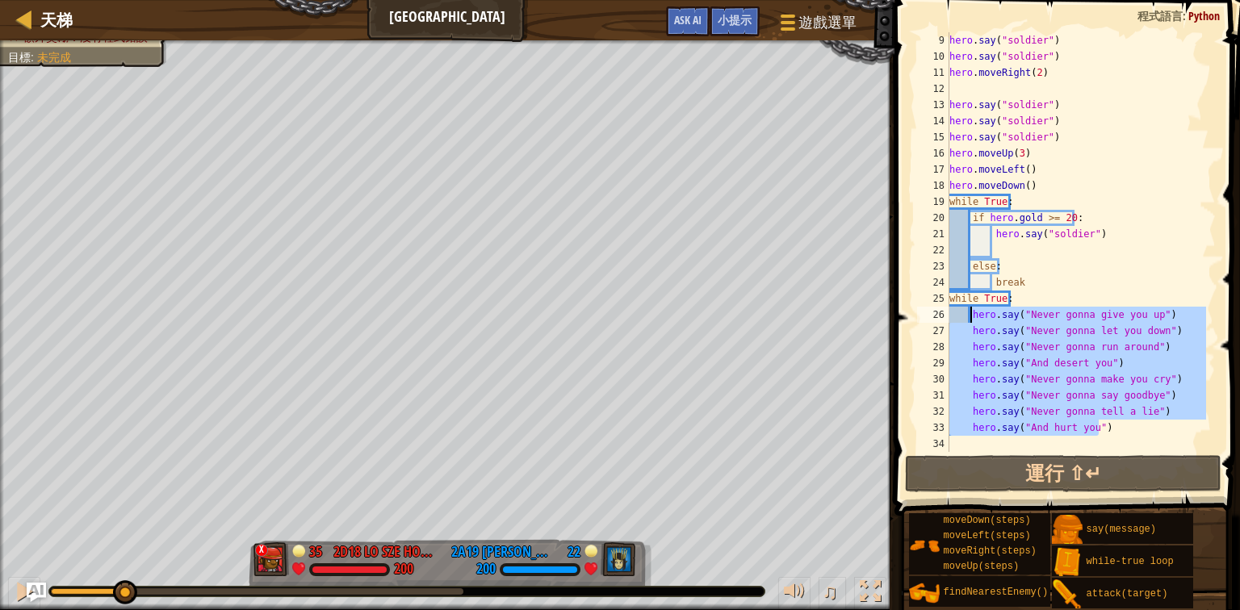
drag, startPoint x: 1111, startPoint y: 432, endPoint x: 972, endPoint y: 317, distance: 180.1
click at [972, 317] on div "hero . say ( "soldier" ) hero . say ( "soldier" ) hero . moveRight ( 2 ) hero .…" at bounding box center [1076, 258] width 260 height 452
type textarea "hero.say("Never gonna give you up") hero.say("Never gonna let you down")"
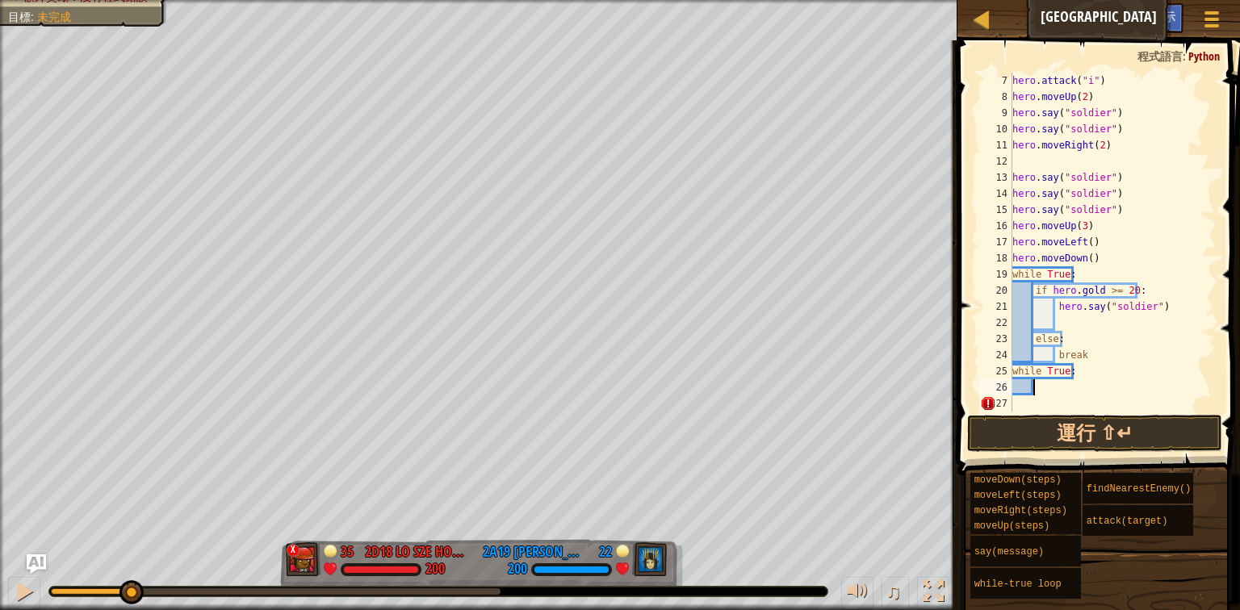
scroll to position [97, 0]
type textarea "rickroll"
type textarea "Rickroll"
click at [1117, 361] on div "hero . attack ( "i" ) hero . moveUp ( 2 ) hero . say ( "soldier" ) hero . say (…" at bounding box center [1107, 258] width 197 height 371
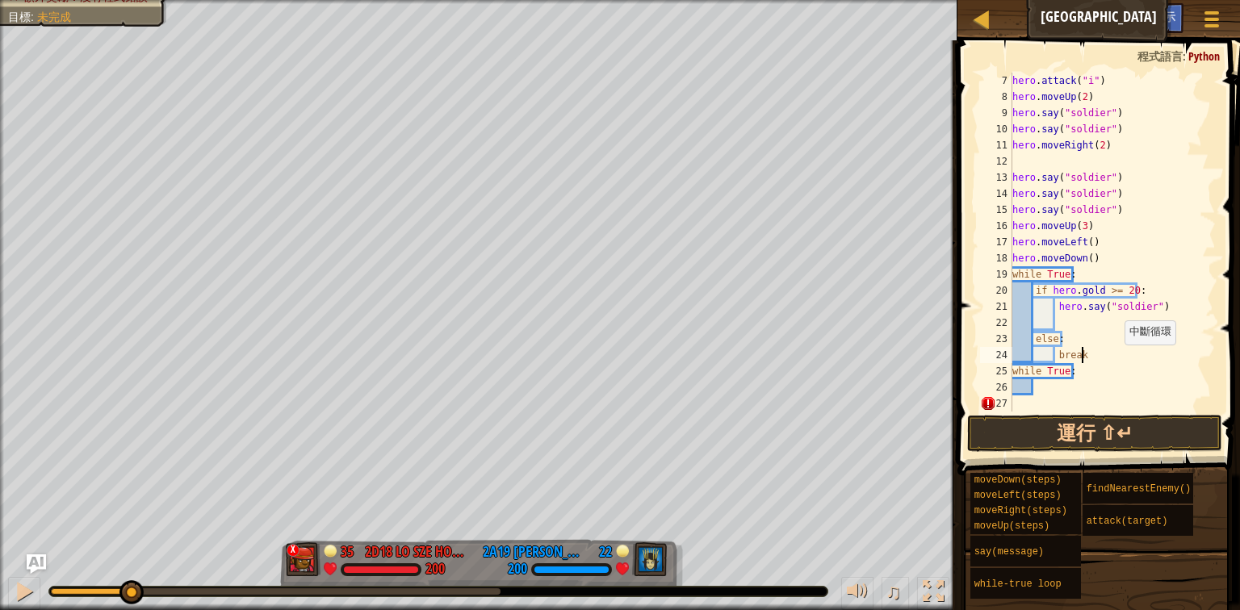
type textarea "break"
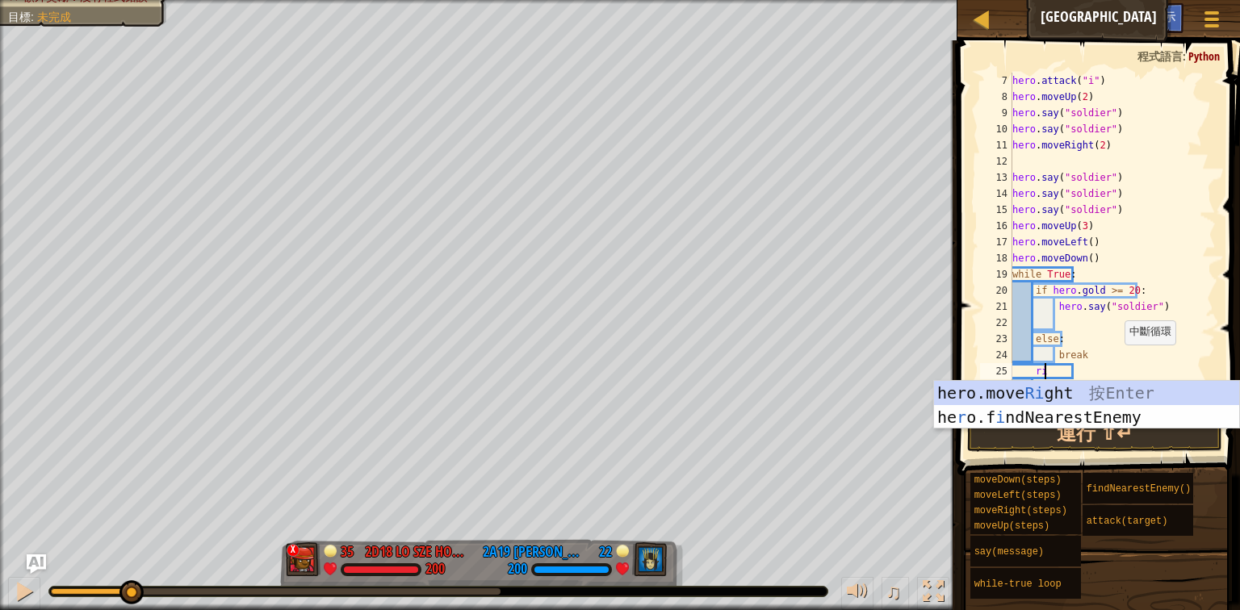
type textarea "r"
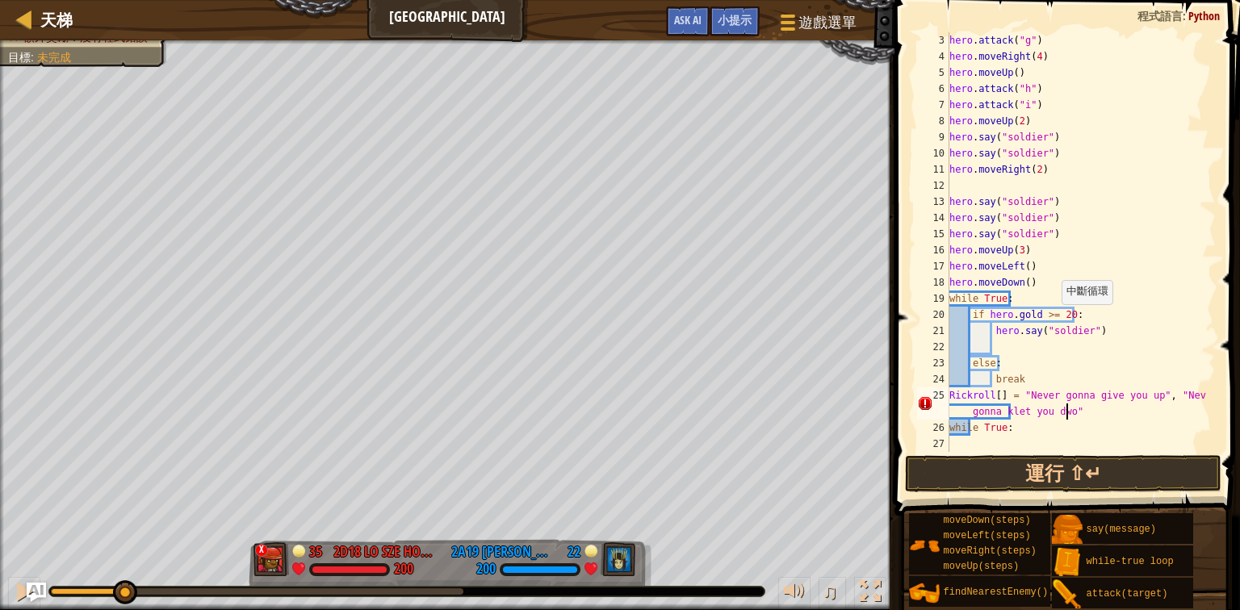
scroll to position [7, 28]
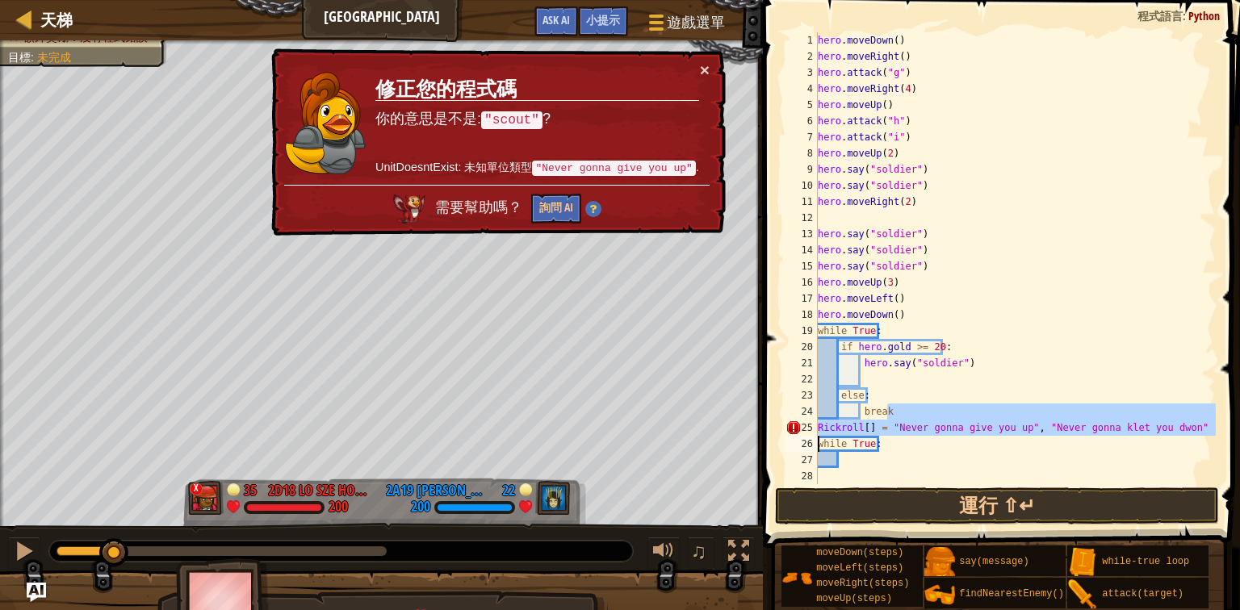
drag, startPoint x: 1208, startPoint y: 421, endPoint x: 812, endPoint y: 441, distance: 397.0
click at [812, 441] on div "Rickroll[] = "Never gonna give you up", "Never gonna klet you dwon" 1 2 3 4 5 6…" at bounding box center [999, 258] width 434 height 452
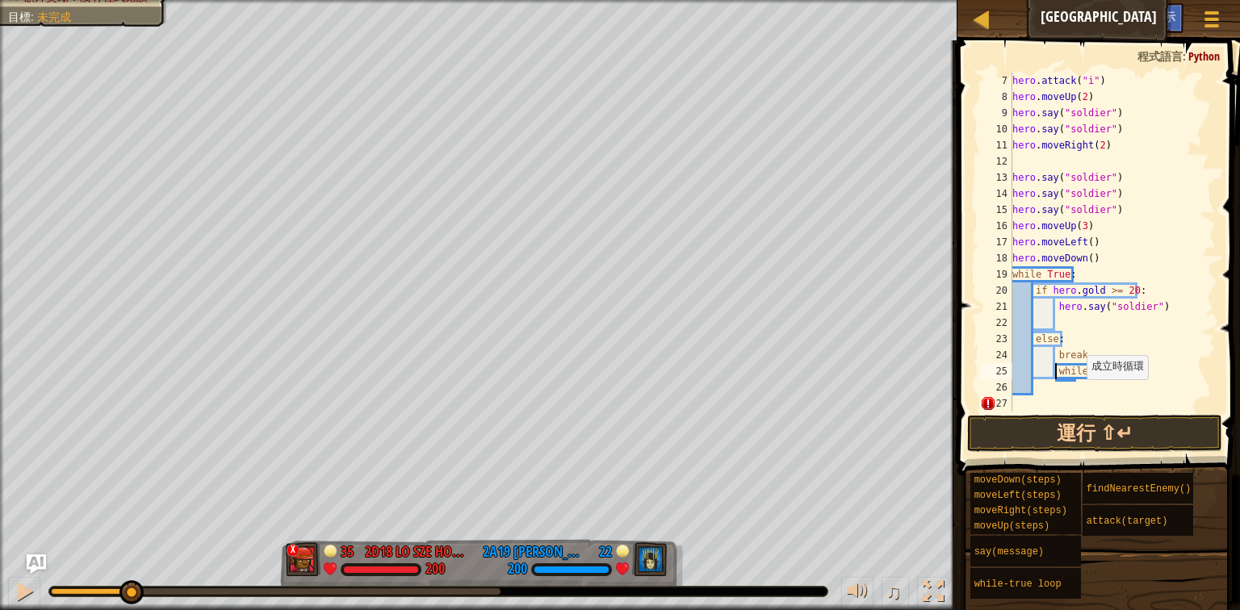
scroll to position [97, 0]
click at [1055, 373] on div "hero . attack ( "i" ) hero . moveUp ( 2 ) hero . say ( "soldier" ) hero . say (…" at bounding box center [1107, 258] width 197 height 371
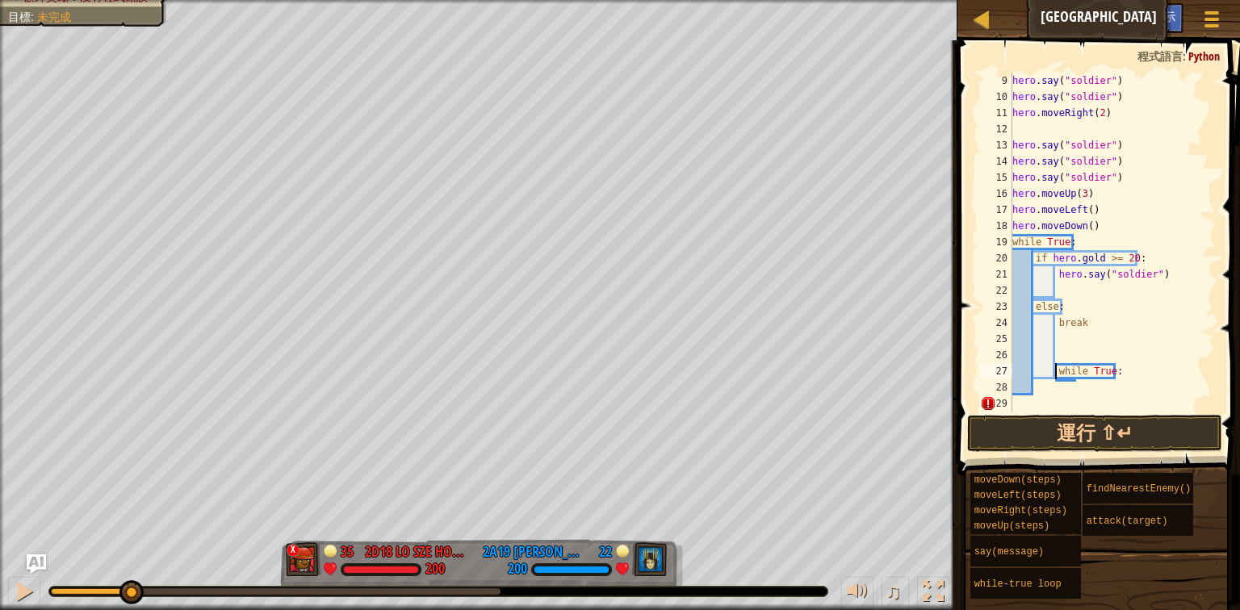
scroll to position [129, 0]
drag, startPoint x: 1076, startPoint y: 406, endPoint x: 1056, endPoint y: 371, distance: 39.8
click at [1056, 371] on div "hero . say ( "soldier" ) hero . say ( "soldier" ) hero . moveRight ( 2 ) hero .…" at bounding box center [1107, 258] width 197 height 371
type textarea "while True:"
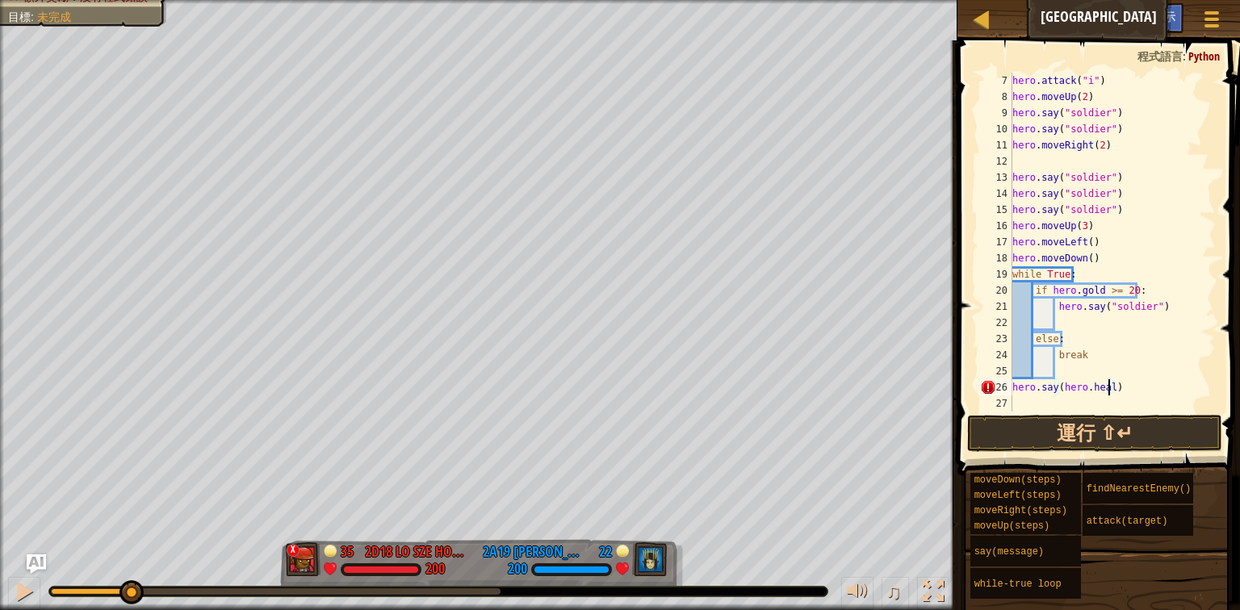
scroll to position [7, 9]
type textarea "hero.say([DOMAIN_NAME])"
click at [1119, 444] on button "運行 ⇧↵" at bounding box center [1094, 433] width 255 height 37
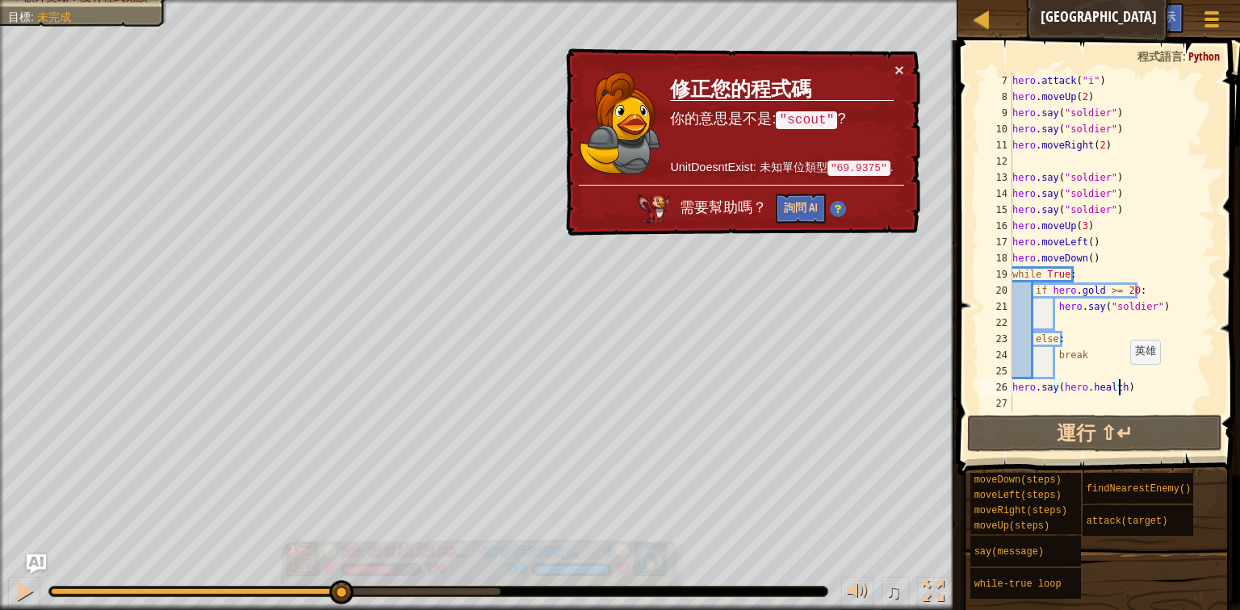
click at [590, 497] on div "在90秒內擊敗敵人 您的英雄必須存活 額外獎勵：沒有程式錯誤 目標 : 未完成 x 260 2D18 Lo Sze Hon 2D18 [PERSON_NAME…" at bounding box center [620, 305] width 1240 height 610
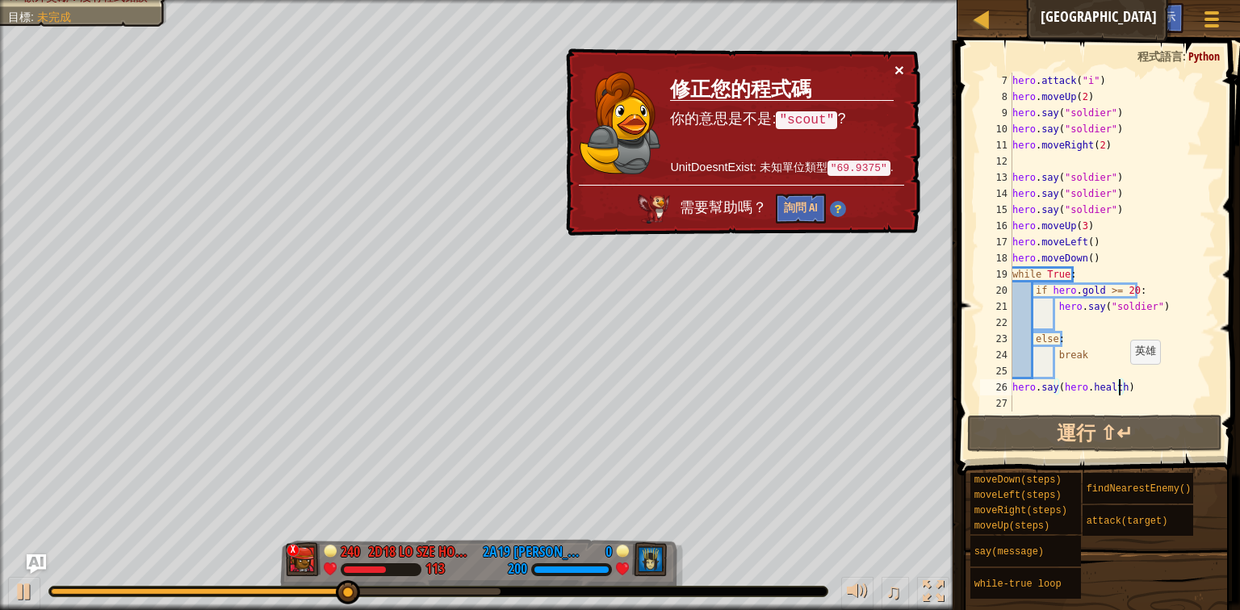
click at [900, 64] on button "×" at bounding box center [900, 70] width 10 height 17
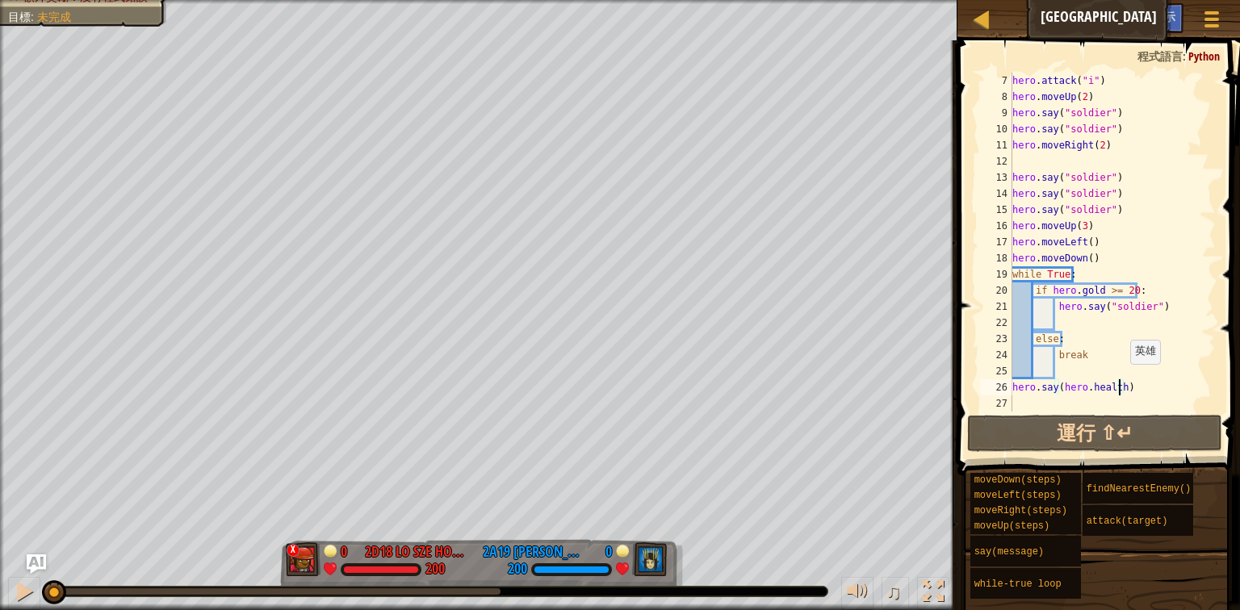
drag, startPoint x: 380, startPoint y: 594, endPoint x: 0, endPoint y: 546, distance: 382.6
click at [0, 546] on div "在90秒內擊敗敵人 您的英雄必須存活 額外獎勵：沒有程式錯誤 目標 : 未完成 x 0 2D18 Lo Sze Hon 2D18 [PERSON_NAME] …" at bounding box center [620, 305] width 1240 height 610
click at [20, 595] on div at bounding box center [24, 591] width 21 height 21
drag, startPoint x: 1138, startPoint y: 388, endPoint x: 954, endPoint y: 392, distance: 184.1
click at [954, 392] on div "hero.say([DOMAIN_NAME]) 7 8 9 10 11 12 13 14 15 16 17 18 19 20 21 22 23 24 25 2…" at bounding box center [1096, 289] width 287 height 483
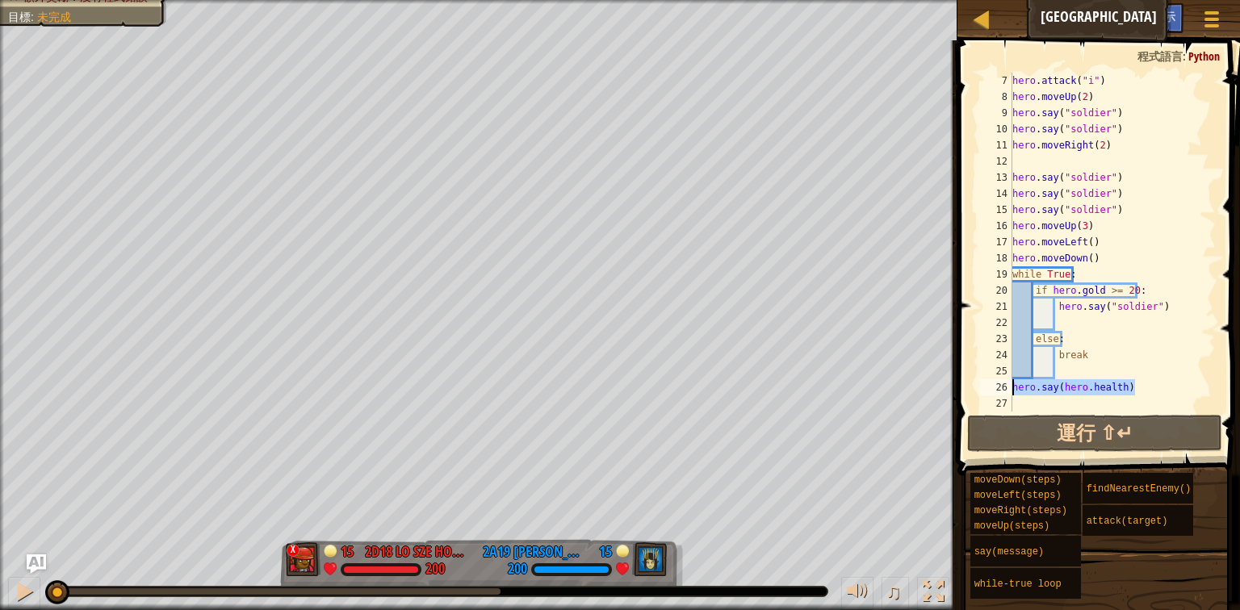
scroll to position [7, 1]
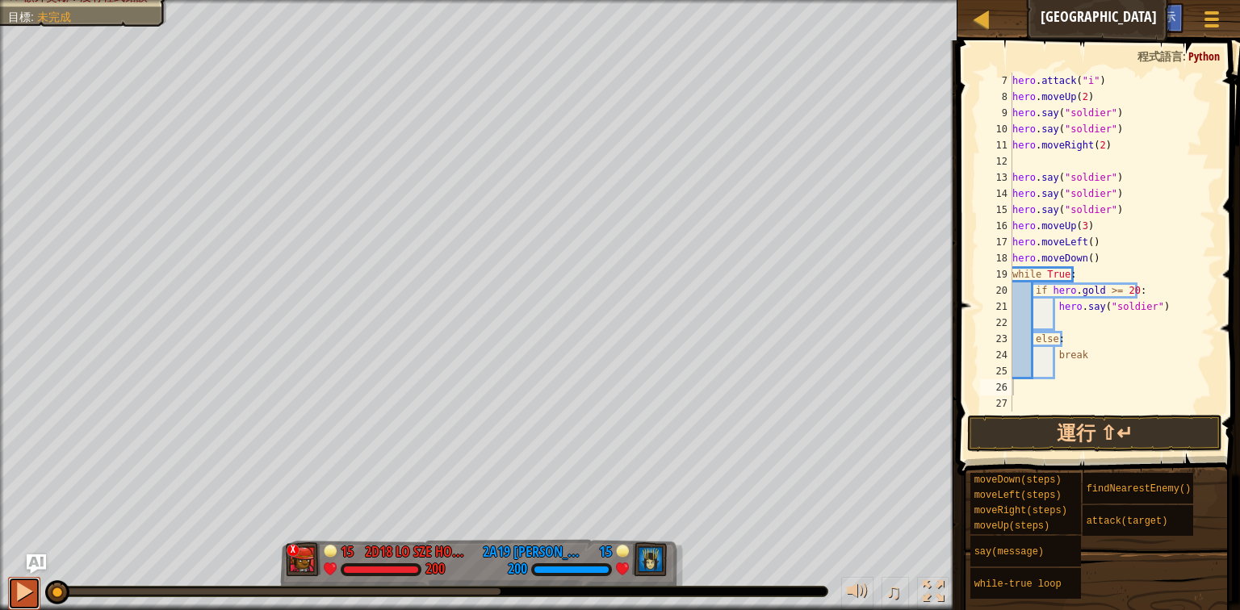
click at [10, 596] on button at bounding box center [24, 593] width 32 height 33
click at [1064, 433] on button "運行 ⇧↵" at bounding box center [1094, 433] width 255 height 37
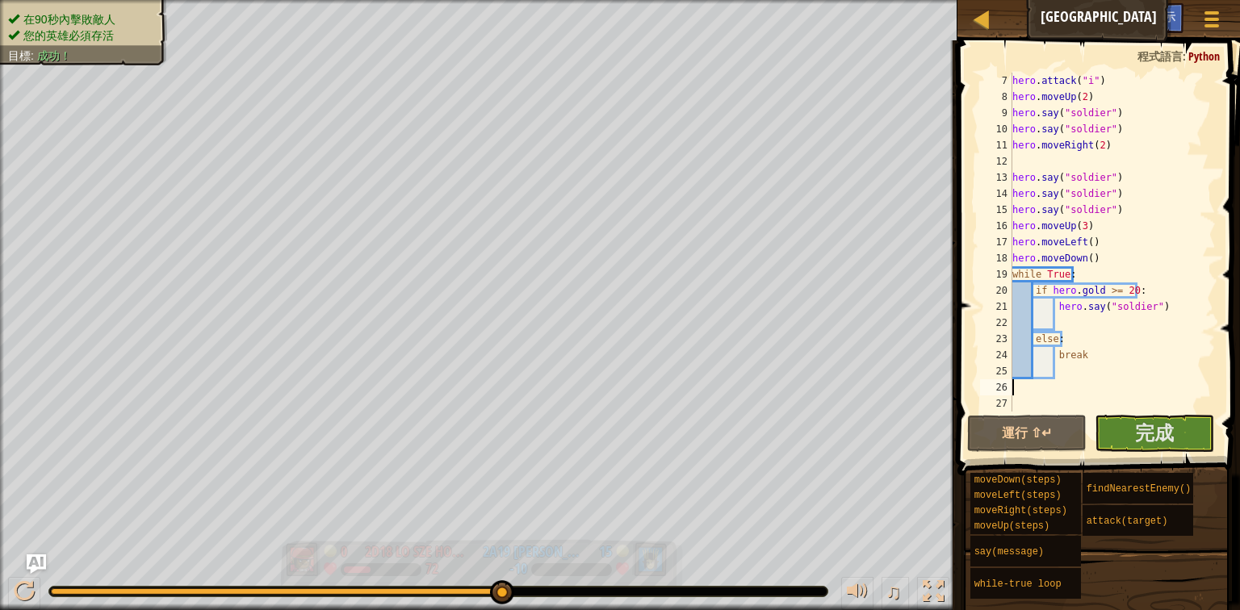
click at [706, 557] on div "在90秒內擊敗敵人 您的英雄必須存活 目標 : 成功！ 0 2D18 Lo Sze Hon 2D18 [PERSON_NAME] 72 15 2A19 [PE…" at bounding box center [620, 305] width 1240 height 610
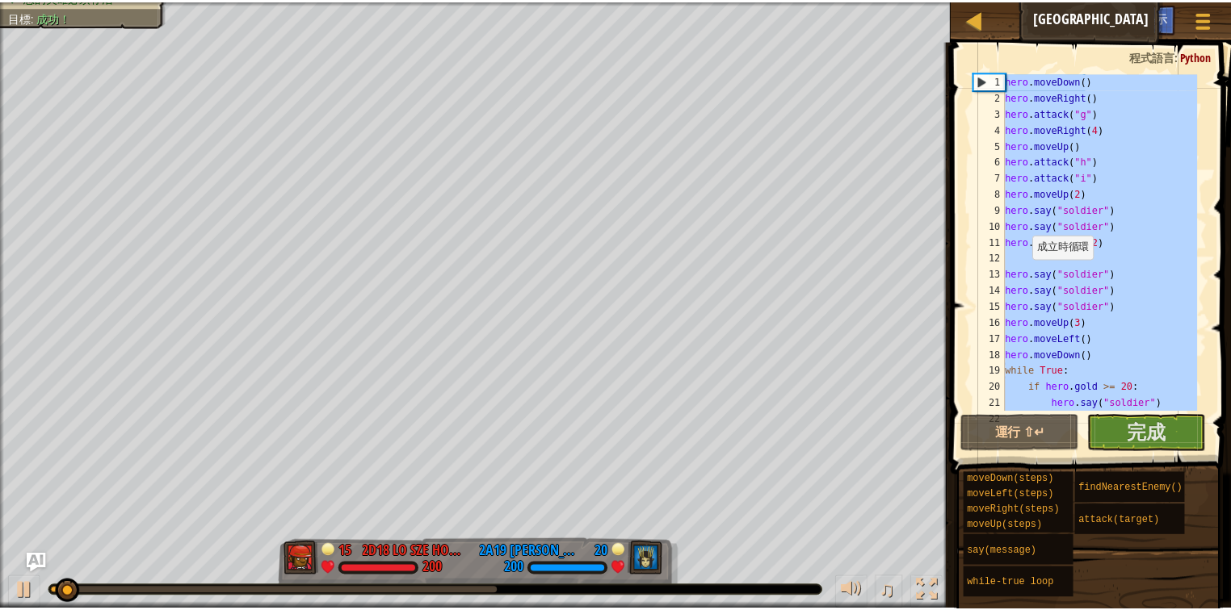
scroll to position [0, 0]
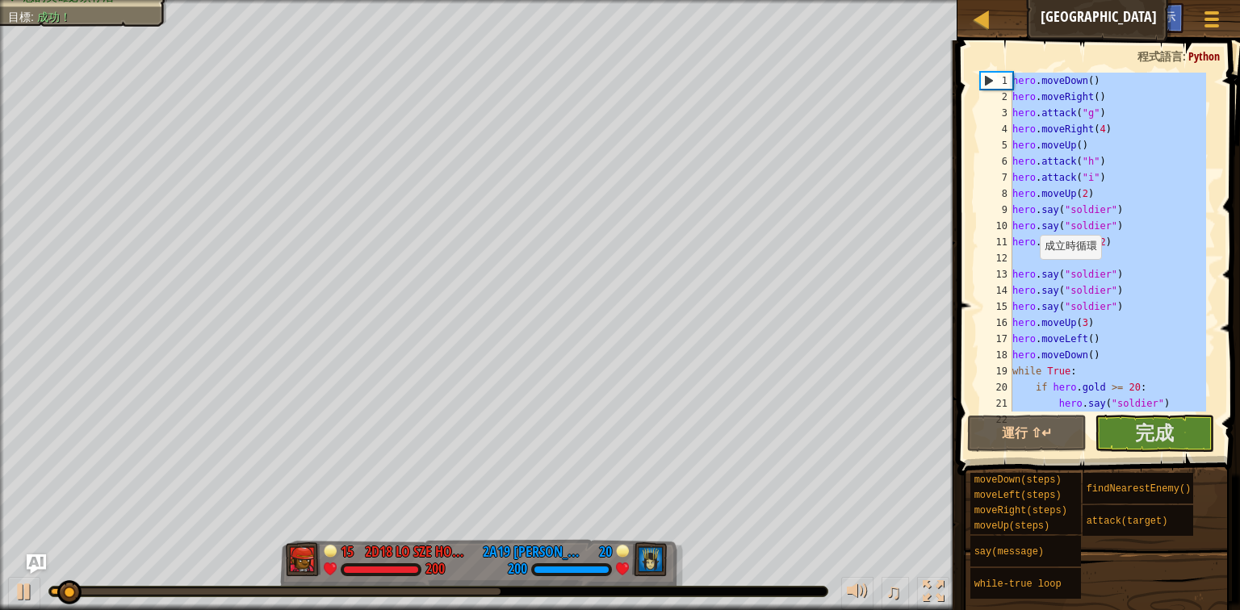
drag, startPoint x: 1118, startPoint y: 380, endPoint x: 750, endPoint y: -57, distance: 570.8
click at [750, 0] on html "天梯 Wakka Maul競技場 遊戲選單 完成 小提示 Ask AI 1 ההההההההההההההההההההההההההההההההההההההההה…" at bounding box center [620, 0] width 1240 height 0
click at [1146, 443] on span "完成" at bounding box center [1154, 433] width 39 height 26
type textarea "hero.moveDown()"
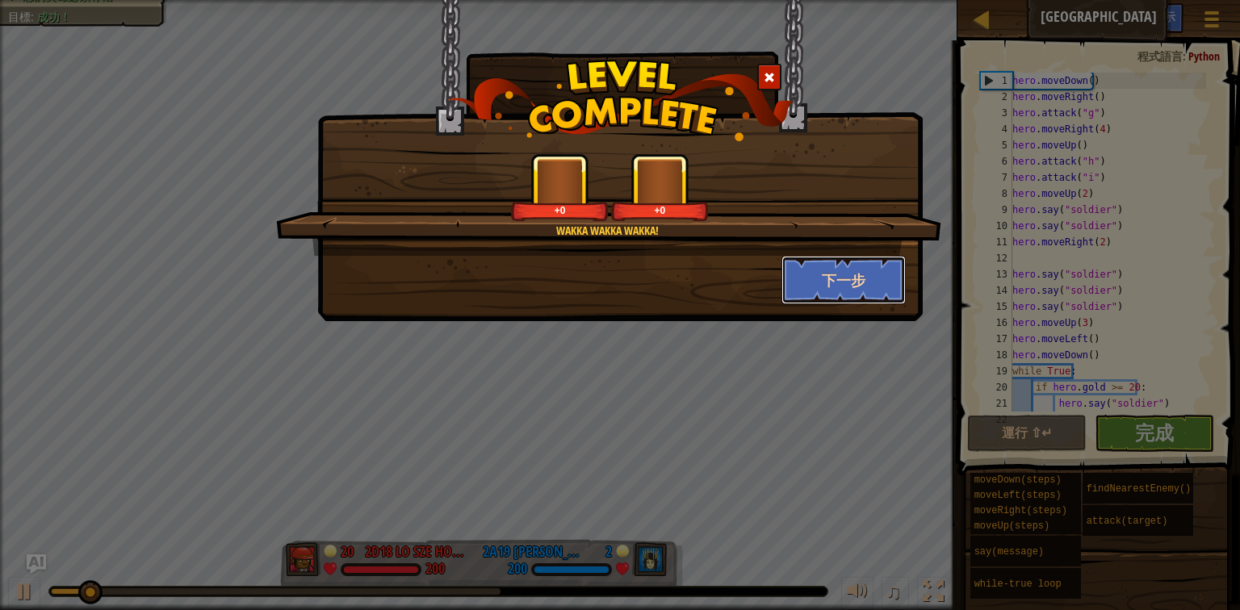
click at [828, 258] on button "下一步" at bounding box center [844, 280] width 125 height 48
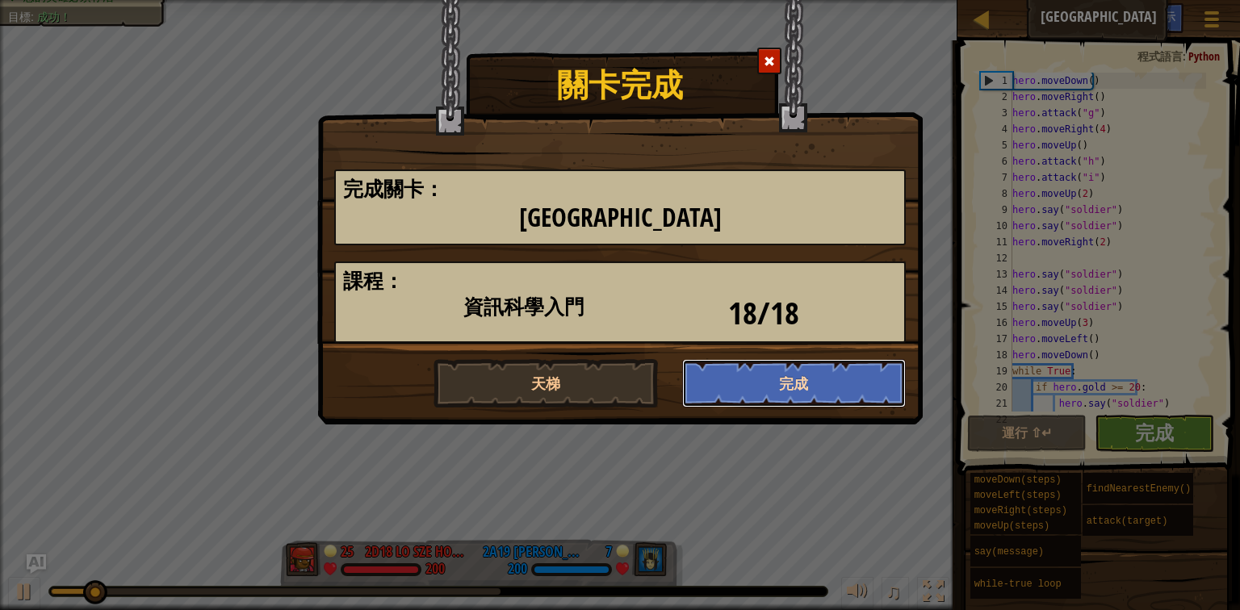
click at [824, 375] on button "完成" at bounding box center [794, 383] width 224 height 48
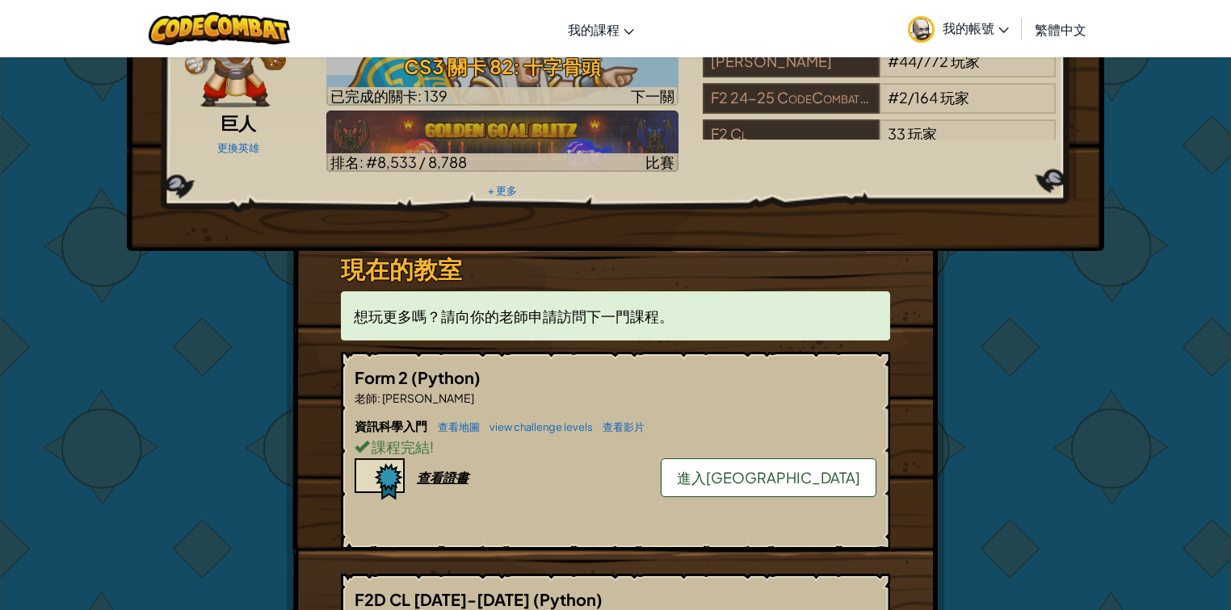
scroll to position [129, 0]
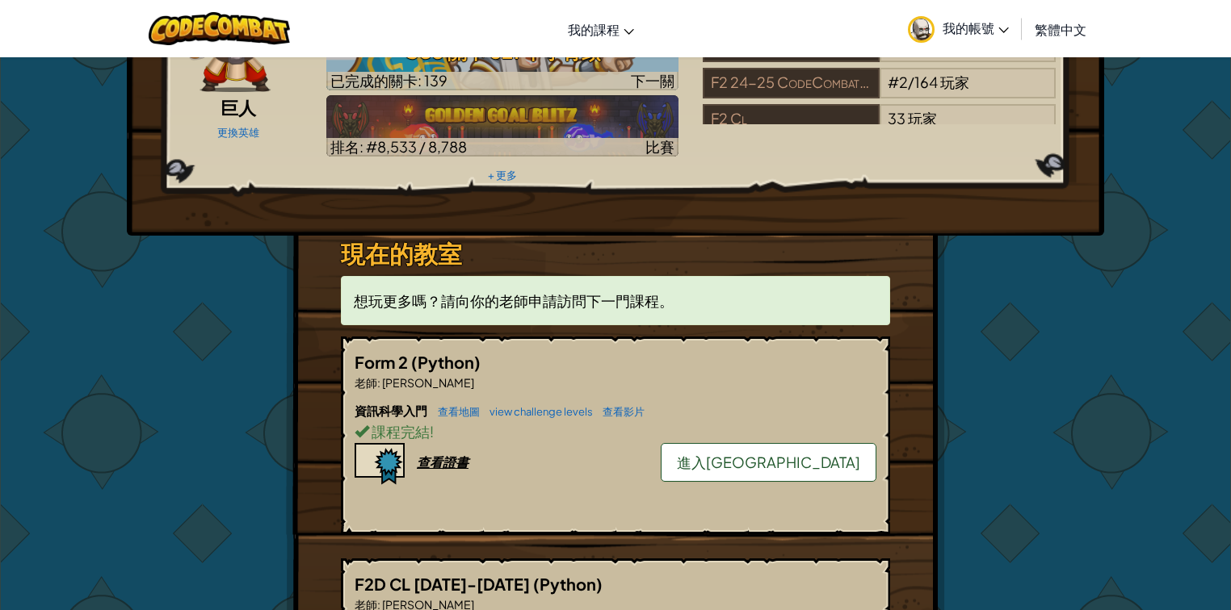
click at [801, 453] on span "進入[GEOGRAPHIC_DATA]" at bounding box center [768, 462] width 183 height 19
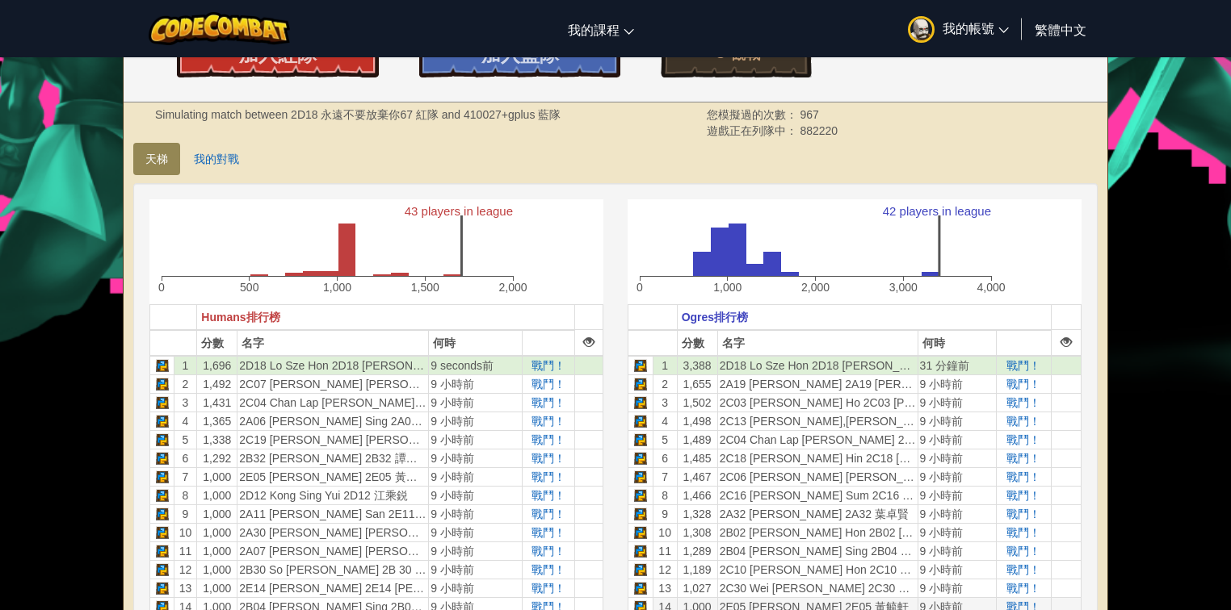
scroll to position [452, 0]
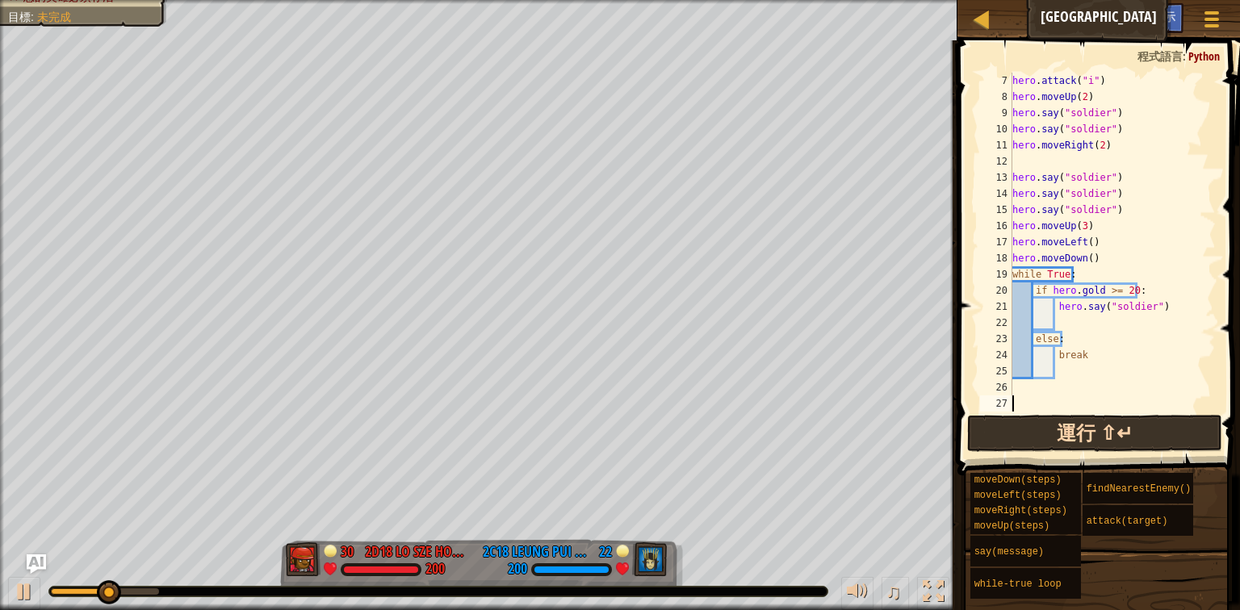
scroll to position [97, 0]
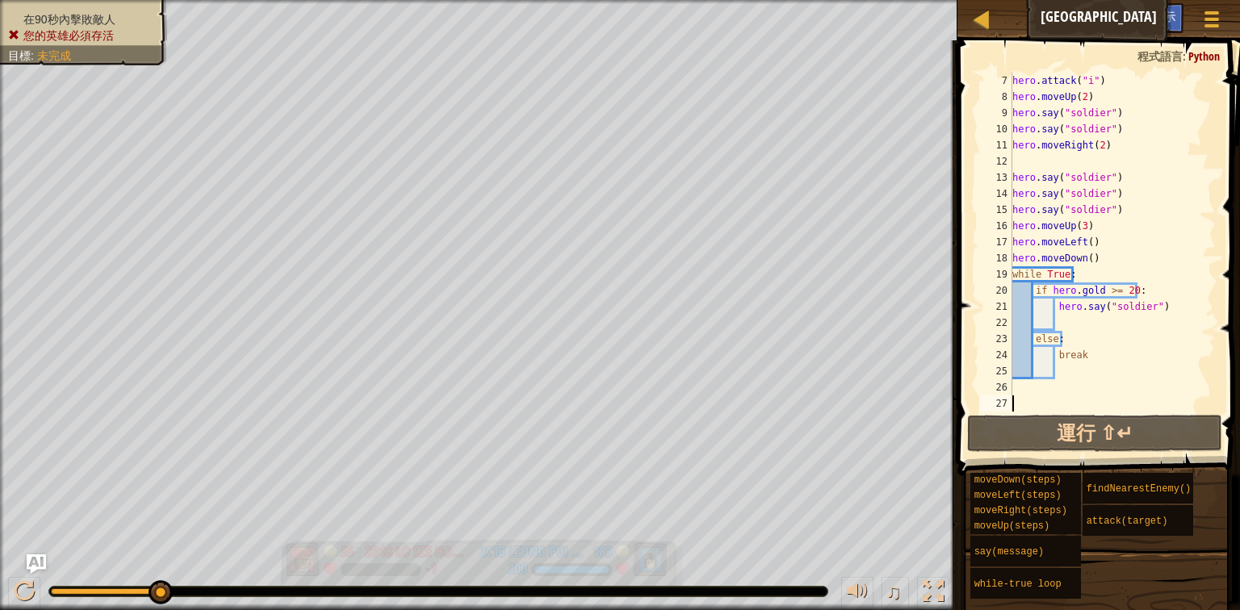
click at [363, 514] on div "在90秒內擊敗敵人 您的英雄必須存活 目標 : 未完成 55 2D18 Lo Sze Hon 2D18 盧司侃 -1 183 2C18 Leung Pui H…" at bounding box center [620, 305] width 1240 height 610
